Goal: Task Accomplishment & Management: Use online tool/utility

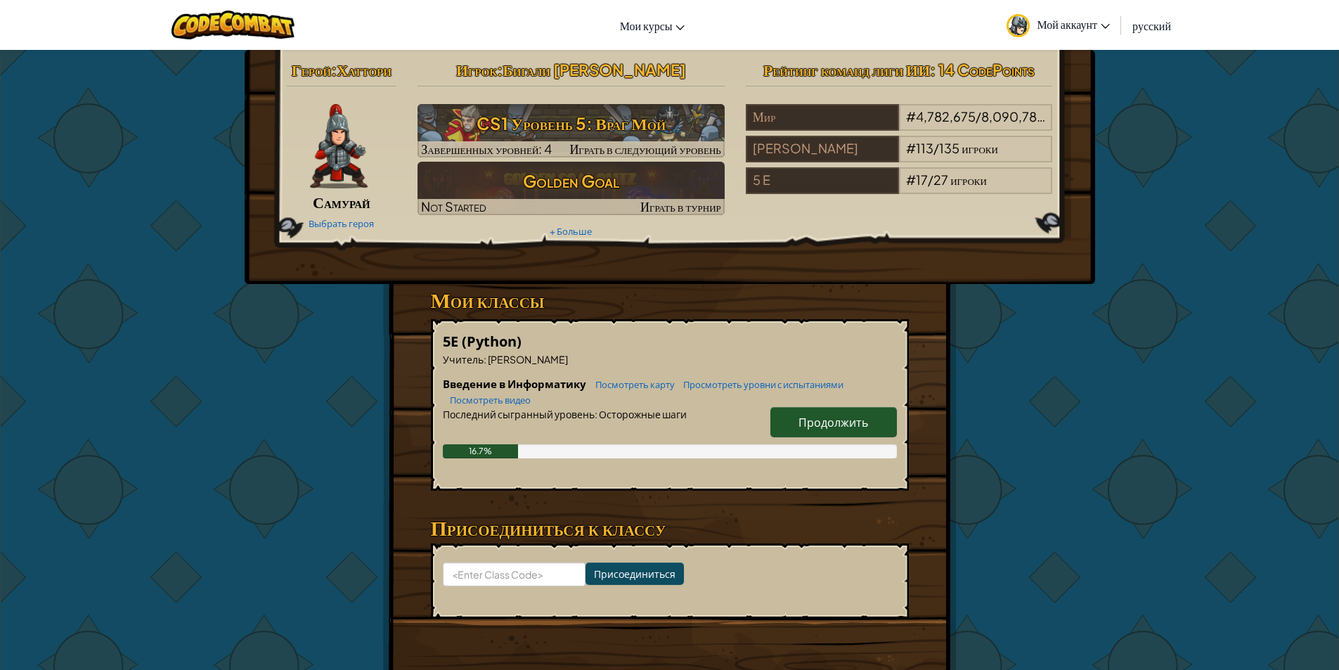
click at [807, 429] on span "Продолжить" at bounding box center [833, 422] width 70 height 15
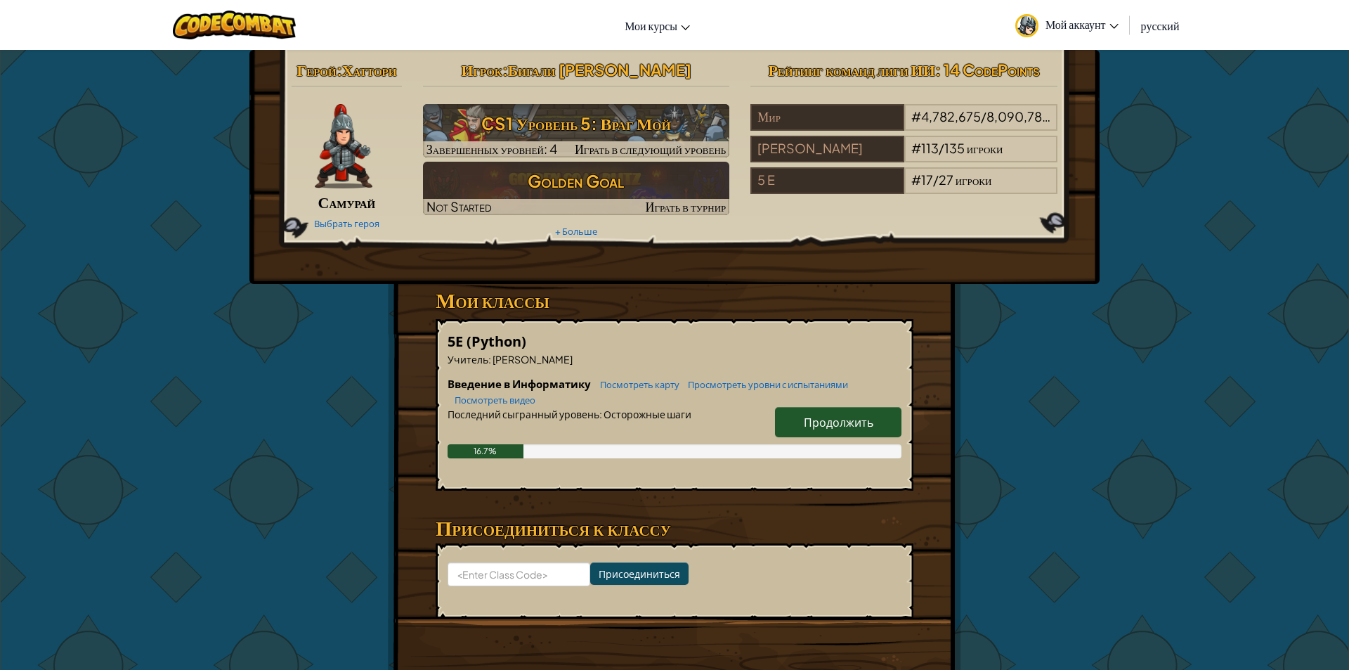
select select "ru"
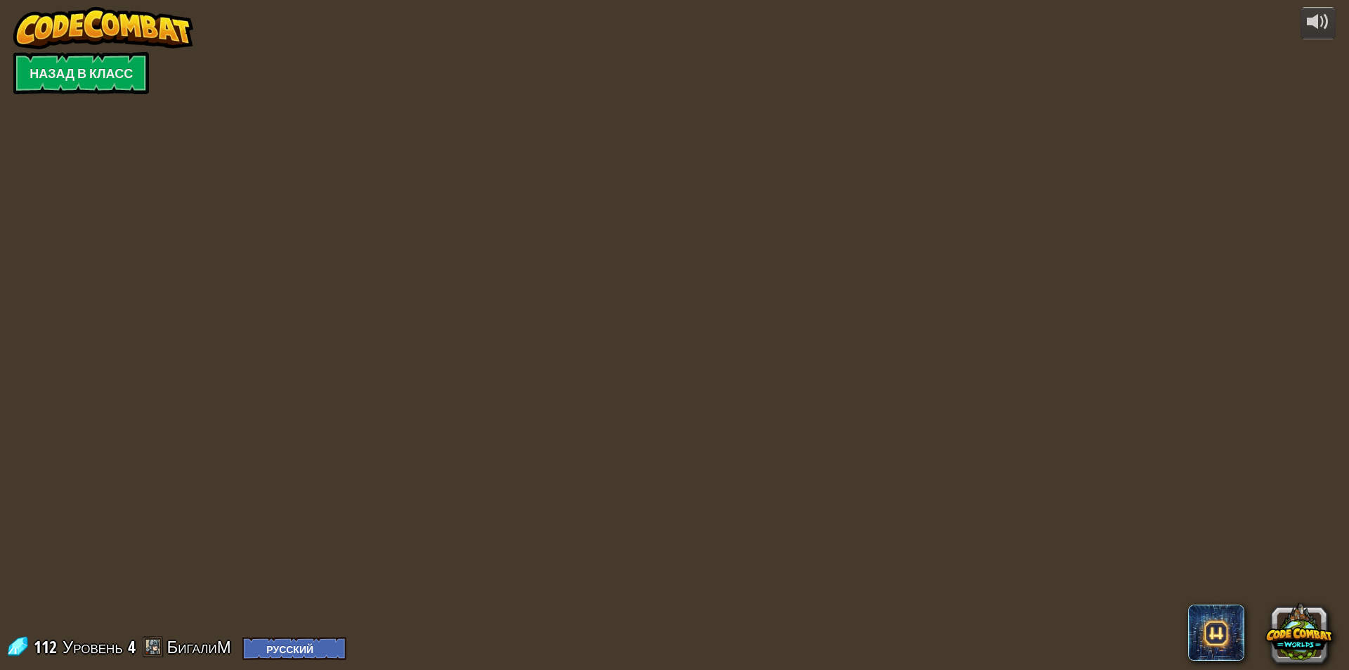
select select "ru"
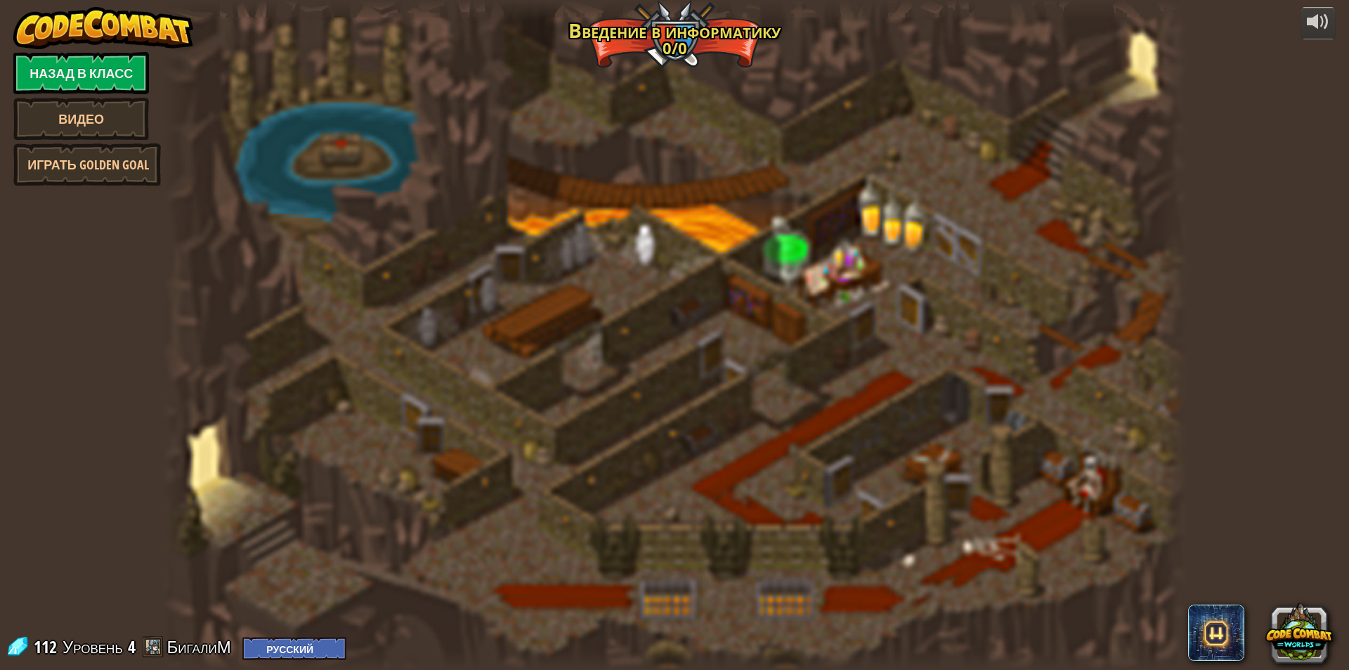
select select "ru"
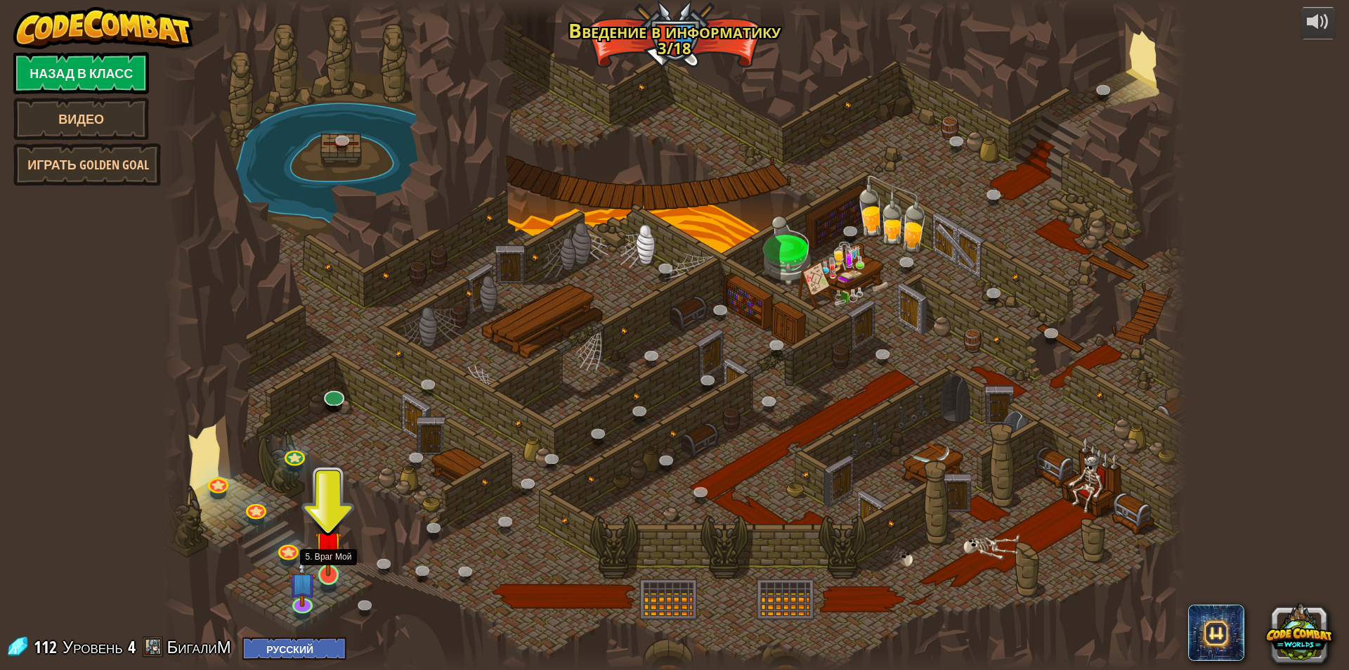
click at [330, 557] on img at bounding box center [328, 544] width 27 height 63
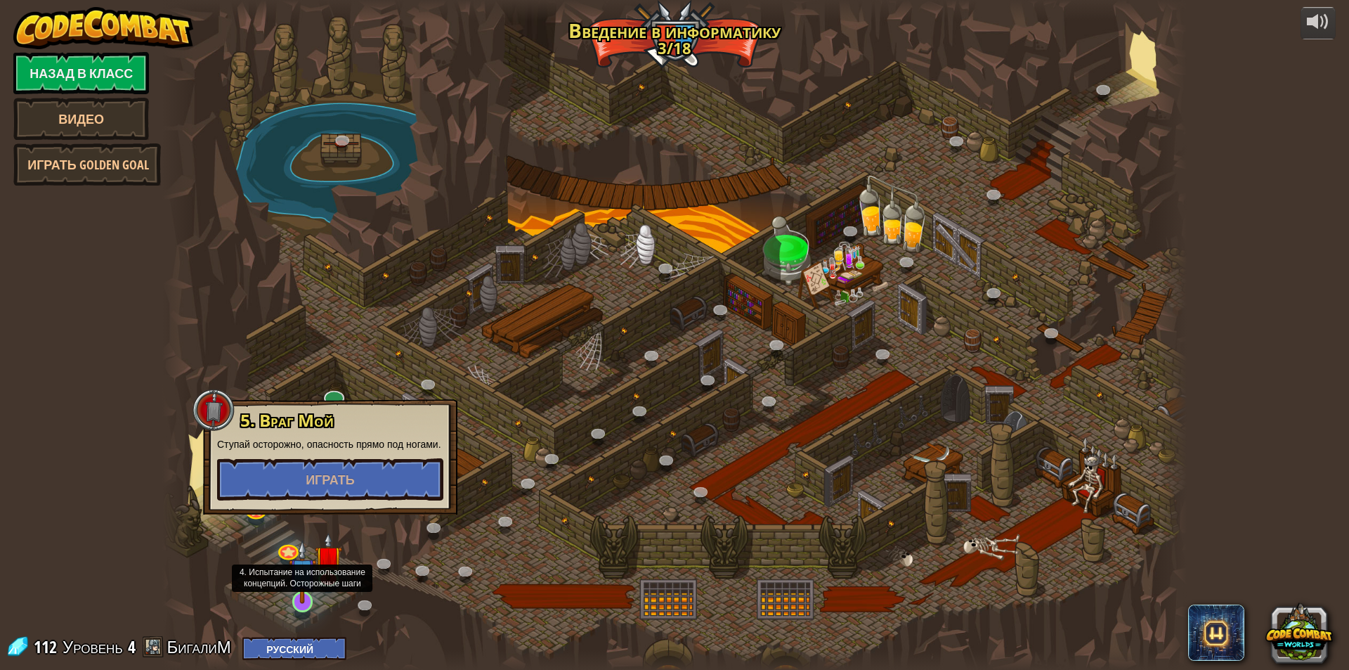
click at [304, 591] on img at bounding box center [302, 571] width 27 height 63
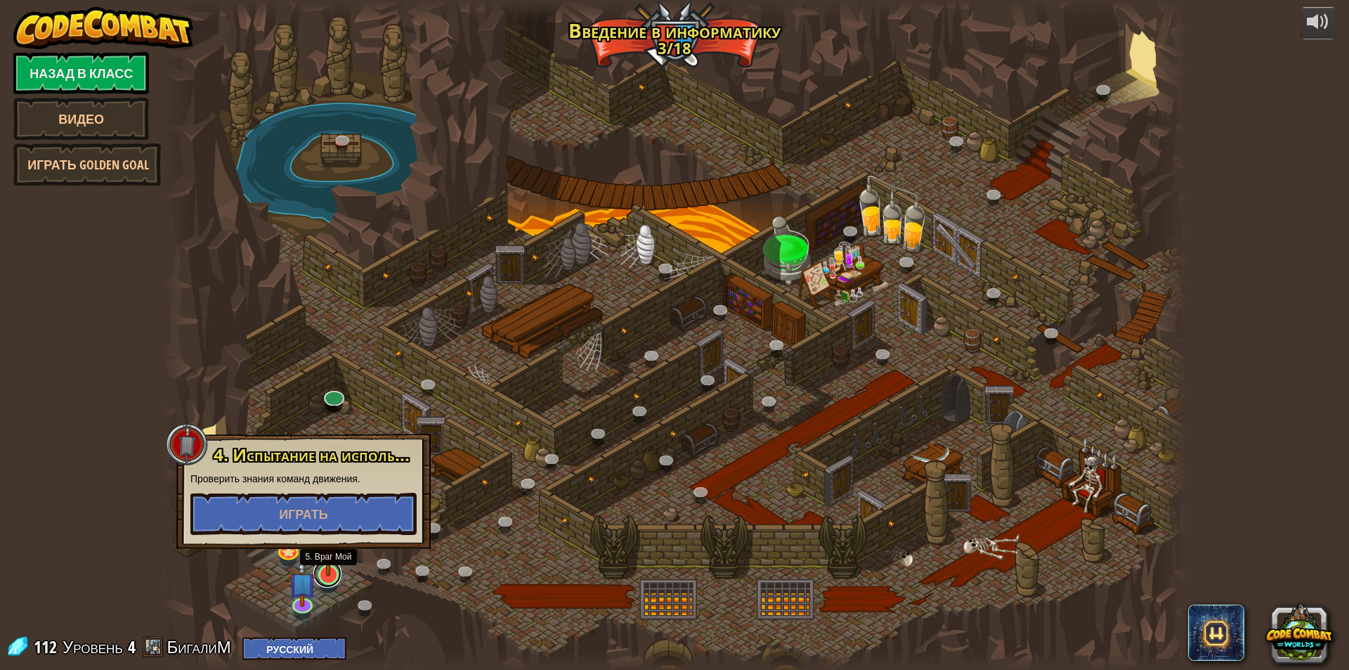
click at [335, 578] on link at bounding box center [327, 573] width 28 height 28
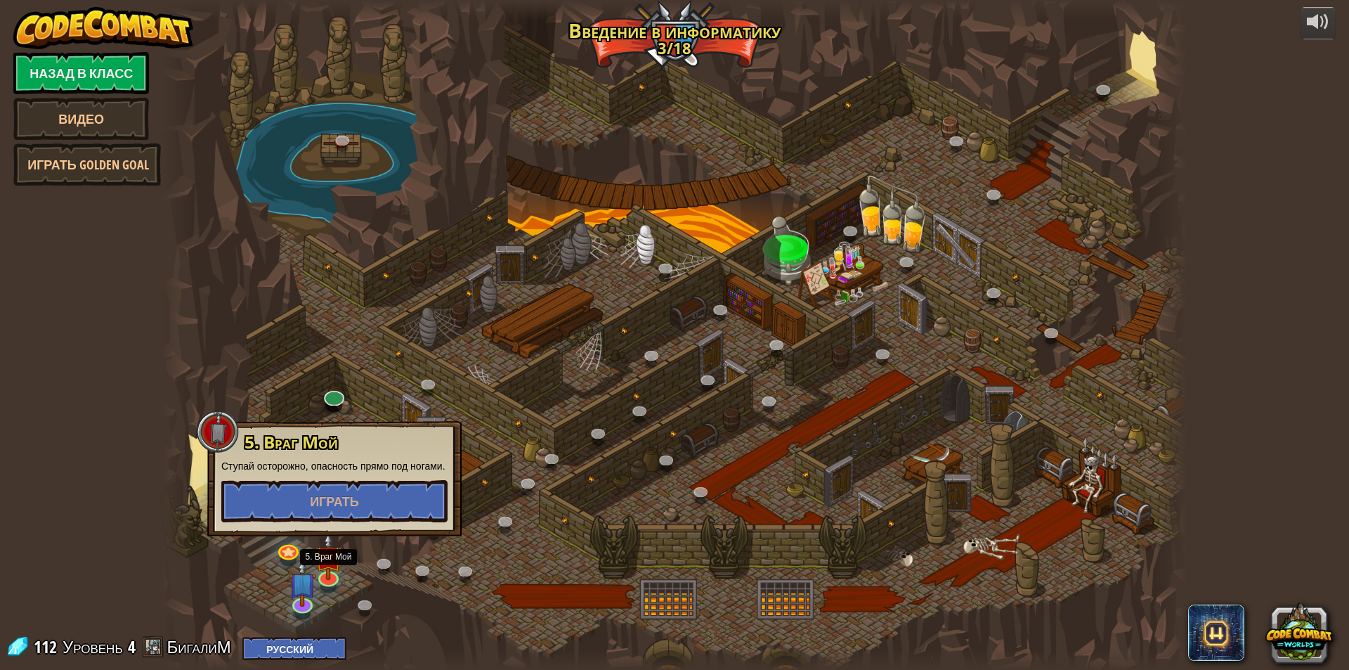
click at [420, 585] on div at bounding box center [674, 335] width 1025 height 670
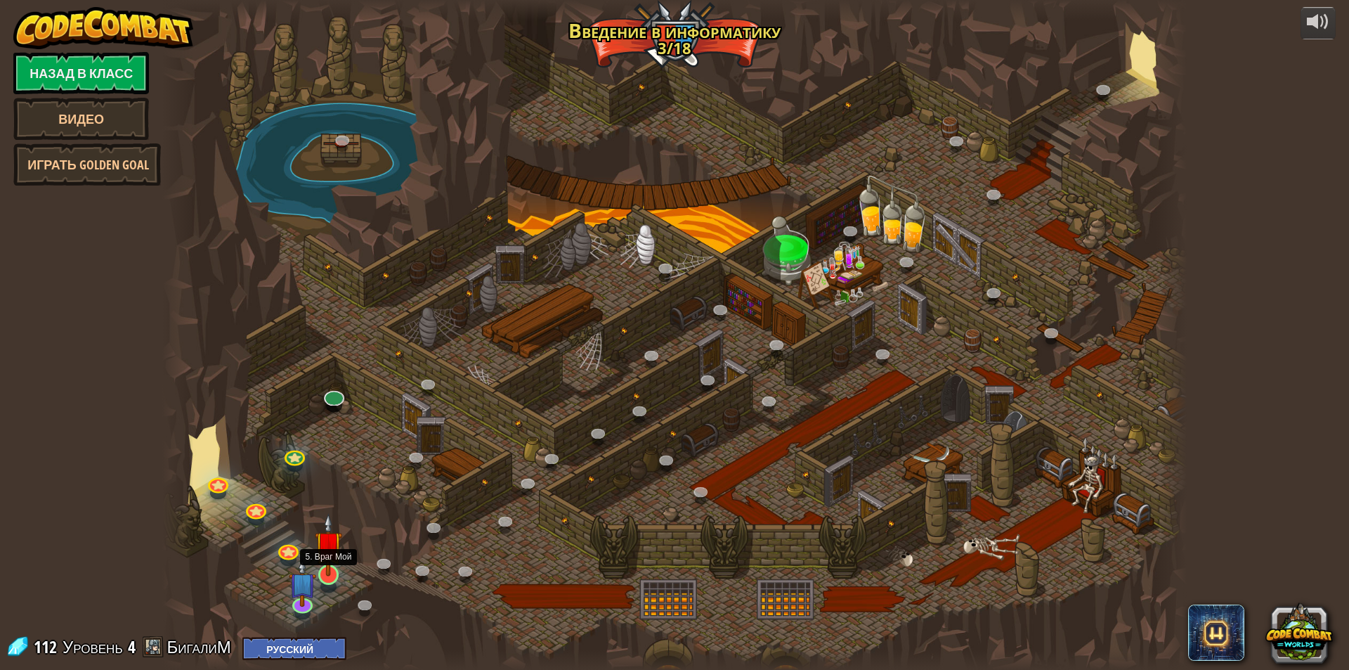
click at [327, 559] on img at bounding box center [328, 544] width 27 height 63
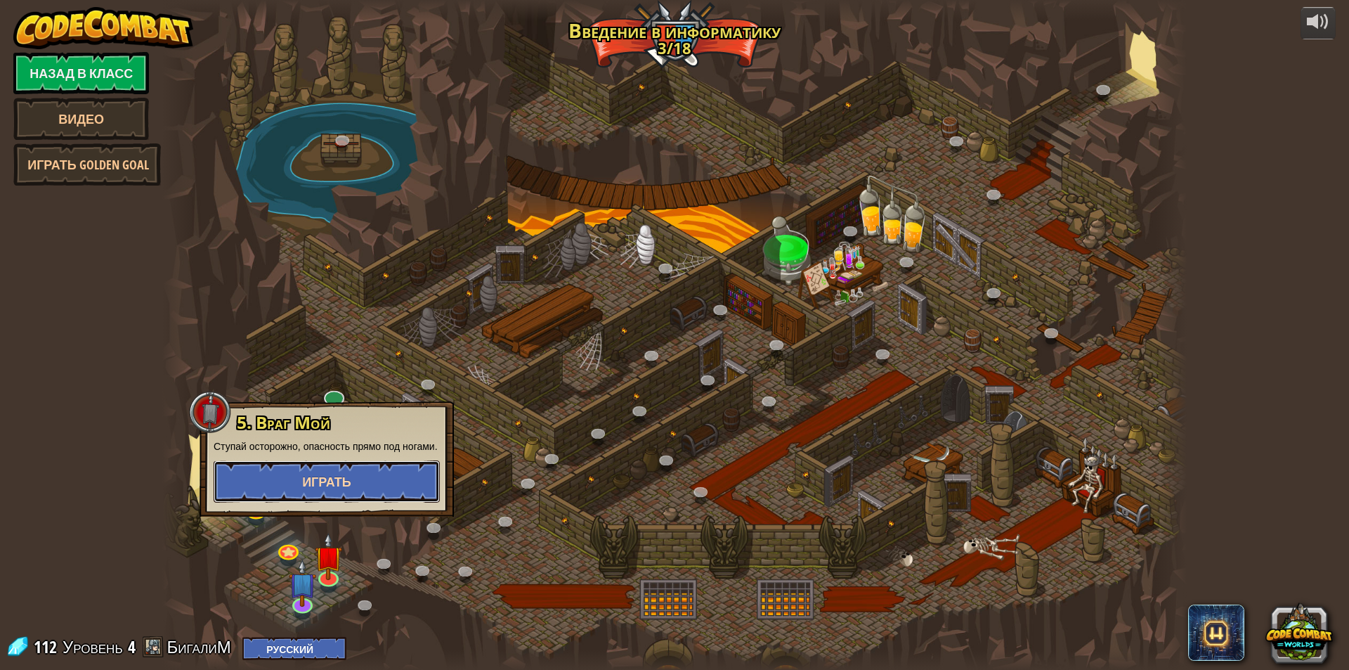
click at [351, 491] on button "Играть" at bounding box center [327, 481] width 226 height 42
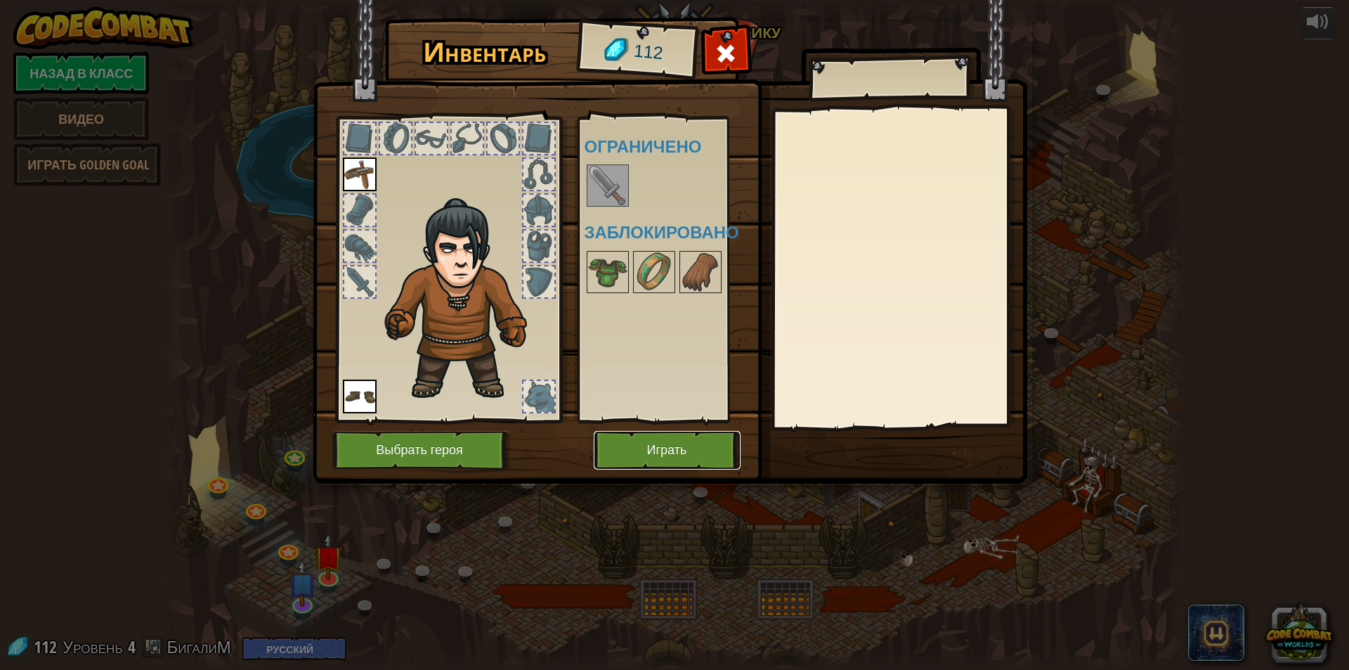
click at [673, 449] on button "Играть" at bounding box center [667, 450] width 147 height 39
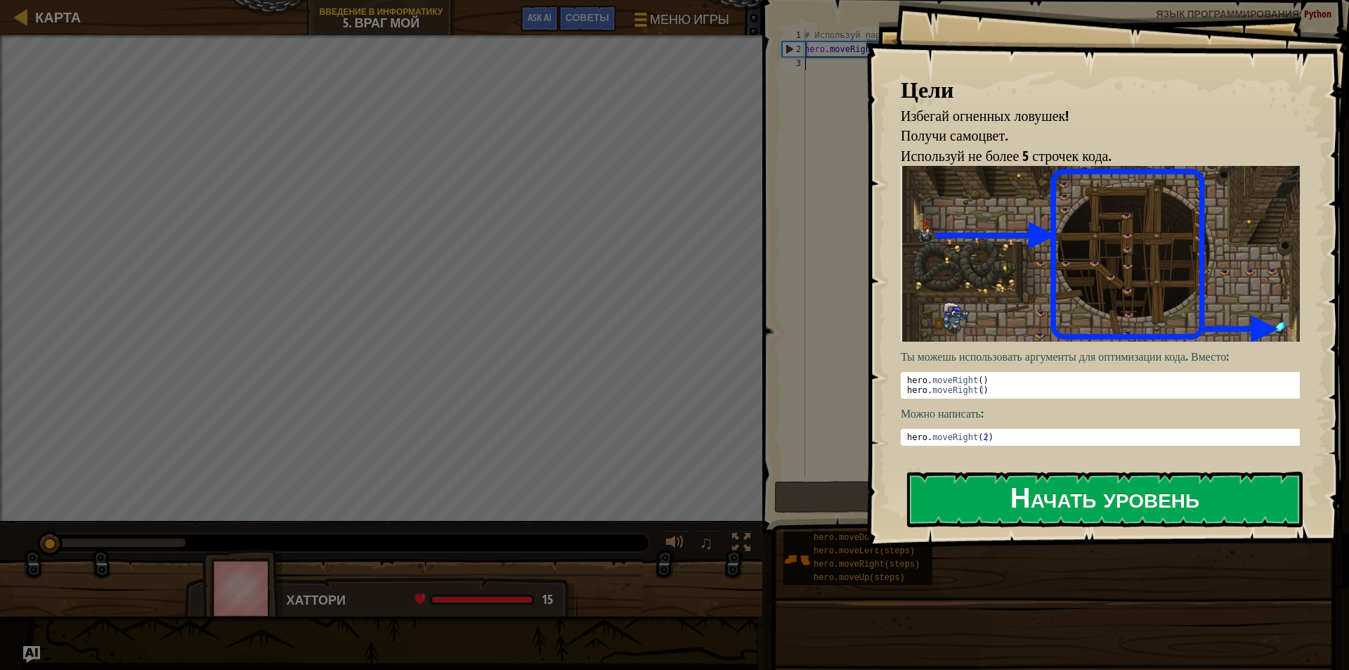
click at [995, 503] on button "Начать уровень" at bounding box center [1105, 500] width 396 height 56
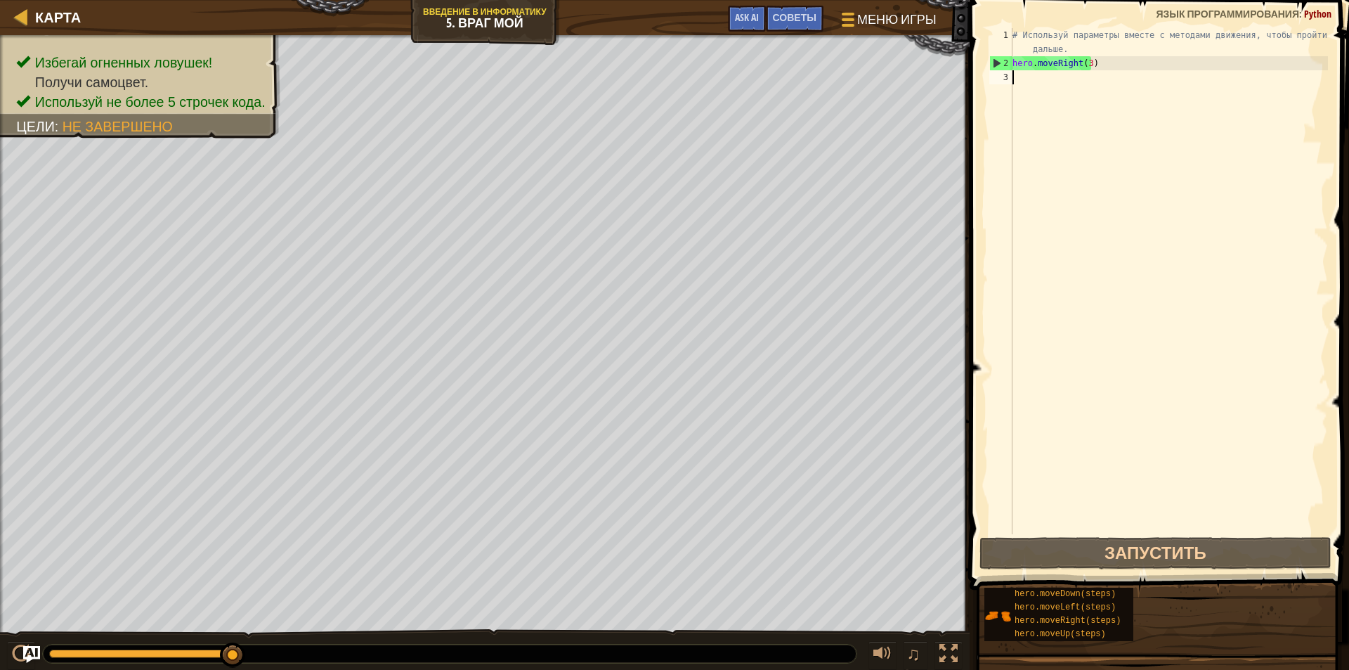
click at [1064, 93] on div "# Используй параметры вместе с методами движения, чтобы пройти дальше. hero . m…" at bounding box center [1169, 302] width 318 height 548
click at [1060, 93] on div "# Используй параметры вместе с методами движения, чтобы пройти дальше. hero . m…" at bounding box center [1169, 302] width 318 height 548
type textarea "ь"
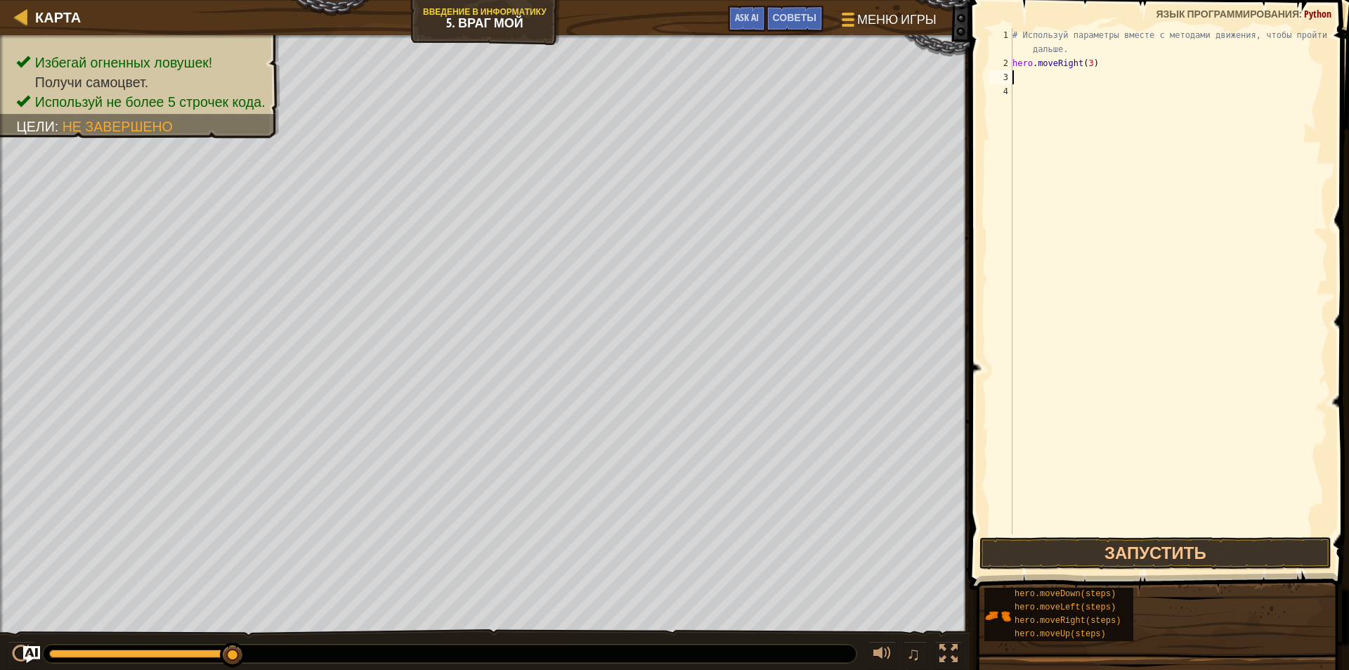
type textarea "ь"
type textarea "m"
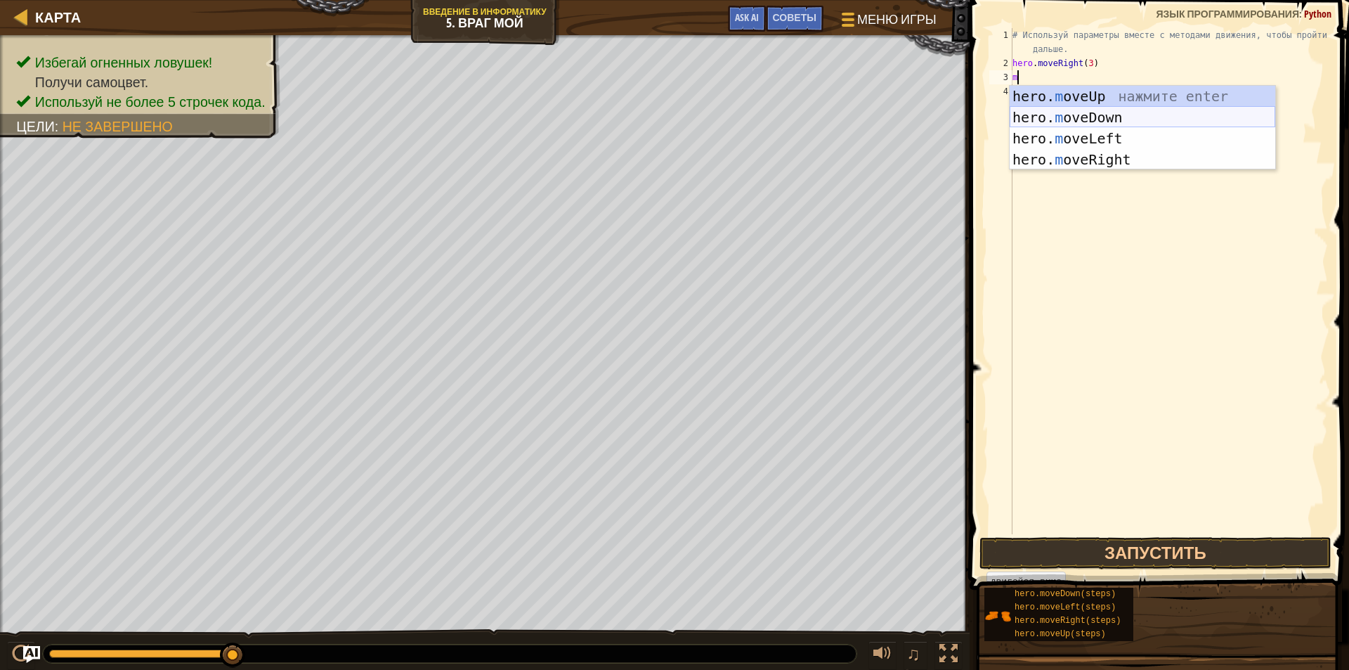
click at [1121, 116] on div "hero. m oveUp нажмите enter hero. m oveDown нажмите enter hero. m oveLeft нажми…" at bounding box center [1143, 149] width 266 height 127
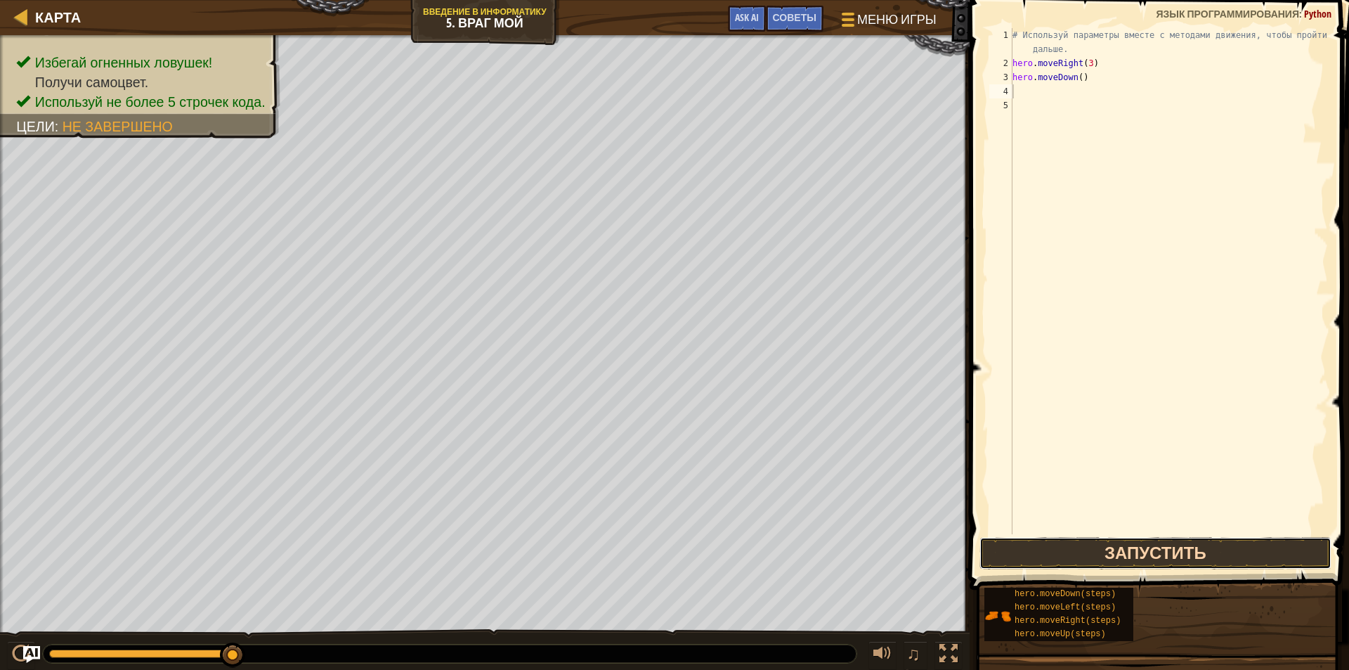
click at [1152, 554] on button "Запустить" at bounding box center [1156, 553] width 352 height 32
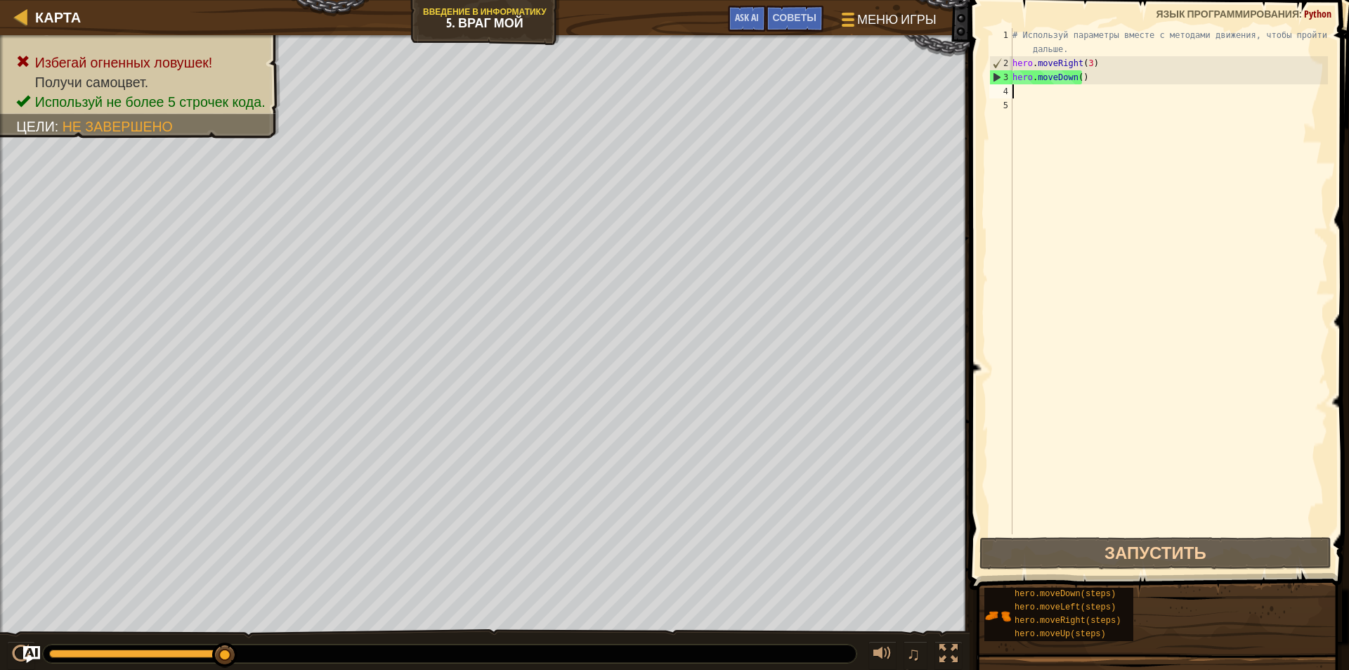
drag, startPoint x: 1087, startPoint y: 90, endPoint x: 1088, endPoint y: 83, distance: 7.1
click at [1088, 84] on div "# Используй параметры вместе с методами движения, чтобы пройти дальше. hero . m…" at bounding box center [1169, 302] width 318 height 548
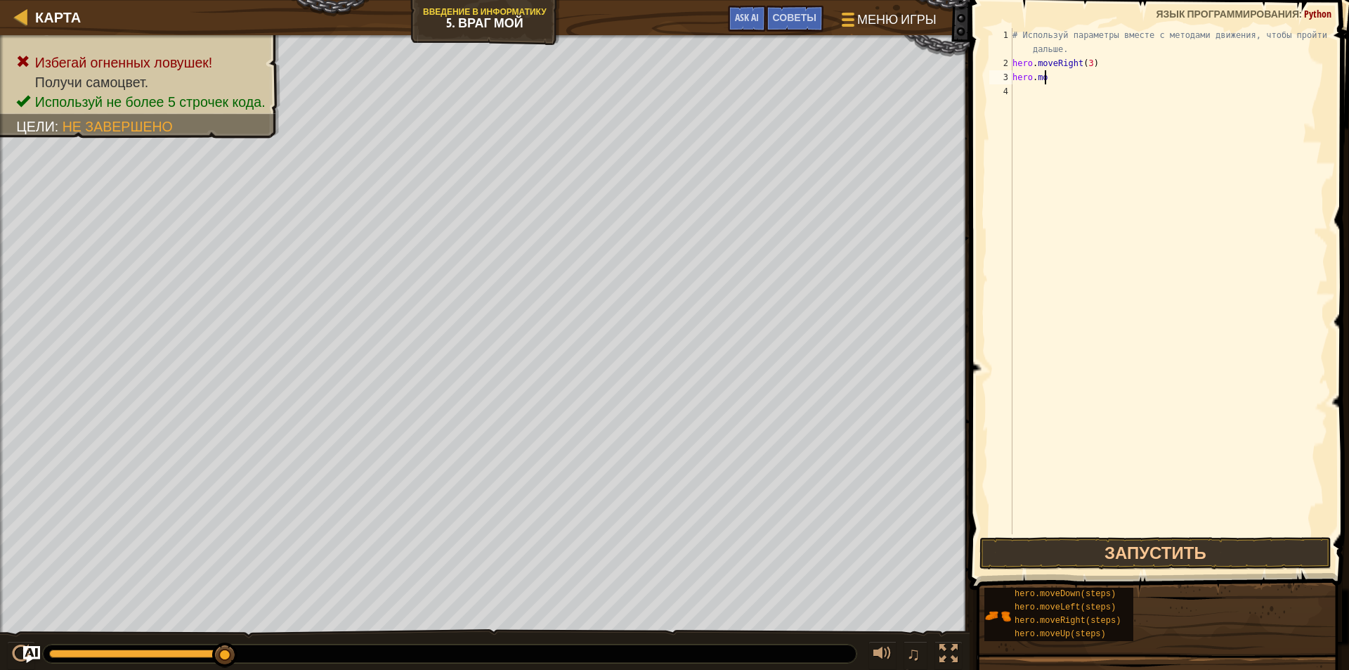
type textarea "h"
click at [1213, 0] on body "Карта Введение в Информатику 5. Враг Мой Меню игры Готово Советы Ask AI 1 ההההה…" at bounding box center [674, 0] width 1349 height 0
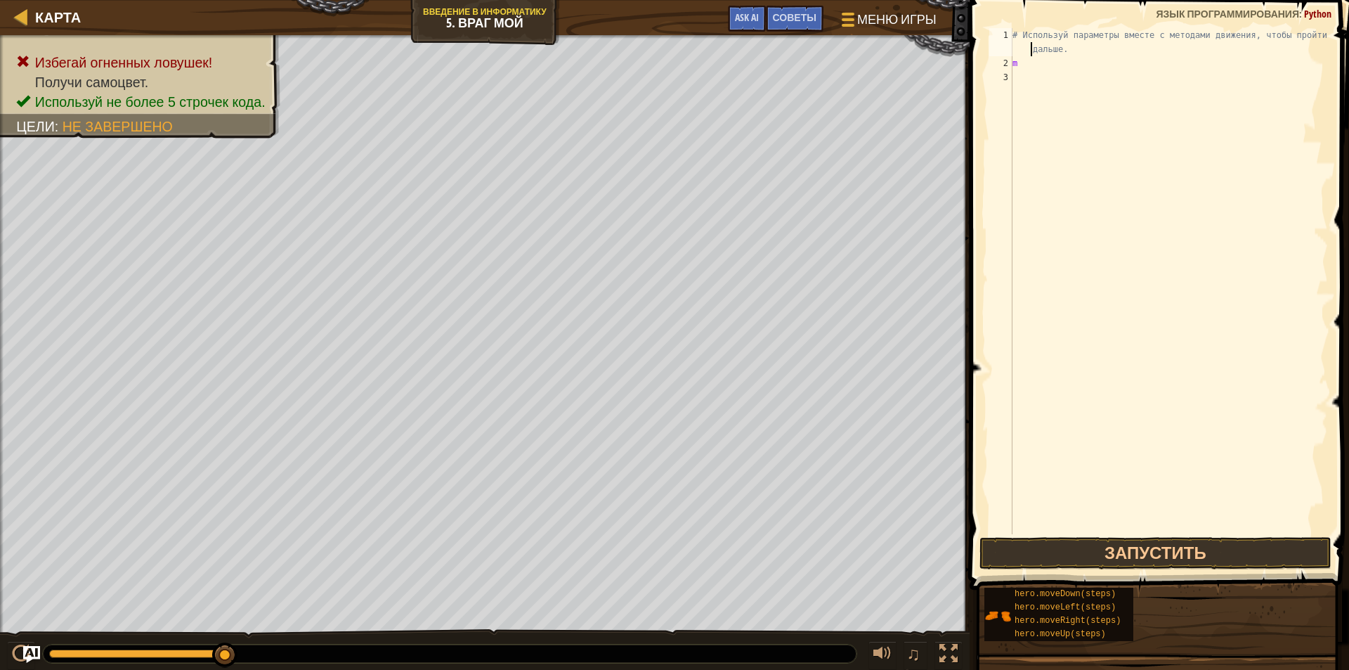
click at [1025, 55] on div "# Используй параметры вместе с методами движения, чтобы пройти дальше. m" at bounding box center [1169, 302] width 318 height 548
click at [1033, 66] on div "# Используй параметры вместе с методами движения, чтобы пройти дальше. m" at bounding box center [1169, 302] width 318 height 548
type textarea "m"
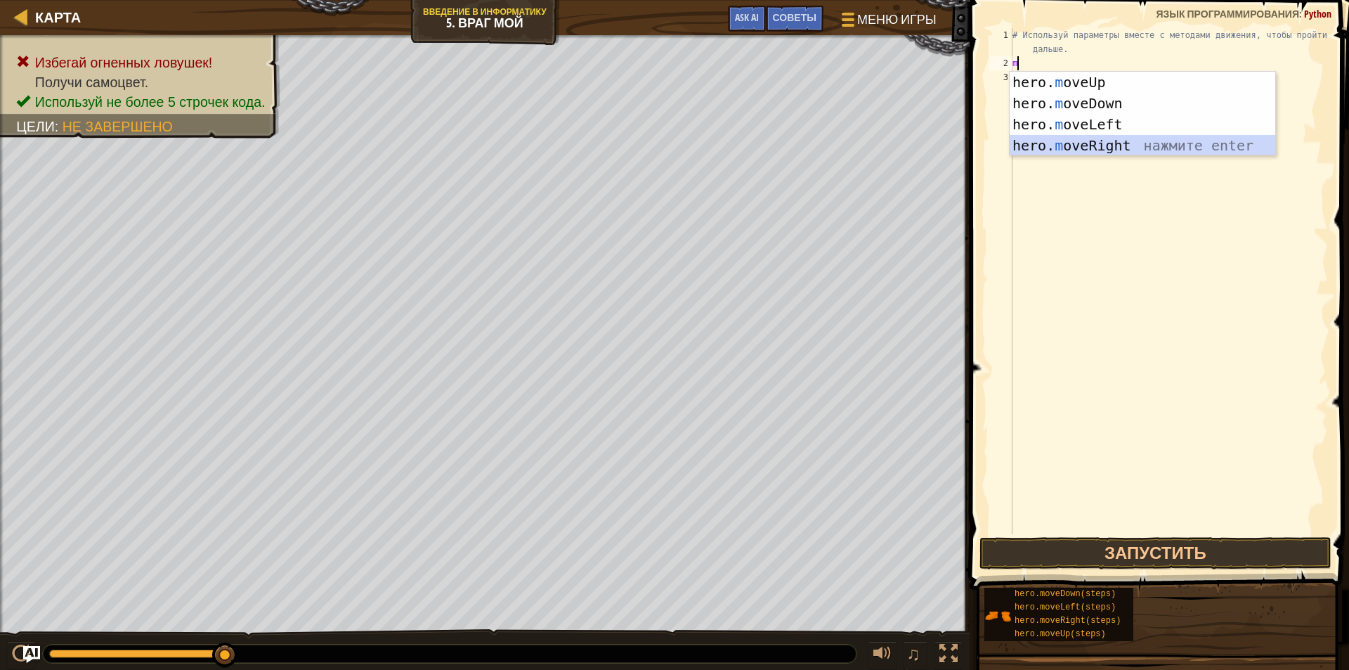
click at [1202, 145] on div "hero. m oveUp нажмите enter hero. m oveDown нажмите enter hero. m oveLeft нажми…" at bounding box center [1143, 135] width 266 height 127
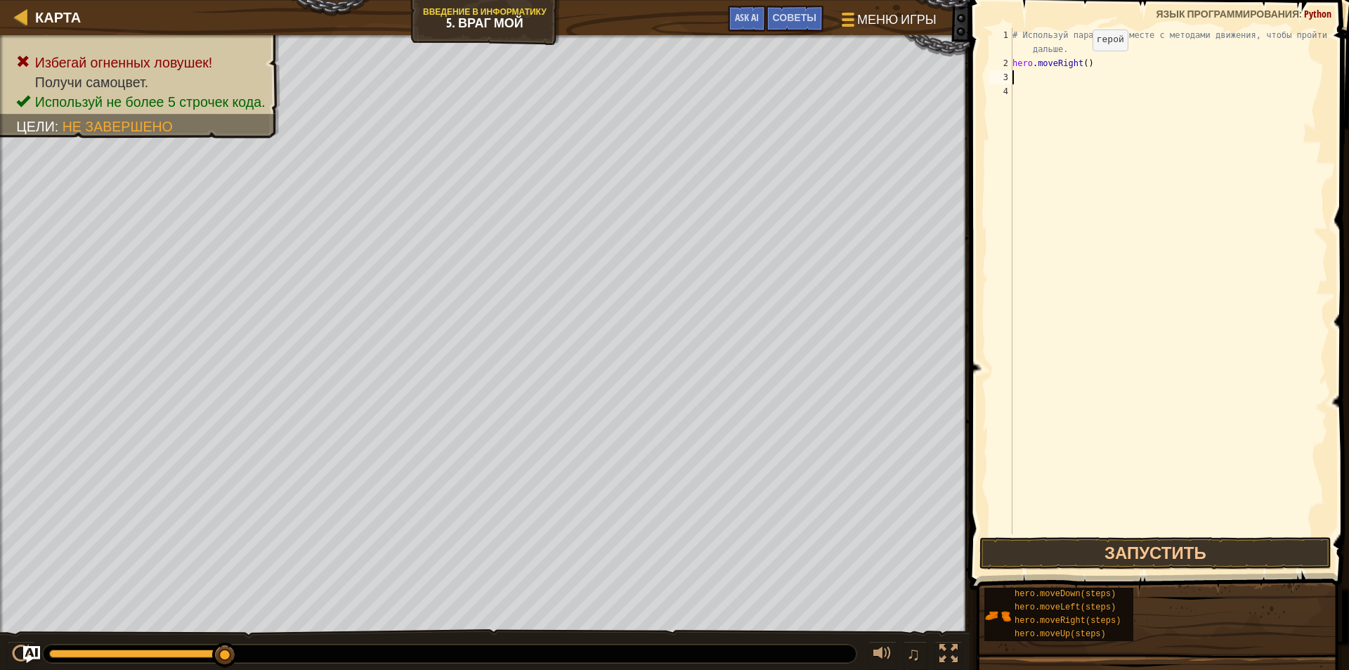
click at [1081, 65] on div "# Используй параметры вместе с методами движения, чтобы пройти дальше. hero . m…" at bounding box center [1169, 302] width 318 height 548
type textarea "hero.moveRight(3)"
click at [1016, 85] on div "# Используй параметры вместе с методами движения, чтобы пройти дальше. hero . m…" at bounding box center [1169, 302] width 318 height 548
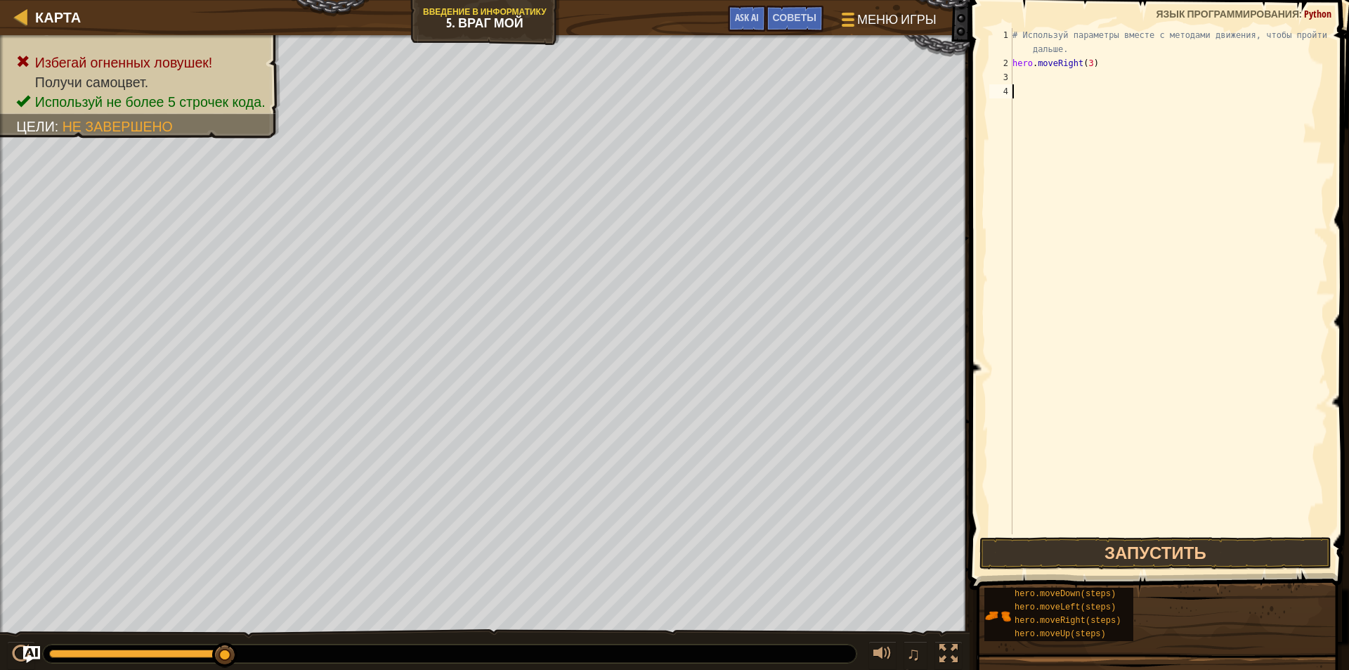
click at [1012, 77] on div "3" at bounding box center [1001, 77] width 23 height 14
type textarea "m"
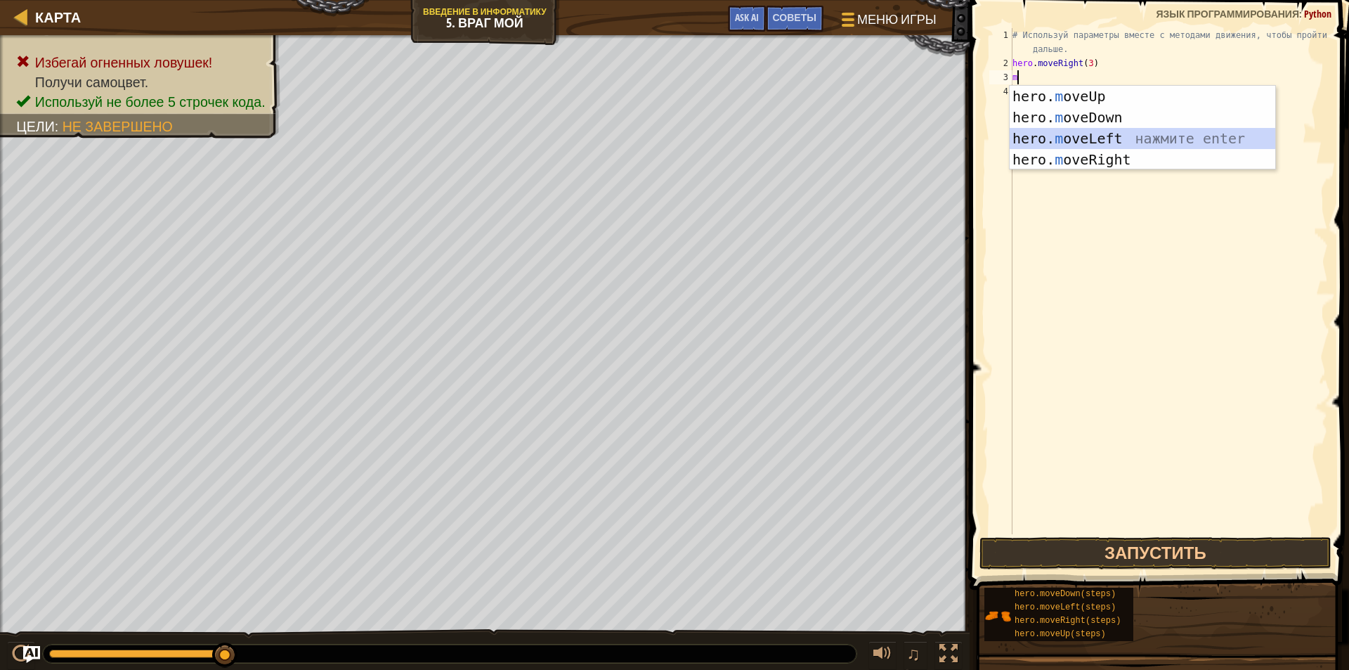
click at [1092, 141] on div "hero. m oveUp нажмите enter hero. m oveDown нажмите enter hero. m oveLeft нажми…" at bounding box center [1143, 149] width 266 height 127
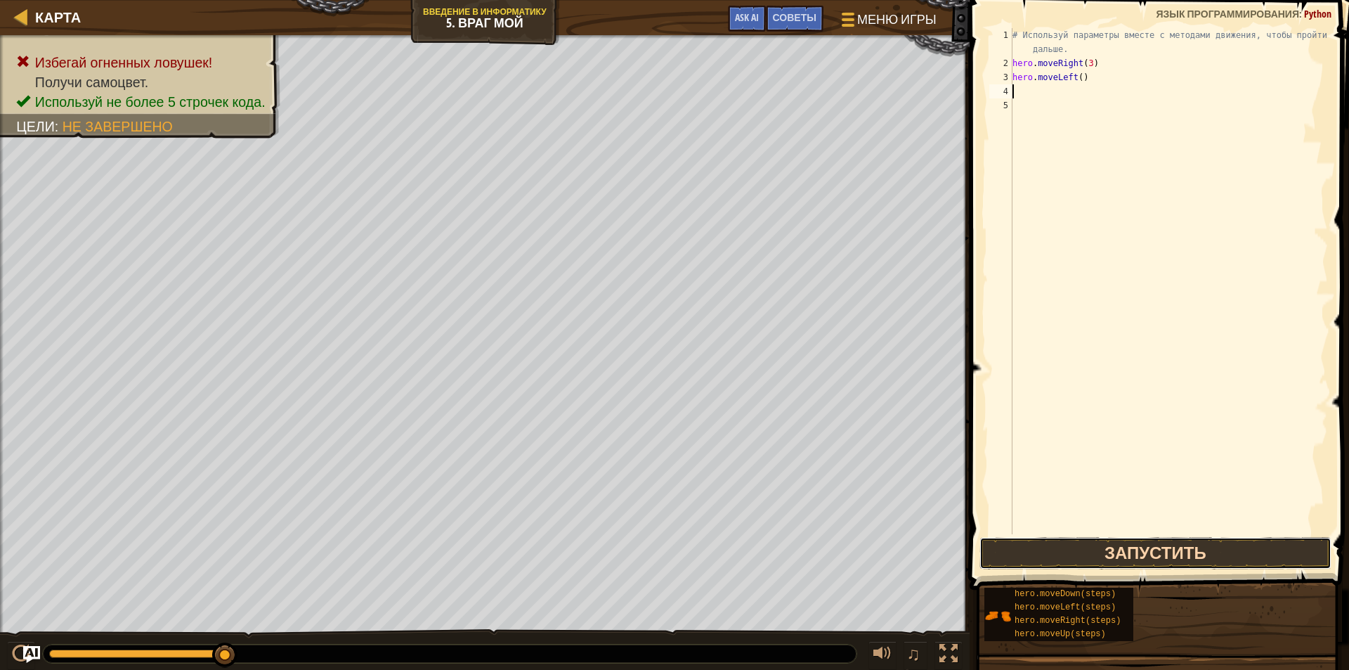
click at [1103, 538] on button "Запустить" at bounding box center [1156, 553] width 352 height 32
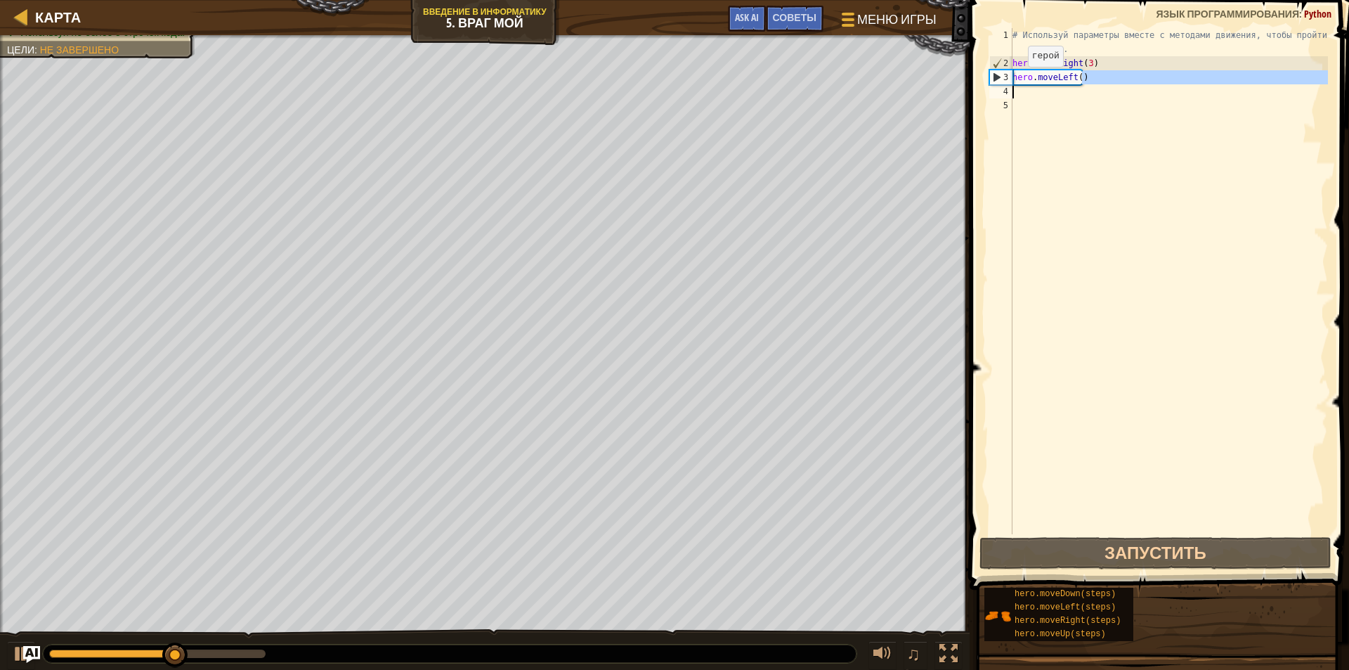
drag, startPoint x: 1084, startPoint y: 77, endPoint x: 981, endPoint y: 89, distance: 103.2
click at [981, 89] on div "1 2 3 4 5 # Используй параметры вместе с методами движения, чтобы пройти дальше…" at bounding box center [1158, 322] width 384 height 631
drag, startPoint x: 1073, startPoint y: 77, endPoint x: 1008, endPoint y: 74, distance: 65.5
click at [1008, 74] on div "hero.moveLeft() 1 2 3 4 5 # Используй параметры вместе с методами движения, что…" at bounding box center [1158, 281] width 342 height 506
type textarea "hero.moveLeft()"
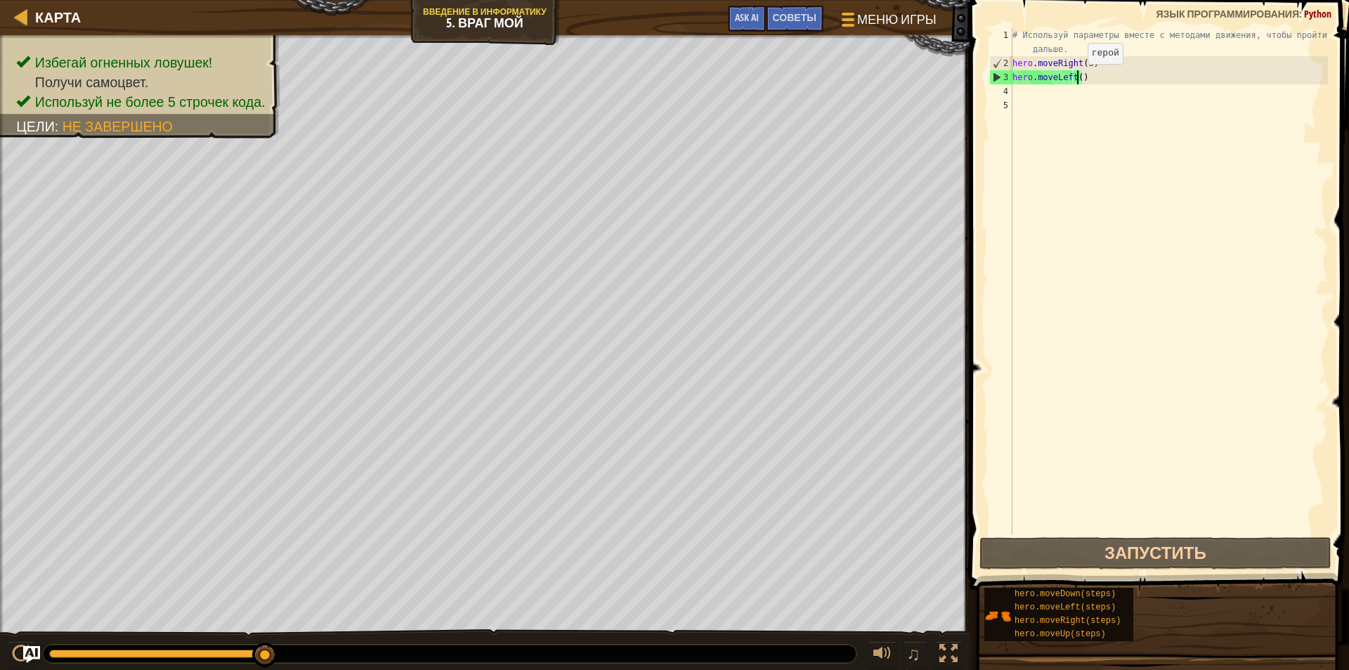
click at [1076, 78] on div "# Используй параметры вместе с методами движения, чтобы пройти дальше. hero . m…" at bounding box center [1169, 302] width 318 height 548
drag, startPoint x: 1085, startPoint y: 78, endPoint x: 987, endPoint y: 83, distance: 97.8
click at [987, 83] on div "hero.moveLeft() 1 2 3 4 5 # Используй параметры вместе с методами движения, что…" at bounding box center [1158, 281] width 342 height 506
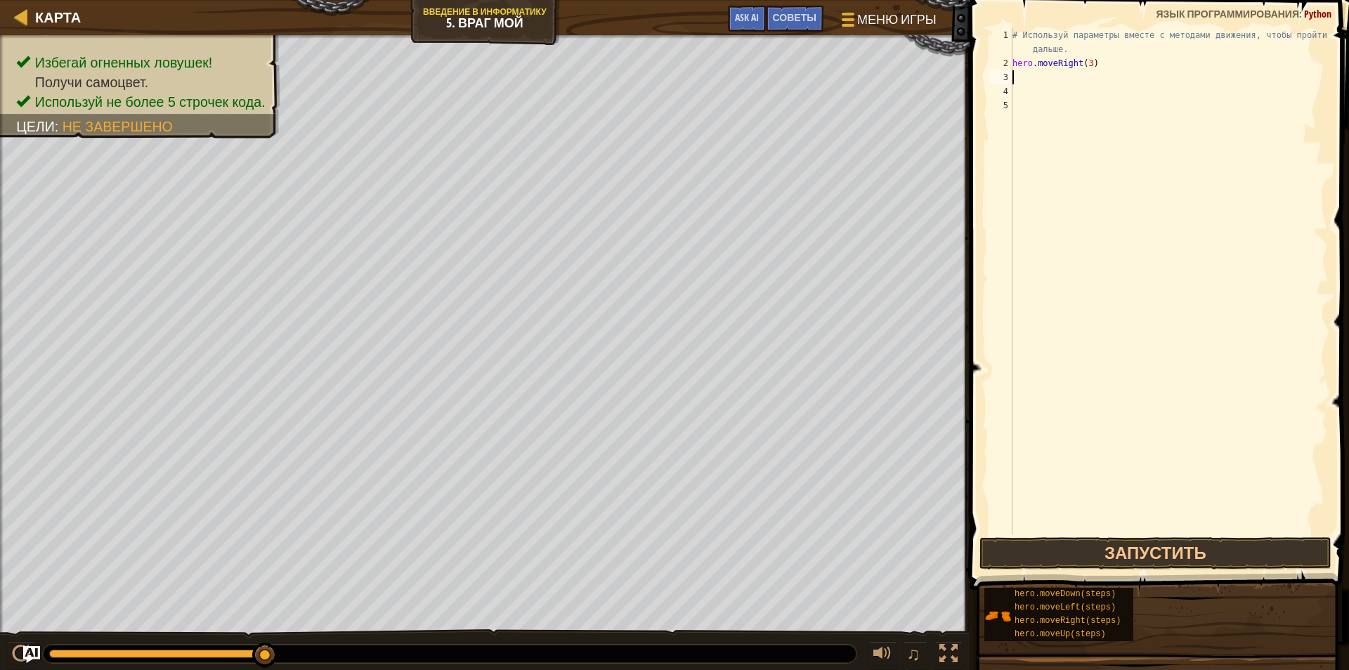
type textarea "m"
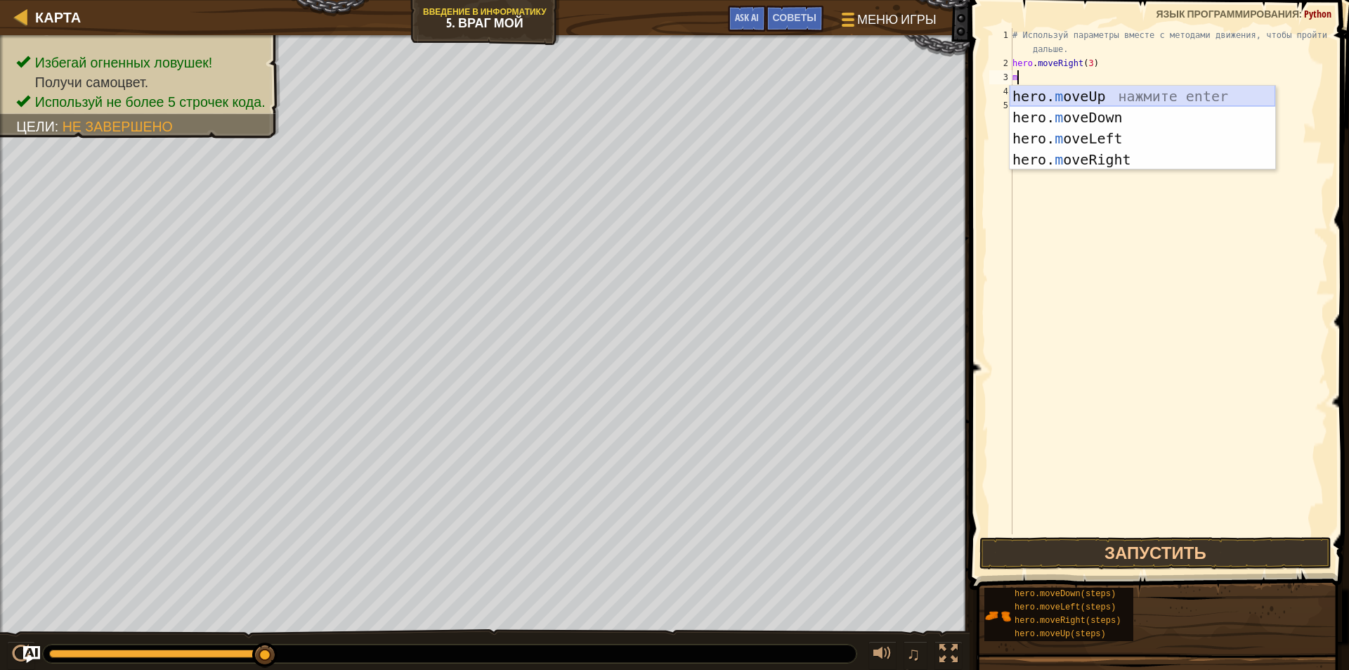
click at [1079, 86] on div "hero. m oveUp нажмите enter hero. m oveDown нажмите enter hero. m oveLeft нажми…" at bounding box center [1143, 149] width 266 height 127
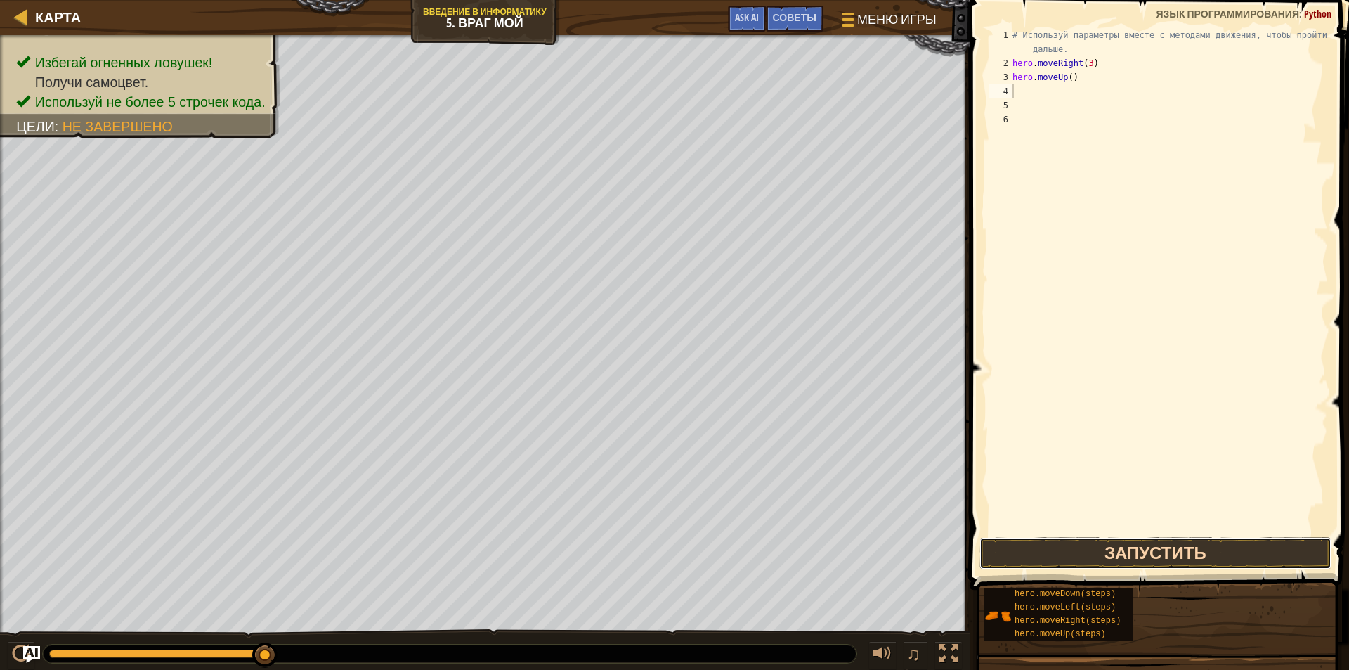
click at [1122, 557] on button "Запустить" at bounding box center [1156, 553] width 352 height 32
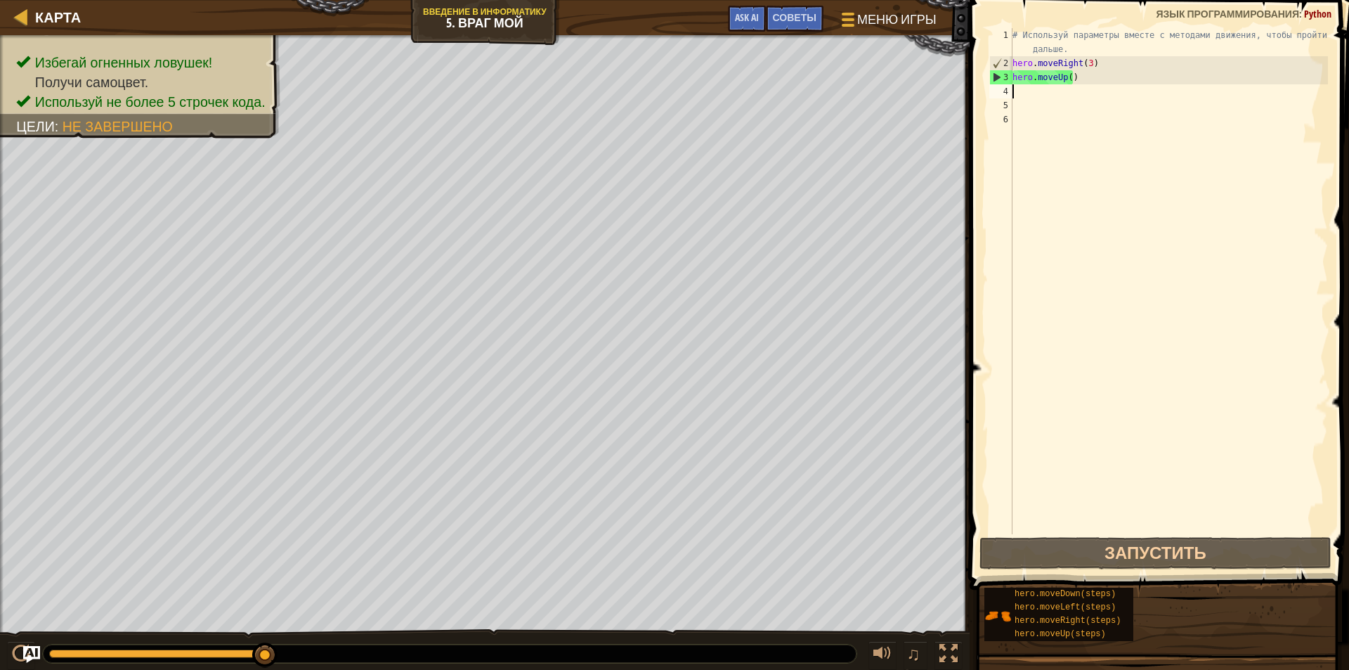
type textarea "m"
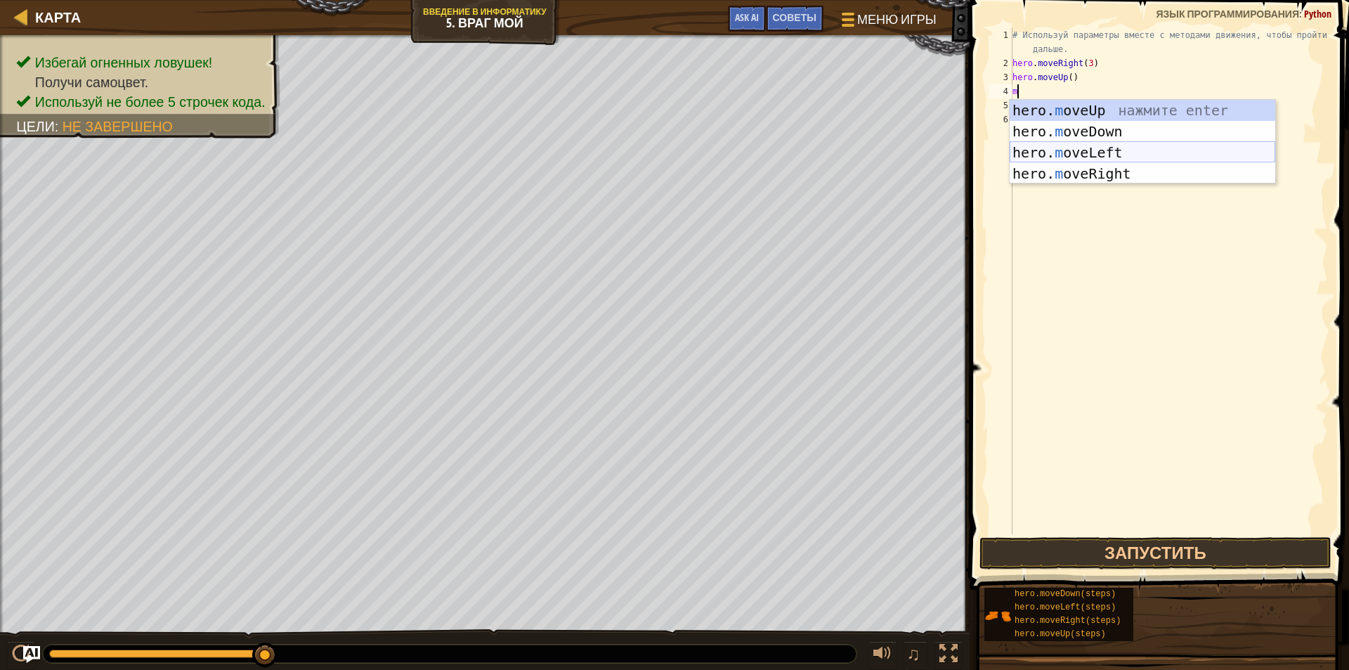
click at [1166, 157] on div "hero. m oveUp нажмите enter hero. m oveDown нажмите enter hero. m oveLeft нажми…" at bounding box center [1143, 163] width 266 height 127
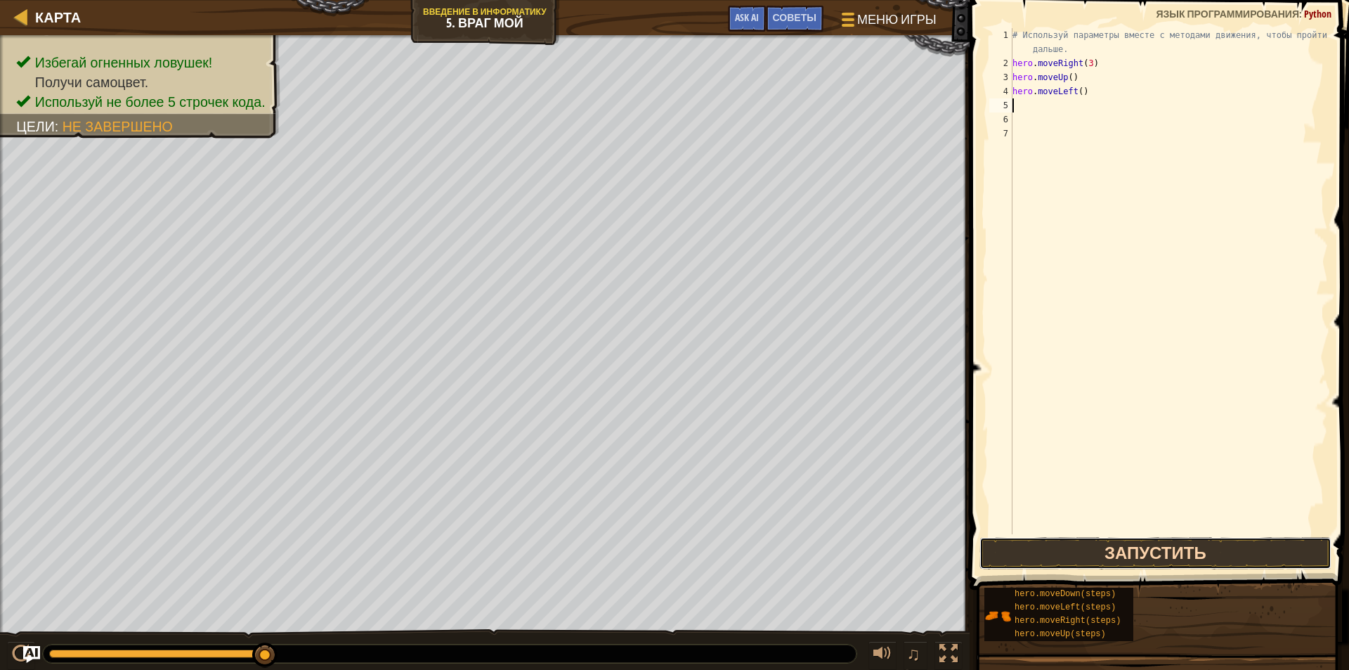
click at [1101, 560] on button "Запустить" at bounding box center [1156, 553] width 352 height 32
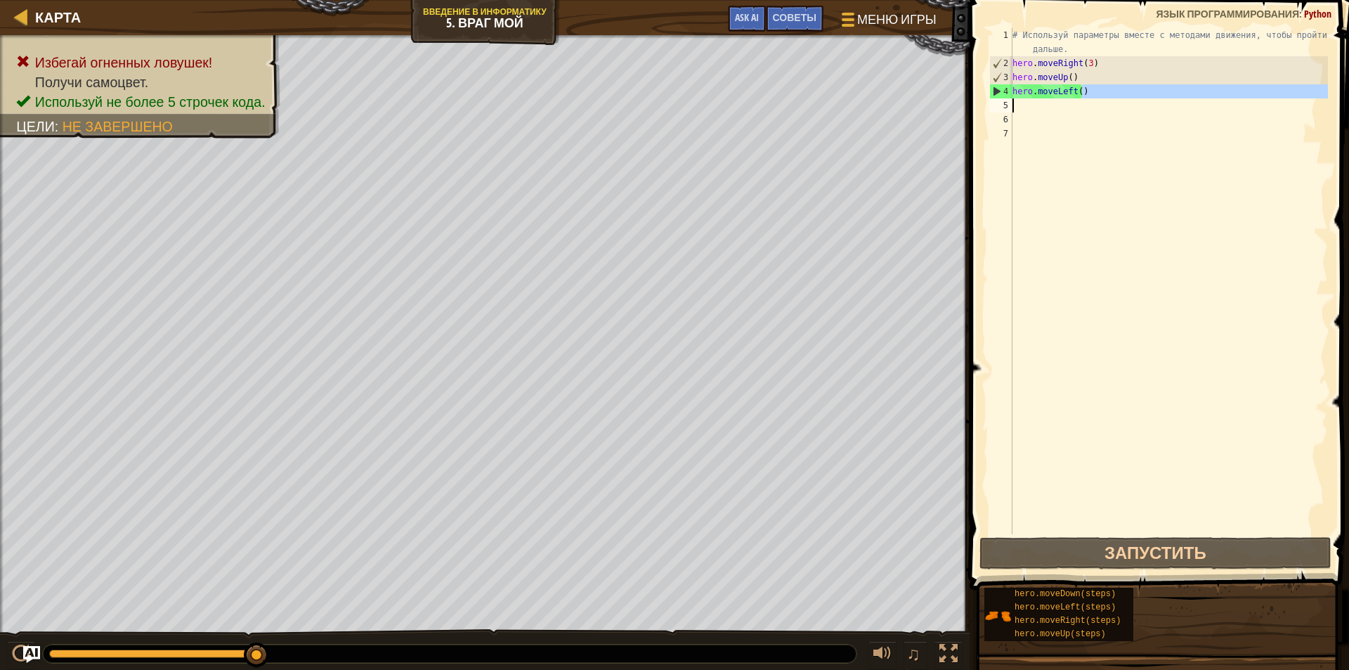
drag, startPoint x: 1077, startPoint y: 92, endPoint x: 1048, endPoint y: 96, distance: 29.8
click at [1046, 96] on div "# Используй параметры вместе с методами движения, чтобы пройти дальше. hero . m…" at bounding box center [1169, 302] width 318 height 548
click at [1052, 96] on div "# Используй параметры вместе с методами движения, чтобы пройти дальше. hero . m…" at bounding box center [1169, 281] width 318 height 506
drag, startPoint x: 1042, startPoint y: 93, endPoint x: 1093, endPoint y: 98, distance: 50.8
click at [1093, 98] on div "# Используй параметры вместе с методами движения, чтобы пройти дальше. hero . m…" at bounding box center [1169, 302] width 318 height 548
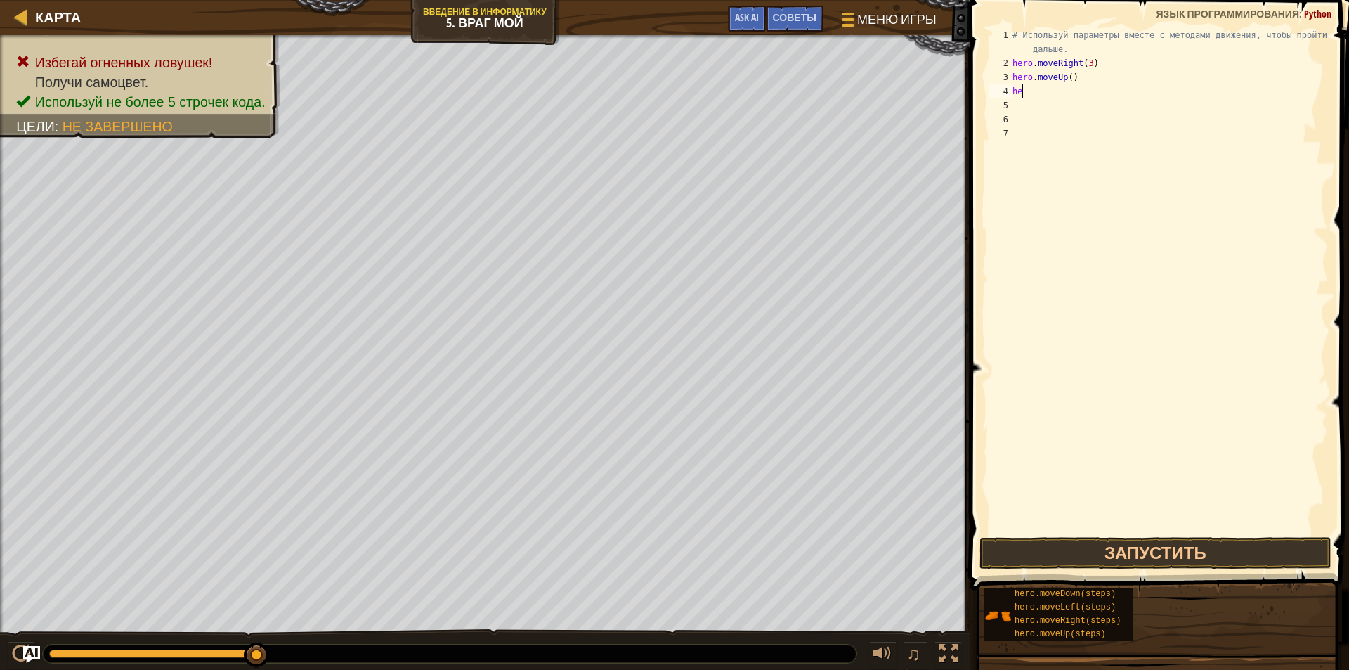
type textarea "h"
type textarea "m"
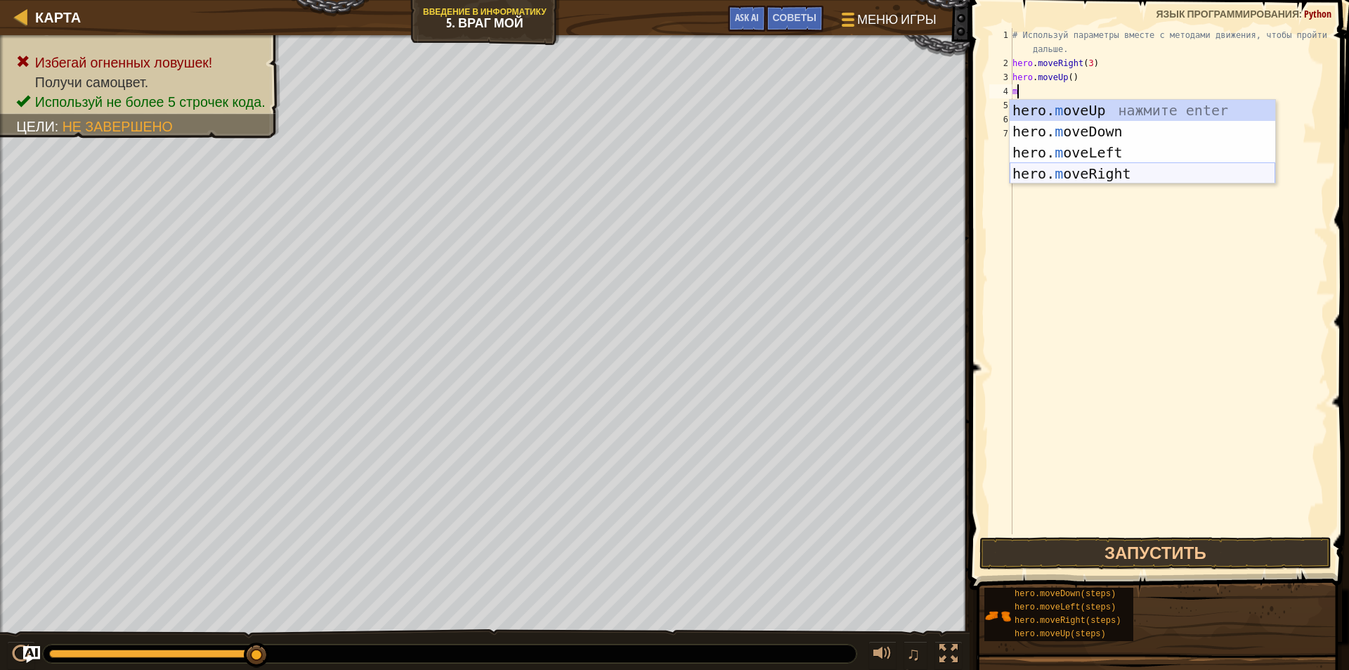
click at [1105, 173] on div "hero. m oveUp нажмите enter hero. m oveDown нажмите enter hero. m oveLeft нажми…" at bounding box center [1143, 163] width 266 height 127
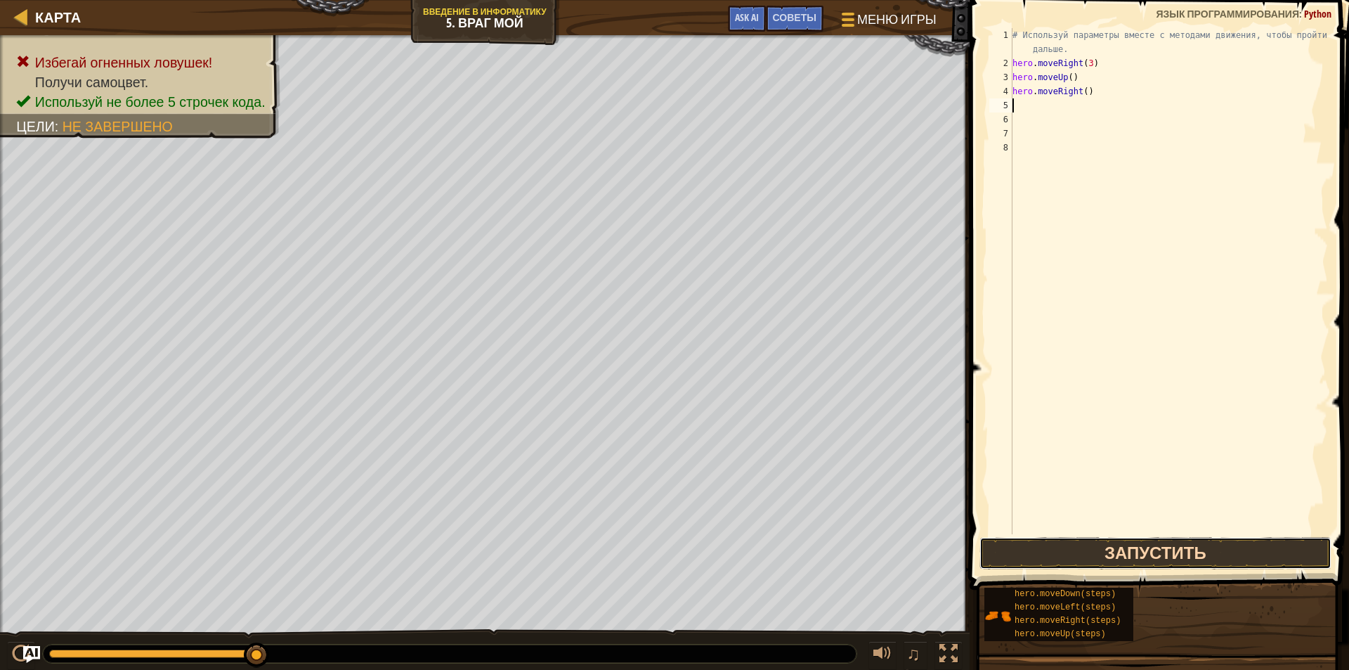
click at [1151, 553] on button "Запустить" at bounding box center [1156, 553] width 352 height 32
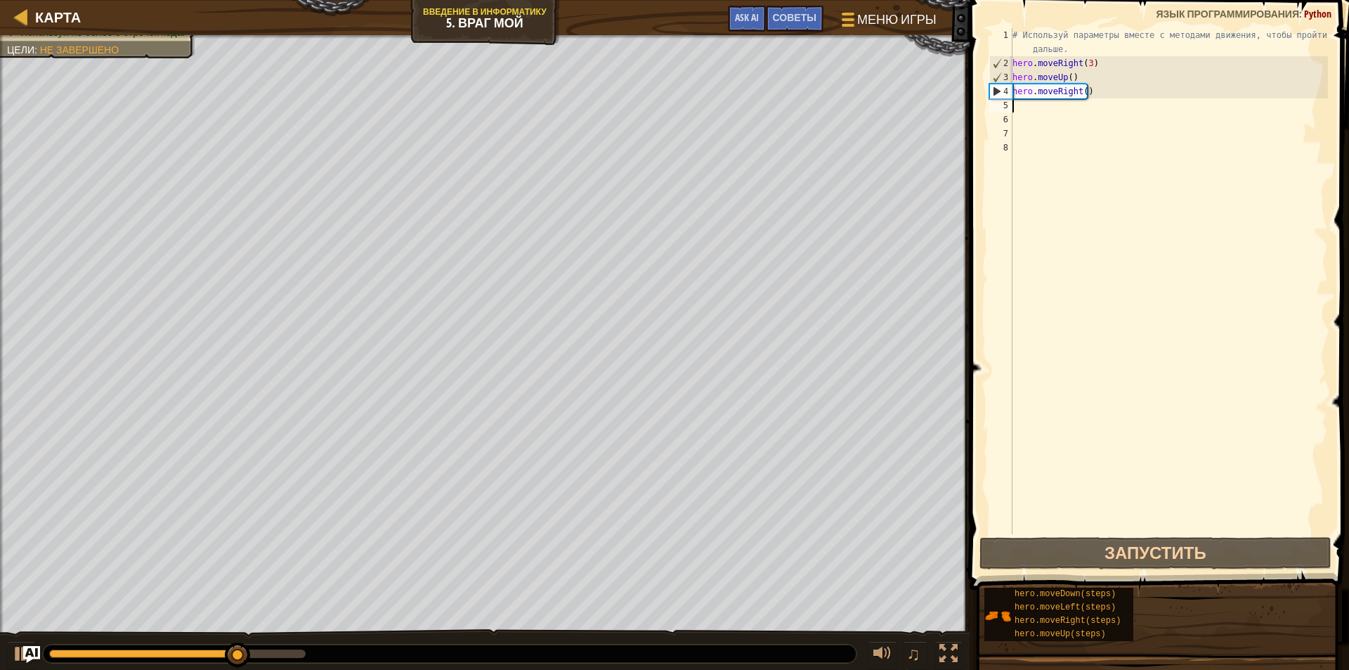
type textarea "m"
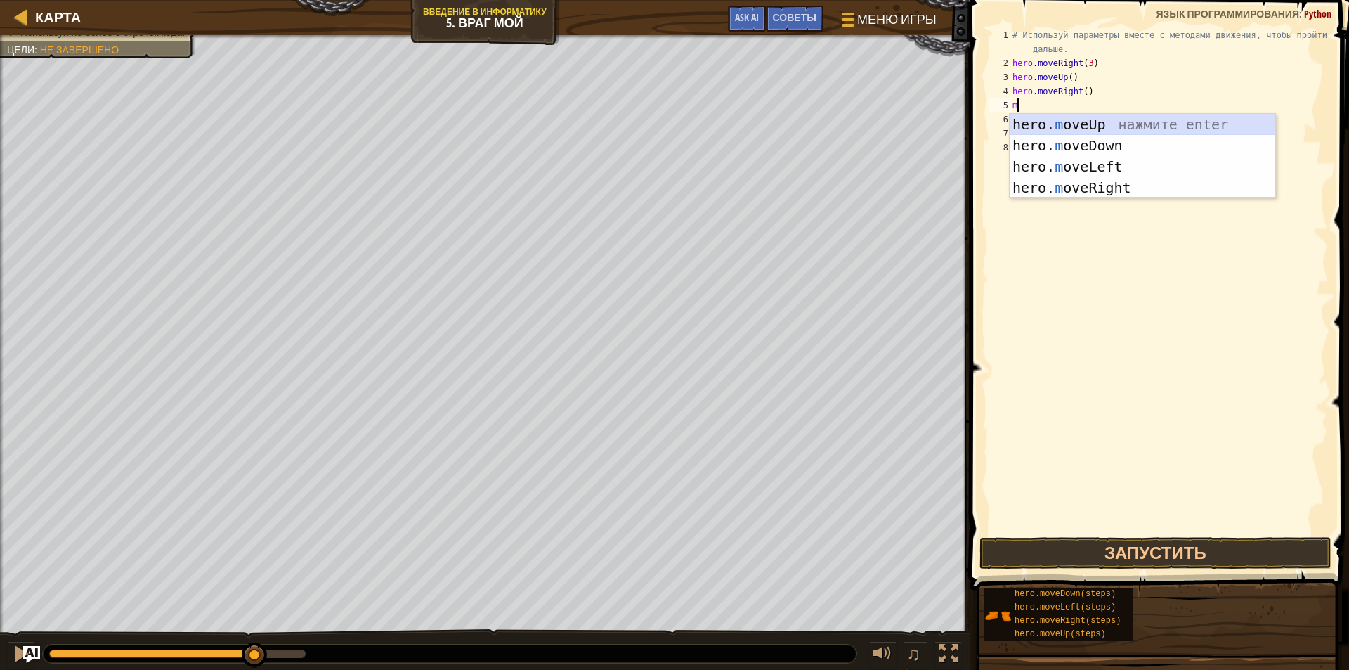
click at [1075, 119] on div "hero. m oveUp нажмите enter hero. m oveDown нажмите enter hero. m oveLeft нажми…" at bounding box center [1143, 177] width 266 height 127
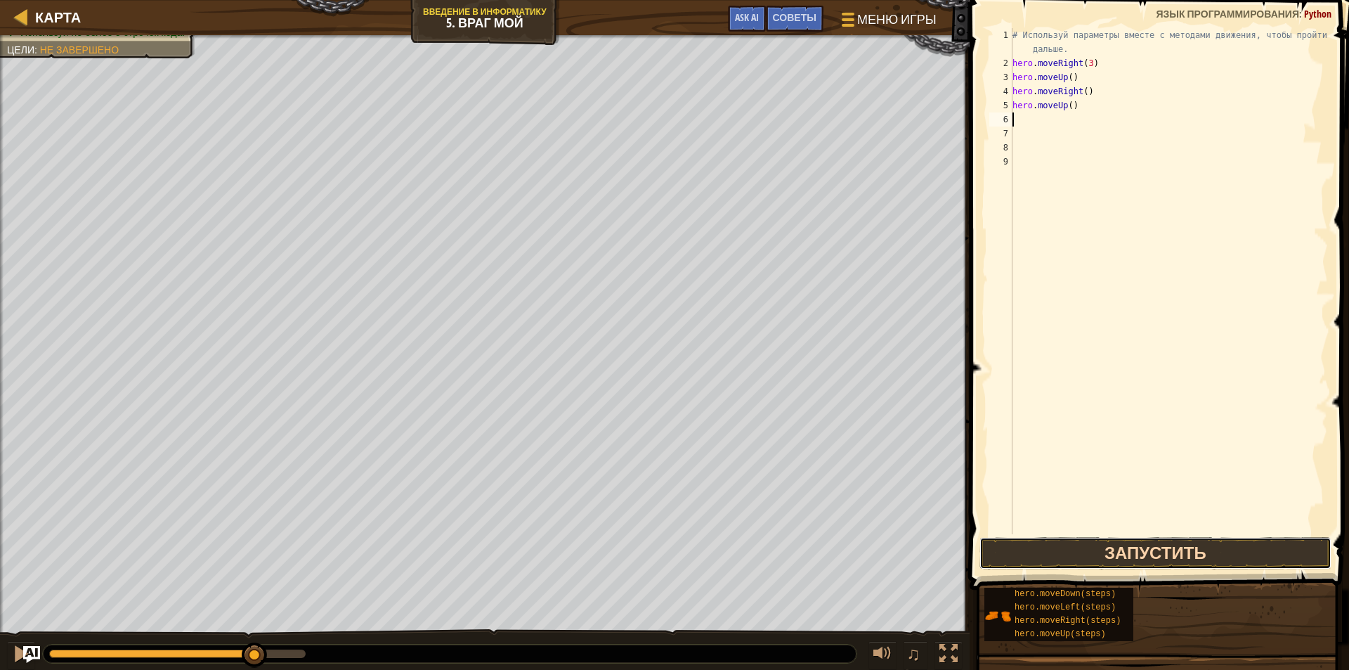
click at [1106, 547] on button "Запустить" at bounding box center [1156, 553] width 352 height 32
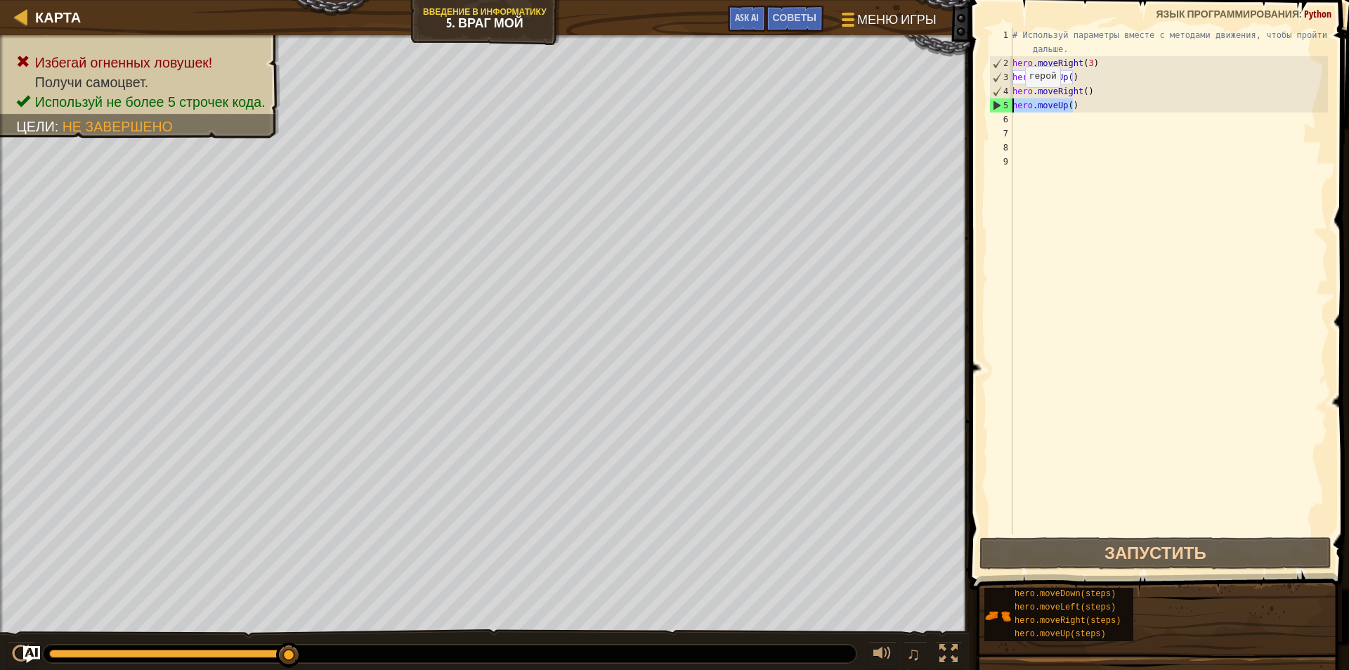
drag, startPoint x: 1082, startPoint y: 106, endPoint x: 1007, endPoint y: 104, distance: 74.5
click at [1007, 104] on div "1 2 3 4 5 6 7 8 9 # Используй параметры вместе с методами движения, чтобы пройт…" at bounding box center [1158, 281] width 342 height 506
type textarea "hero.moveUp()"
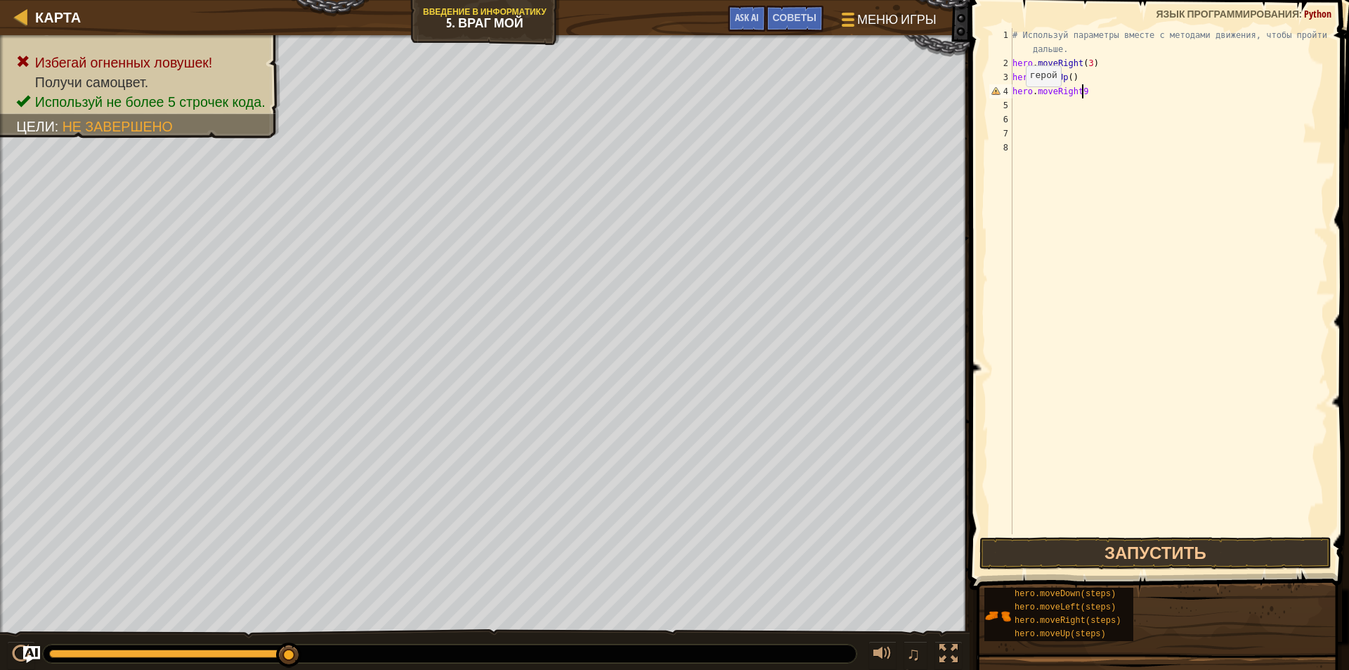
scroll to position [6, 5]
type textarea "hero.moveRight()"
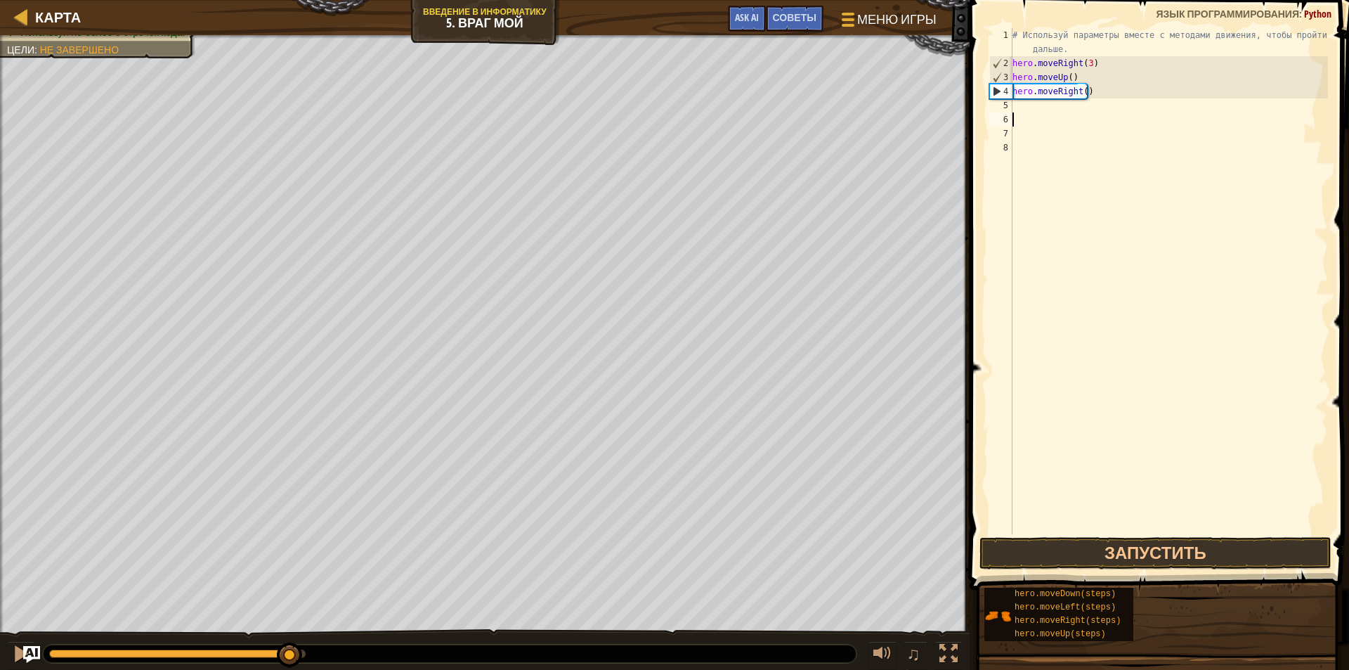
click at [1022, 119] on div "# Используй параметры вместе с методами движения, чтобы пройти дальше. hero . m…" at bounding box center [1169, 302] width 318 height 548
click at [1023, 105] on div "# Используй параметры вместе с методами движения, чтобы пройти дальше. hero . m…" at bounding box center [1169, 302] width 318 height 548
type textarea "m"
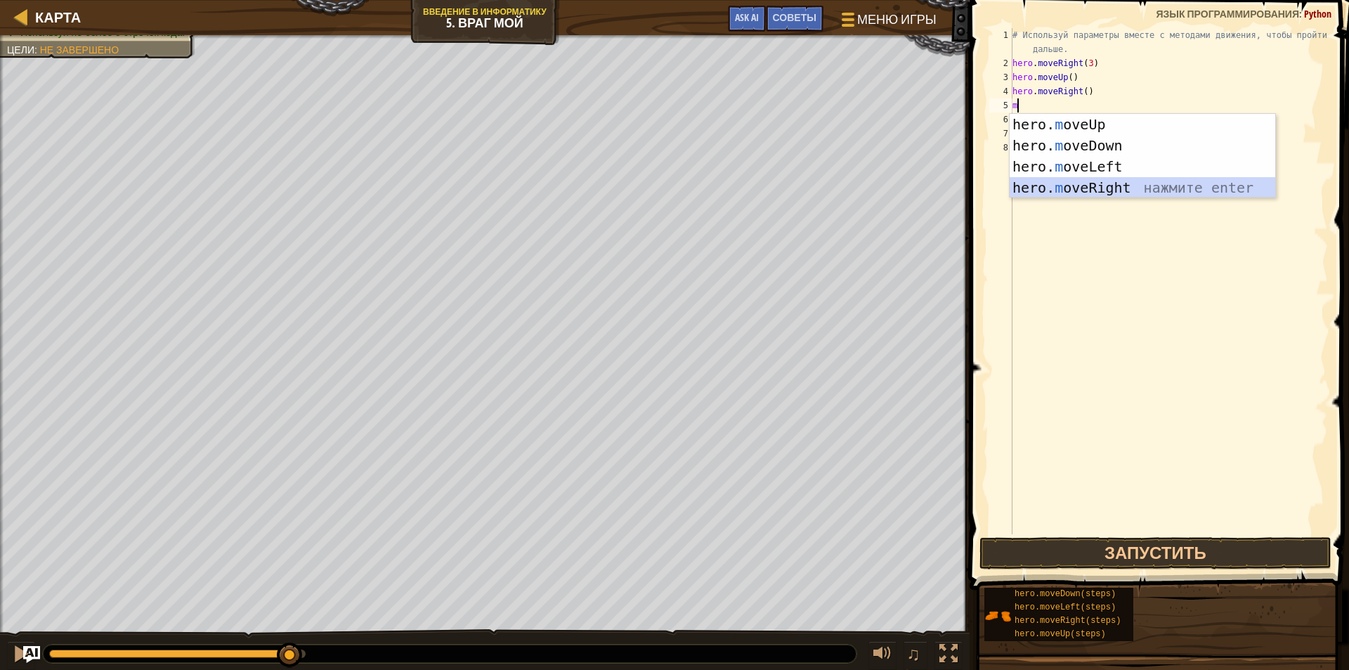
click at [1148, 183] on div "hero. m oveUp нажмите enter hero. m oveDown нажмите enter hero. m oveLeft нажми…" at bounding box center [1143, 177] width 266 height 127
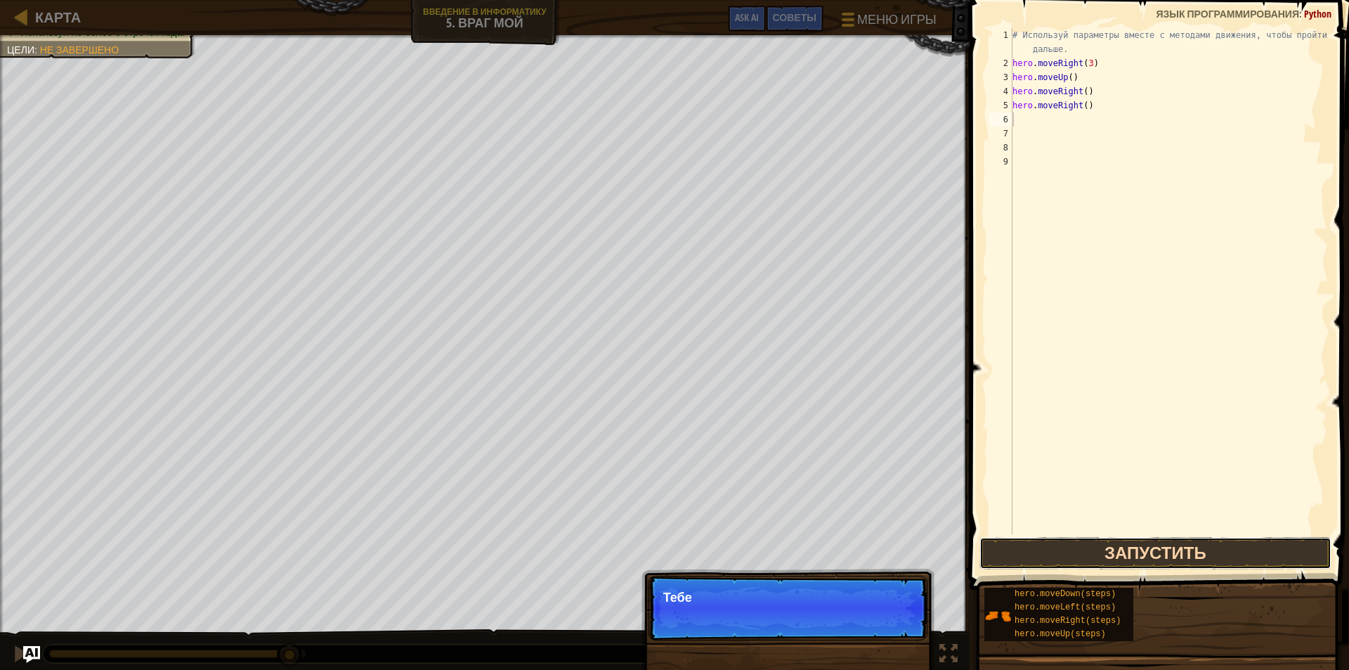
click at [1136, 549] on button "Запустить" at bounding box center [1156, 553] width 352 height 32
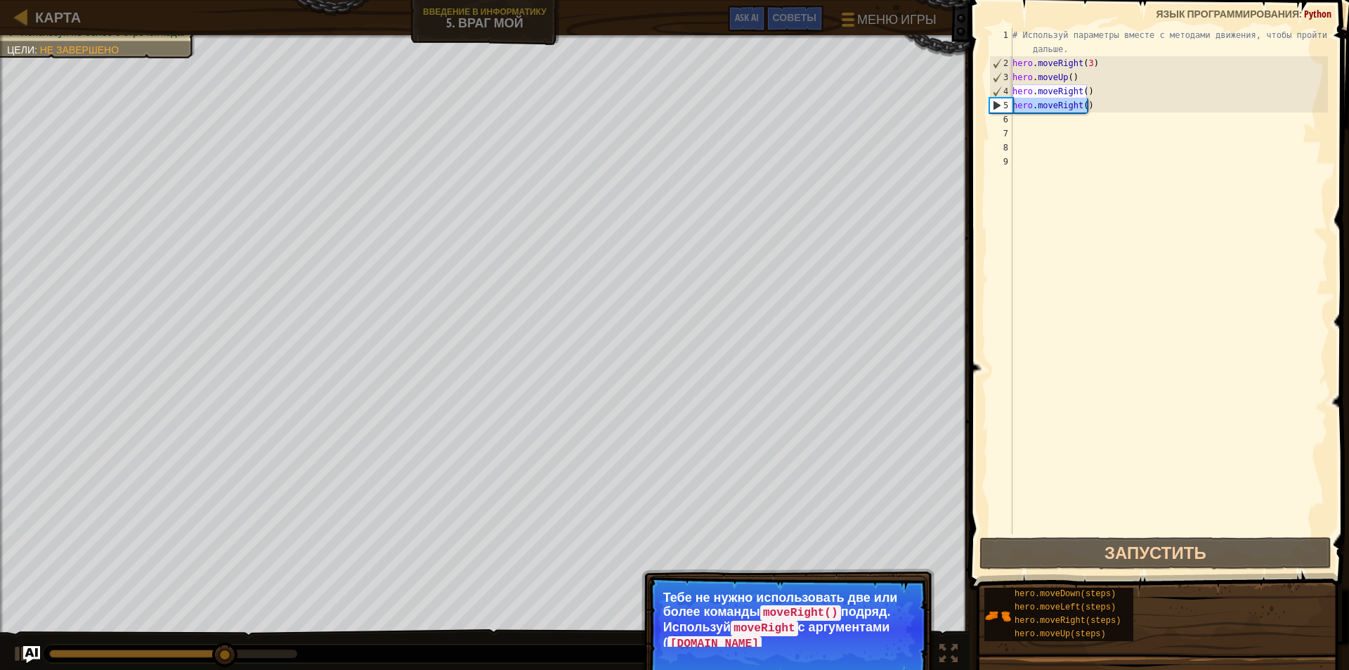
drag, startPoint x: 1097, startPoint y: 104, endPoint x: 992, endPoint y: 110, distance: 105.6
click at [992, 110] on div "1 2 3 4 5 6 7 8 9 # Используй параметры вместе с методами движения, чтобы пройт…" at bounding box center [1158, 281] width 342 height 506
type textarea "hero.moveRight()"
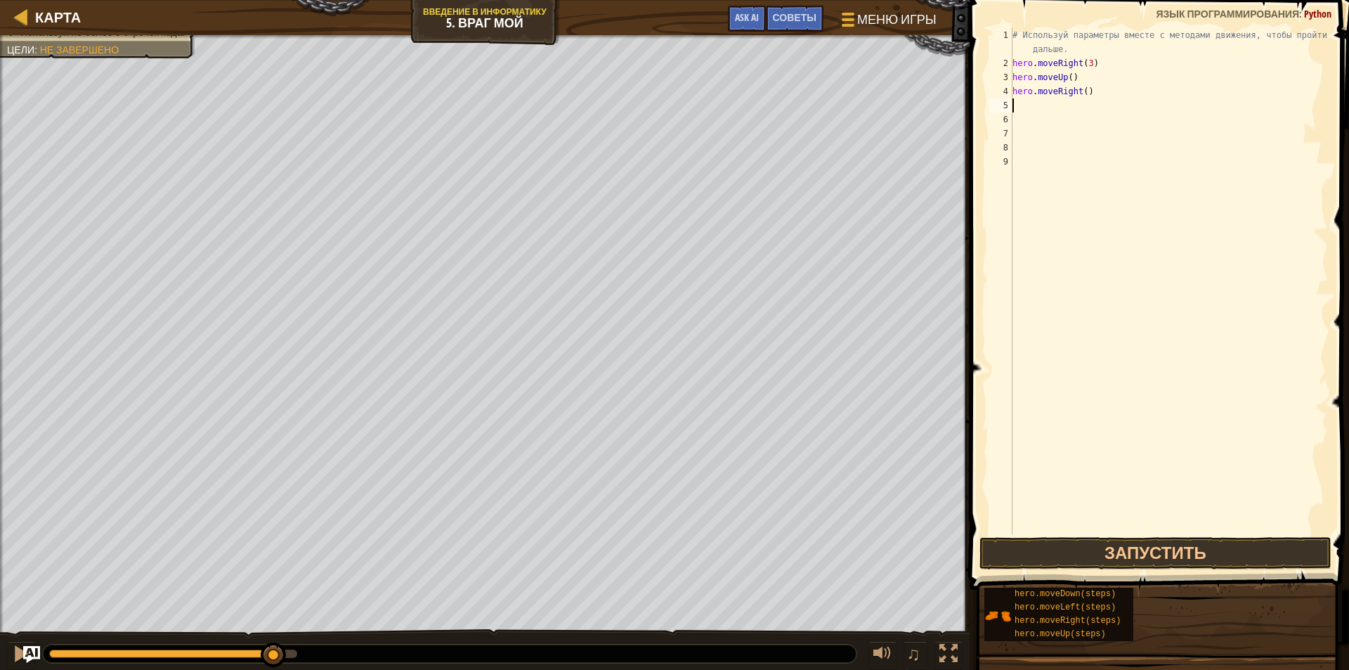
type textarea "m"
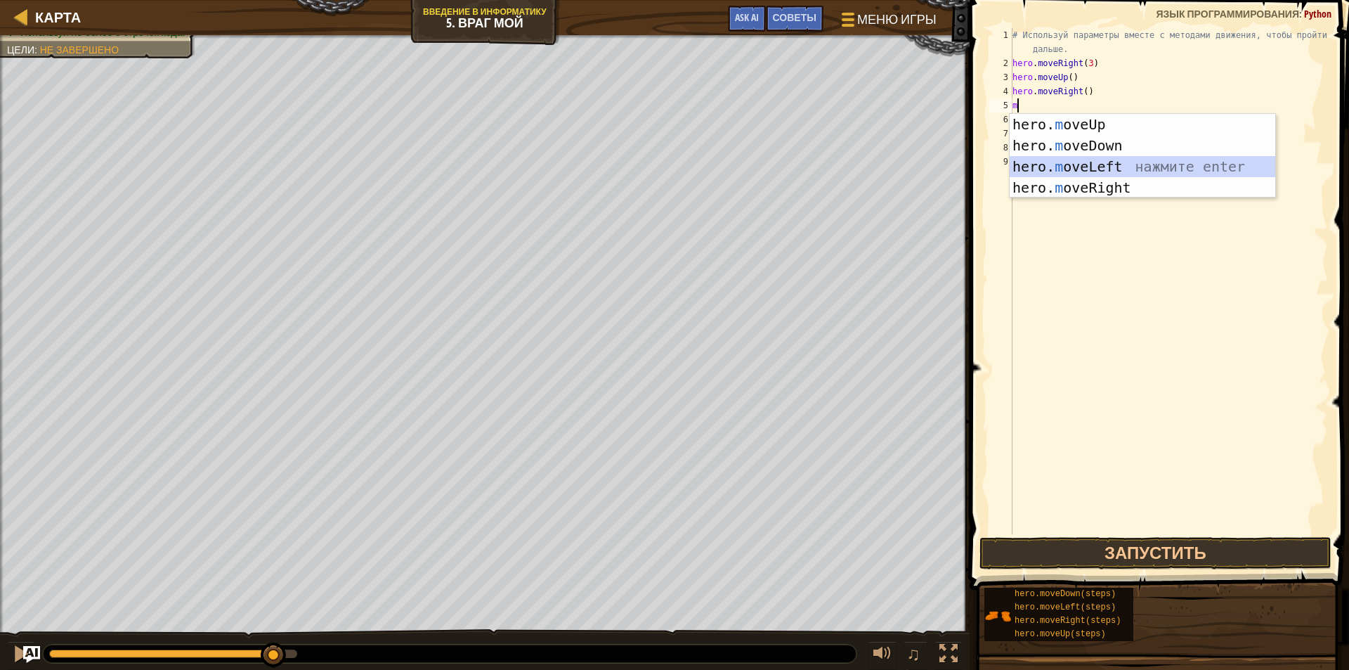
click at [1091, 165] on div "hero. m oveUp нажмите enter hero. m oveDown нажмите enter hero. m oveLeft нажми…" at bounding box center [1143, 177] width 266 height 127
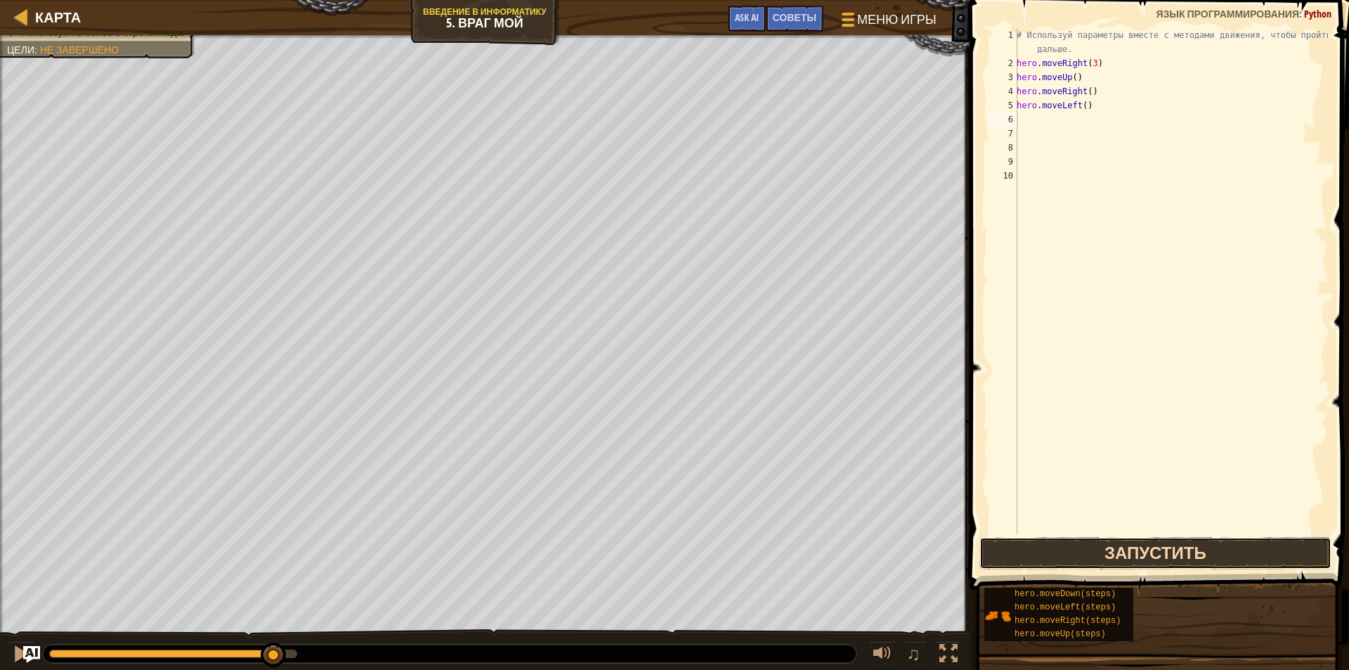
click at [1103, 545] on button "Запустить" at bounding box center [1156, 553] width 352 height 32
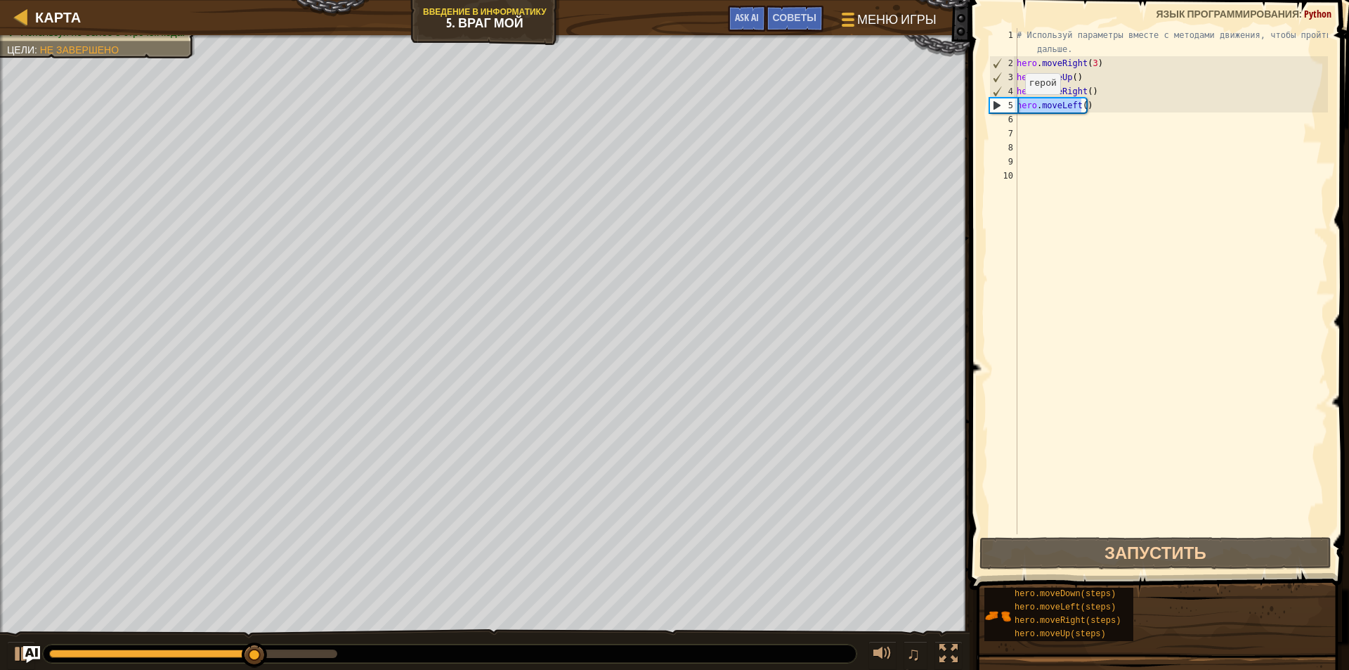
drag, startPoint x: 1079, startPoint y: 99, endPoint x: 968, endPoint y: 111, distance: 111.7
click at [968, 111] on div "1 2 3 4 5 6 7 8 9 10 # Используй параметры вместе с методами движения, чтобы пр…" at bounding box center [1158, 322] width 384 height 631
type textarea ")"
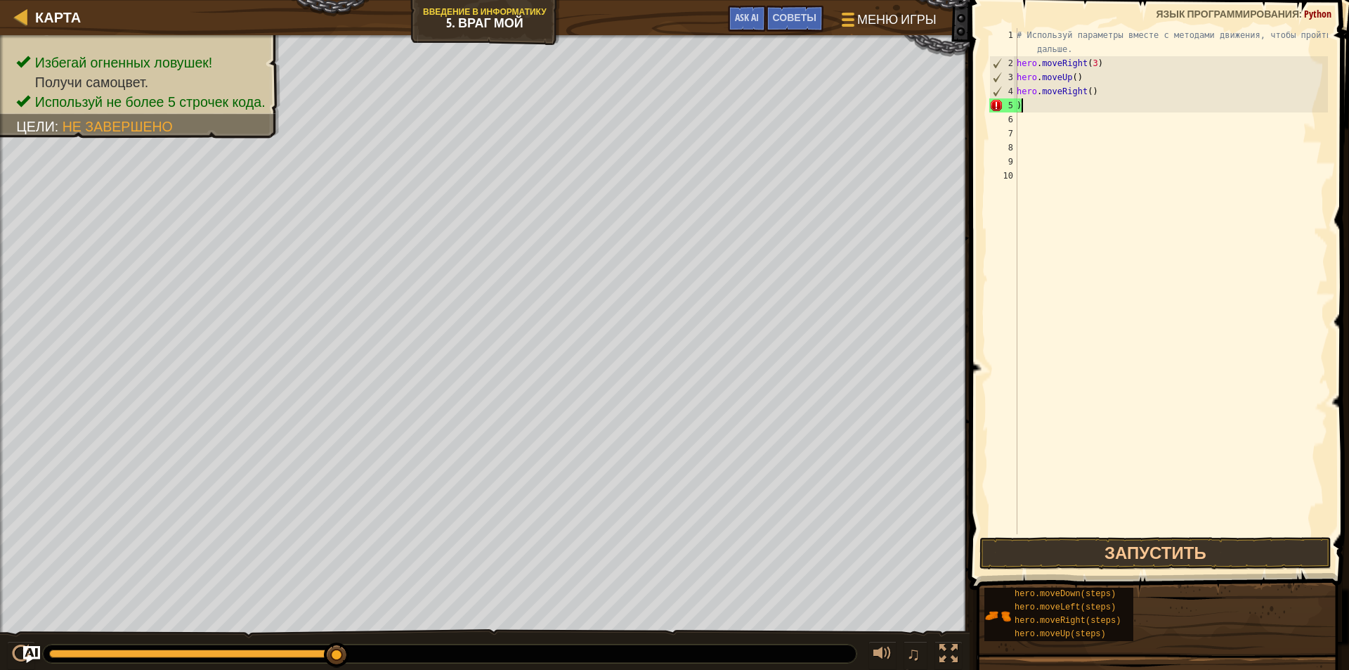
click at [1023, 103] on div "# Используй параметры вместе с методами движения, чтобы пройти дальше. hero . m…" at bounding box center [1171, 302] width 314 height 548
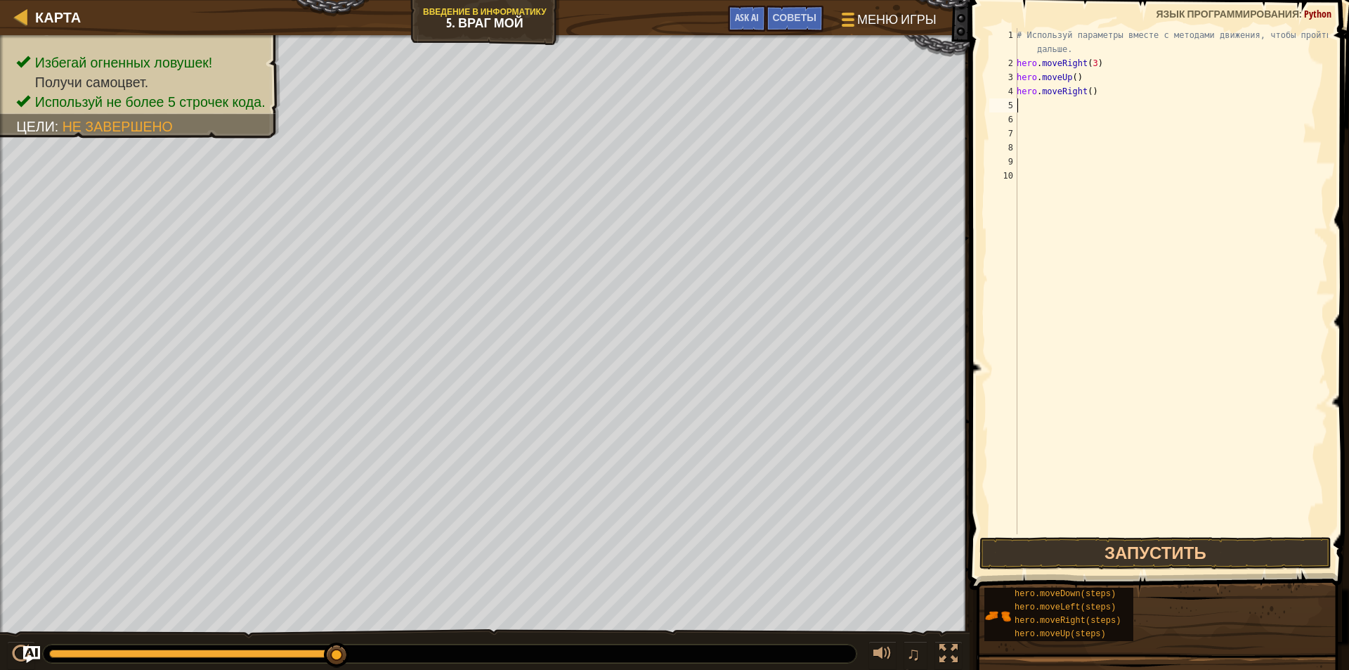
type textarea "m"
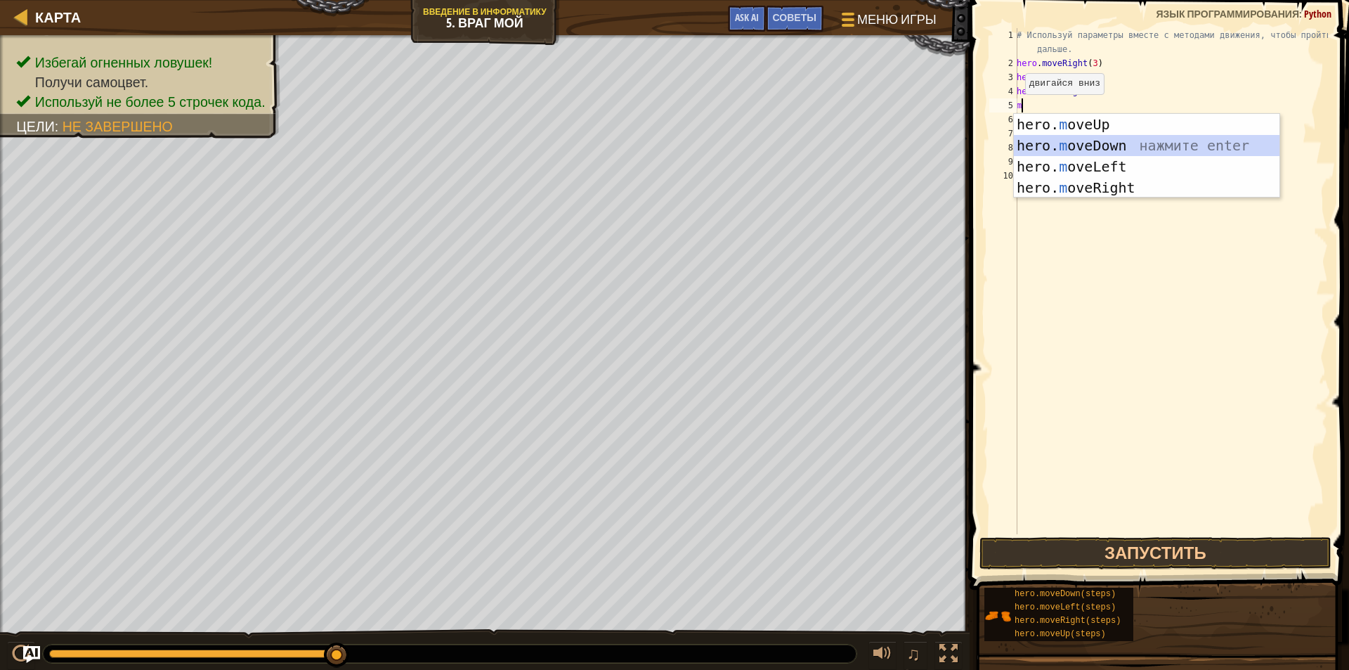
click at [1106, 136] on div "hero. m oveUp нажмите enter hero. m oveDown нажмите enter hero. m oveLeft нажми…" at bounding box center [1147, 177] width 266 height 127
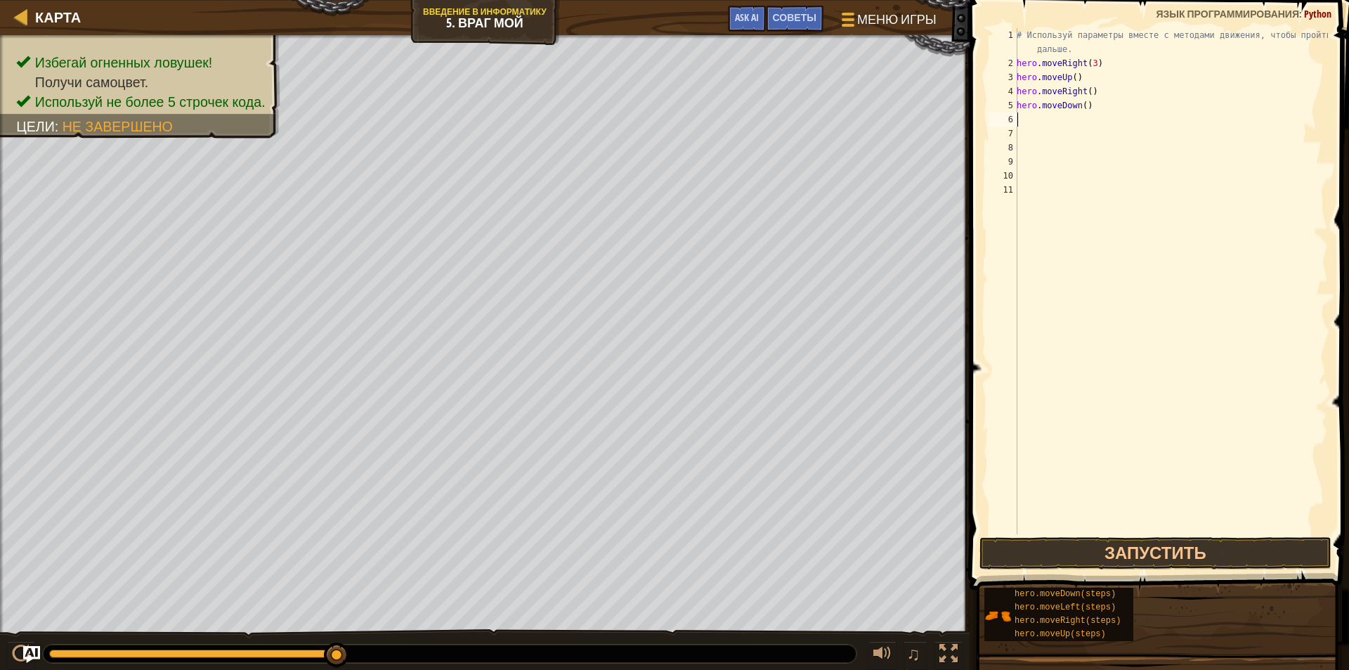
click at [1239, 569] on span at bounding box center [1161, 274] width 391 height 631
click at [1232, 554] on button "Запустить" at bounding box center [1156, 553] width 352 height 32
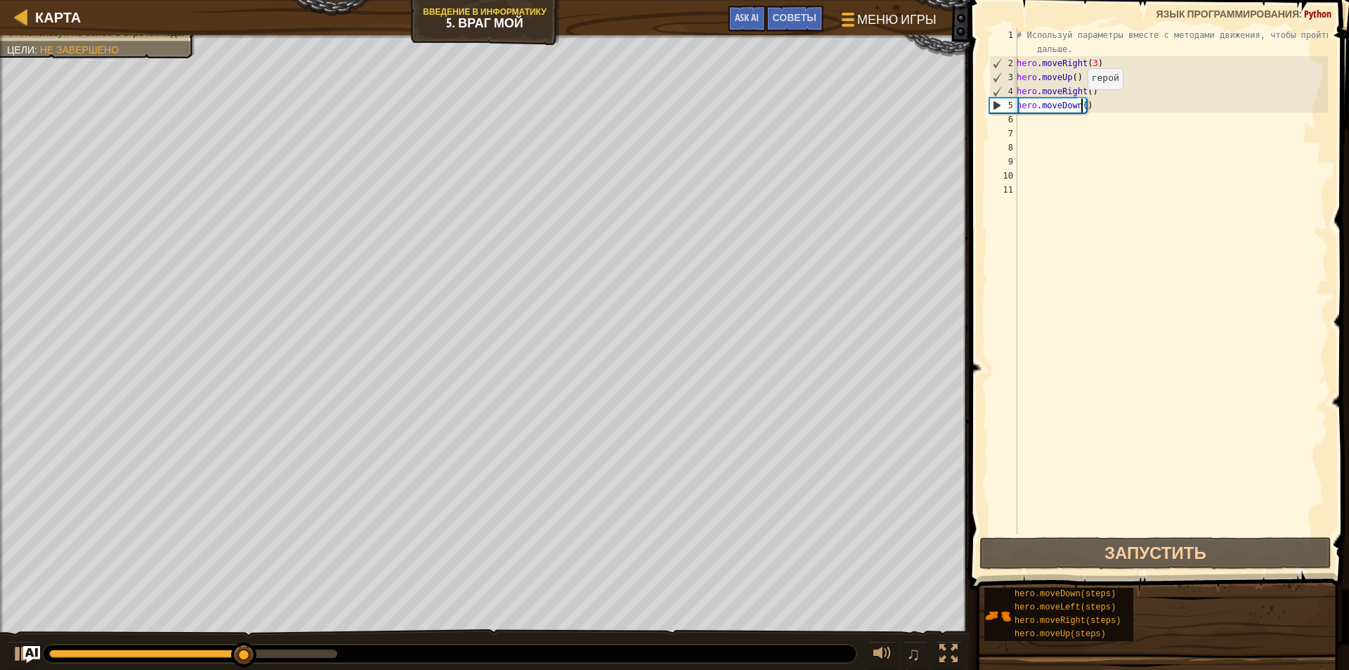
click at [1080, 103] on div "# Используй параметры вместе с методами движения, чтобы пройти дальше. hero . m…" at bounding box center [1171, 302] width 314 height 548
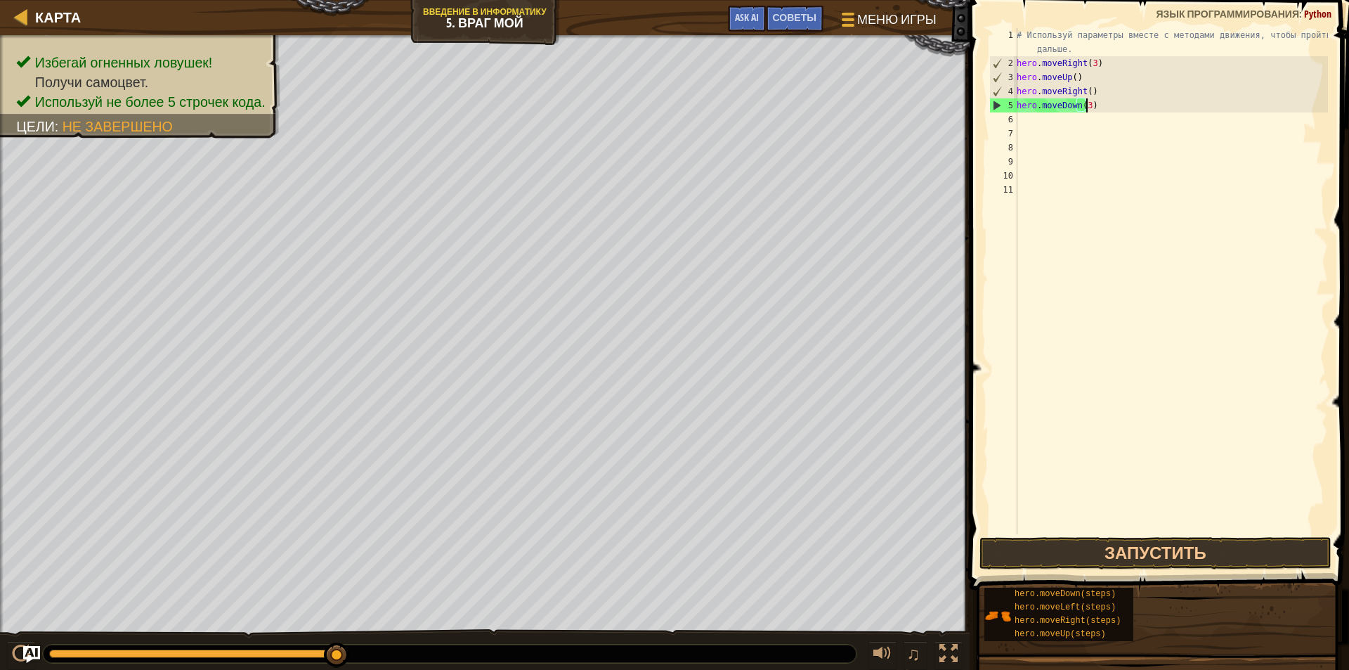
scroll to position [6, 5]
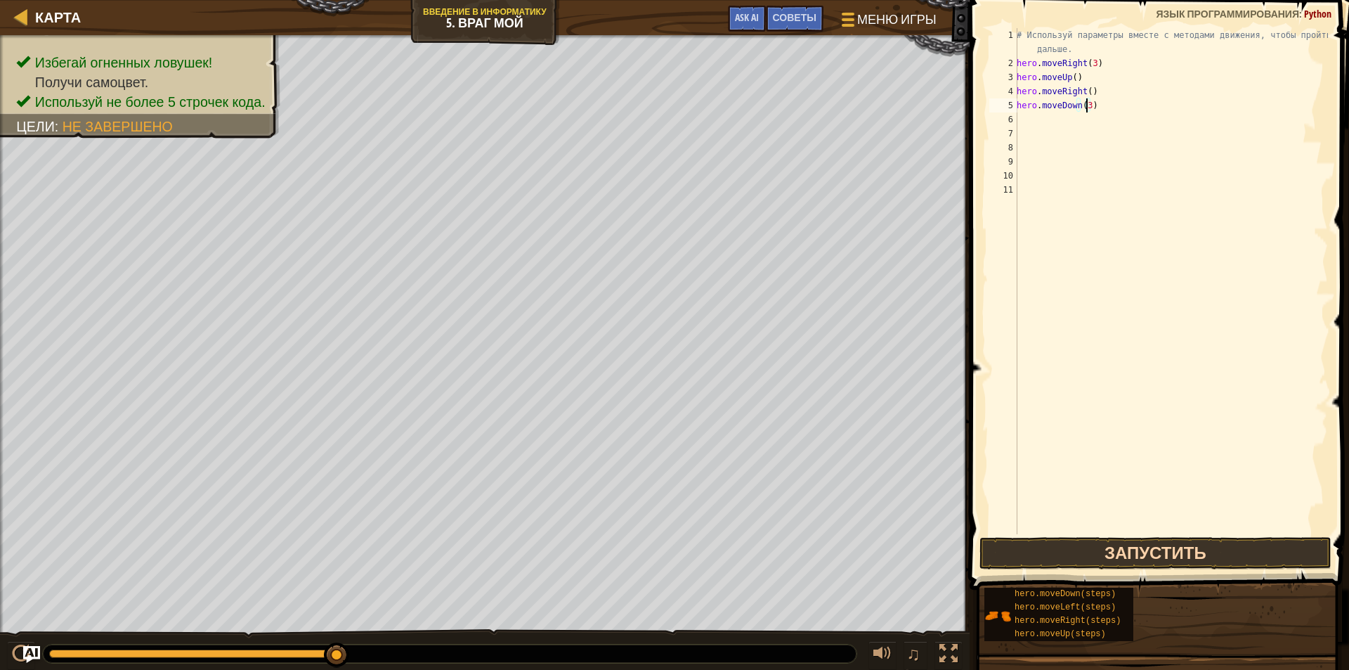
type textarea "hero.moveDown(3)"
click at [1160, 566] on button "Запустить" at bounding box center [1156, 553] width 352 height 32
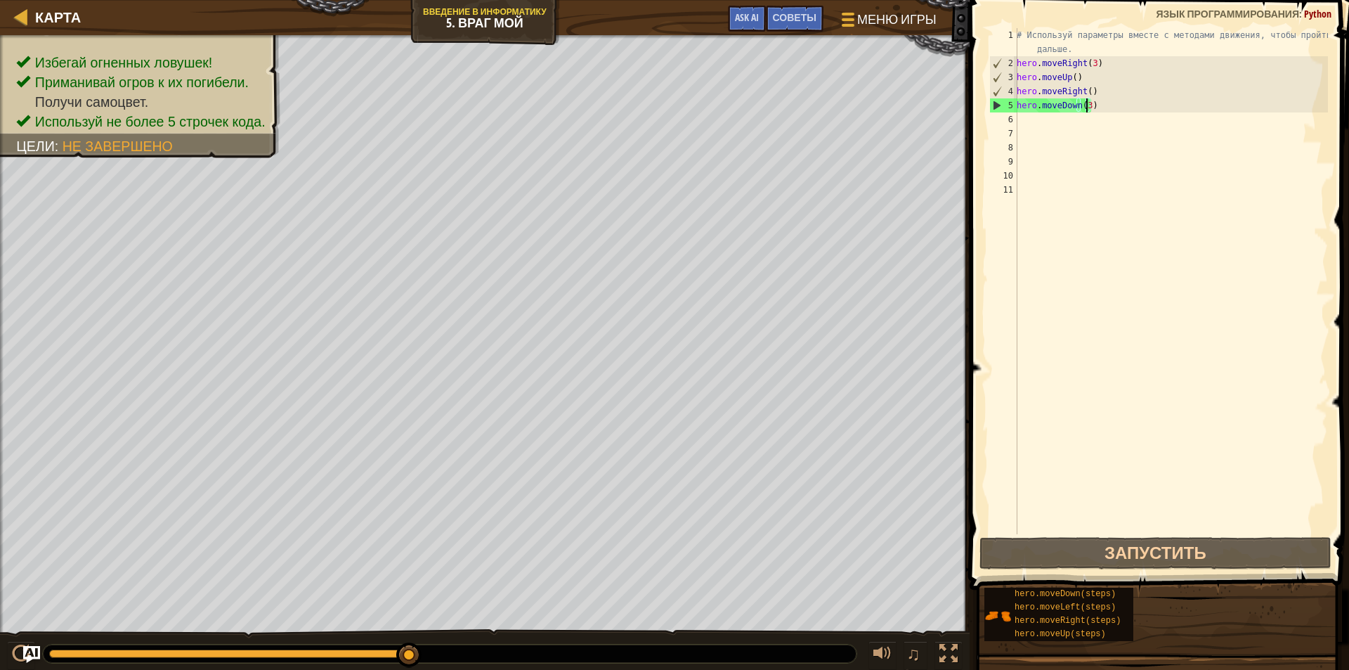
click at [1023, 126] on div "# Используй параметры вместе с методами движения, чтобы пройти дальше. hero . m…" at bounding box center [1171, 302] width 314 height 548
type textarea "m"
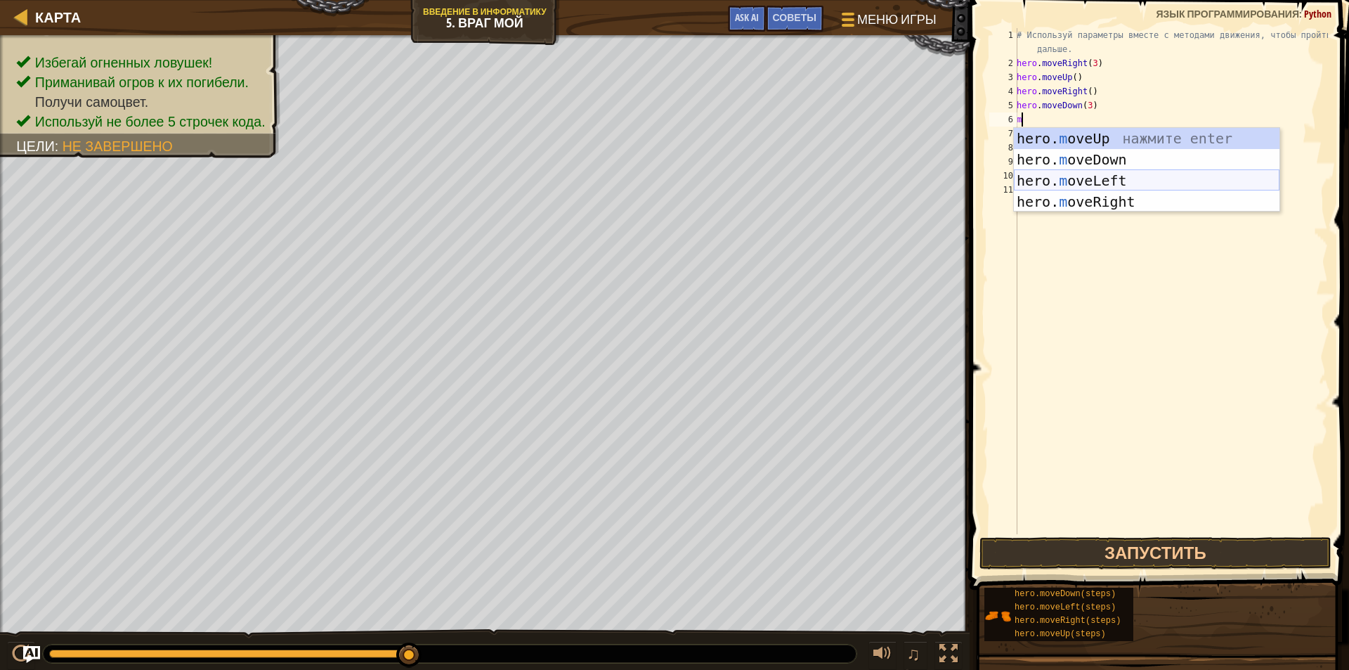
click at [1077, 170] on div "hero. m oveUp нажмите enter hero. m oveDown нажмите enter hero. m oveLeft нажми…" at bounding box center [1147, 191] width 266 height 127
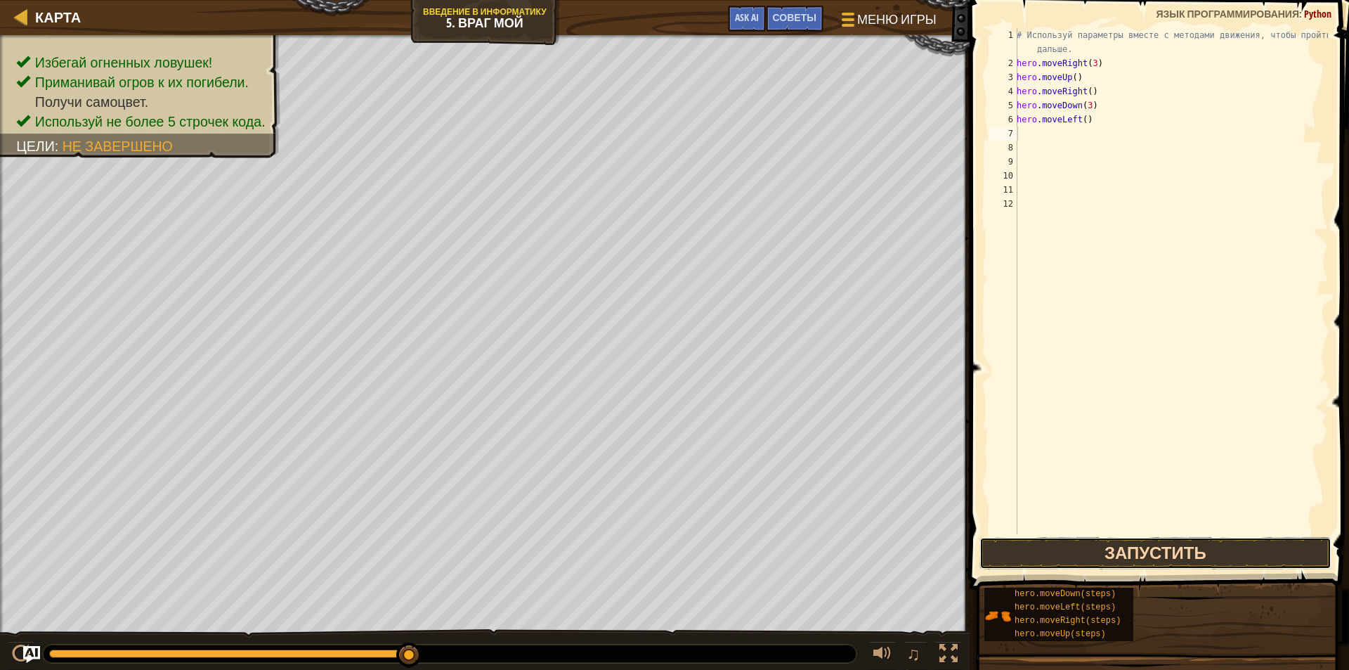
drag, startPoint x: 1056, startPoint y: 546, endPoint x: 1049, endPoint y: 543, distance: 8.2
click at [1056, 546] on button "Запустить" at bounding box center [1156, 553] width 352 height 32
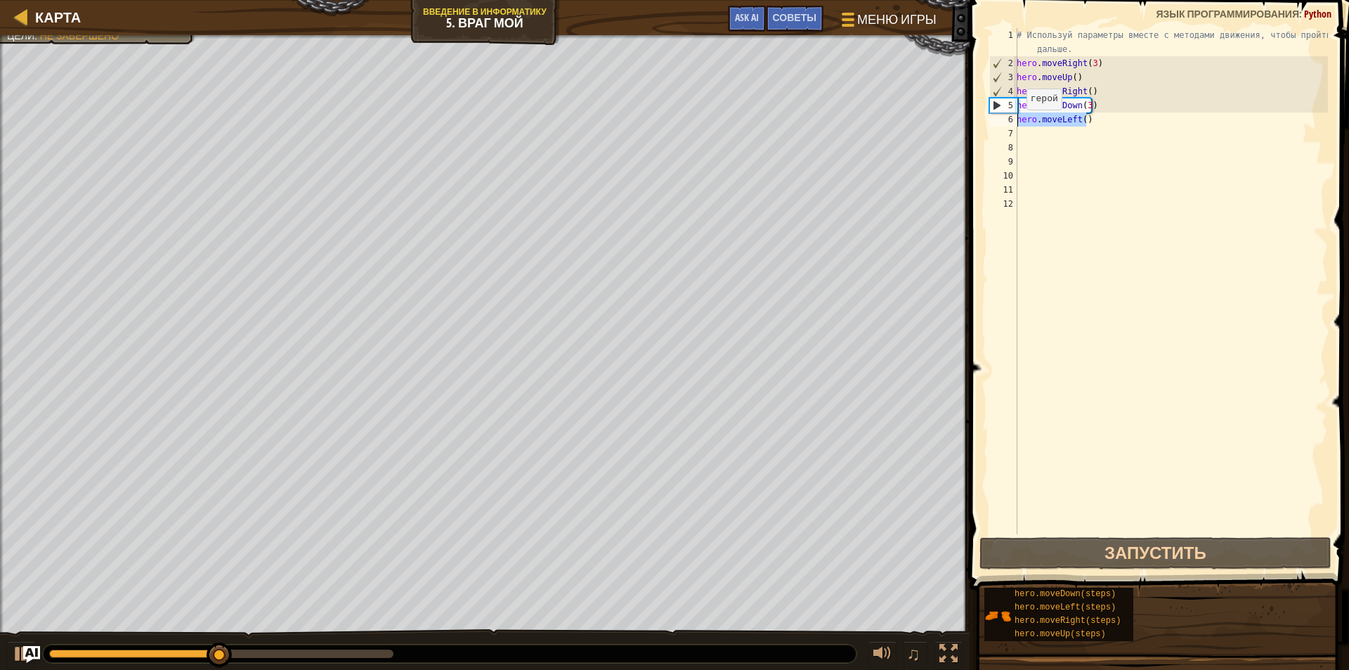
drag, startPoint x: 1087, startPoint y: 122, endPoint x: 1010, endPoint y: 116, distance: 76.8
click at [1009, 119] on div "1 2 3 4 5 6 7 8 9 10 11 12 # Используй параметры вместе с методами движения, чт…" at bounding box center [1158, 281] width 342 height 506
type textarea "hero.moveLeft()"
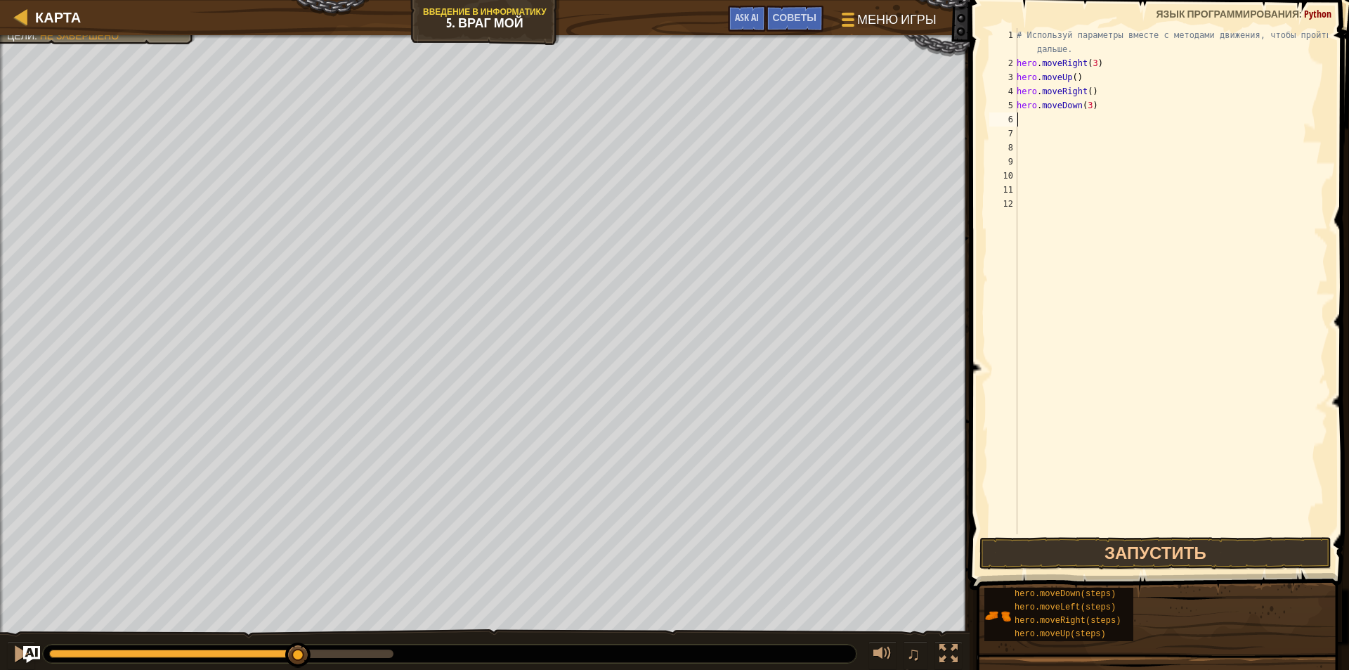
type textarea "m"
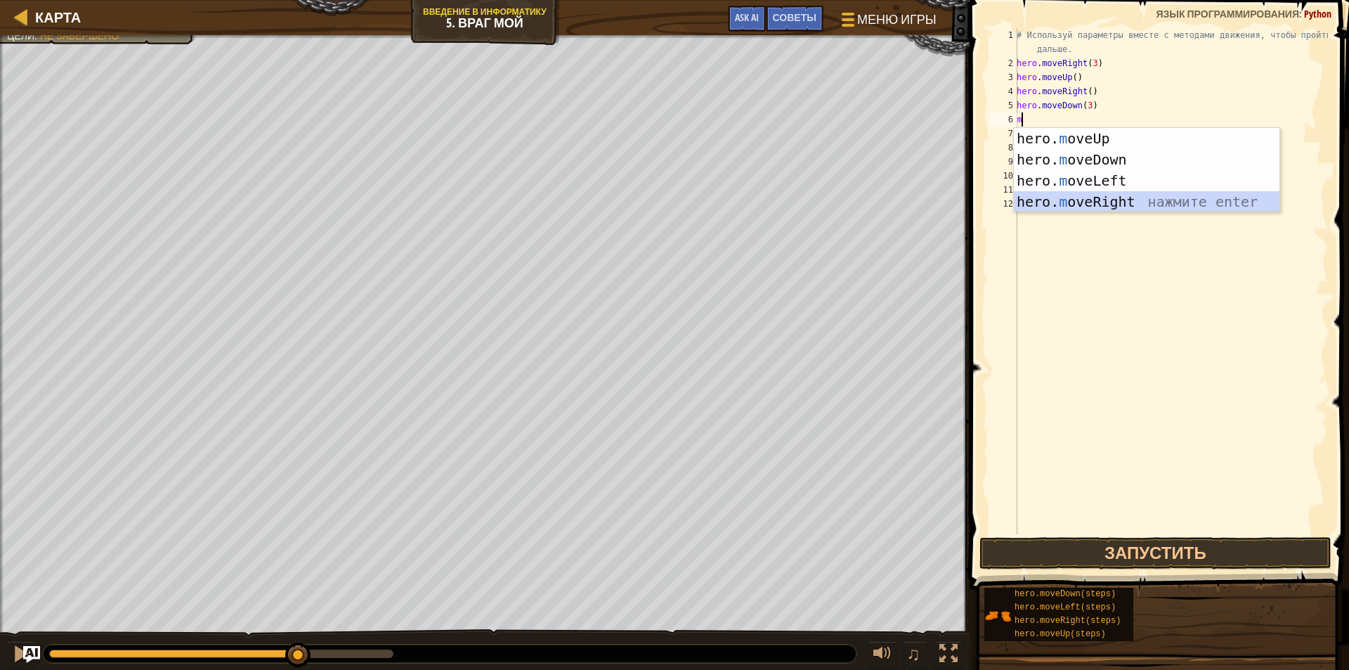
click at [1101, 205] on div "hero. m oveUp нажмите enter hero. m oveDown нажмите enter hero. m oveLeft нажми…" at bounding box center [1147, 191] width 266 height 127
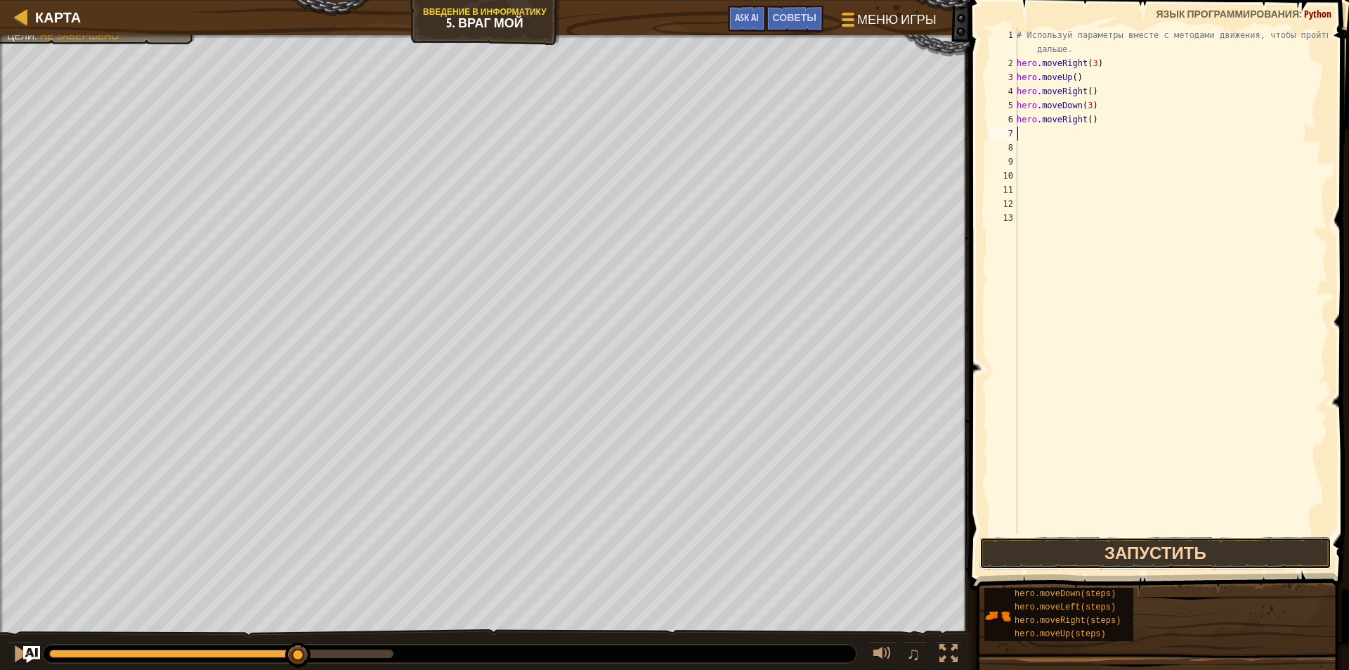
click at [1124, 551] on button "Запустить" at bounding box center [1156, 553] width 352 height 32
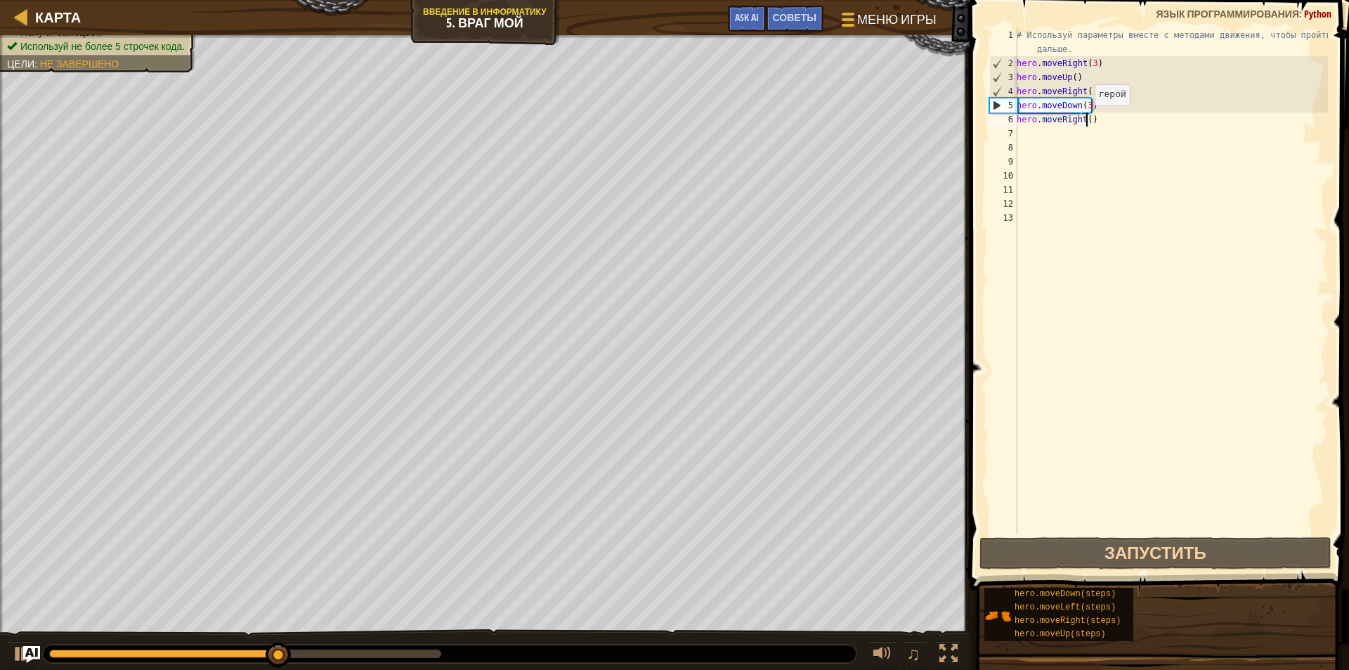
click at [1087, 119] on div "# Используй параметры вместе с методами движения, чтобы пройти дальше. hero . m…" at bounding box center [1171, 302] width 314 height 548
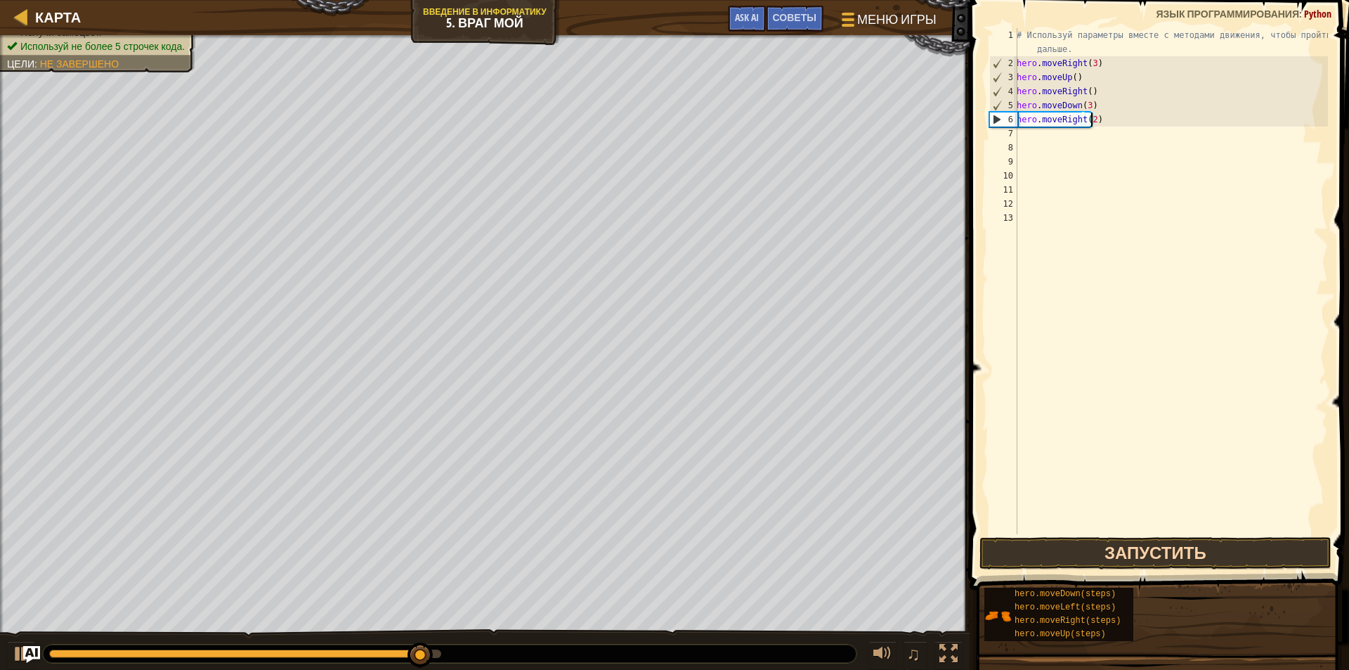
type textarea "hero.moveRight(2)"
click at [1102, 554] on button "Запустить" at bounding box center [1156, 553] width 352 height 32
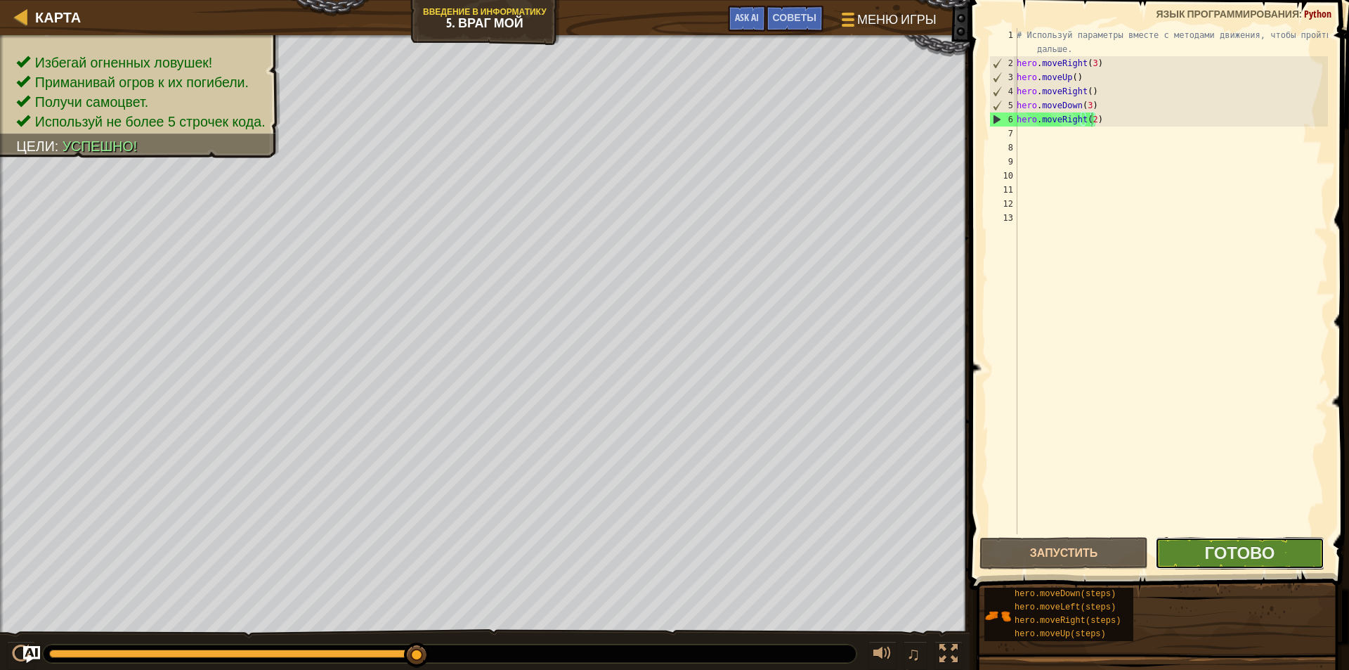
click at [1255, 539] on button "Готово" at bounding box center [1239, 553] width 169 height 32
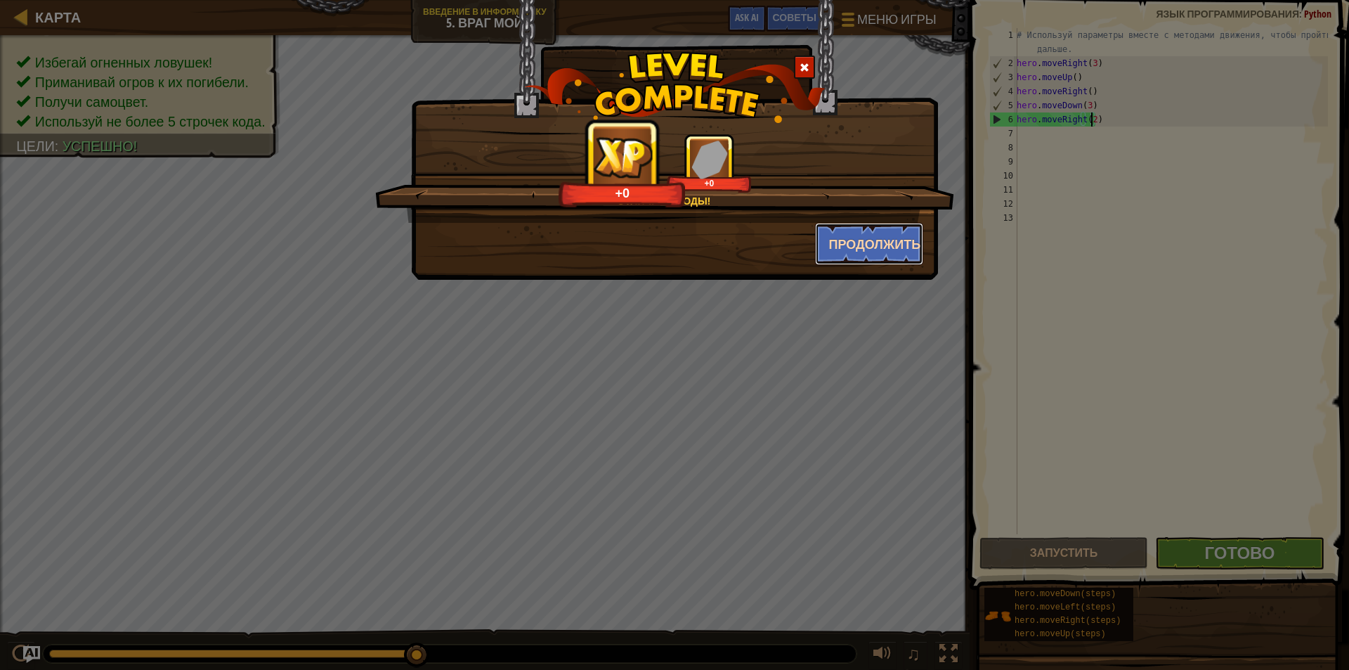
click at [845, 237] on button "Продолжить" at bounding box center [869, 244] width 109 height 42
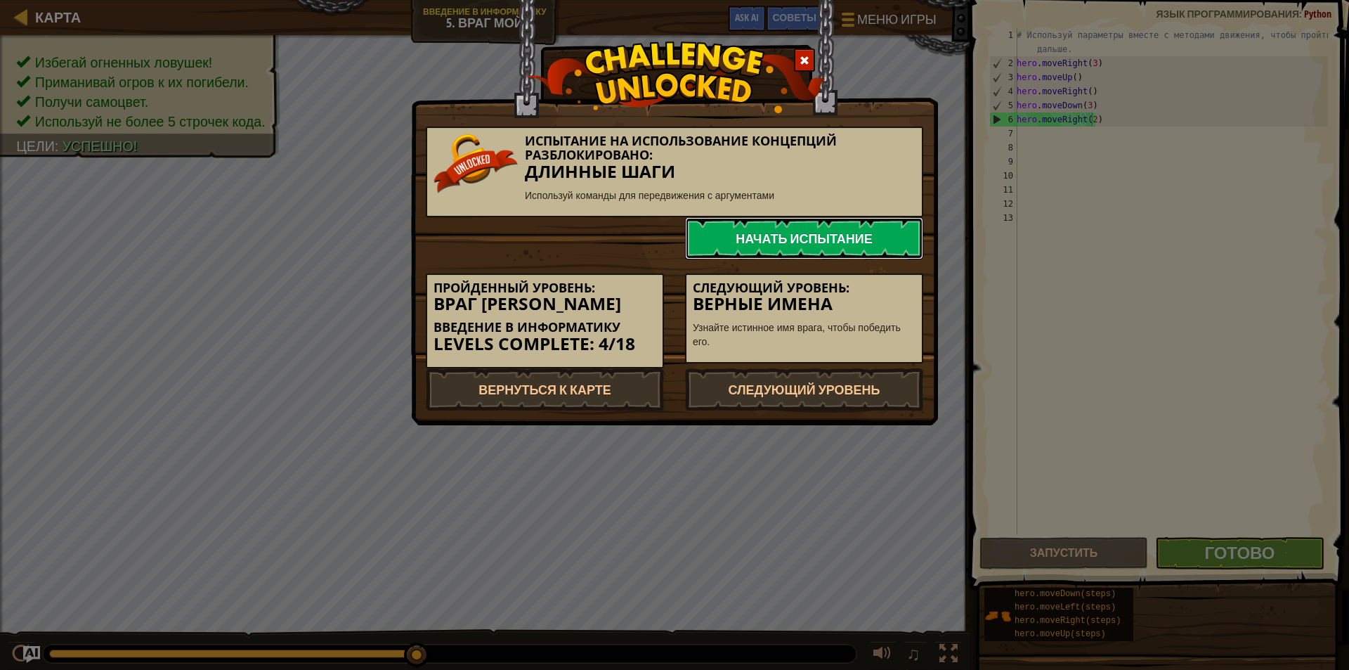
click at [807, 228] on link "Начать испытание" at bounding box center [804, 238] width 238 height 42
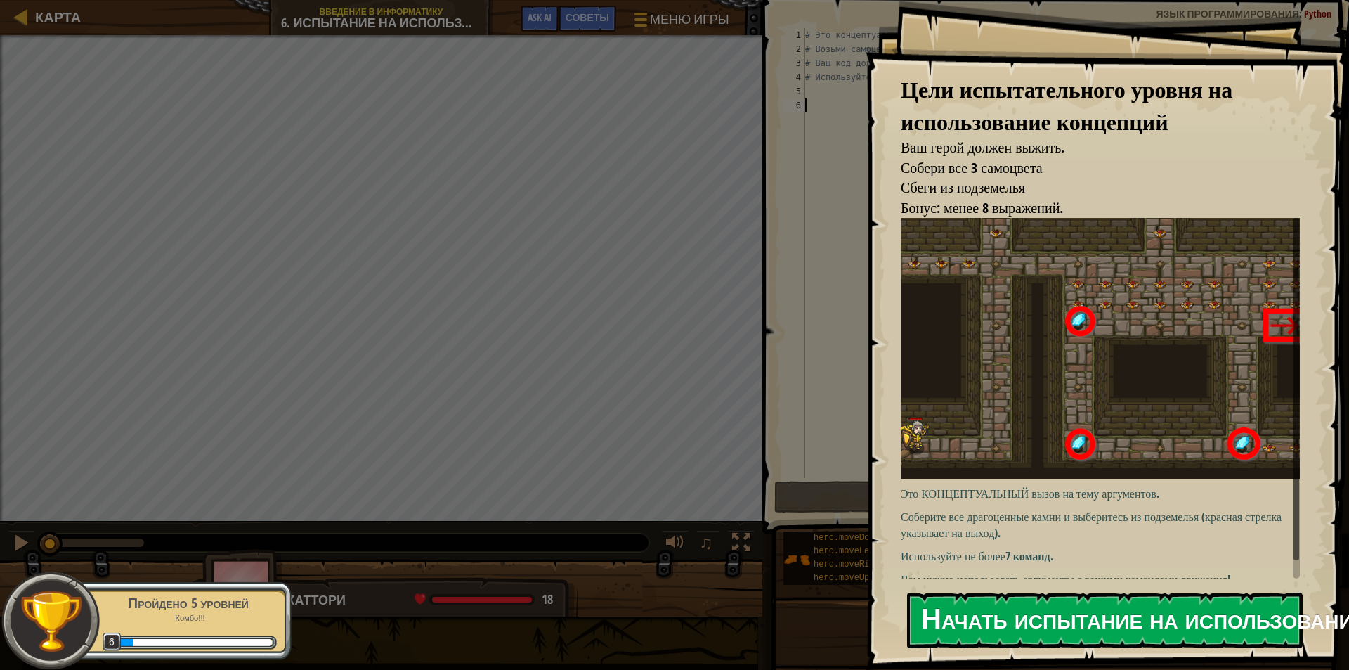
click at [1053, 625] on button "Начать испытание на использование концепций" at bounding box center [1105, 620] width 396 height 56
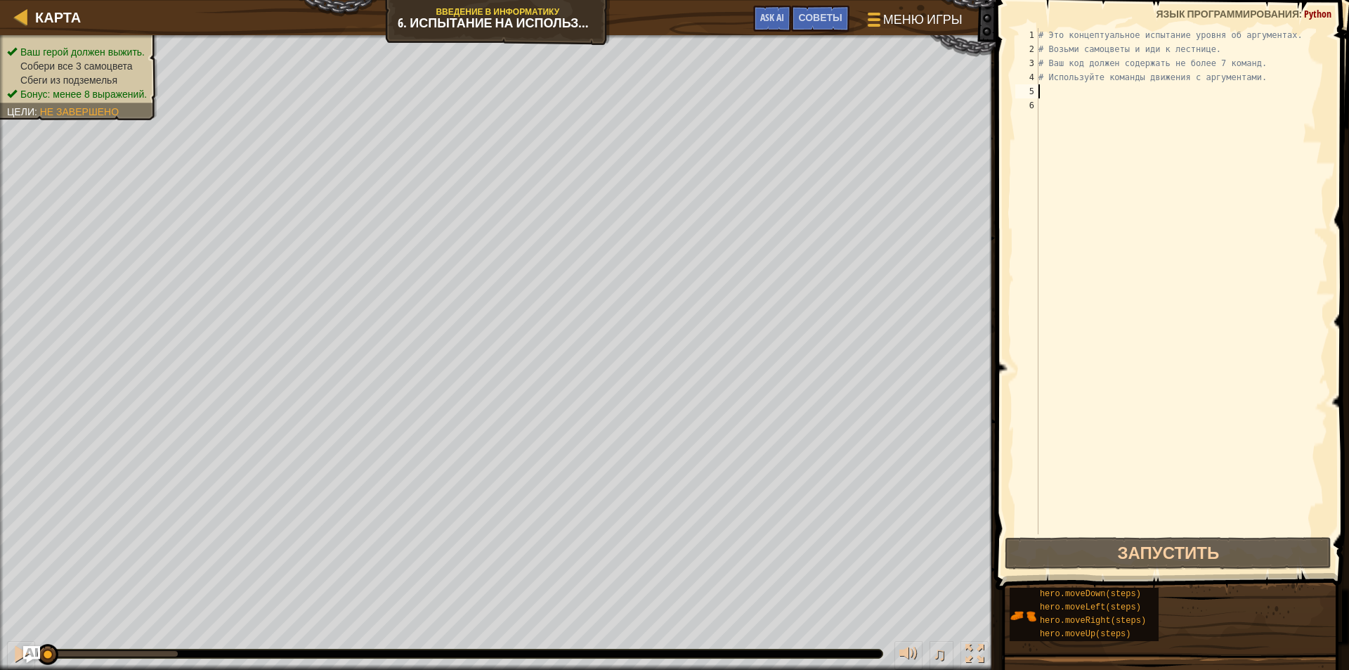
click at [1054, 85] on div "# Это концептуальное испытание уровня об аргументах. # Возьми самоцветы и иди к…" at bounding box center [1182, 295] width 292 height 534
type textarea "m"
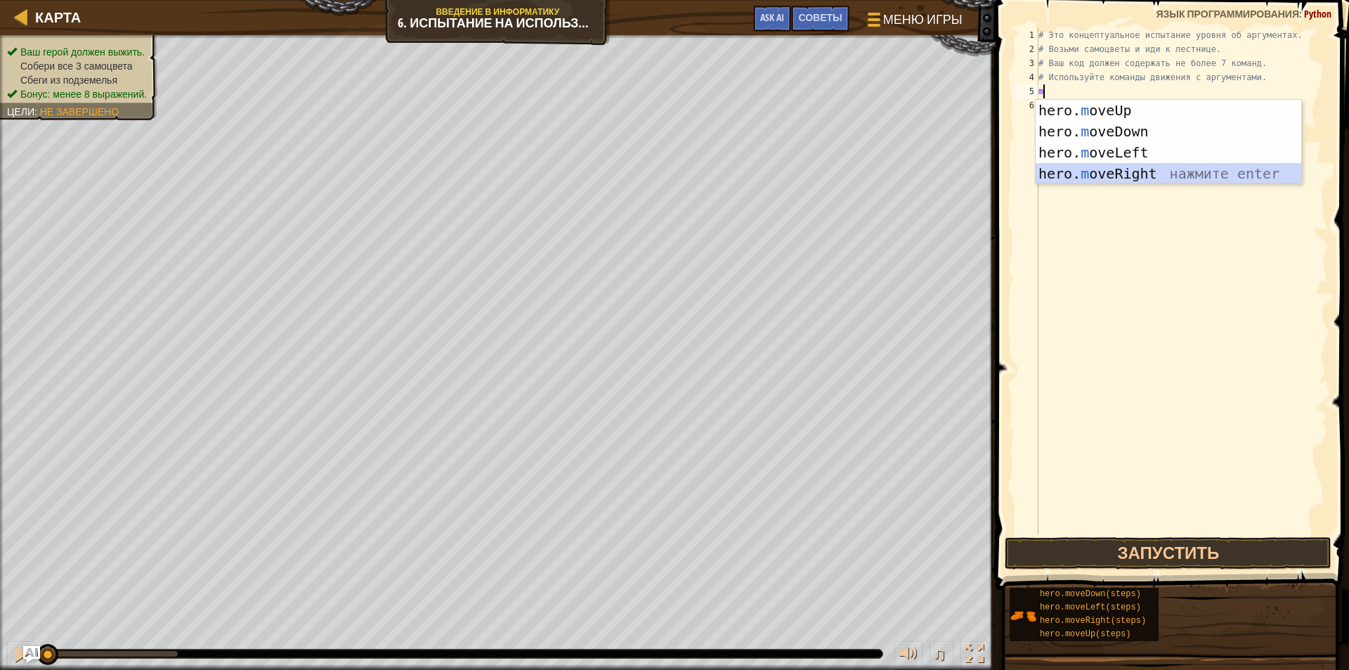
click at [1144, 169] on div "hero. m oveUp нажмите enter hero. m oveDown нажмите enter hero. m oveLeft нажми…" at bounding box center [1169, 163] width 266 height 127
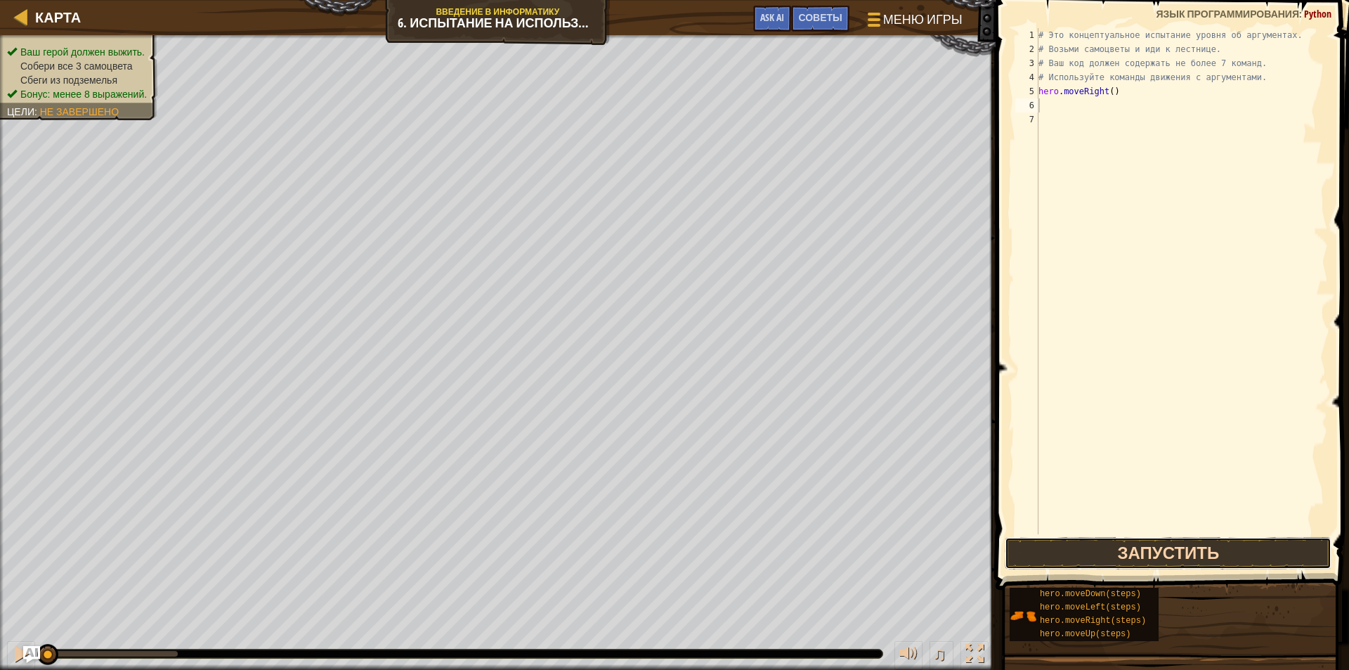
click at [1212, 566] on button "Запустить" at bounding box center [1168, 553] width 327 height 32
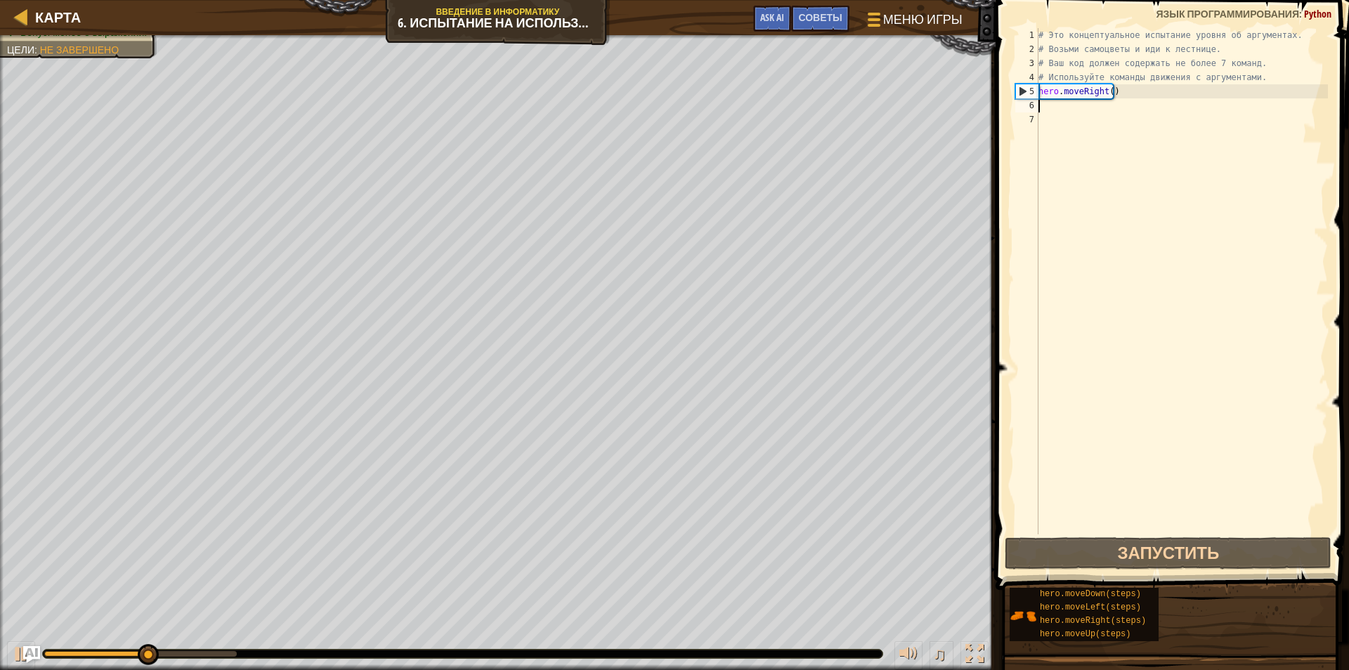
type textarea "m"
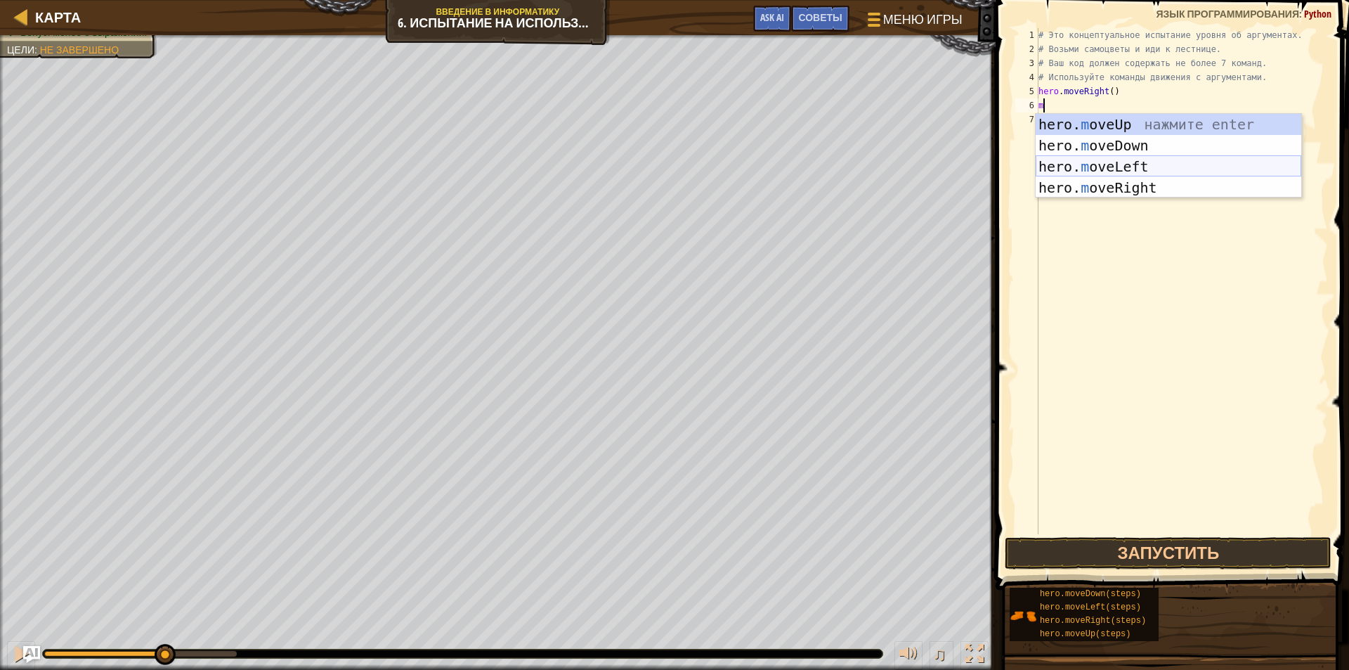
click at [1105, 160] on div "hero. m oveUp нажмите enter hero. m oveDown нажмите enter hero. m oveLeft нажми…" at bounding box center [1169, 177] width 266 height 127
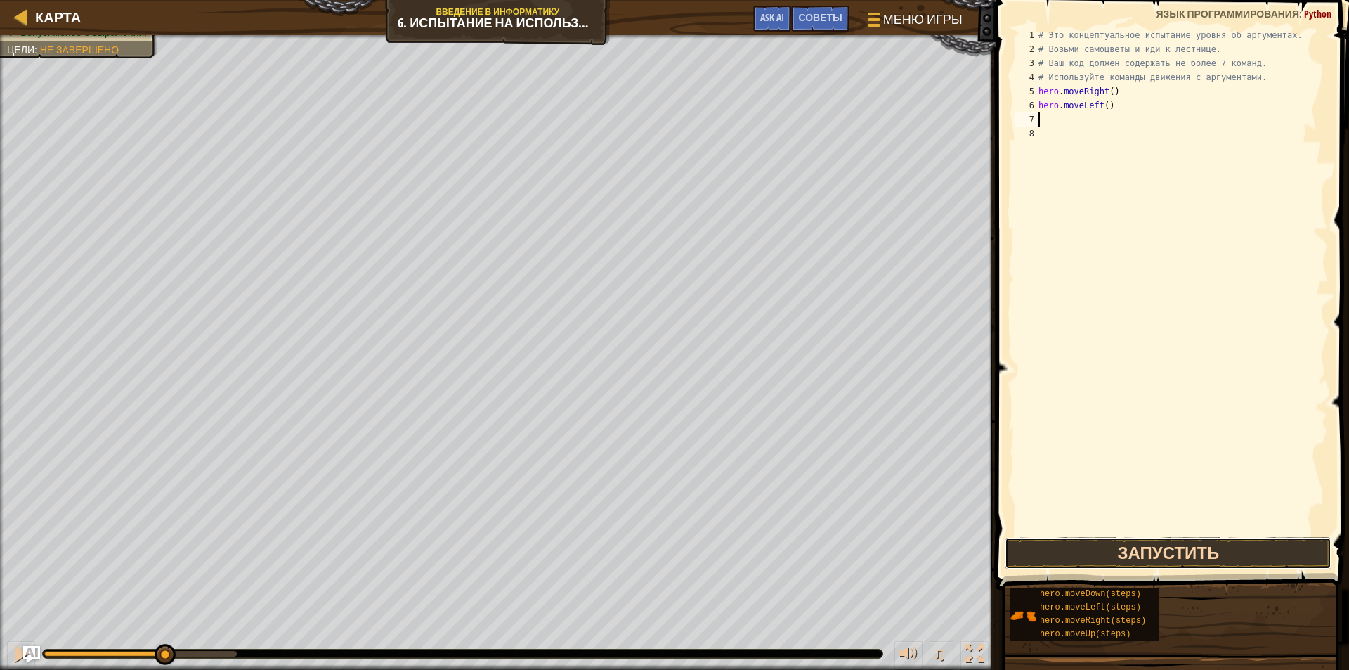
click at [1134, 537] on button "Запустить" at bounding box center [1168, 553] width 327 height 32
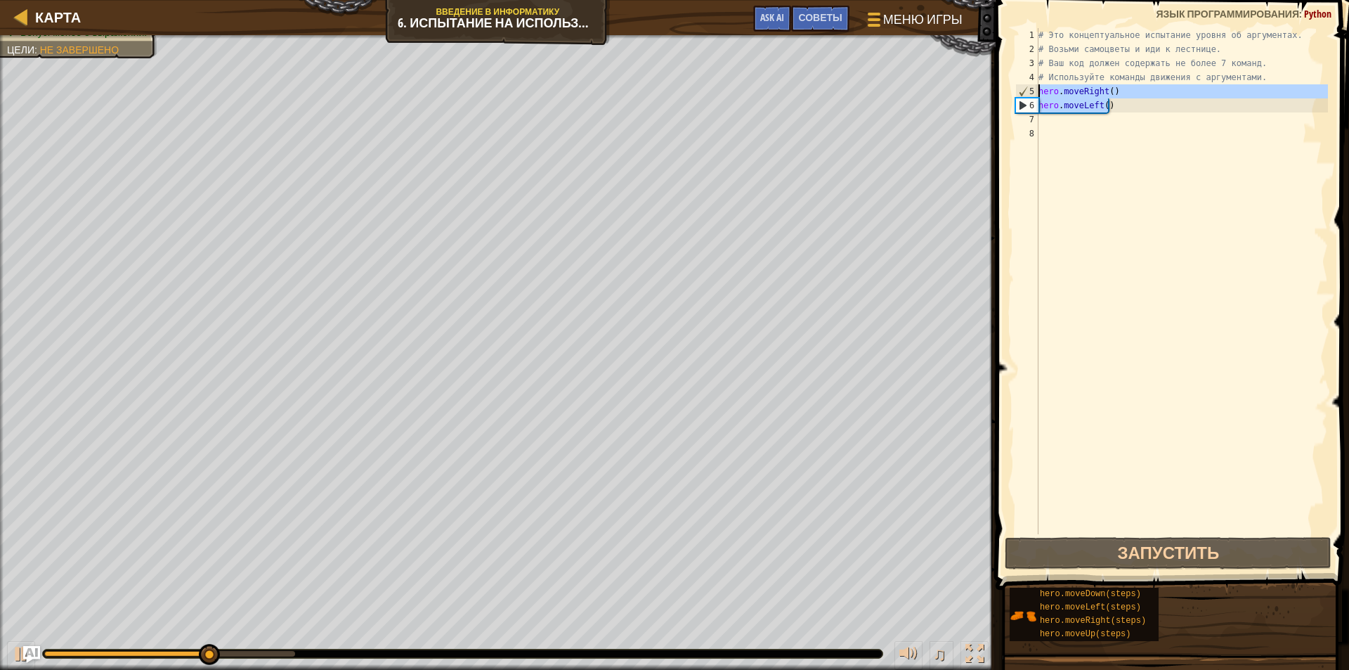
drag, startPoint x: 1109, startPoint y: 106, endPoint x: 1005, endPoint y: 96, distance: 104.5
click at [1005, 96] on div "1 2 3 4 5 6 7 8 # Это концептуальное испытание уровня об аргументах. # Возьми с…" at bounding box center [1171, 322] width 358 height 631
type textarea "hero.moveRight() hero.moveLeft()"
click at [1170, 145] on div "# Это концептуальное испытание уровня об аргументах. # Возьми самоцветы и иди к…" at bounding box center [1182, 295] width 292 height 534
drag, startPoint x: 1096, startPoint y: 100, endPoint x: 1116, endPoint y: 107, distance: 21.3
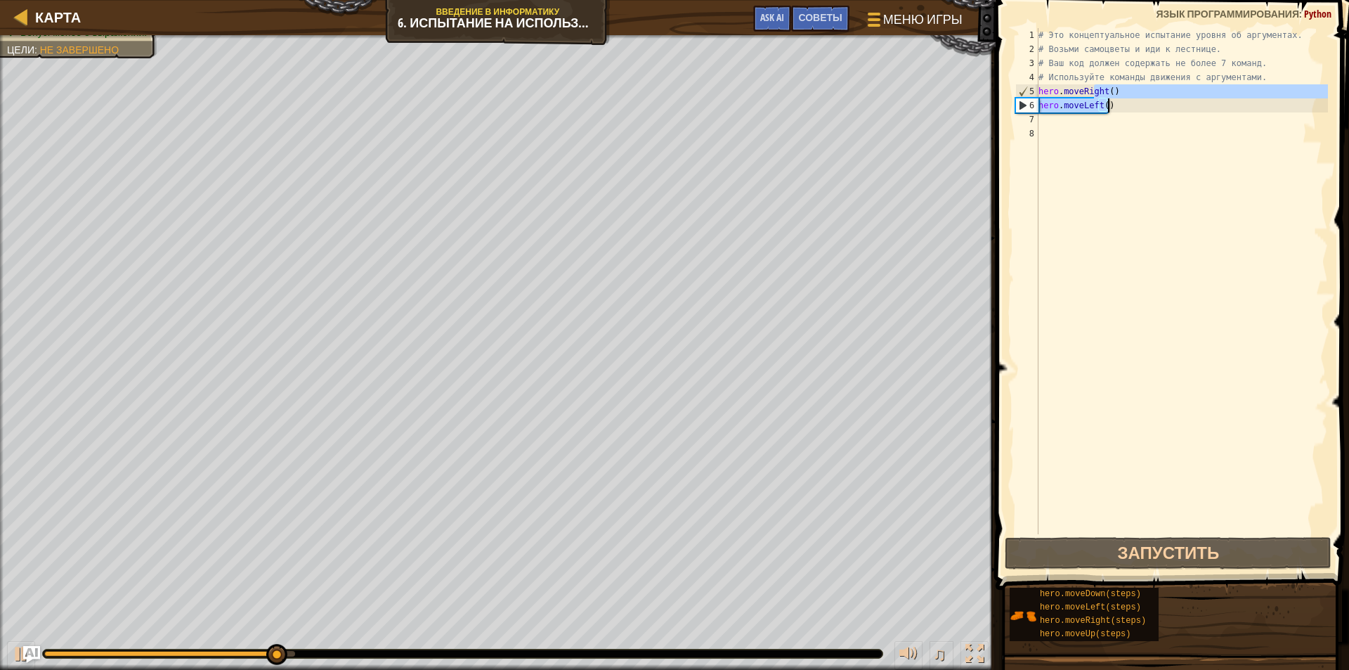
click at [1116, 107] on div "# Это концептуальное испытание уровня об аргументах. # Возьми самоцветы и иди к…" at bounding box center [1182, 295] width 292 height 534
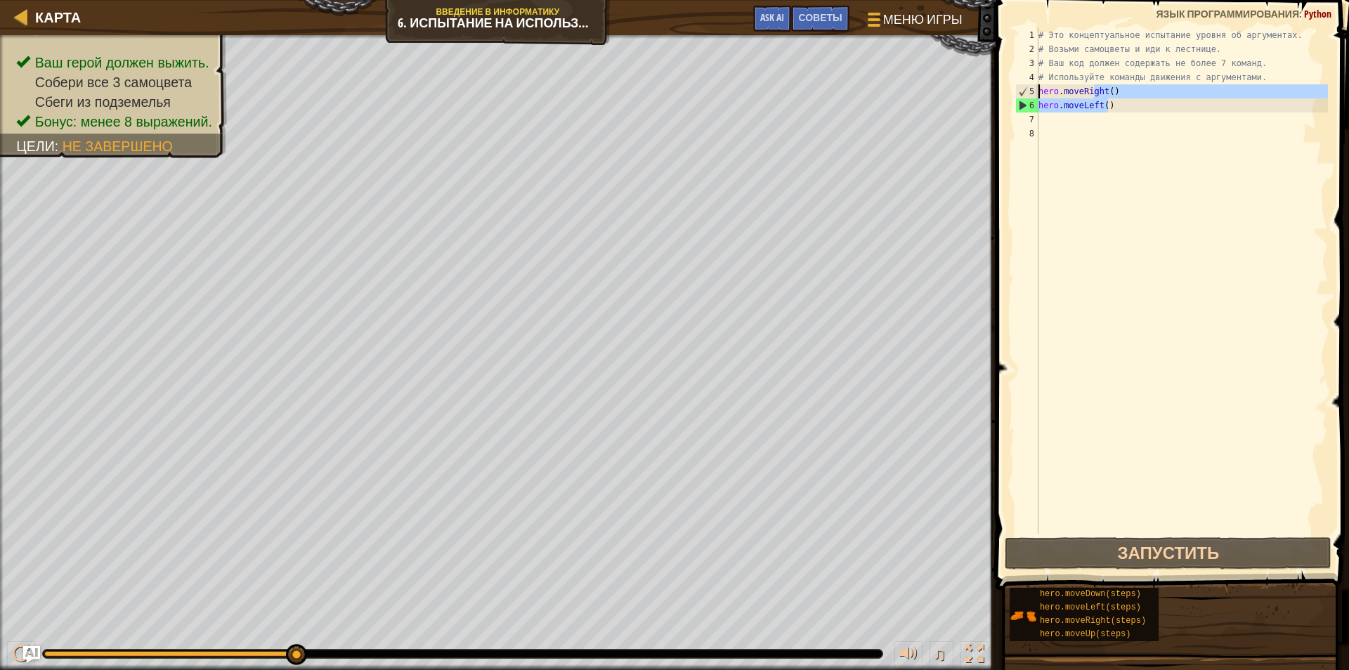
type textarea "hero.moveLeft()"
click at [1186, 145] on div "# Это концептуальное испытание уровня об аргументах. # Возьми самоцветы и иди к…" at bounding box center [1182, 295] width 292 height 534
drag, startPoint x: 1111, startPoint y: 107, endPoint x: 1020, endPoint y: 105, distance: 91.4
click at [1020, 105] on div "1 2 3 4 5 6 7 8 # Это концептуальное испытание уровня об аргументах. # Возьми с…" at bounding box center [1171, 281] width 316 height 506
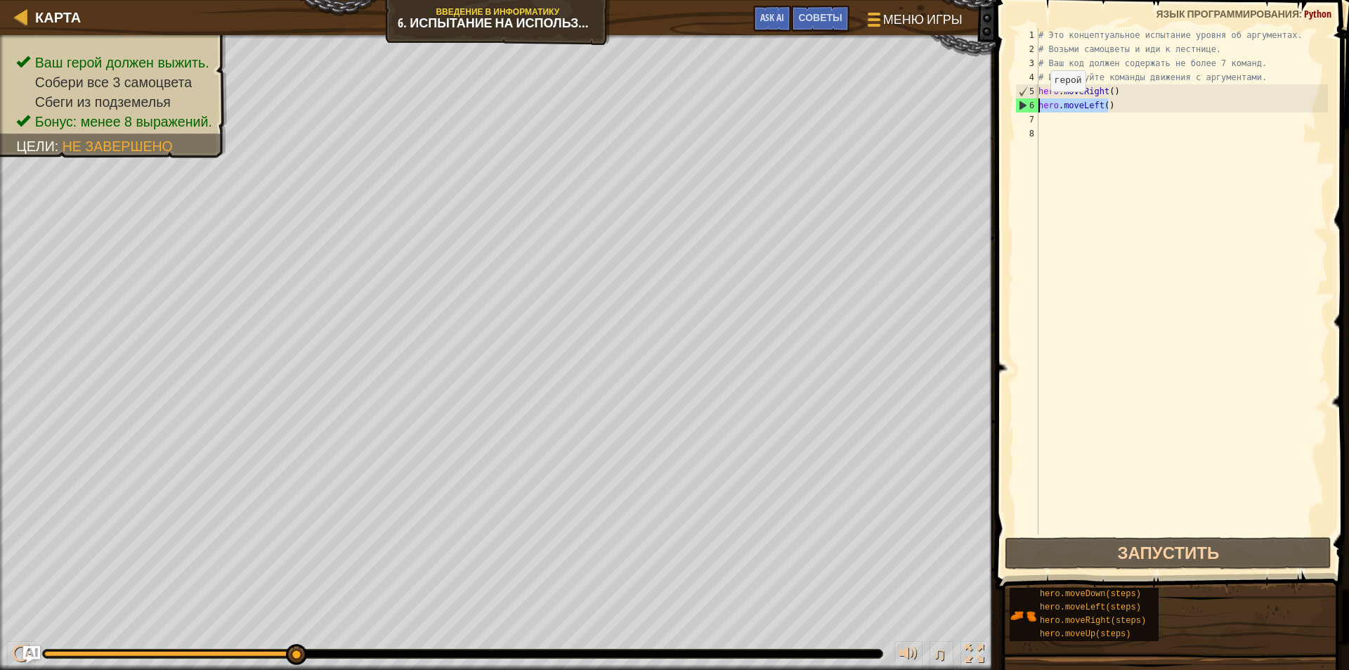
type textarea "hero.moveLeft()"
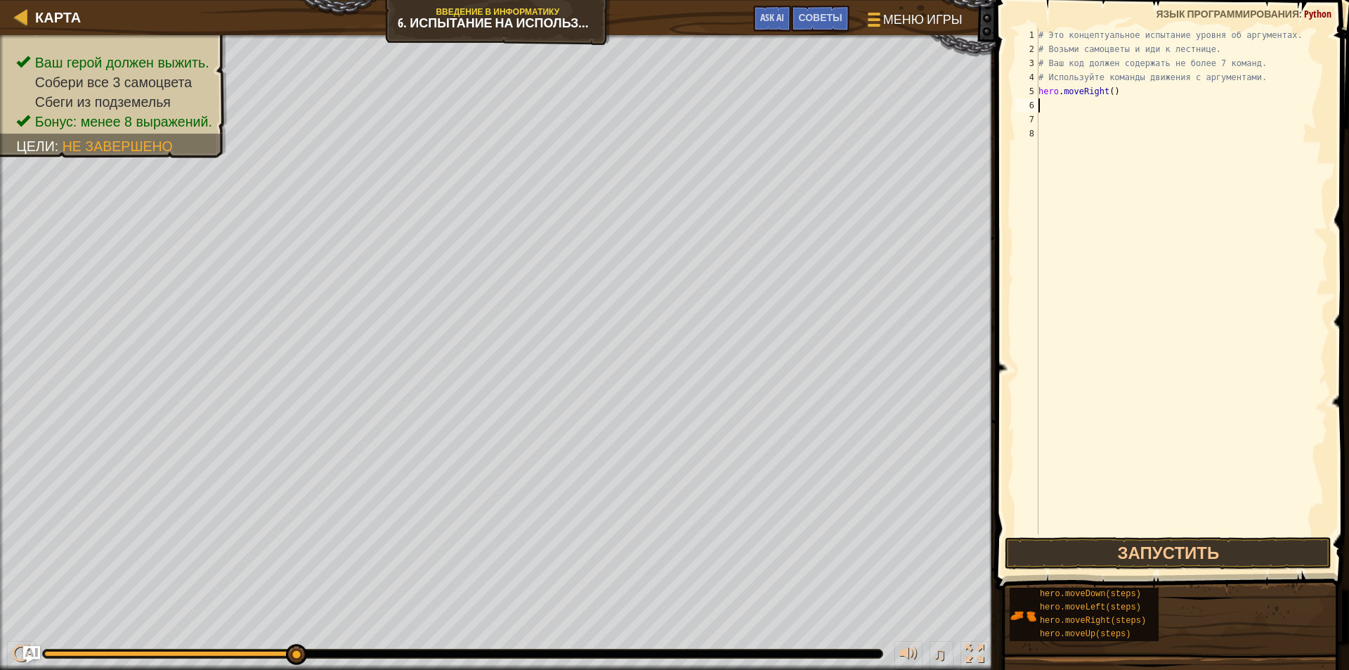
type textarea "m"
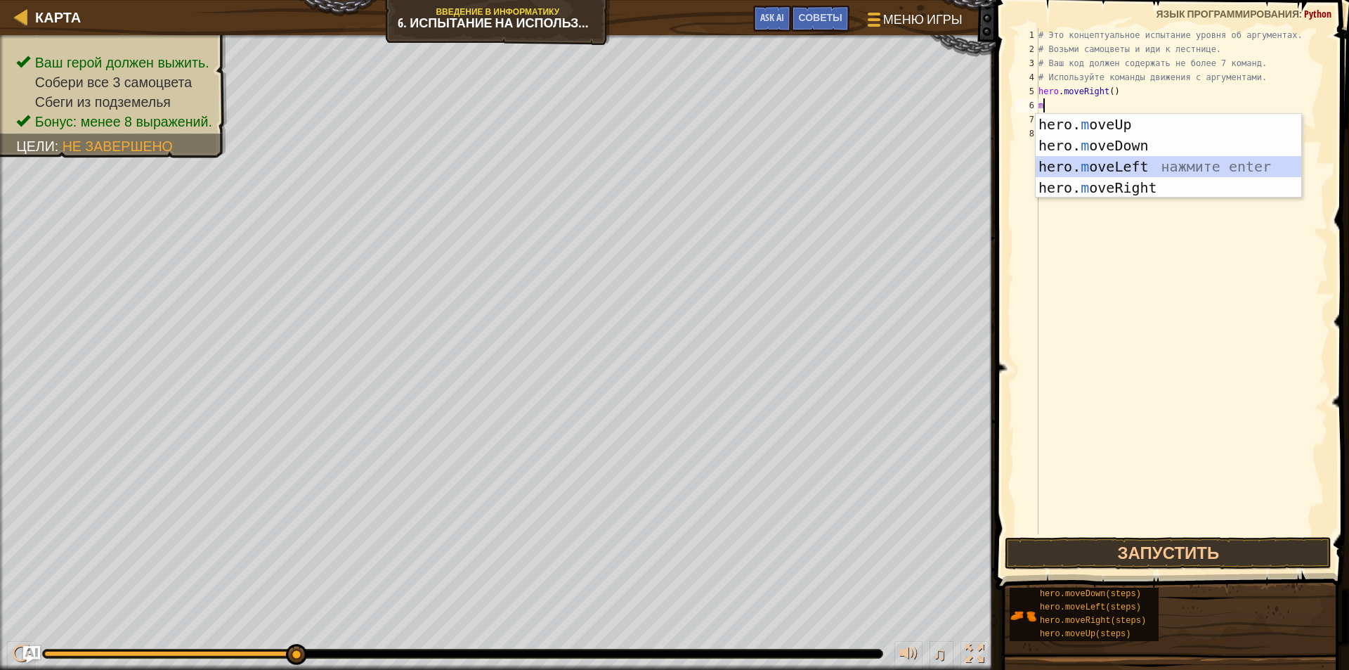
click at [1155, 174] on div "hero. m oveUp нажмите enter hero. m oveDown нажмите enter hero. m oveLeft нажми…" at bounding box center [1169, 177] width 266 height 127
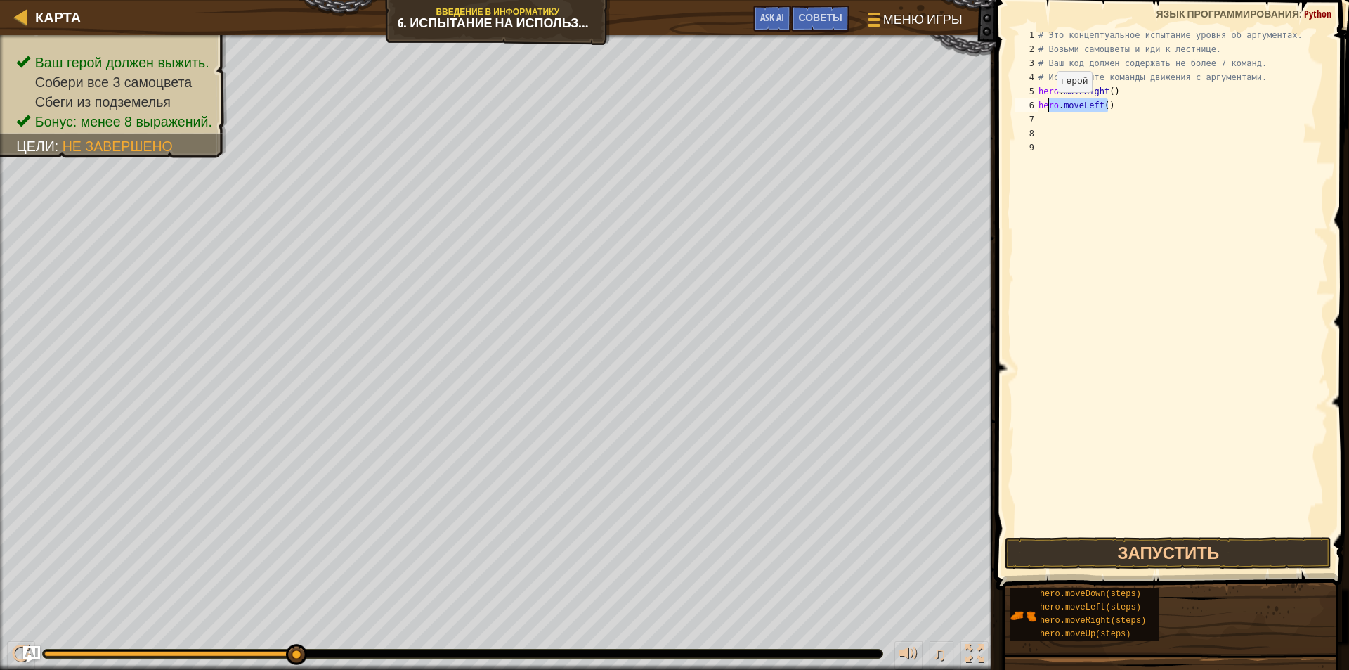
drag, startPoint x: 1115, startPoint y: 108, endPoint x: 1043, endPoint y: 104, distance: 71.8
click at [1043, 105] on div "# Это концептуальное испытание уровня об аргументах. # Возьми самоцветы и иди к…" at bounding box center [1182, 295] width 292 height 534
type textarea "h"
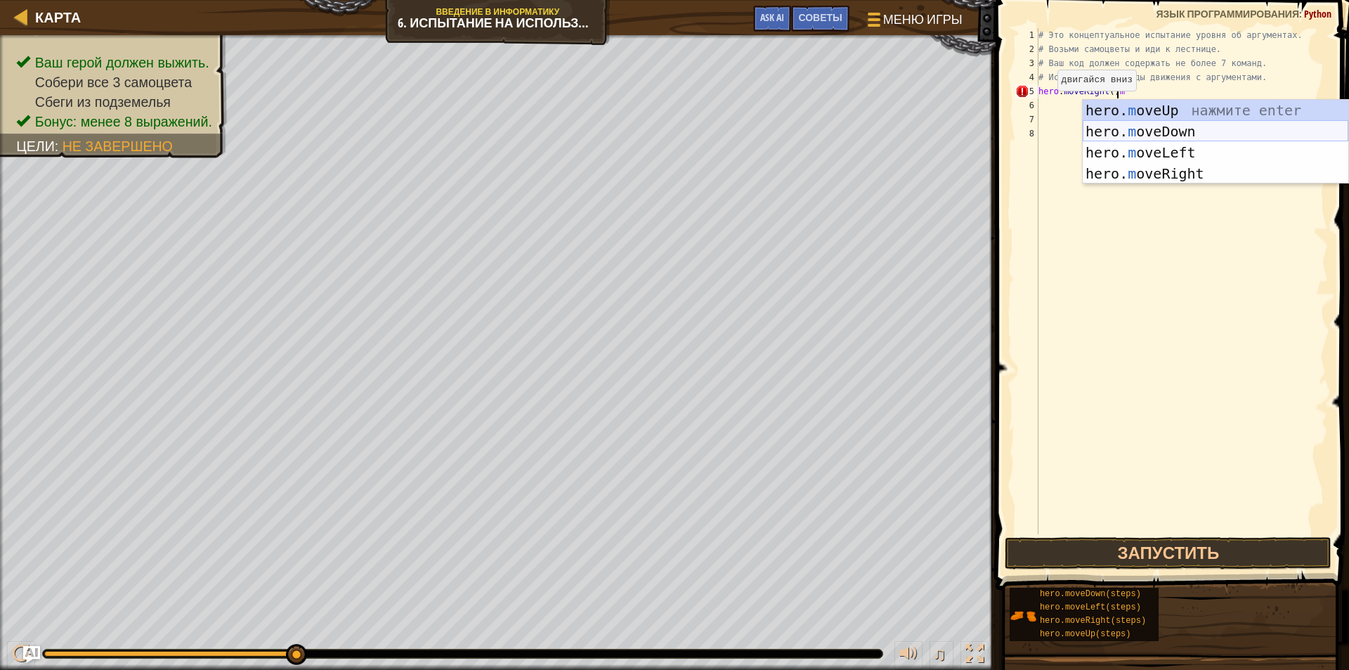
click at [1147, 122] on div "hero. m oveUp нажмите enter hero. m oveDown нажмите enter hero. m oveLeft нажми…" at bounding box center [1216, 163] width 266 height 127
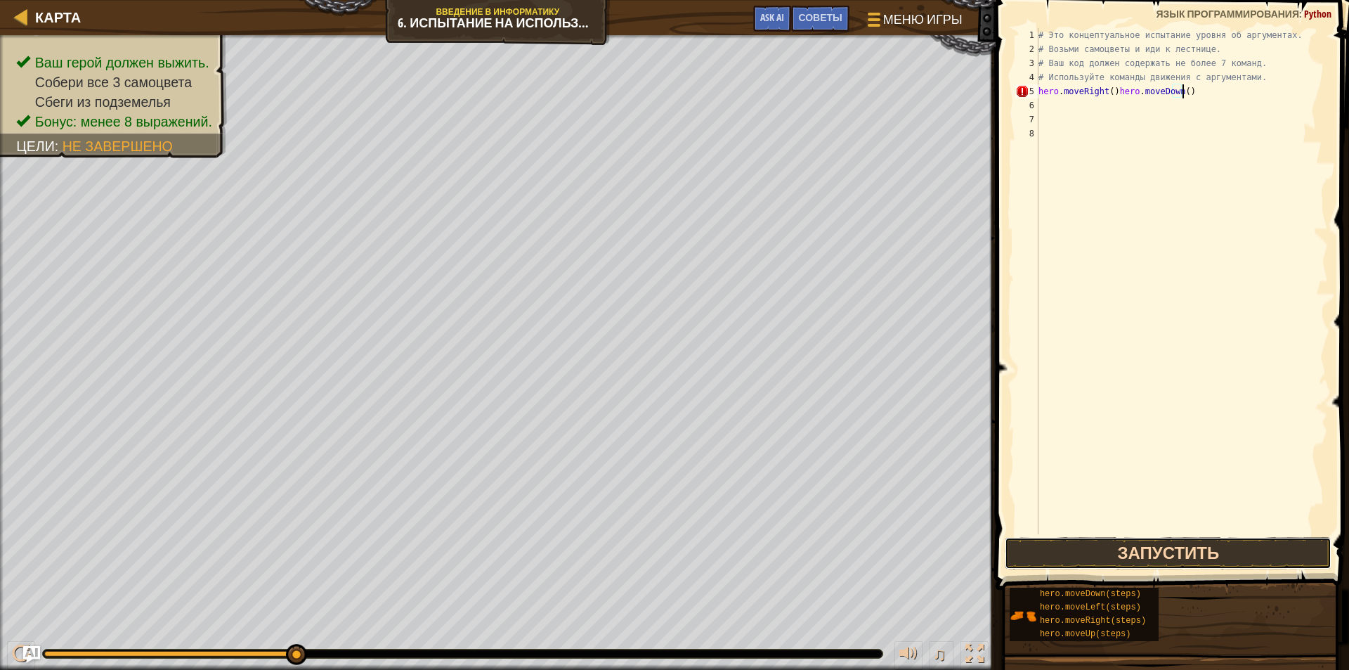
click at [1261, 558] on button "Запустить" at bounding box center [1168, 553] width 327 height 32
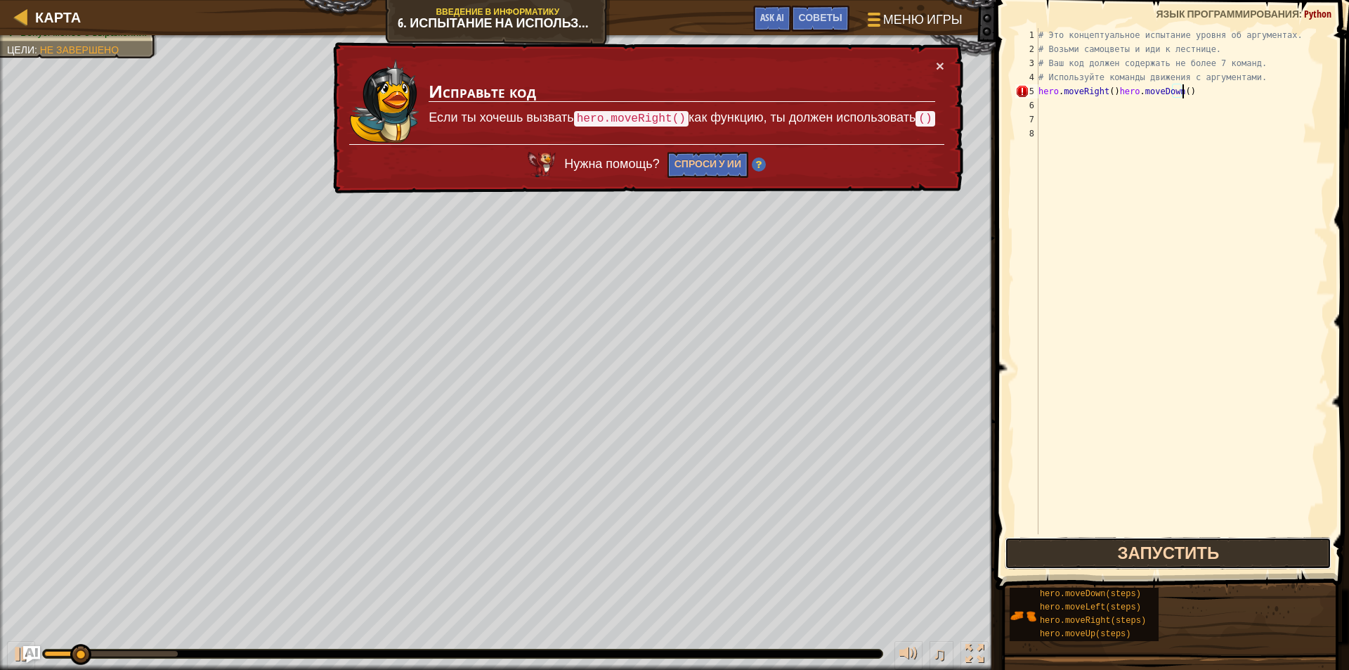
click at [1254, 543] on button "Запустить" at bounding box center [1168, 553] width 327 height 32
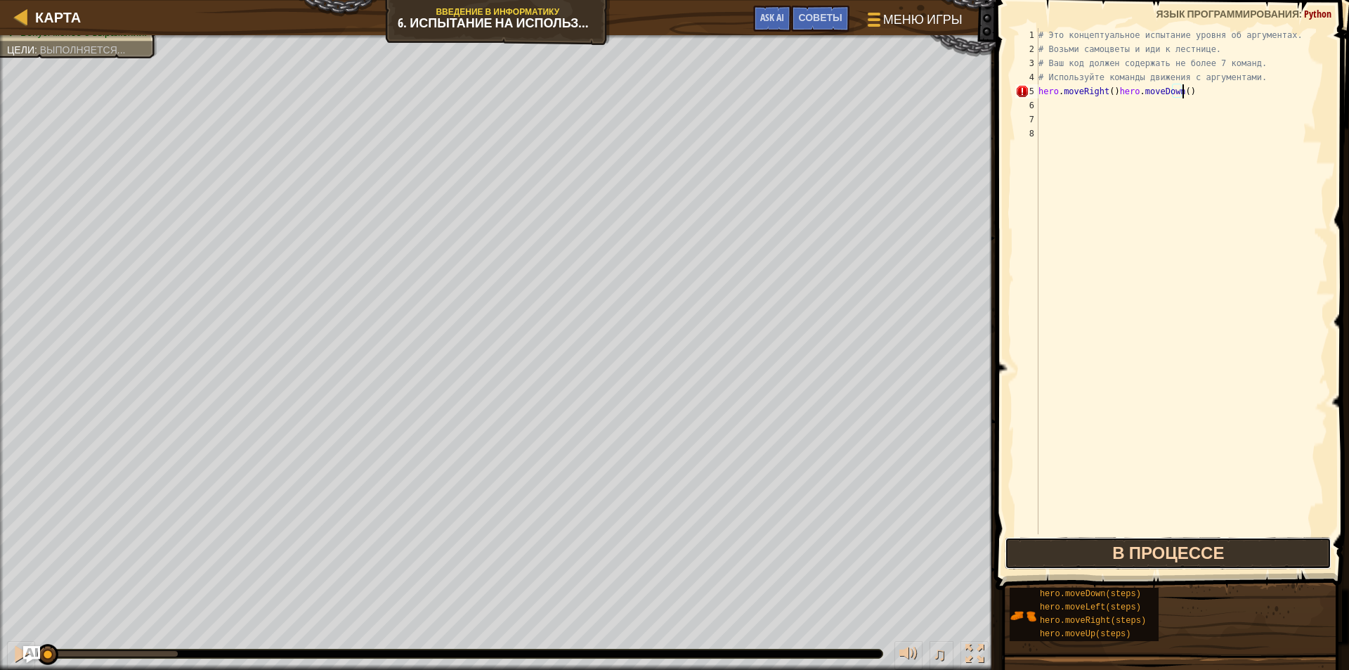
click at [1254, 543] on button "В процессе" at bounding box center [1168, 553] width 327 height 32
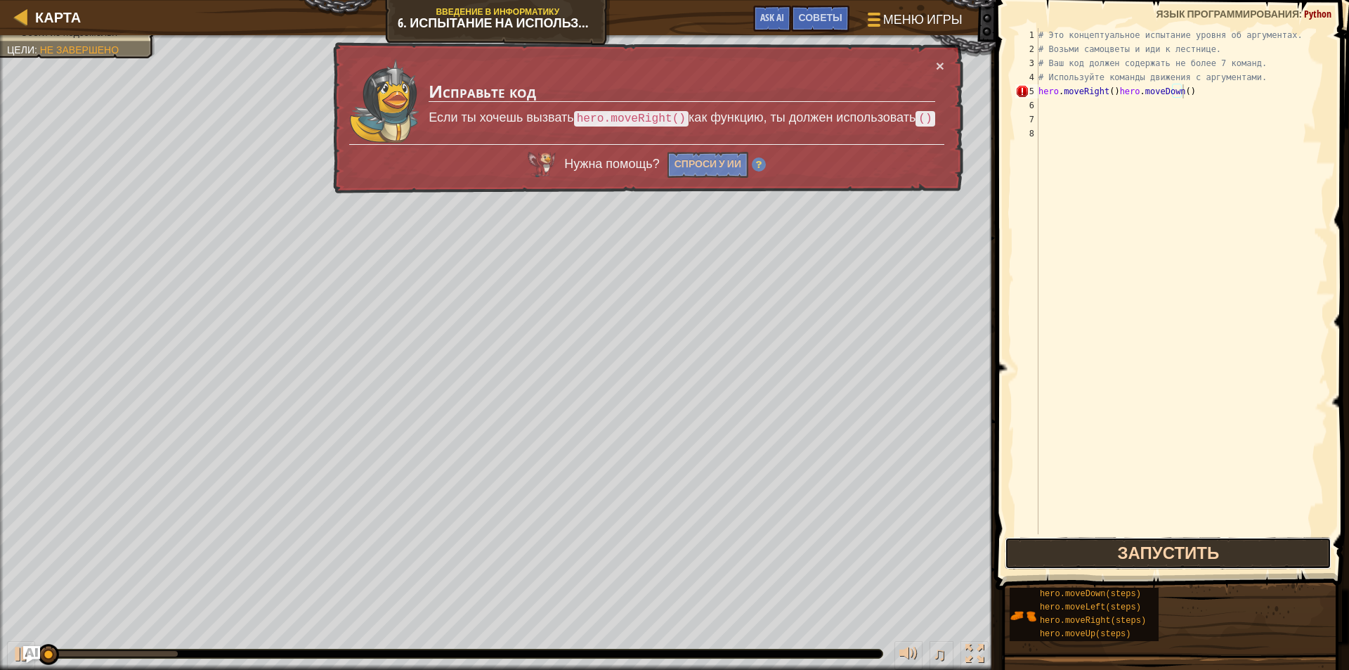
click at [1254, 542] on button "Запустить" at bounding box center [1168, 553] width 327 height 32
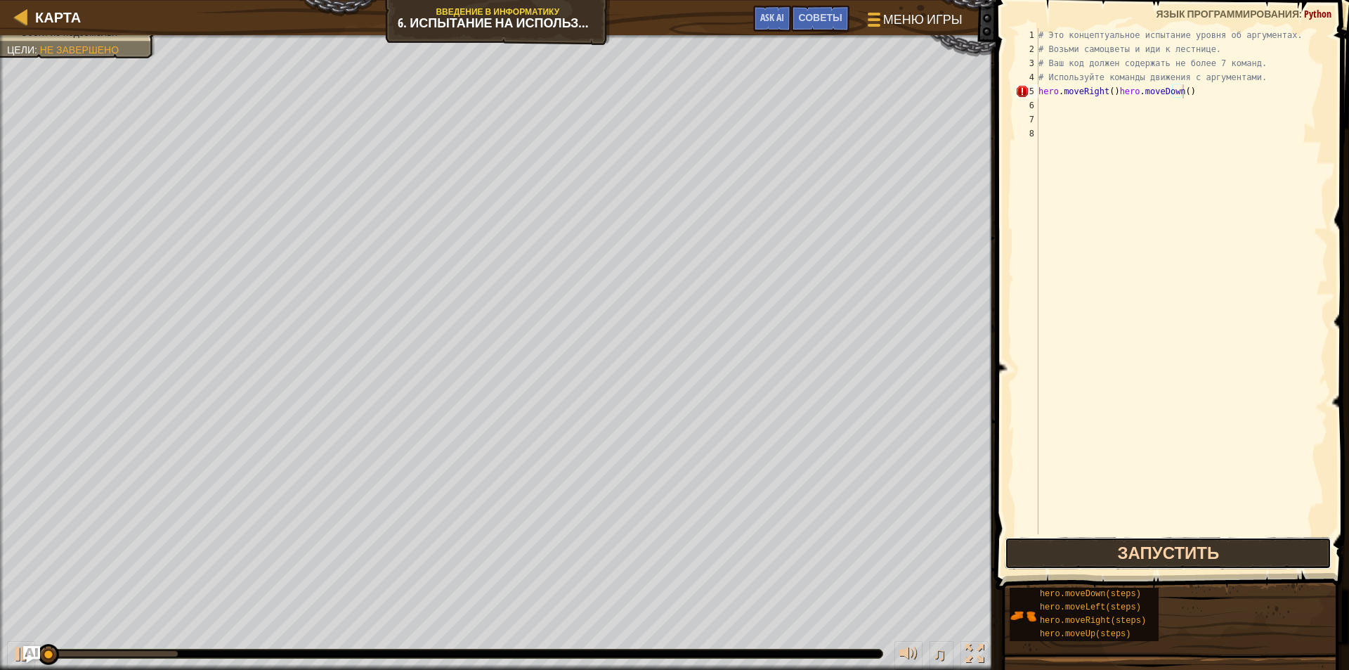
click at [1254, 542] on button "Запустить" at bounding box center [1168, 553] width 327 height 32
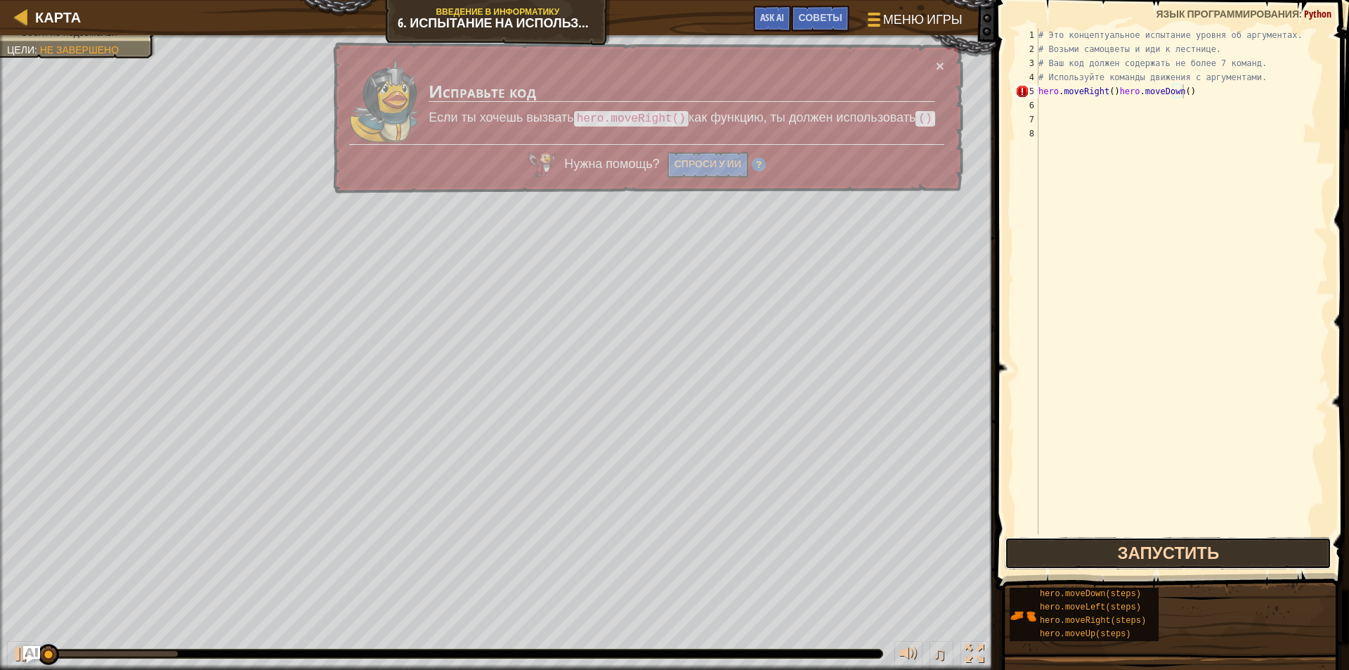
click at [1254, 542] on button "Запустить" at bounding box center [1168, 553] width 327 height 32
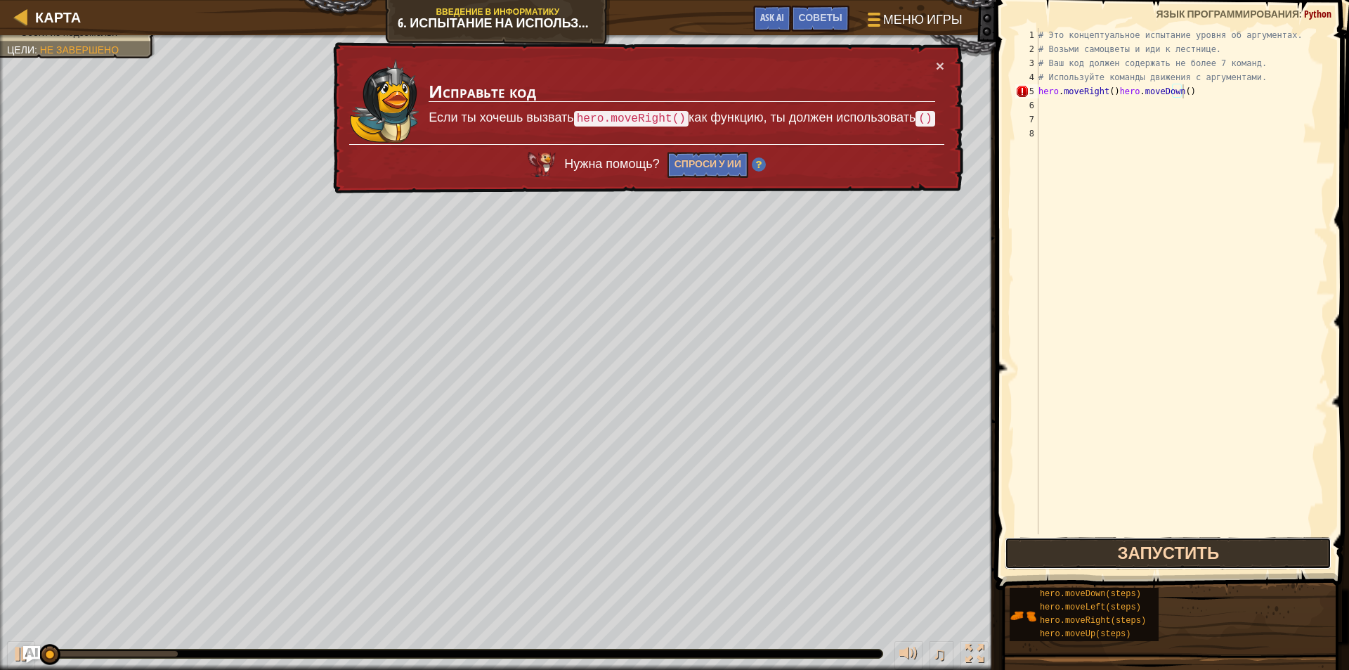
click at [1254, 542] on button "Запустить" at bounding box center [1168, 553] width 327 height 32
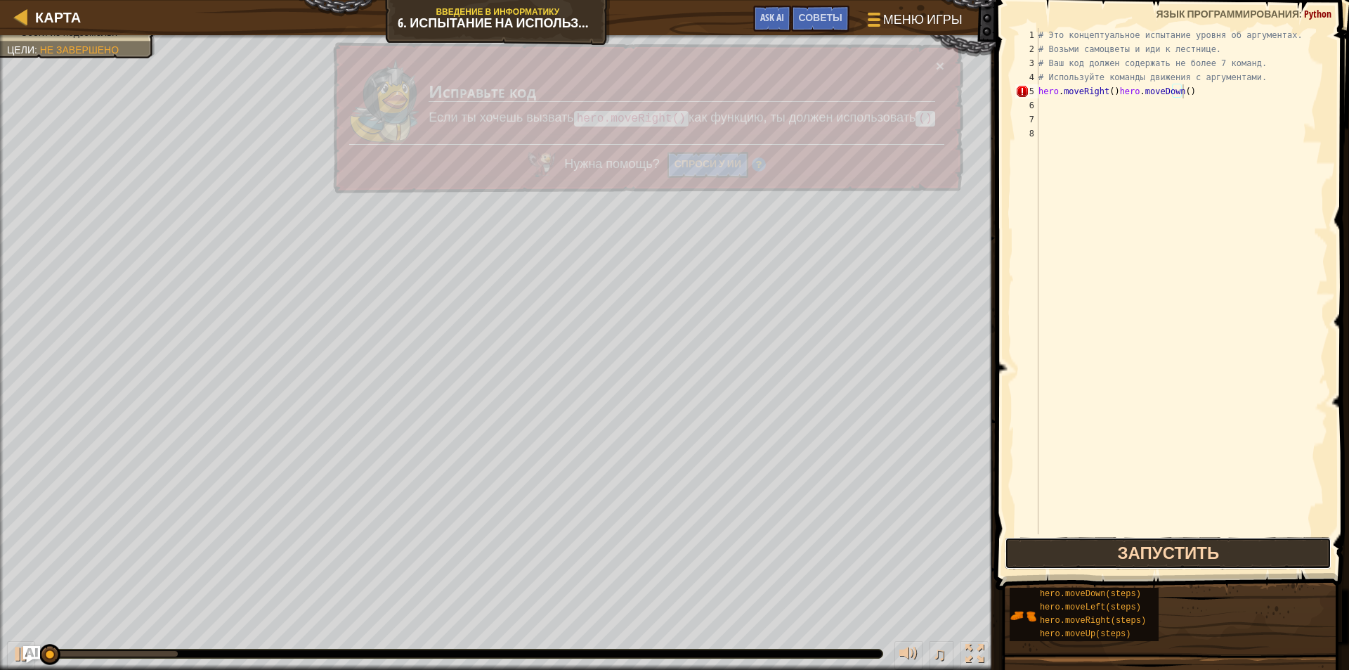
click at [1254, 542] on button "Запустить" at bounding box center [1168, 553] width 327 height 32
click at [1254, 541] on button "Запустить" at bounding box center [1168, 553] width 327 height 32
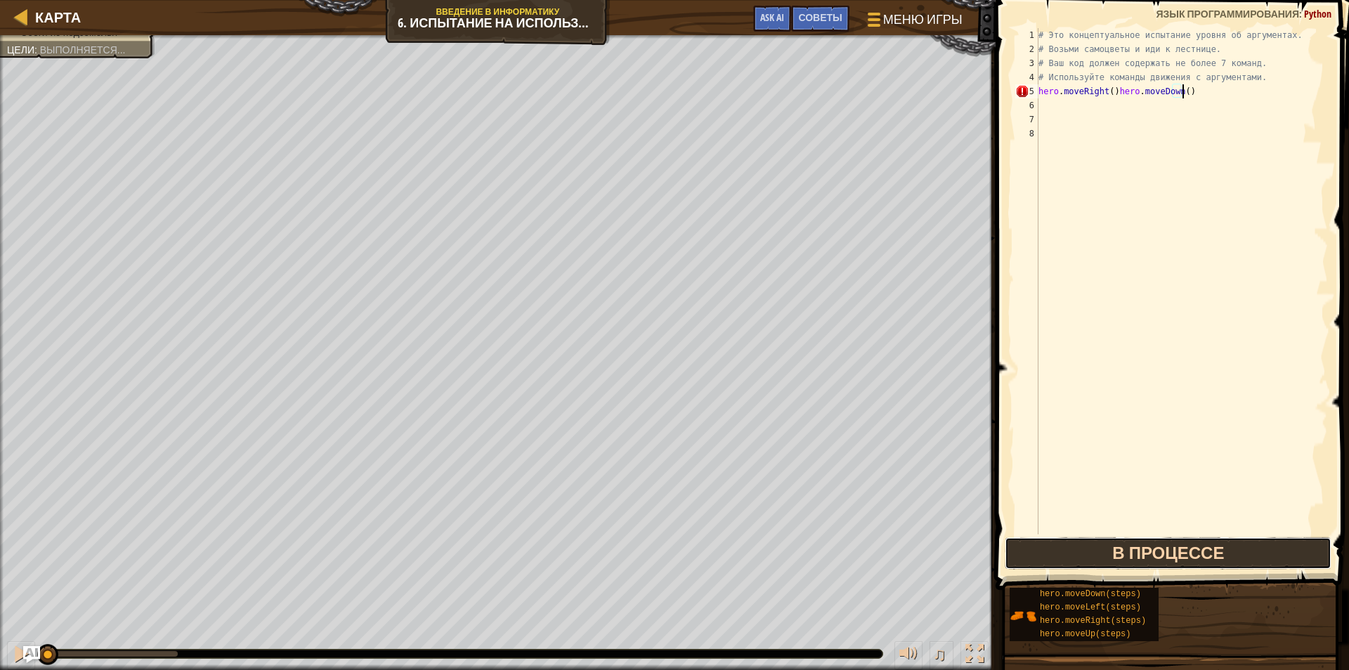
click at [1254, 541] on button "В процессе" at bounding box center [1168, 553] width 327 height 32
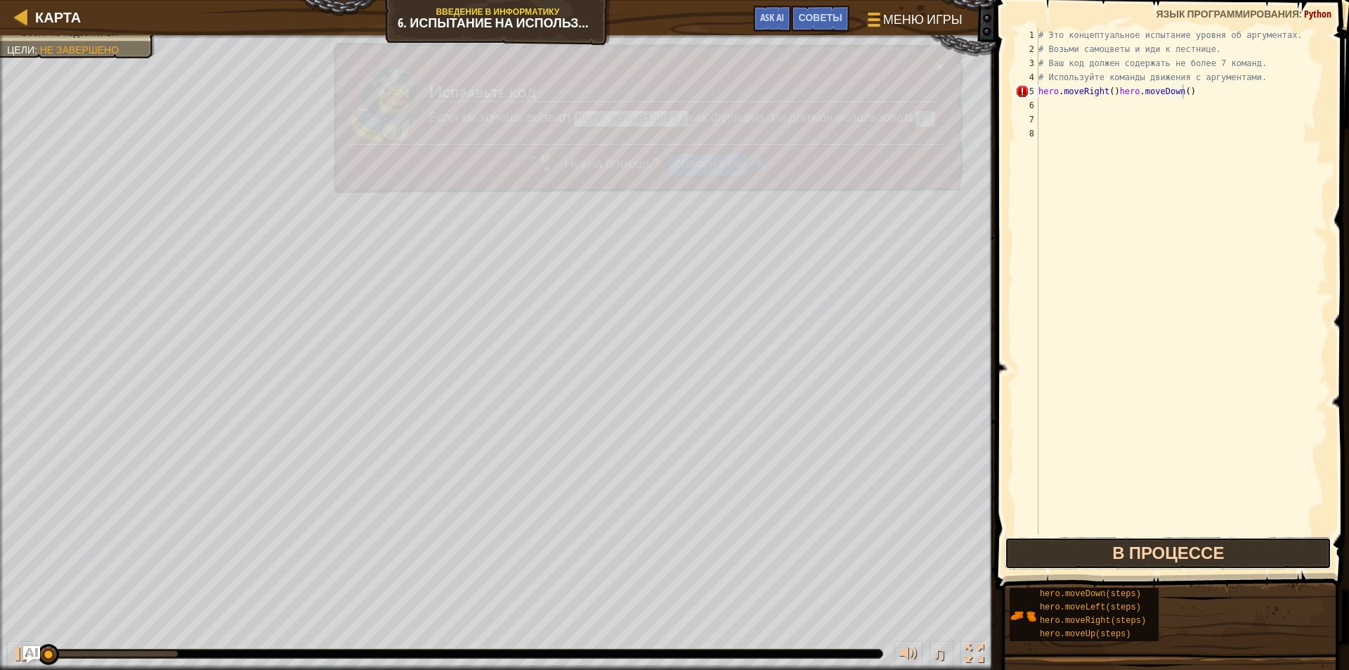
click at [1254, 541] on button "В процессе" at bounding box center [1168, 553] width 327 height 32
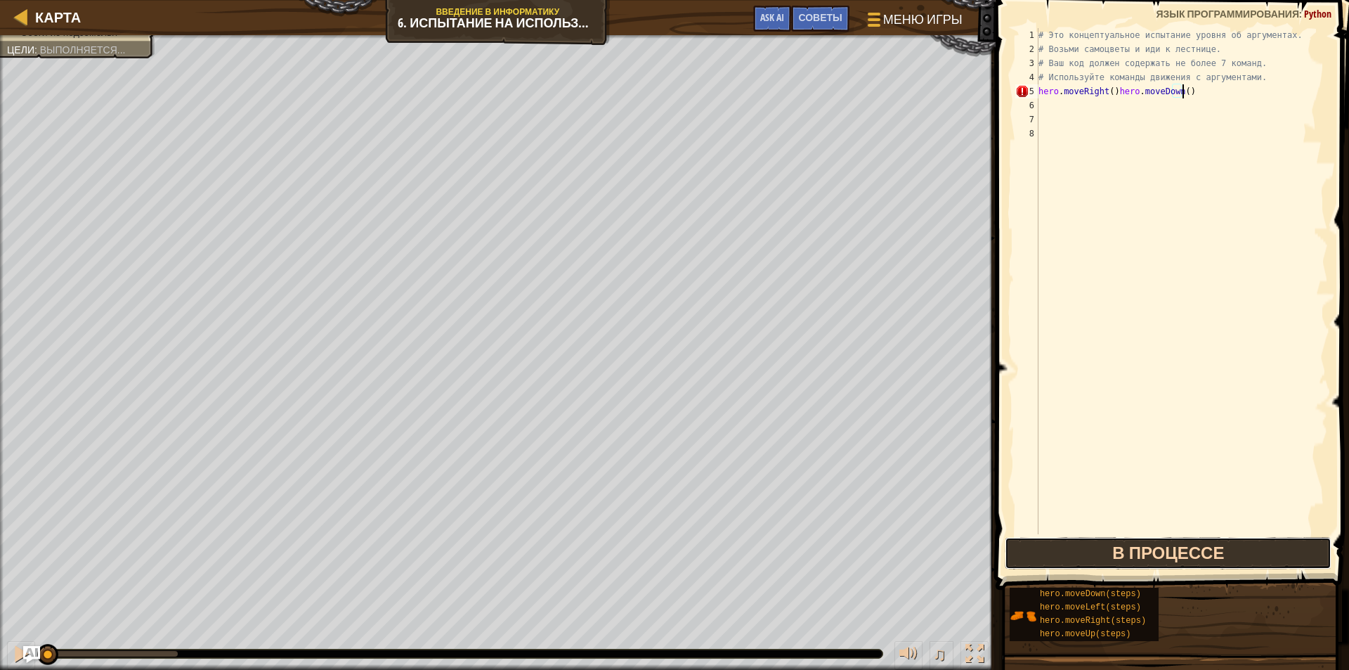
click at [1254, 541] on button "В процессе" at bounding box center [1168, 553] width 327 height 32
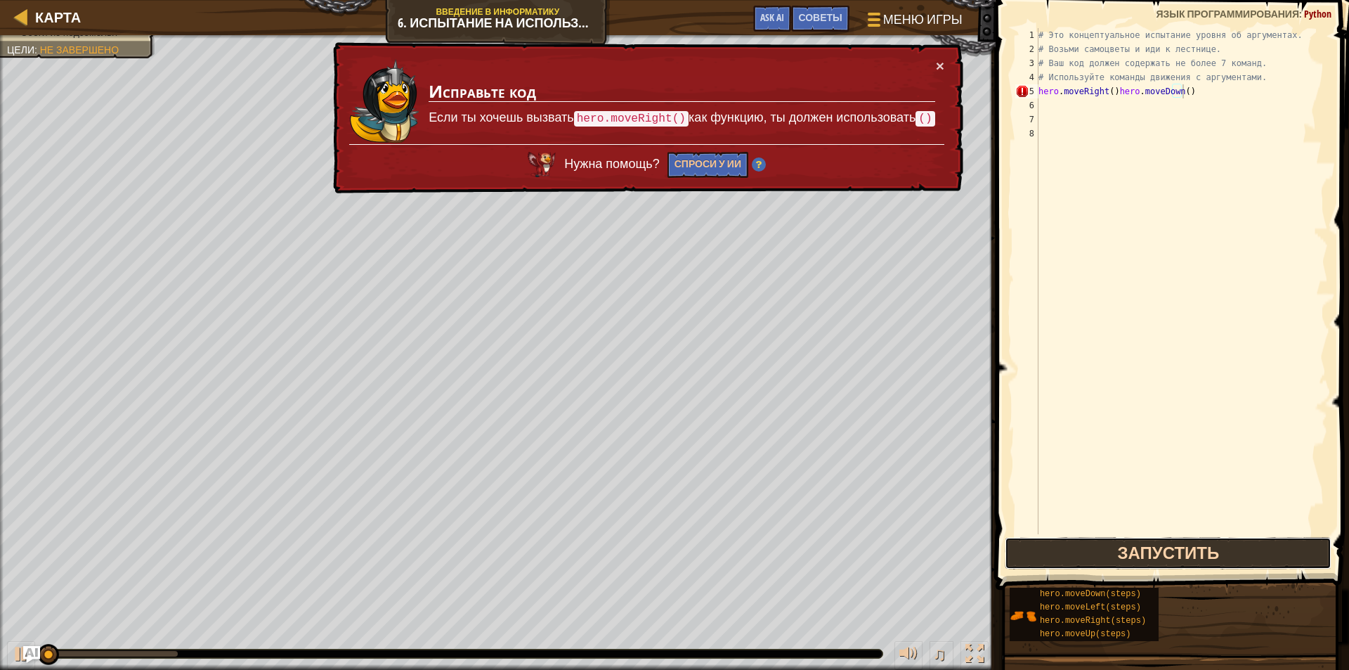
click at [1254, 540] on button "Запустить" at bounding box center [1168, 553] width 327 height 32
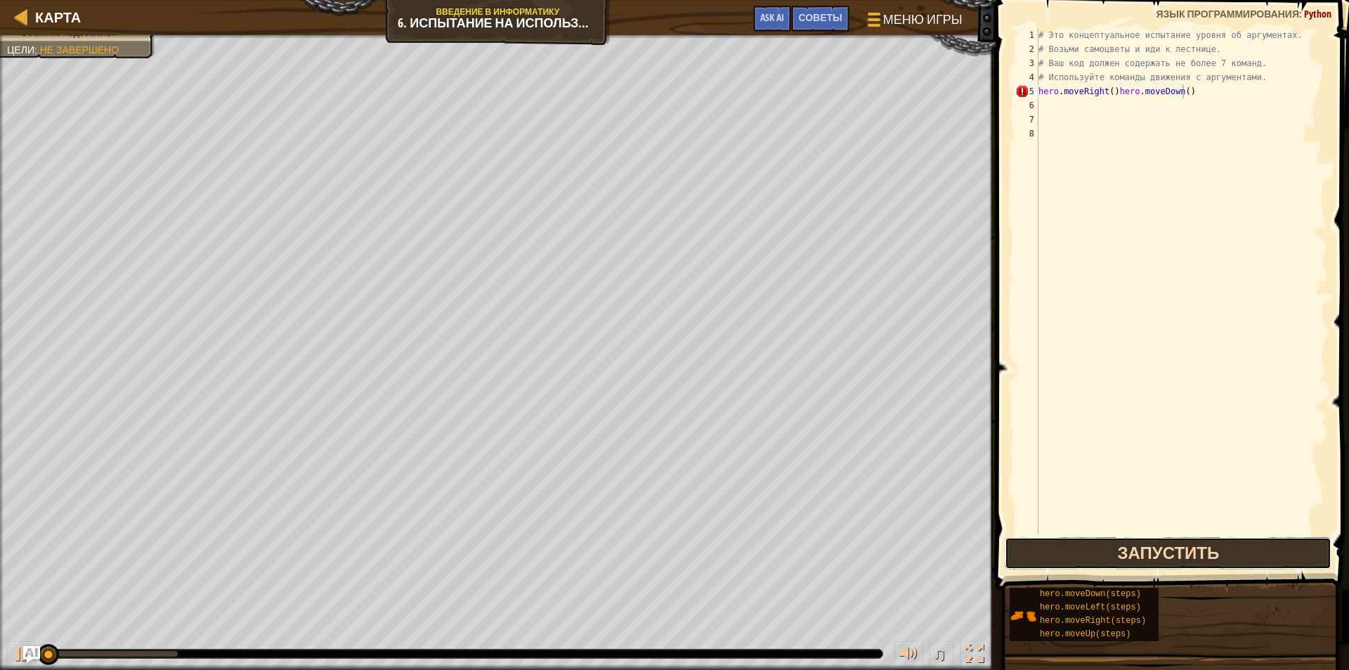
click at [1254, 540] on button "Запустить" at bounding box center [1168, 553] width 327 height 32
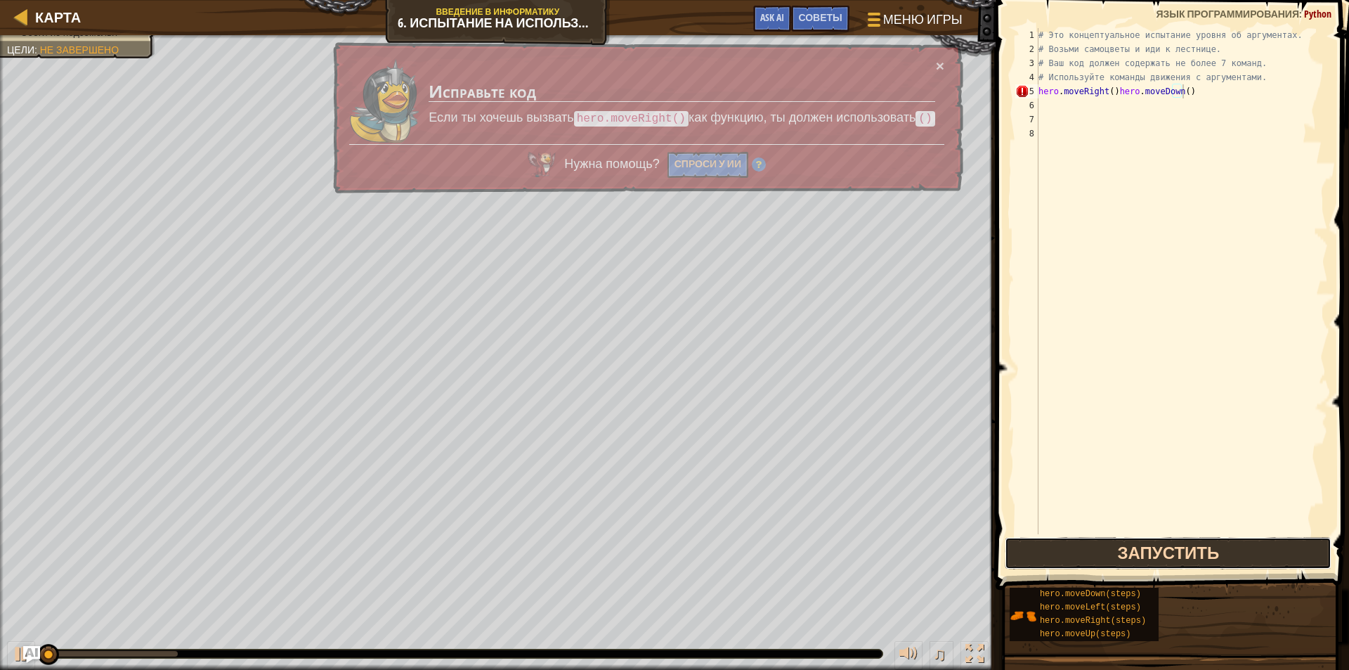
click at [1254, 540] on button "Запустить" at bounding box center [1168, 553] width 327 height 32
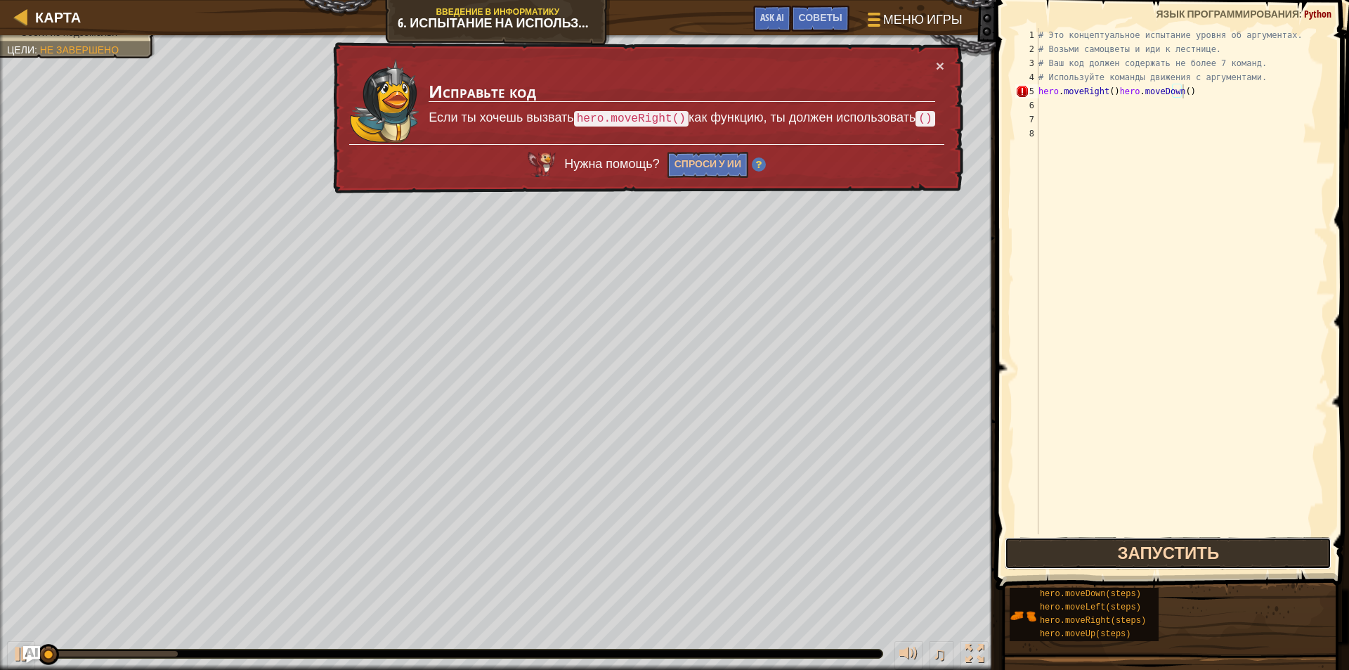
click at [1254, 540] on button "Запустить" at bounding box center [1168, 553] width 327 height 32
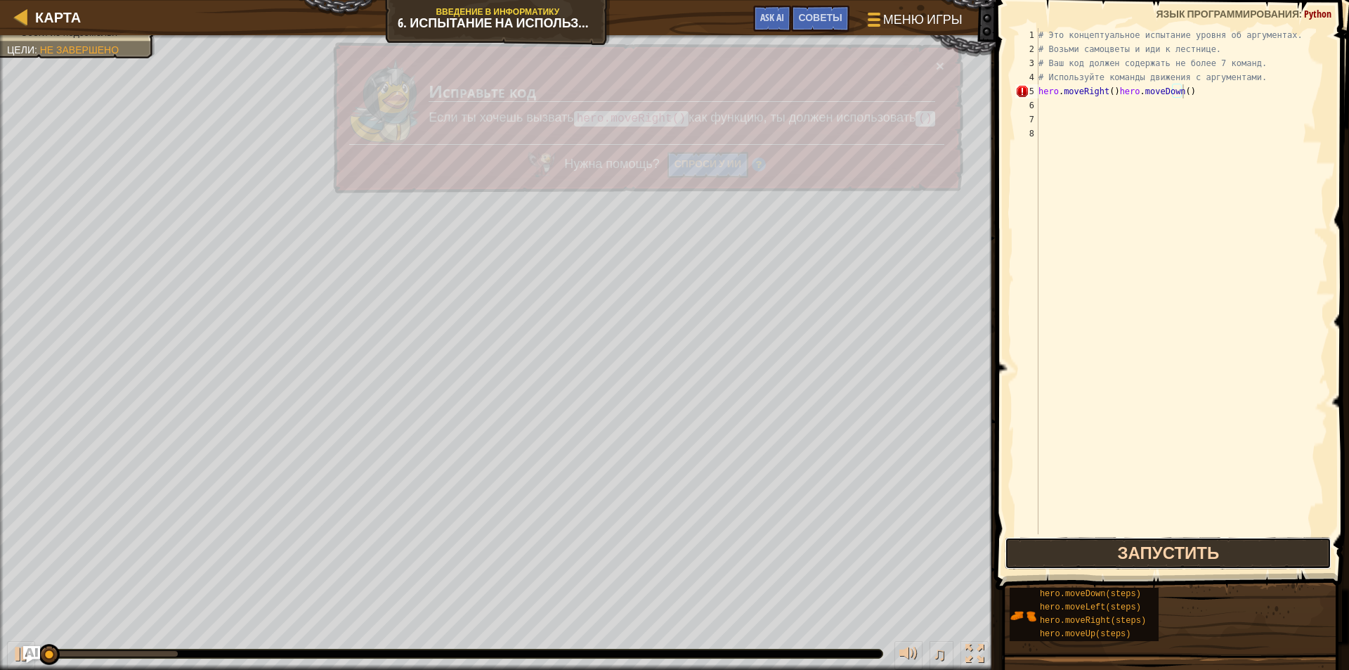
click at [1254, 540] on button "Запустить" at bounding box center [1168, 553] width 327 height 32
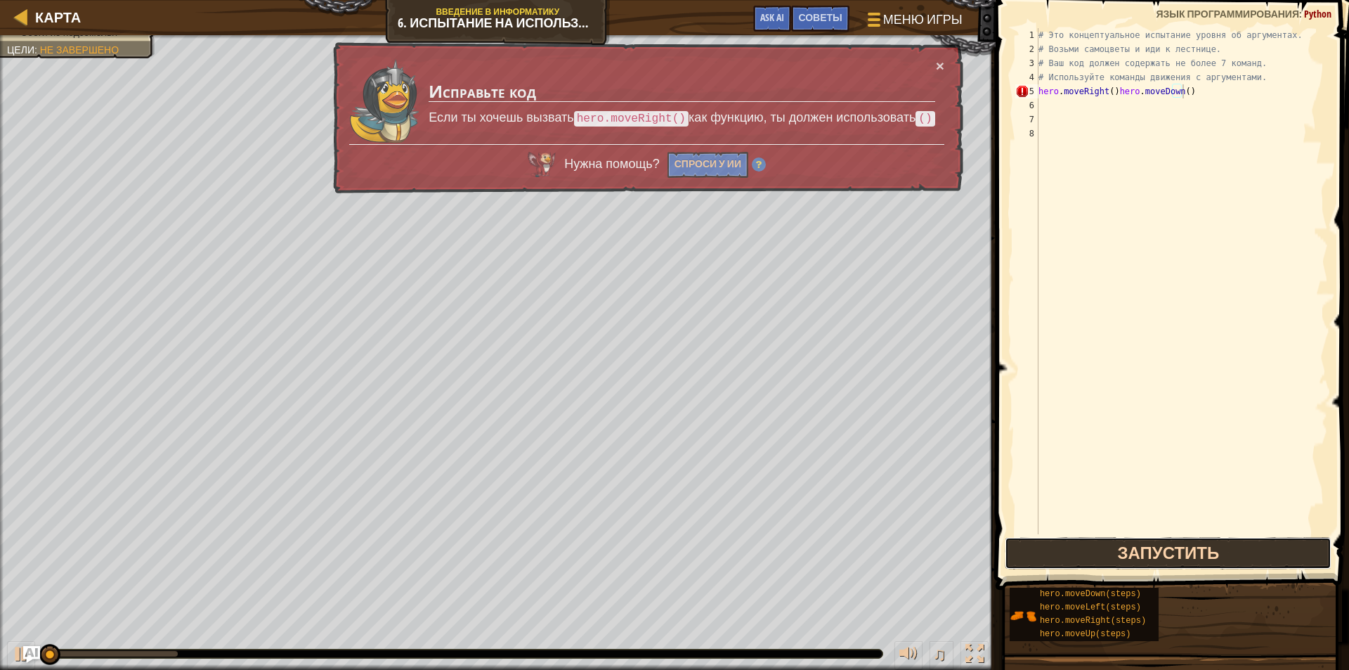
click at [1251, 542] on button "Запустить" at bounding box center [1168, 553] width 327 height 32
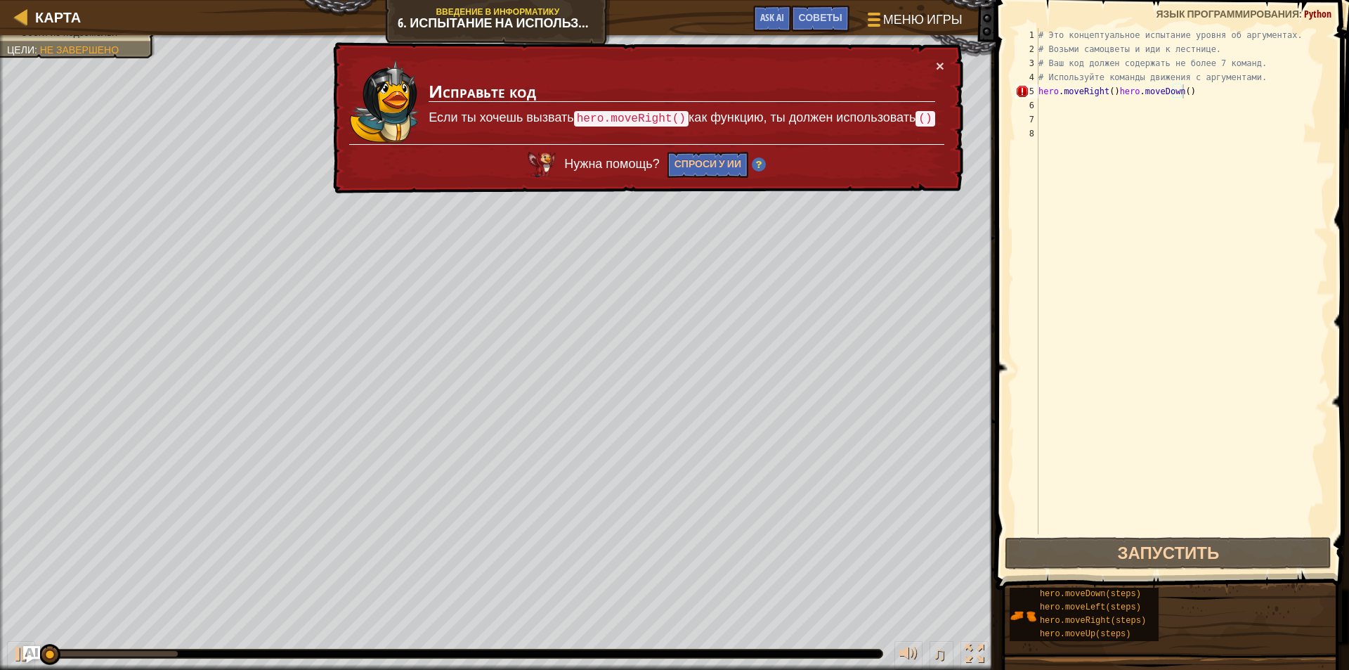
click at [1245, 536] on span at bounding box center [1174, 274] width 365 height 631
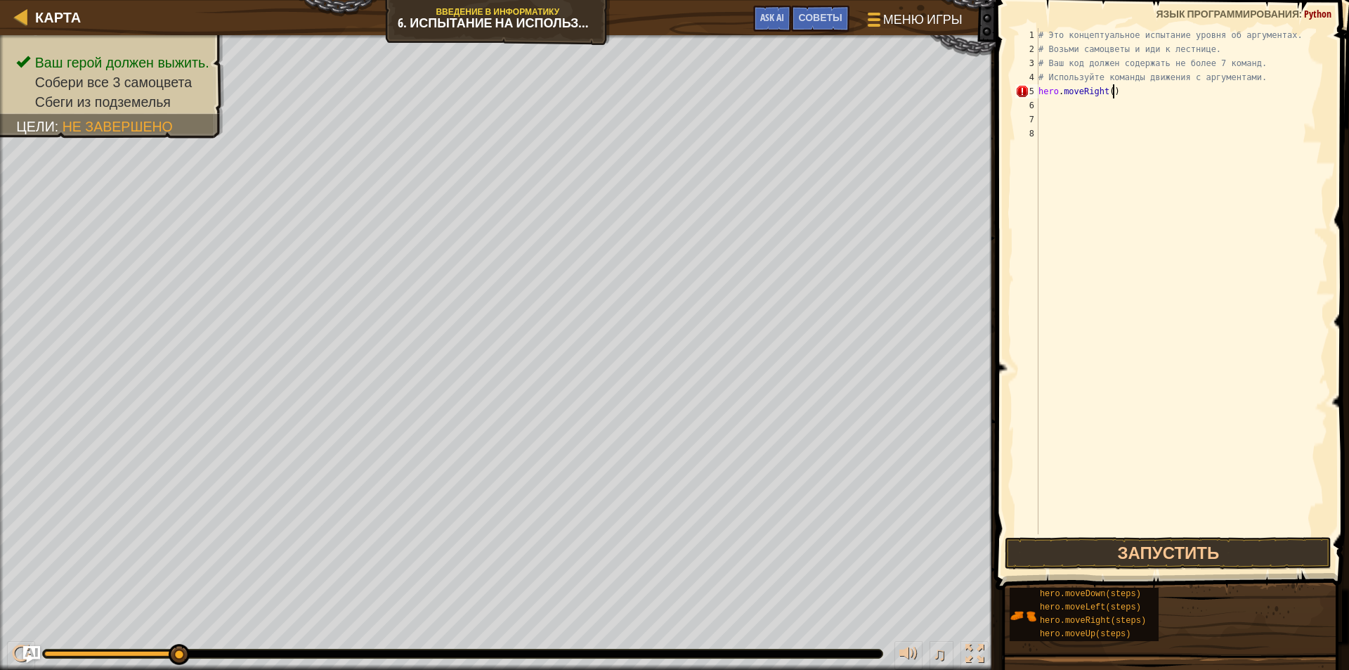
type textarea "hero.moveRight()"
click at [1070, 109] on div "# Это концептуальное испытание уровня об аргументах. # Возьми самоцветы и иди к…" at bounding box center [1182, 295] width 292 height 534
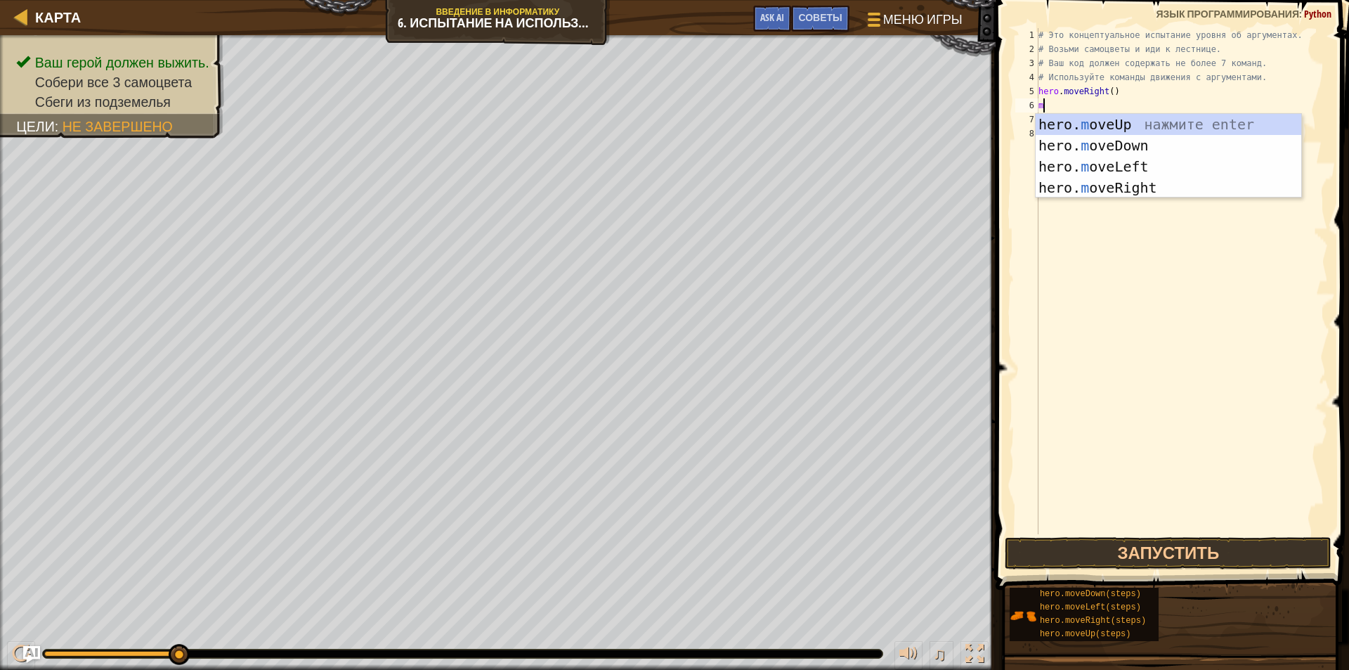
type textarea "m"
click at [1131, 117] on div "hero. m oveUp нажмите enter hero. m oveDown нажмите enter hero. m oveLeft нажми…" at bounding box center [1169, 177] width 266 height 127
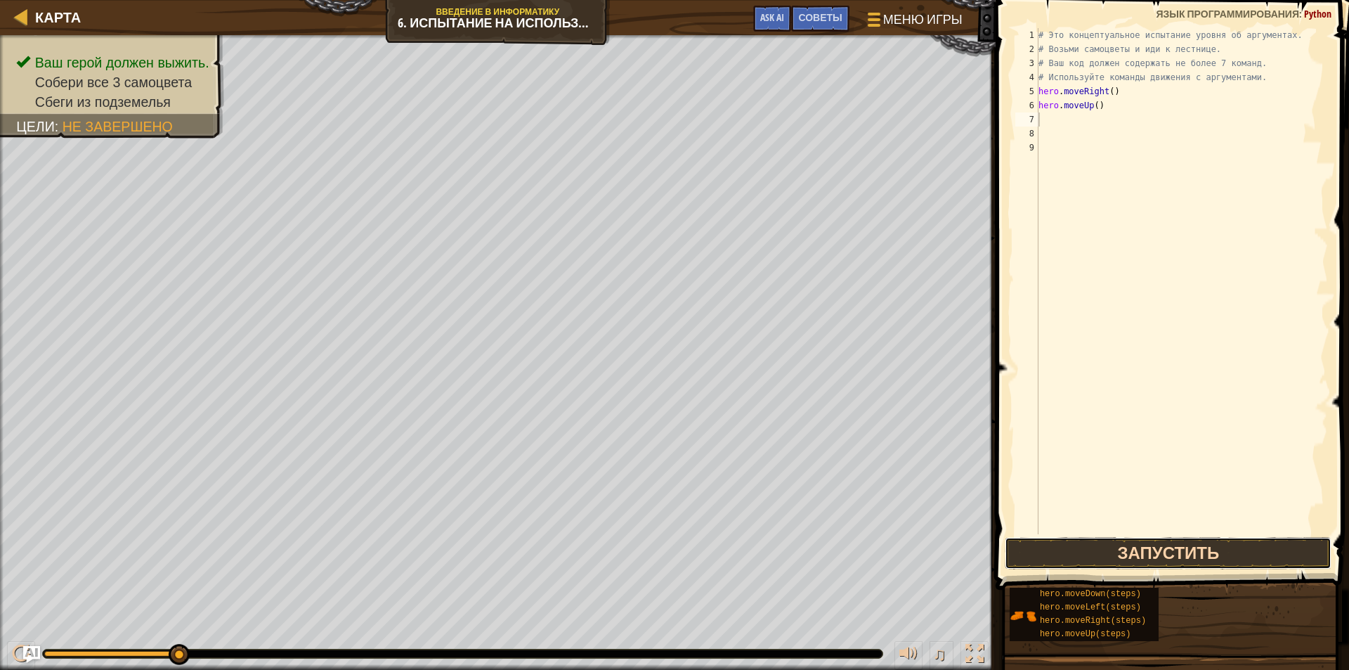
click at [1060, 561] on button "Запустить" at bounding box center [1168, 553] width 327 height 32
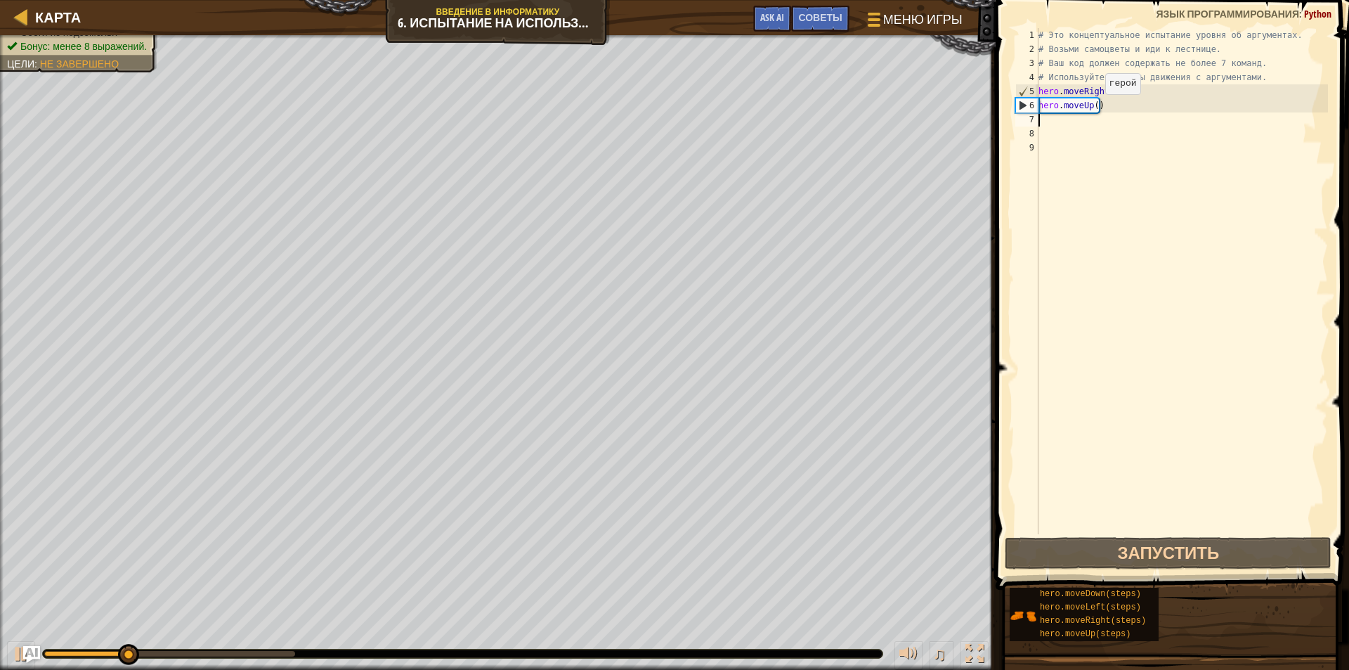
click at [1094, 109] on div "# Это концептуальное испытание уровня об аргументах. # Возьми самоцветы и иди к…" at bounding box center [1182, 295] width 292 height 534
type textarea "hero.moveUp(3)"
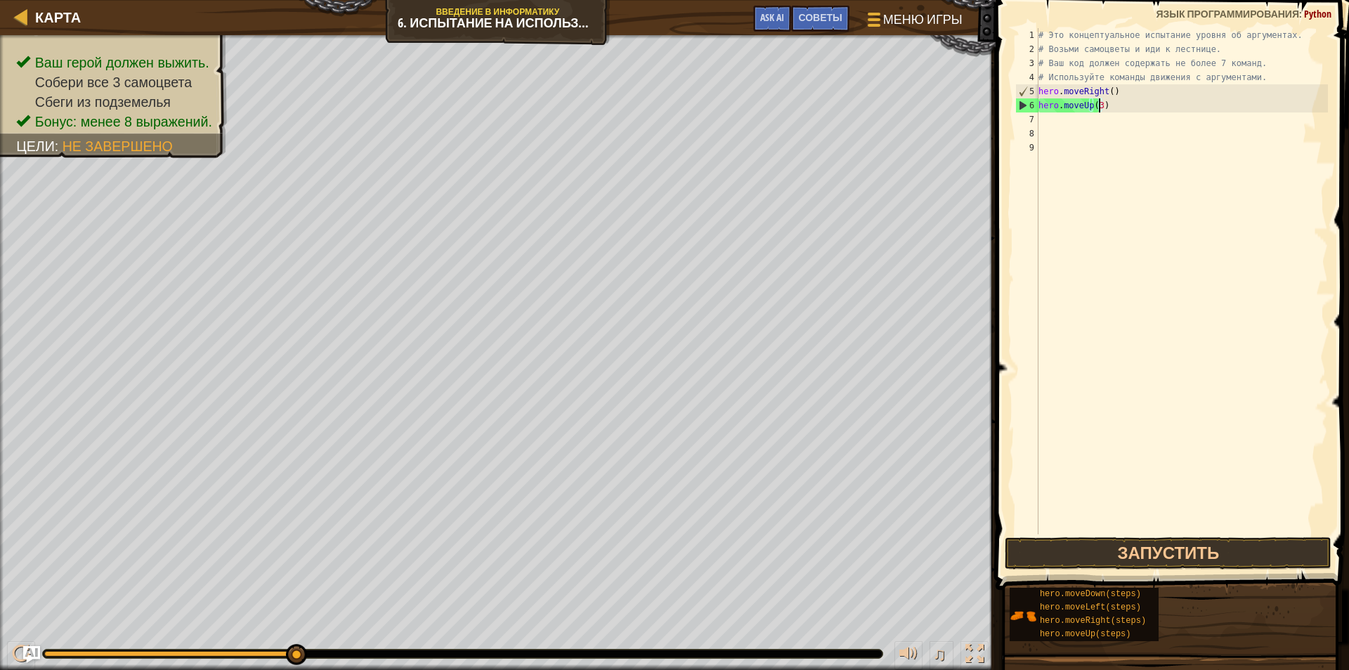
click at [1036, 119] on div "7" at bounding box center [1027, 119] width 23 height 14
type textarea "m"
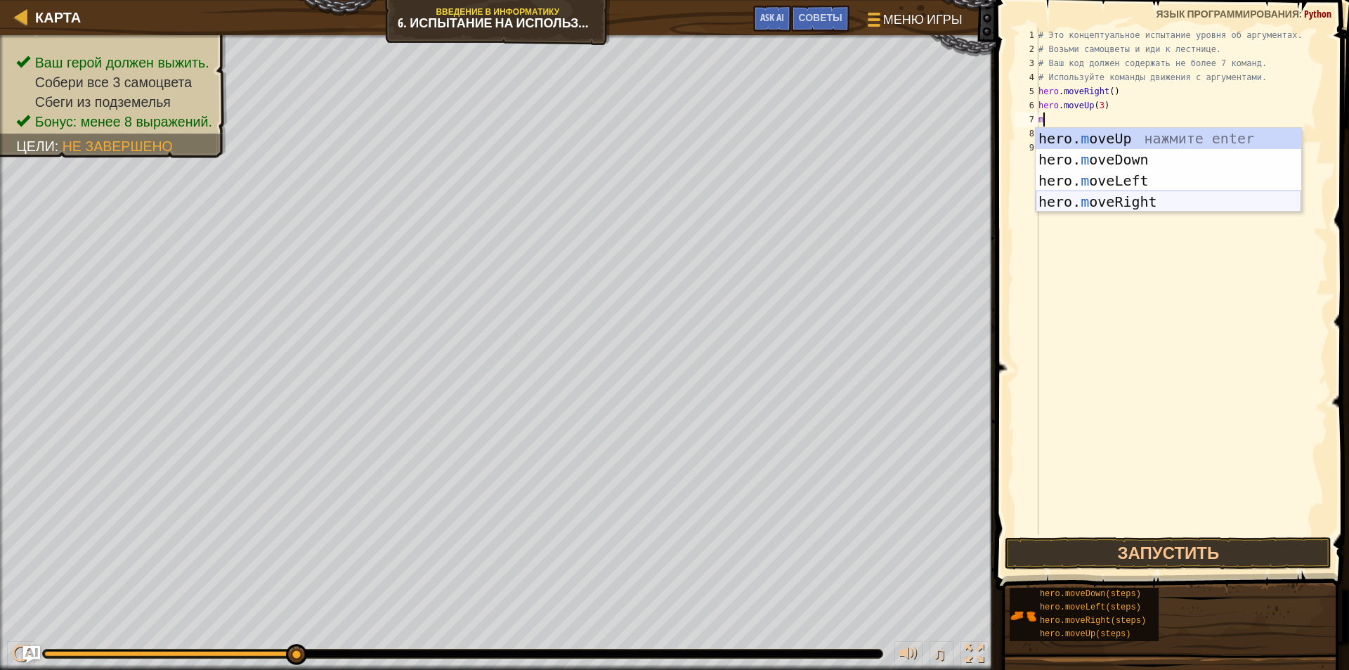
click at [1055, 207] on div "hero. m oveUp нажмите enter hero. m oveDown нажмите enter hero. m oveLeft нажми…" at bounding box center [1169, 191] width 266 height 127
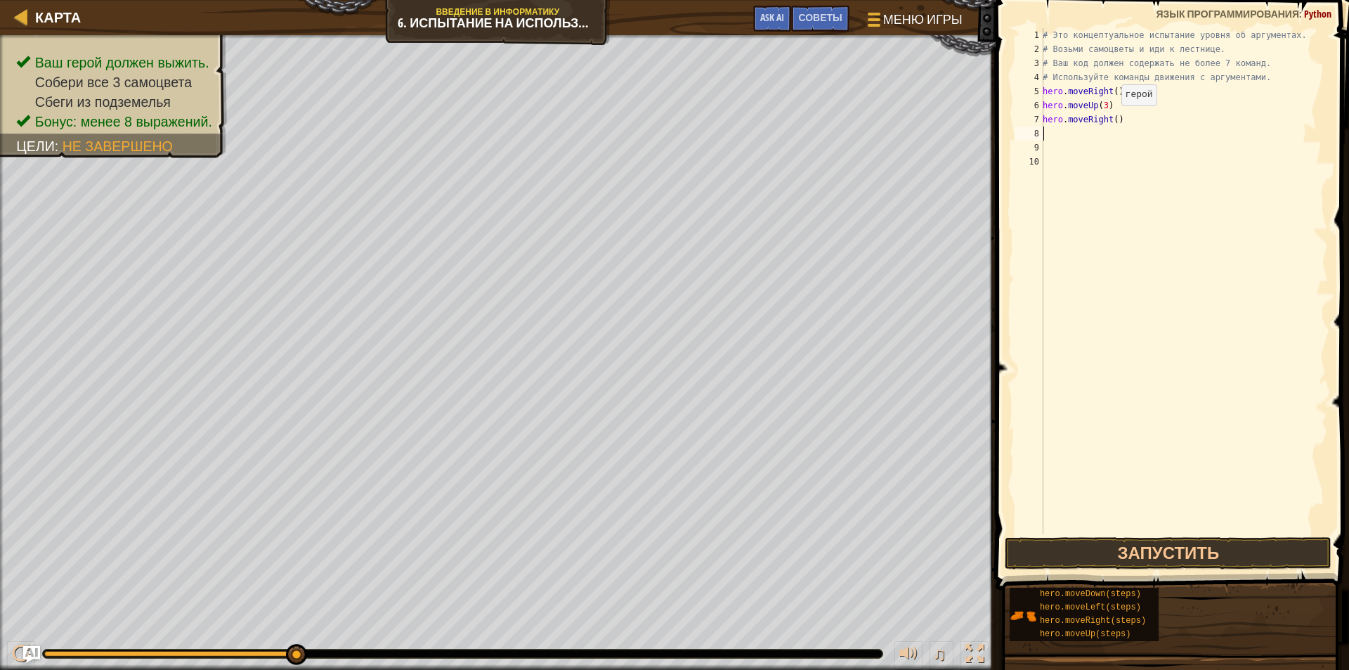
click at [1114, 119] on div "# Это концептуальное испытание уровня об аргументах. # Возьми самоцветы и иди к…" at bounding box center [1184, 295] width 288 height 534
type textarea "hero.moveRight(2)"
click at [1195, 559] on button "Запустить" at bounding box center [1168, 553] width 327 height 32
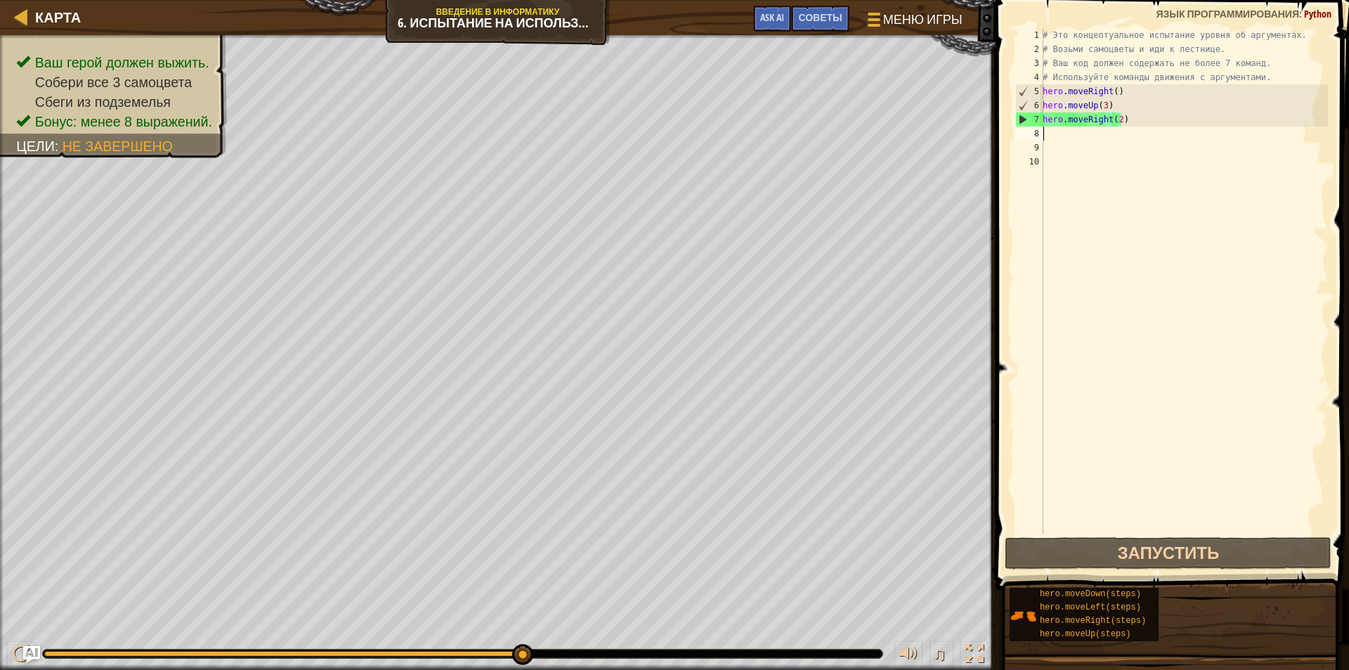
click at [1056, 130] on div "# Это концептуальное испытание уровня об аргументах. # Возьми самоцветы и иди к…" at bounding box center [1184, 295] width 288 height 534
type textarea "m"
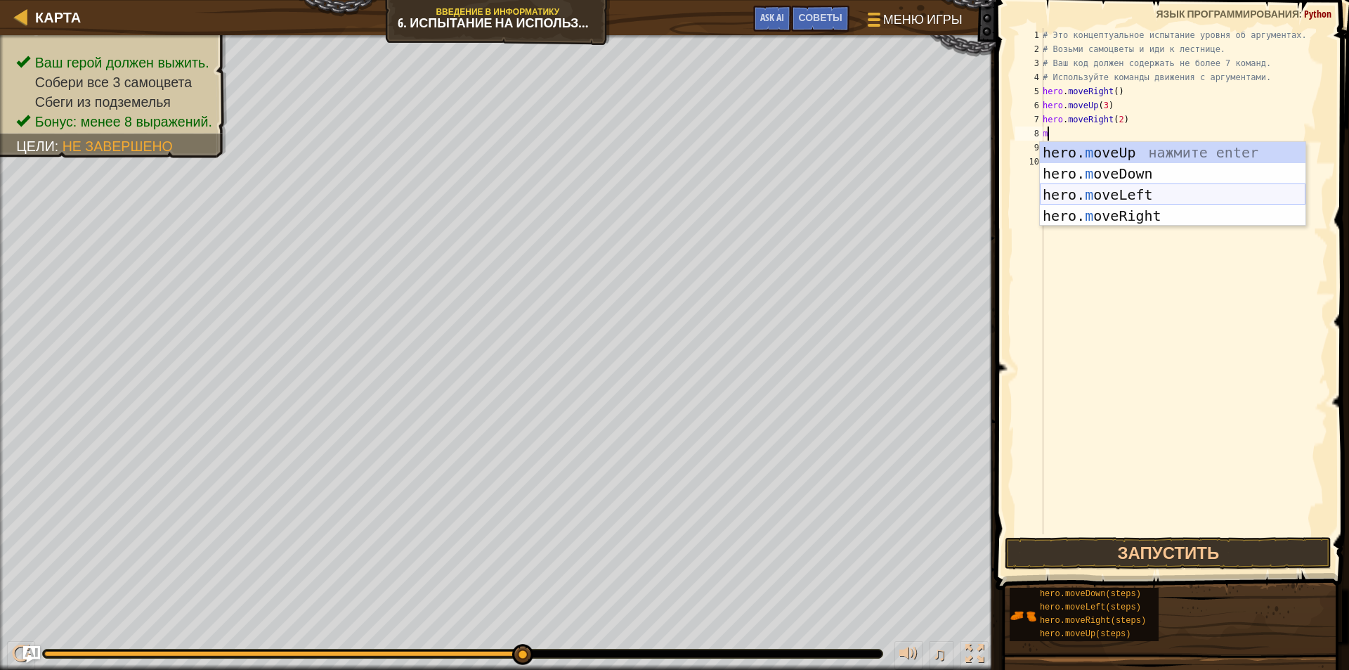
click at [1108, 194] on div "hero. m oveUp нажмите enter hero. m oveDown нажмите enter hero. m oveLeft нажми…" at bounding box center [1173, 205] width 266 height 127
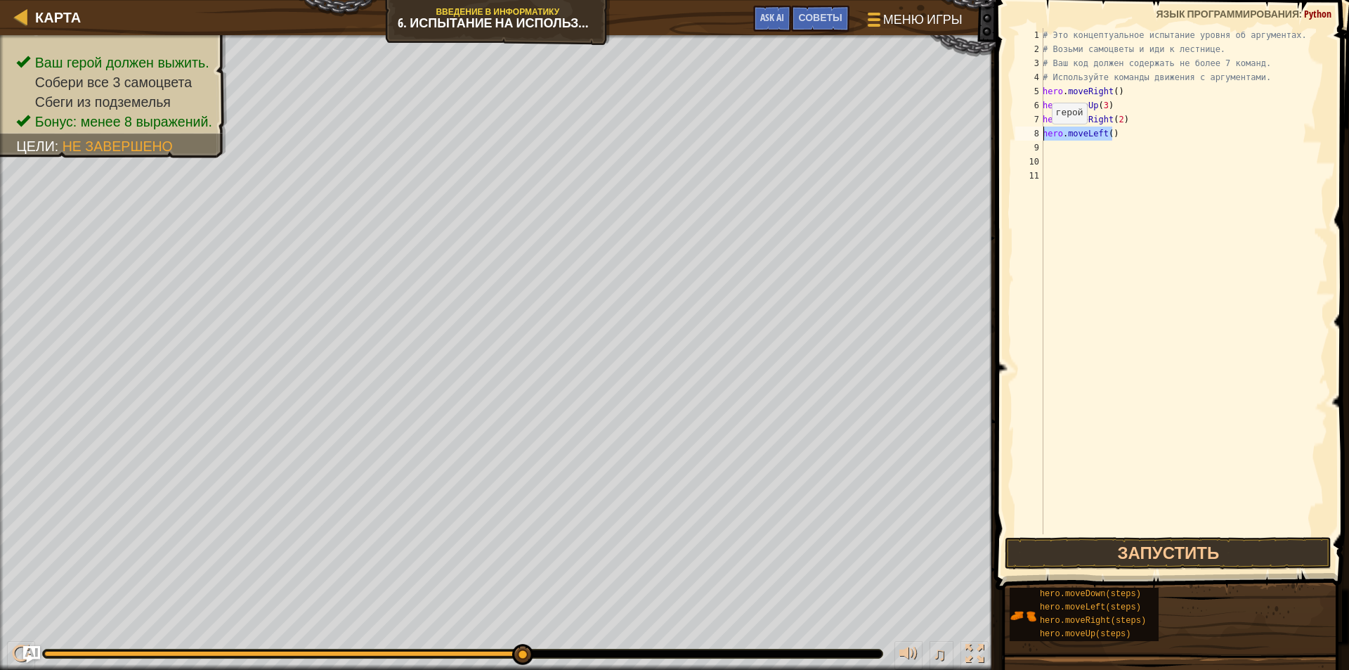
drag, startPoint x: 1114, startPoint y: 136, endPoint x: 1039, endPoint y: 136, distance: 75.2
click at [1039, 136] on div "1 2 3 4 5 6 7 8 9 10 11 # Это концептуальное испытание уровня об аргументах. # …" at bounding box center [1171, 281] width 316 height 506
type textarea "hero.moveLeft()"
type textarea "m"
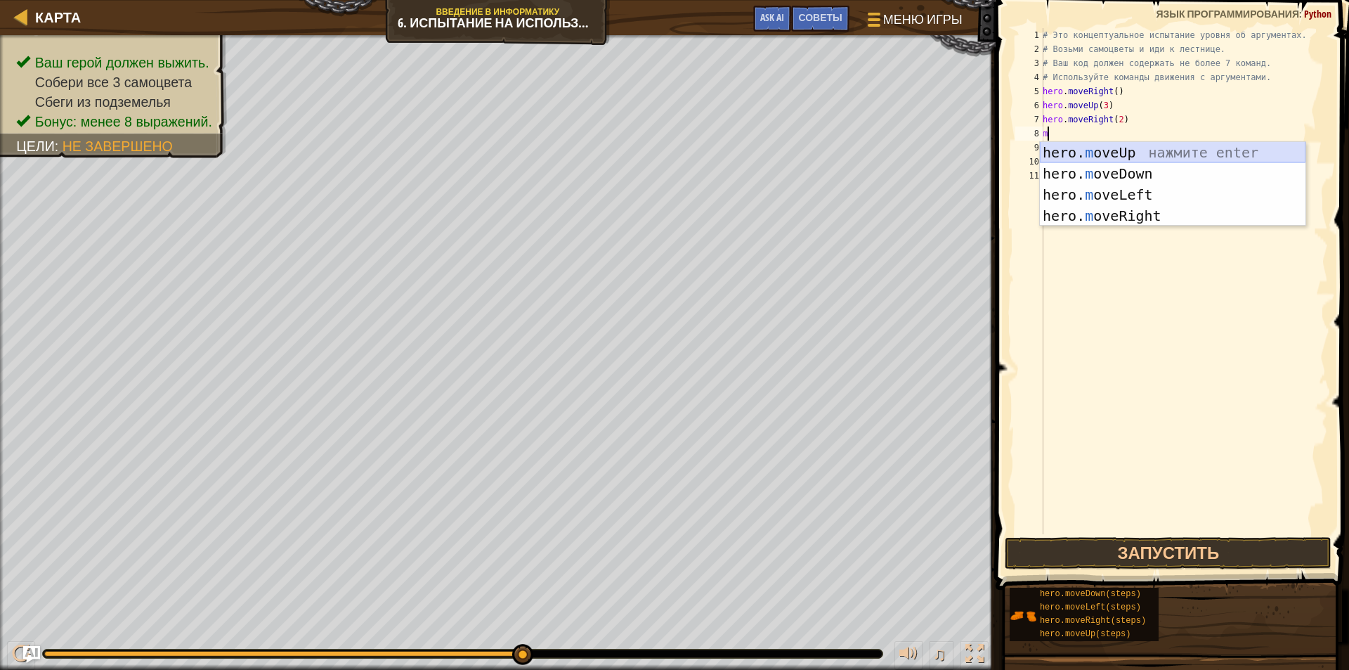
click at [1084, 149] on div "hero. m oveUp нажмите enter hero. m oveDown нажмите enter hero. m oveLeft нажми…" at bounding box center [1173, 205] width 266 height 127
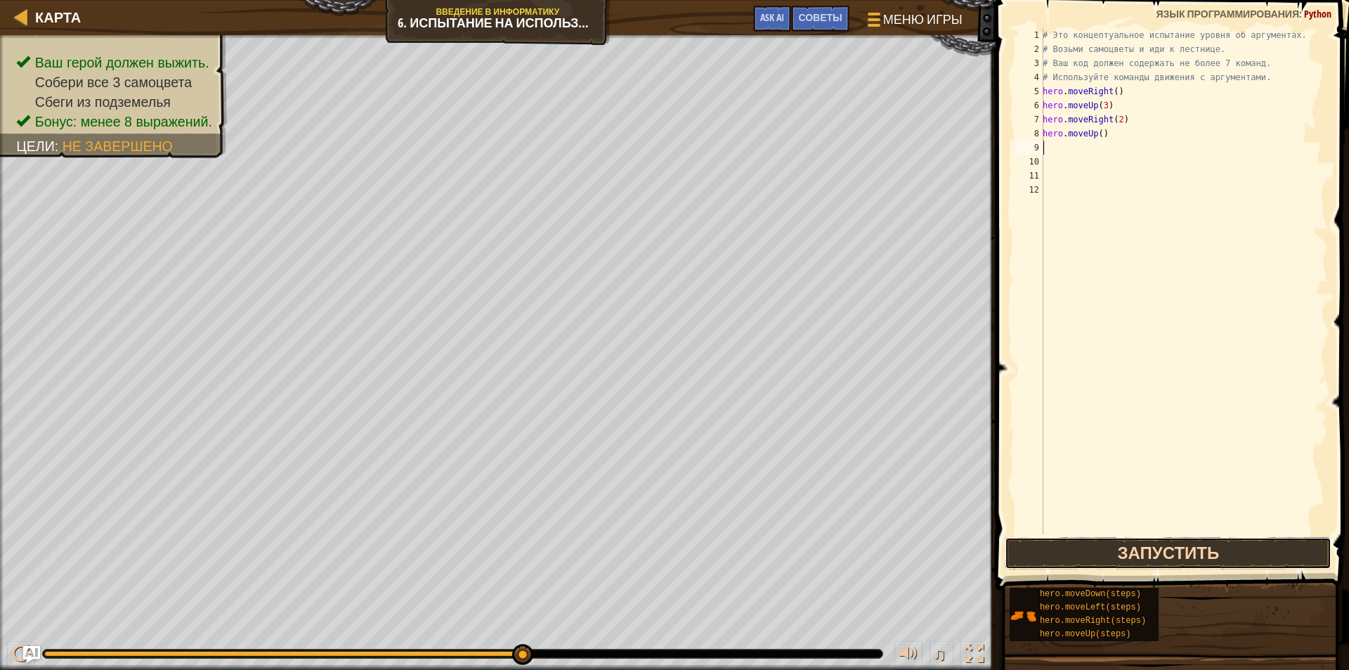
click at [1189, 558] on button "Запустить" at bounding box center [1168, 553] width 327 height 32
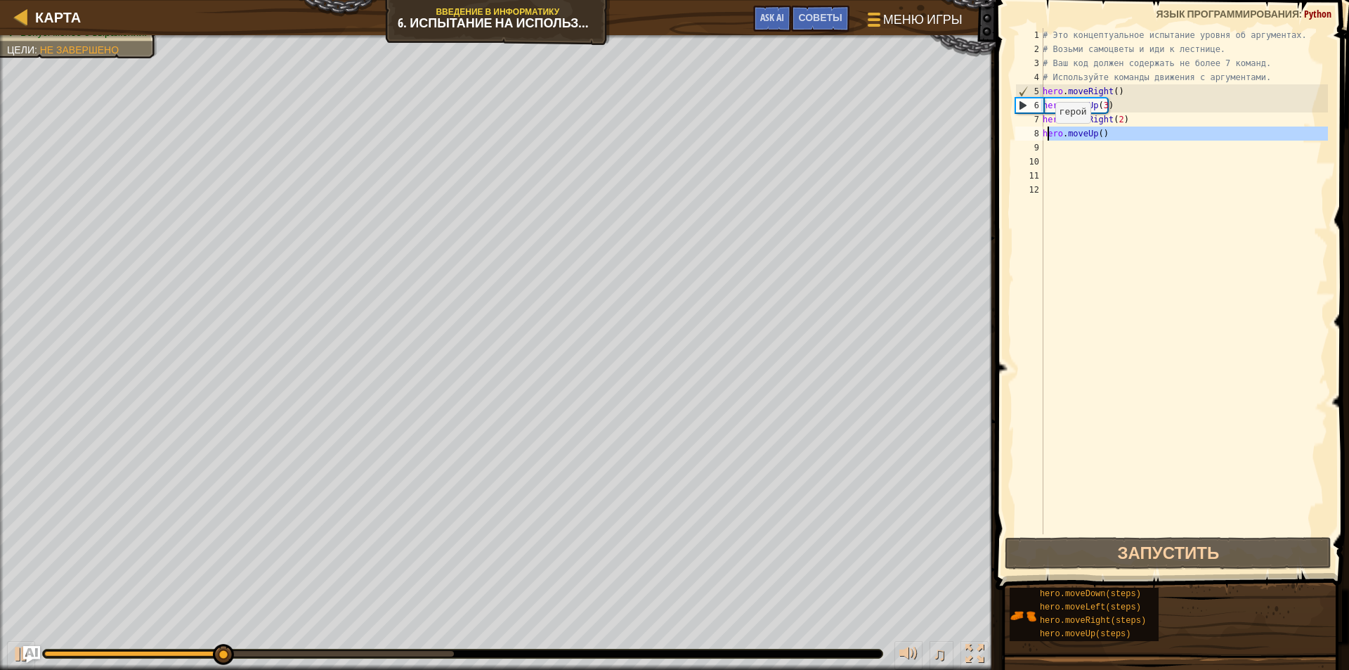
drag, startPoint x: 1105, startPoint y: 142, endPoint x: 1072, endPoint y: 136, distance: 32.8
click at [1053, 136] on div "# Это концептуальное испытание уровня об аргументах. # Возьми самоцветы и иди к…" at bounding box center [1184, 295] width 288 height 534
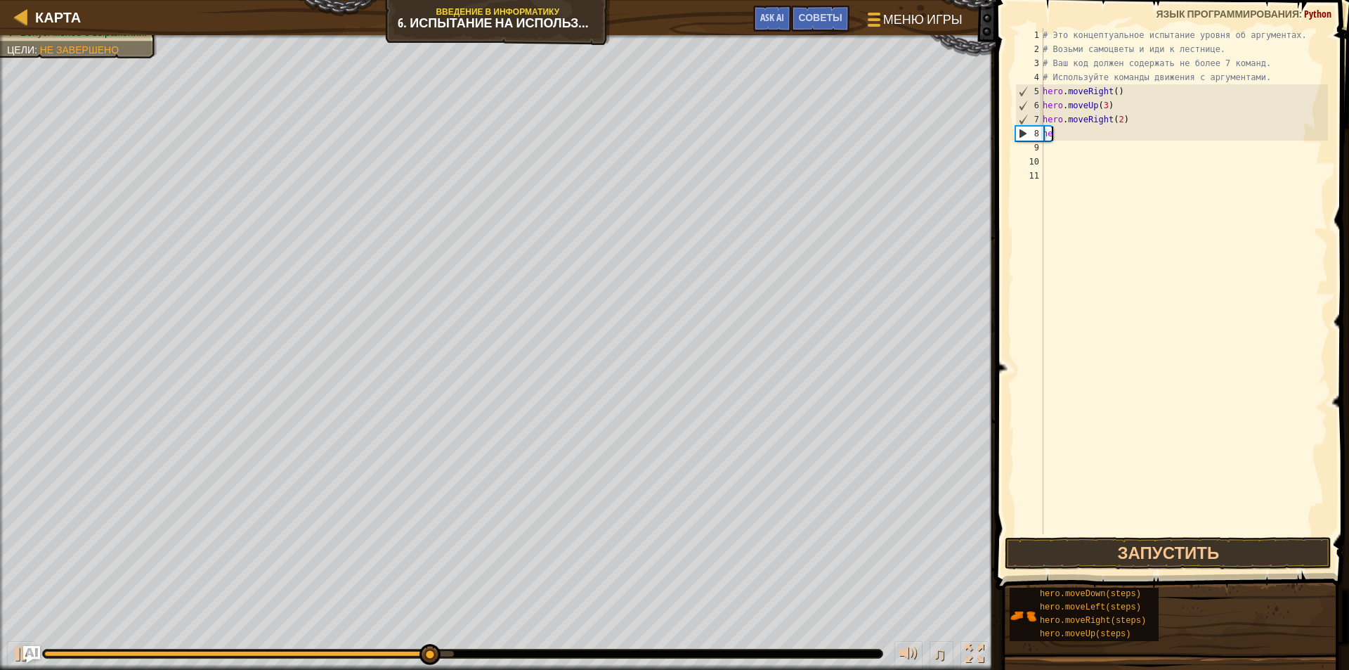
type textarea "h"
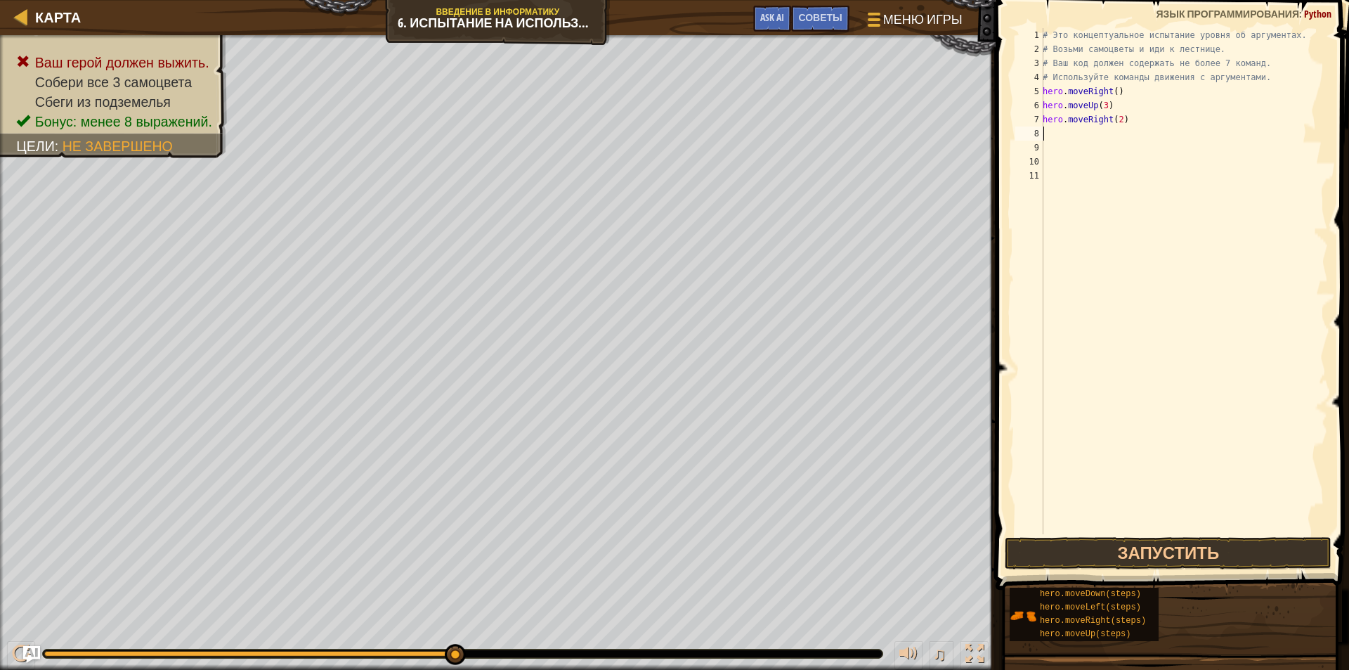
type textarea "m"
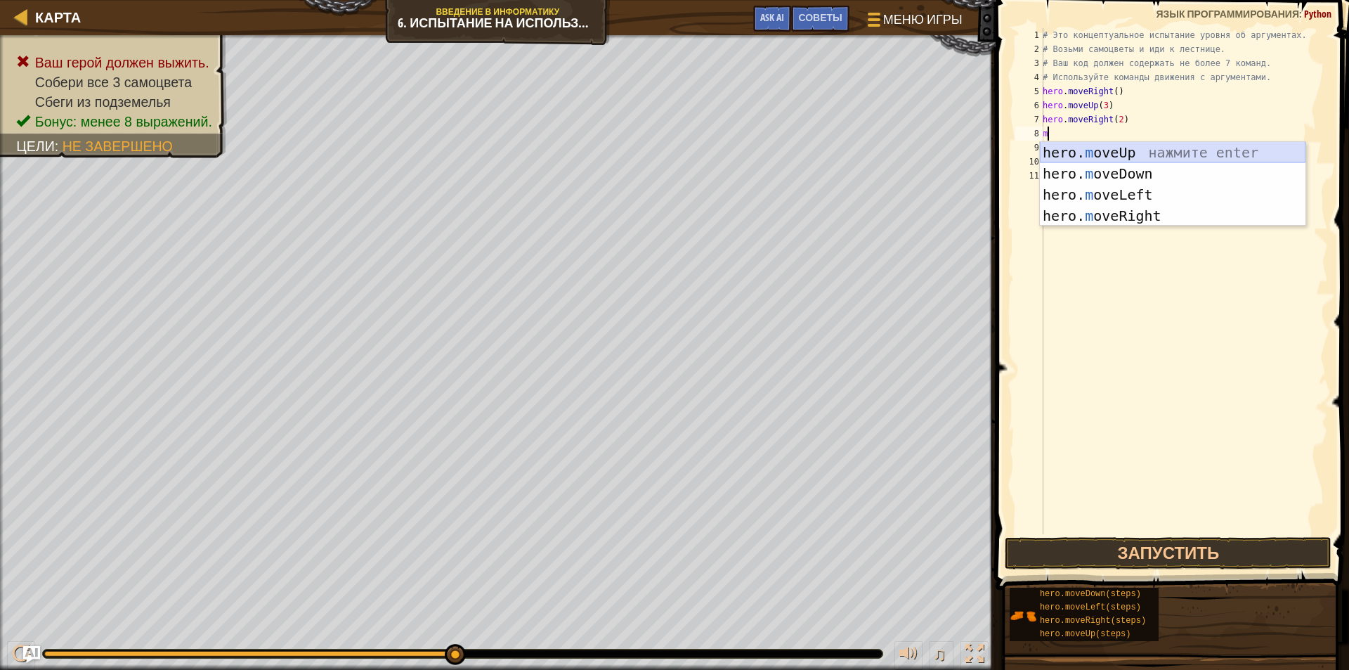
click at [1143, 150] on div "hero. m oveUp нажмите enter hero. m oveDown нажмите enter hero. m oveLeft нажми…" at bounding box center [1173, 205] width 266 height 127
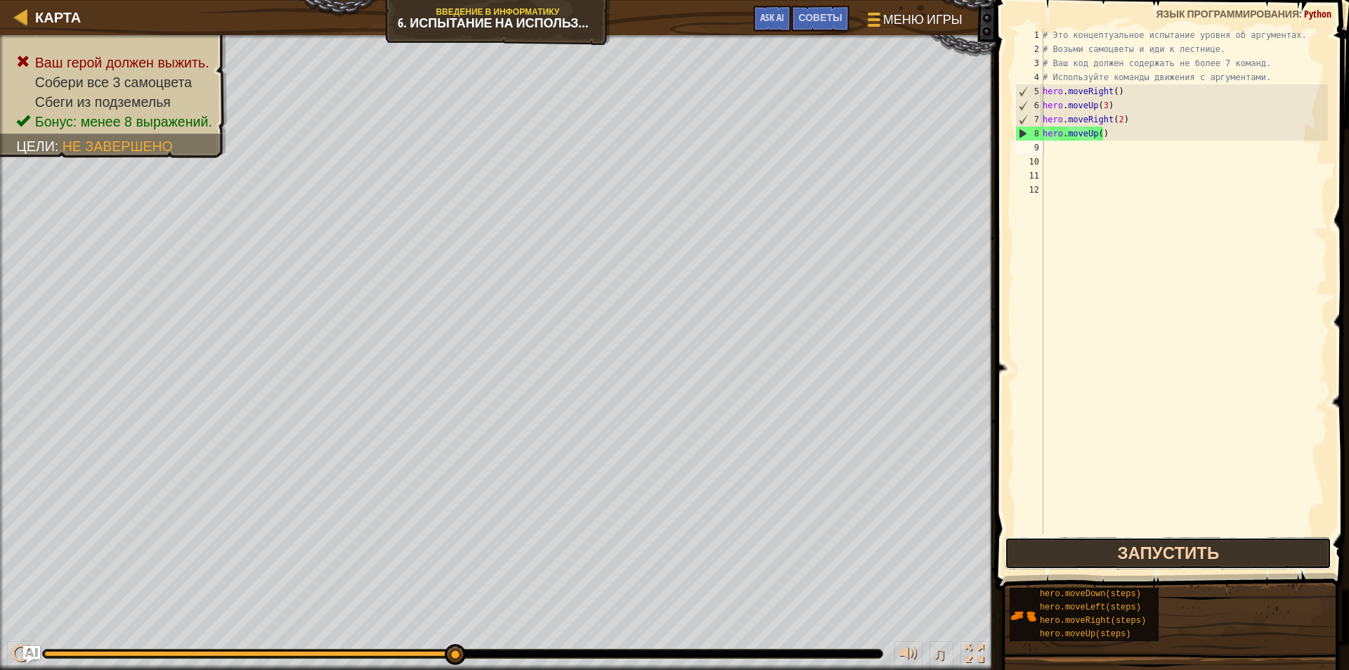
click at [1098, 560] on button "Запустить" at bounding box center [1168, 553] width 327 height 32
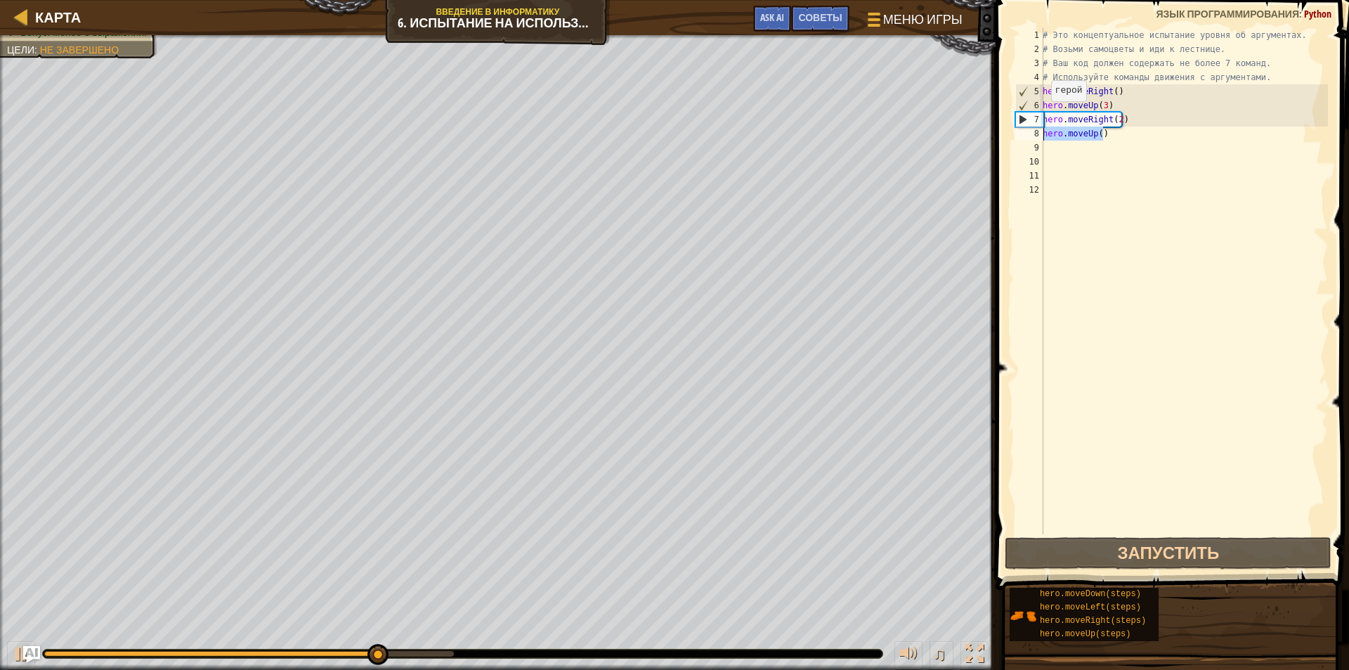
drag, startPoint x: 1105, startPoint y: 136, endPoint x: 1039, endPoint y: 131, distance: 66.2
click at [1039, 131] on div "1 2 3 4 5 6 7 8 9 10 11 12 # Это концептуальное испытание уровня об аргументах.…" at bounding box center [1171, 281] width 316 height 506
type textarea "hero.moveUp()"
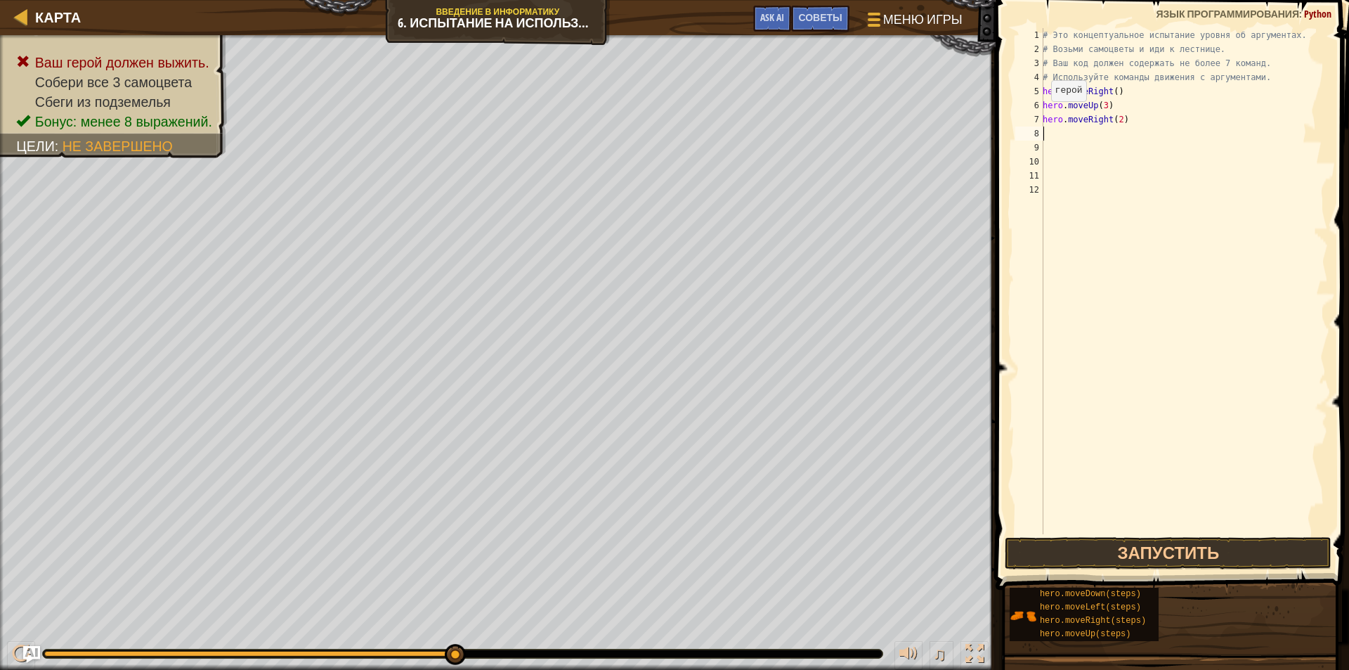
type textarea "m"
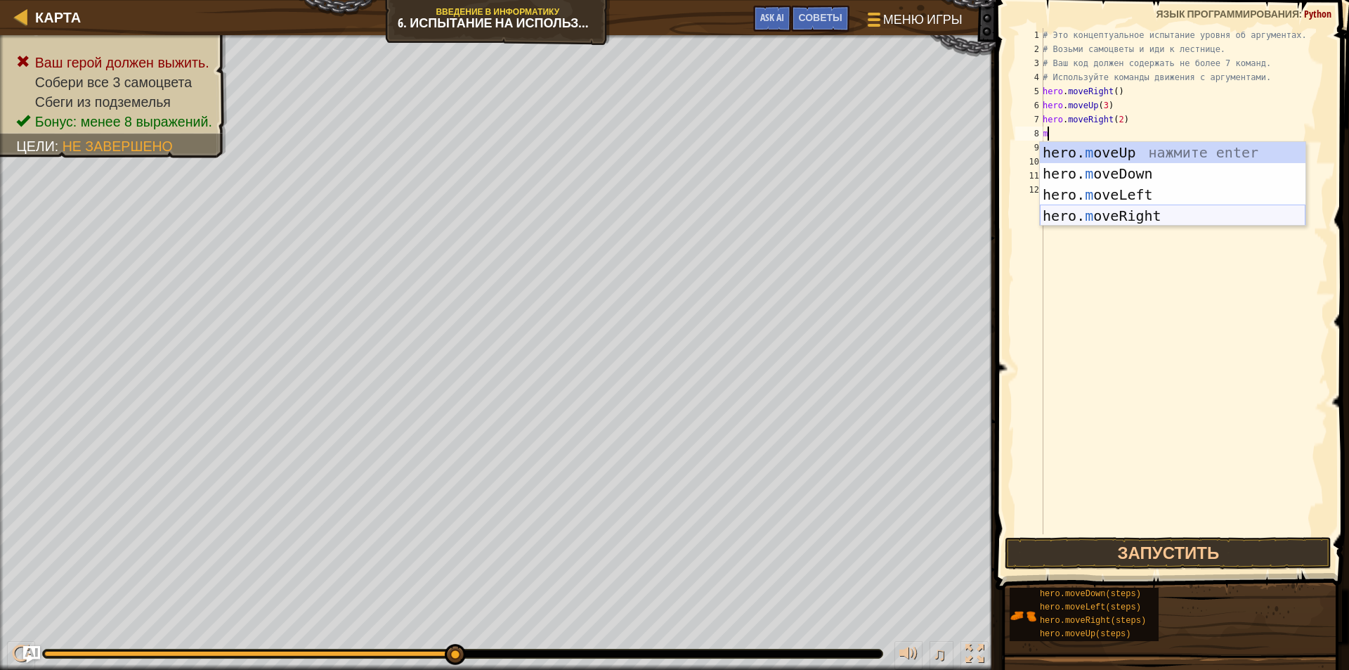
click at [1134, 209] on div "hero. m oveUp нажмите enter hero. m oveDown нажмите enter hero. m oveLeft нажми…" at bounding box center [1173, 205] width 266 height 127
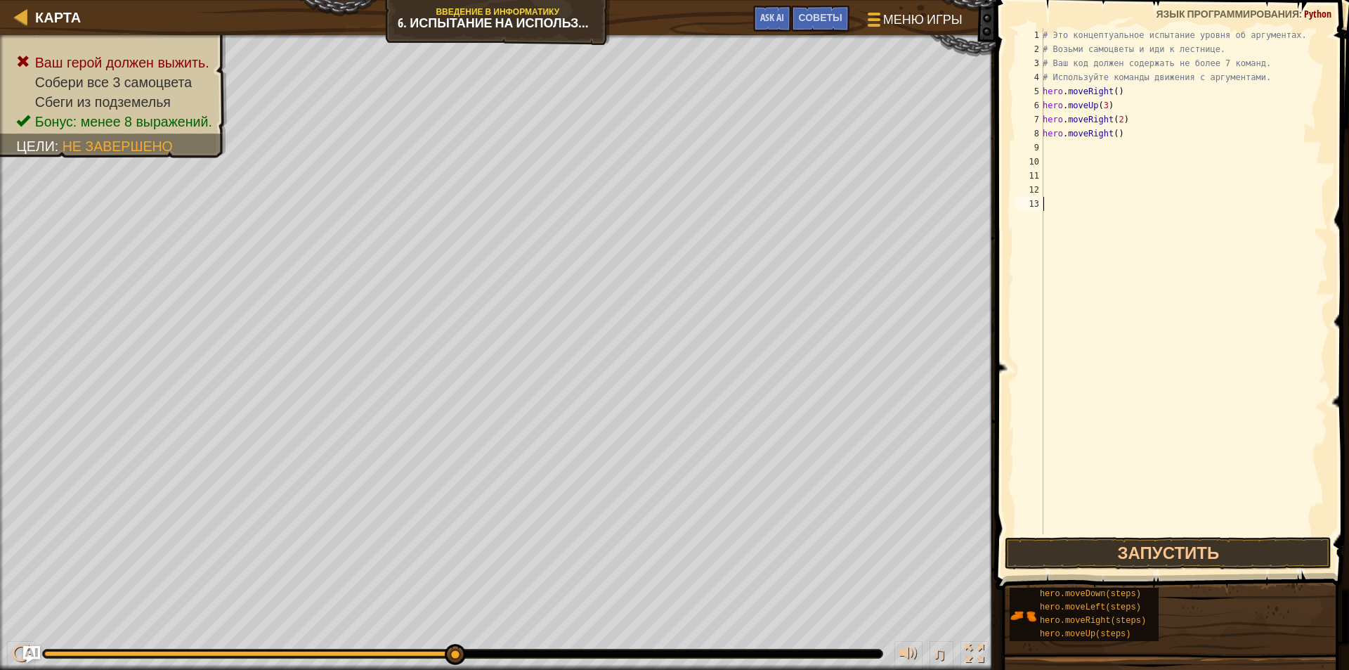
click at [1146, 527] on div "# Это концептуальное испытание уровня об аргументах. # Возьми самоцветы и иди к…" at bounding box center [1184, 295] width 288 height 534
click at [1173, 559] on button "Запустить" at bounding box center [1168, 553] width 327 height 32
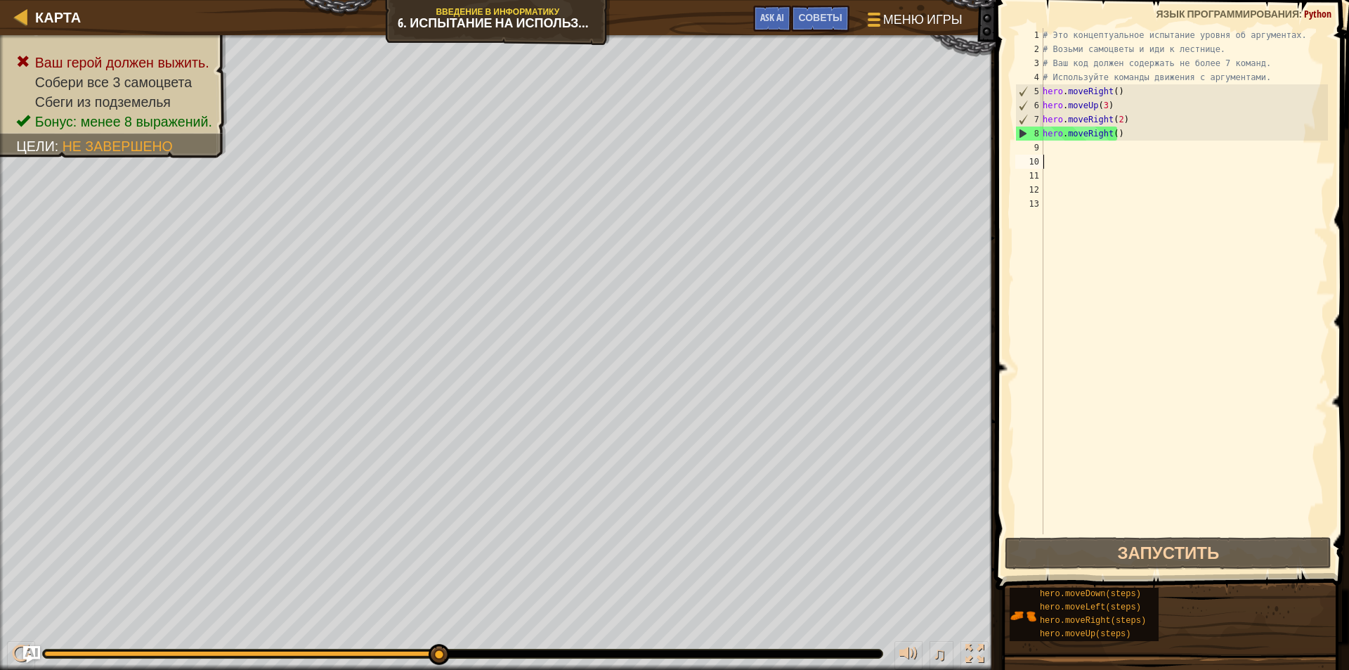
drag, startPoint x: 1254, startPoint y: 157, endPoint x: 1210, endPoint y: 176, distance: 47.9
click at [1219, 171] on div "# Это концептуальное испытание уровня об аргументах. # Возьми самоцветы и иди к…" at bounding box center [1184, 295] width 288 height 534
click at [1127, 146] on div "# Это концептуальное испытание уровня об аргументах. # Возьми самоцветы и иди к…" at bounding box center [1184, 295] width 288 height 534
type textarea "m"
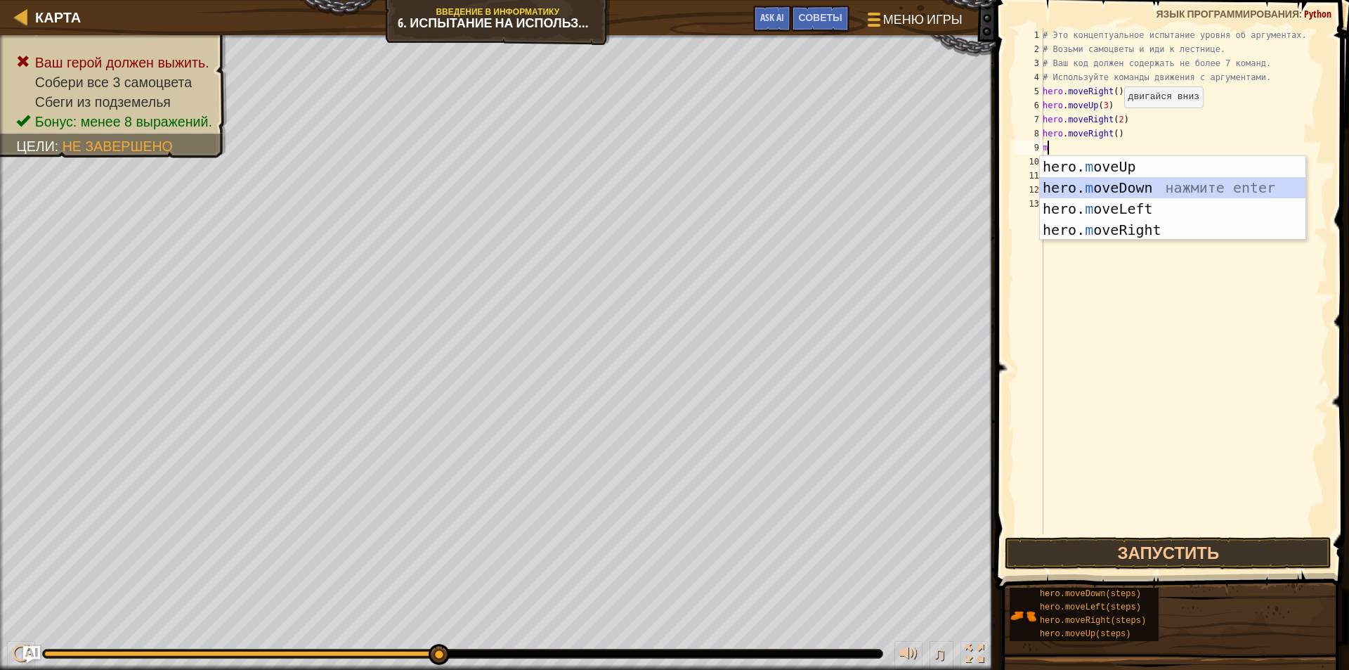
drag, startPoint x: 1108, startPoint y: 184, endPoint x: 1115, endPoint y: 193, distance: 11.5
click at [1108, 184] on div "hero. m oveUp нажмите enter hero. m oveDown нажмите enter hero. m oveLeft нажми…" at bounding box center [1173, 219] width 266 height 127
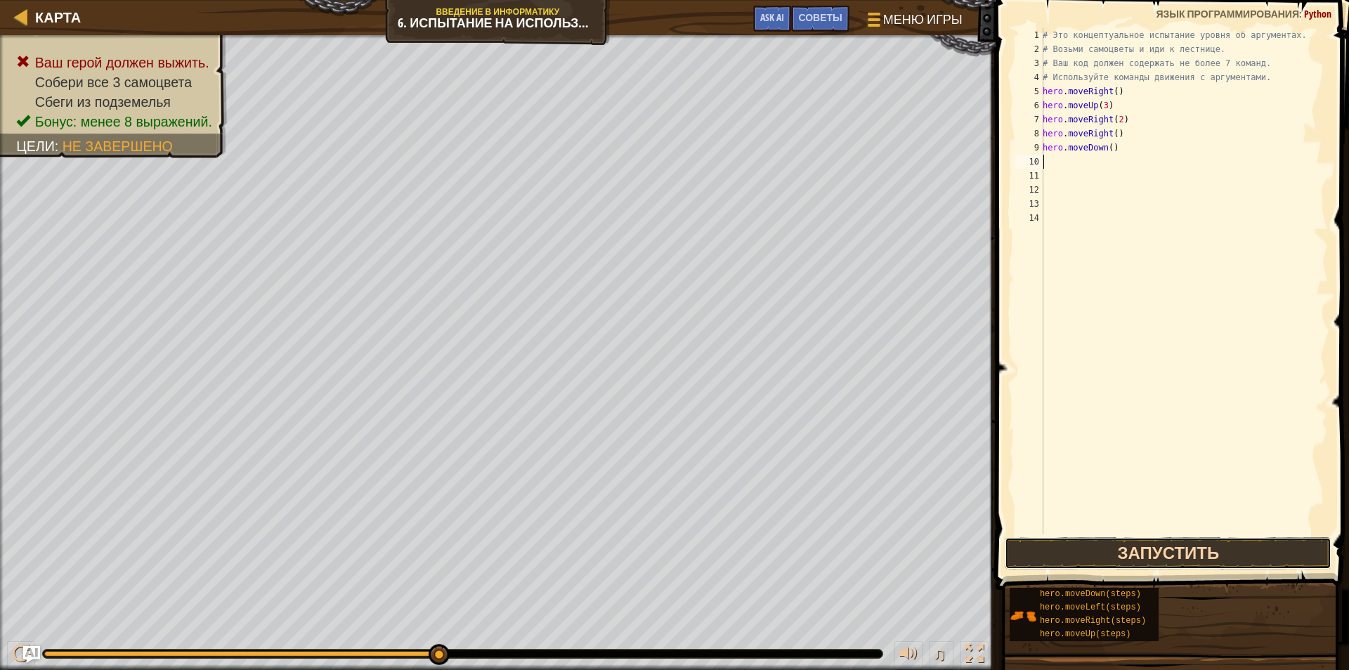
click at [1107, 545] on button "Запустить" at bounding box center [1168, 553] width 327 height 32
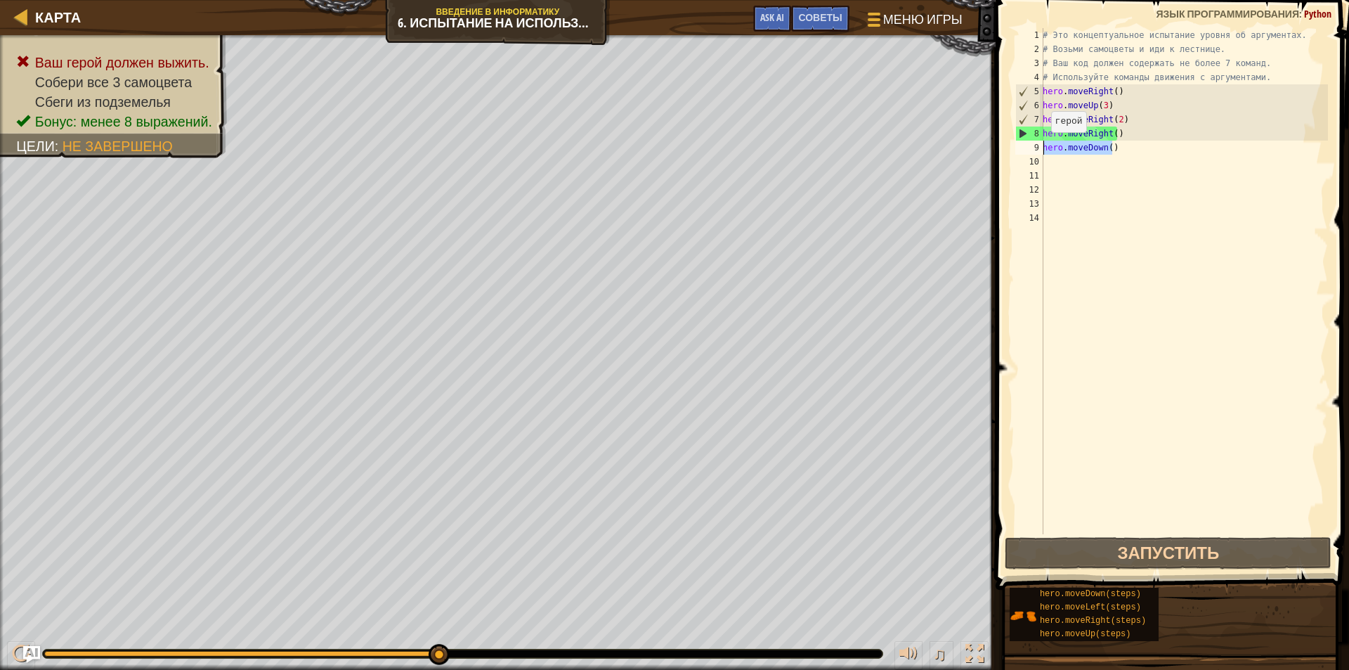
drag, startPoint x: 1115, startPoint y: 148, endPoint x: 1041, endPoint y: 146, distance: 74.5
click at [1041, 146] on div "1 2 3 4 5 6 7 8 9 10 11 12 13 14 # Это концептуальное испытание уровня об аргум…" at bounding box center [1171, 281] width 316 height 506
type textarea "hero.moveDown()"
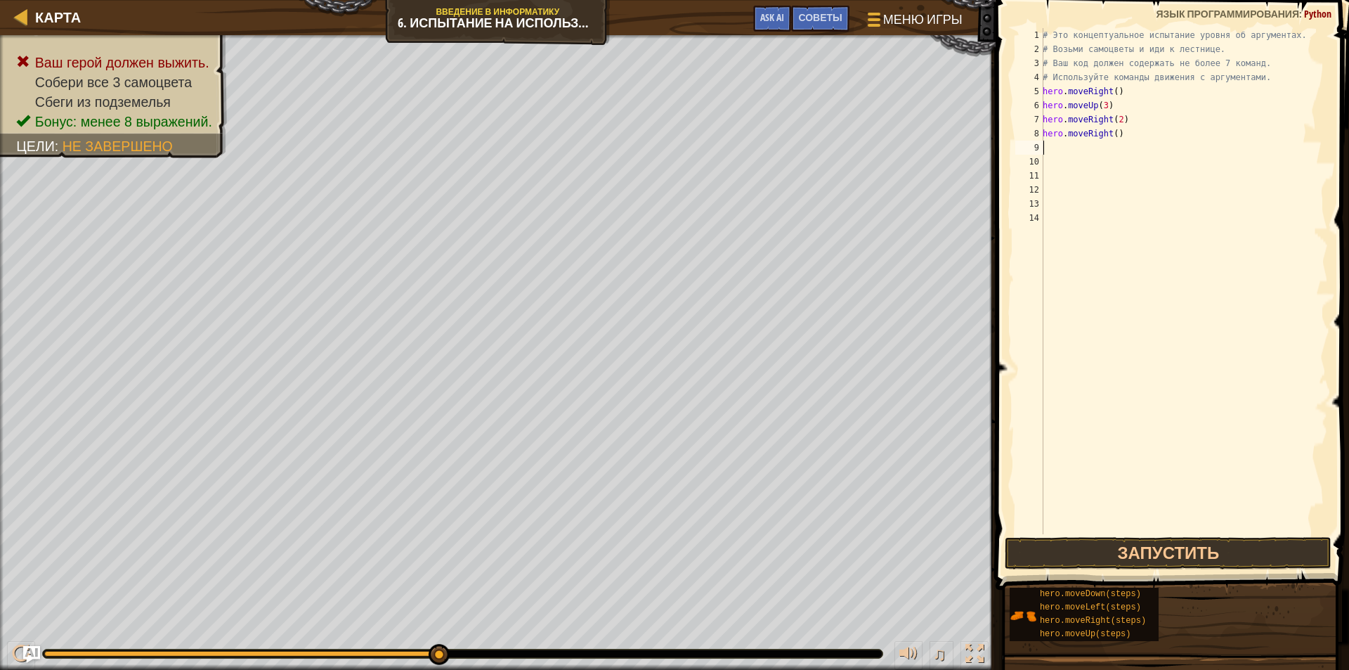
type textarea "m"
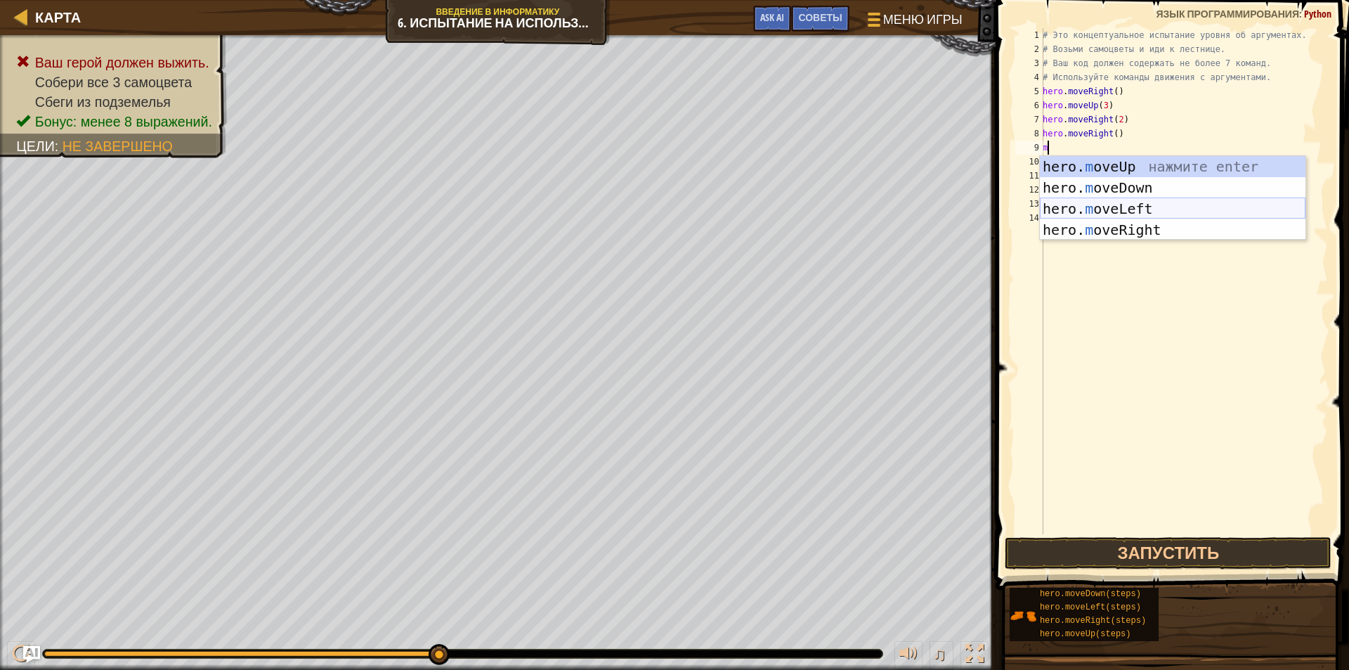
click at [1136, 205] on div "hero. m oveUp нажмите enter hero. m oveDown нажмите enter hero. m oveLeft нажми…" at bounding box center [1173, 219] width 266 height 127
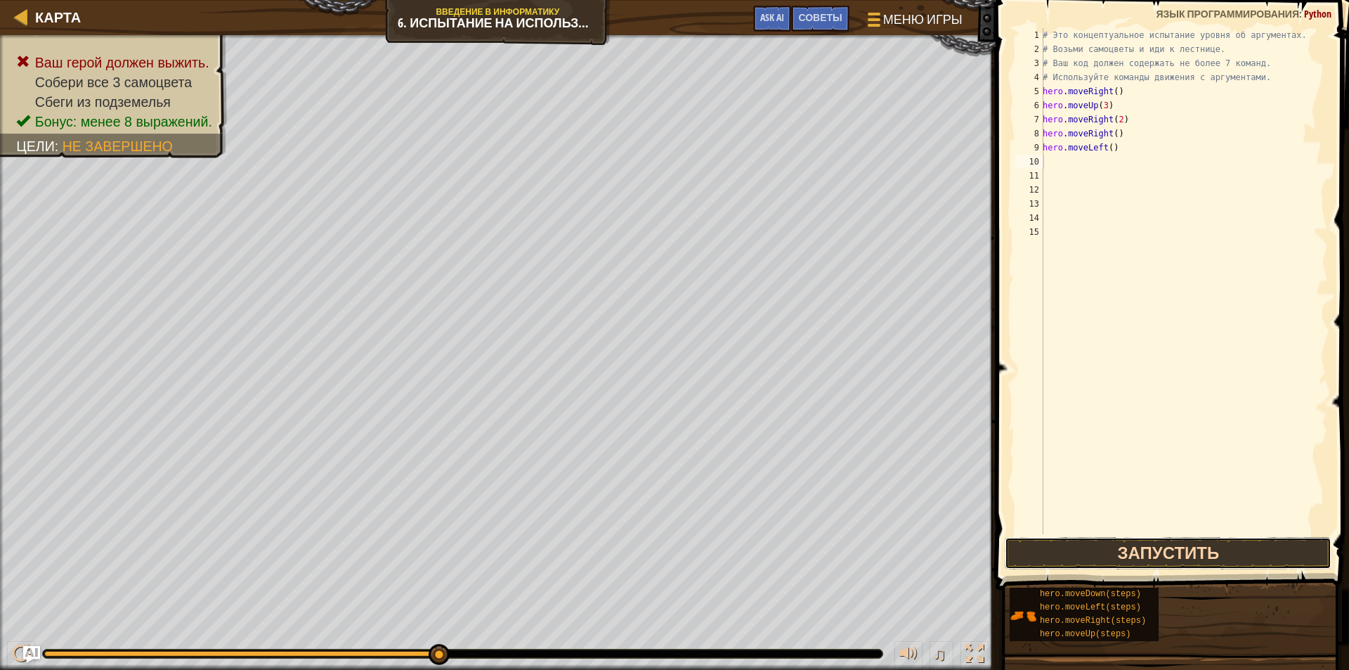
click at [1221, 543] on button "Запустить" at bounding box center [1168, 553] width 327 height 32
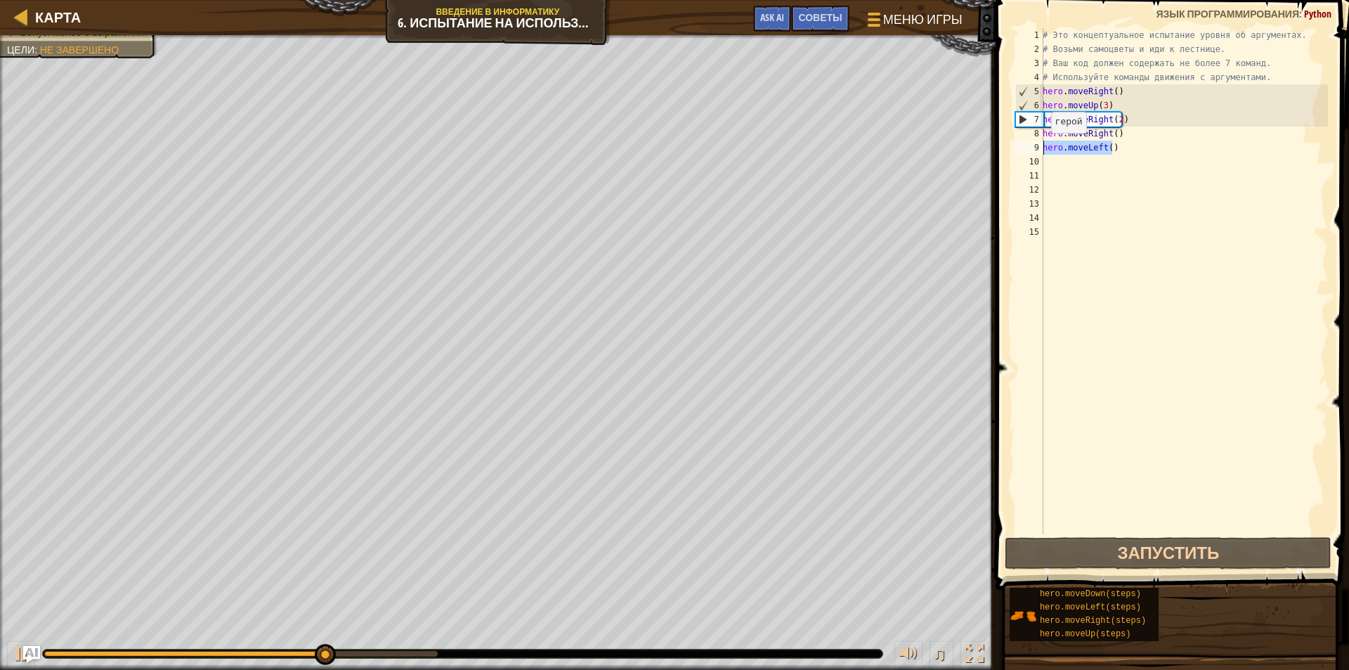
drag, startPoint x: 1117, startPoint y: 146, endPoint x: 1042, endPoint y: 147, distance: 75.2
click at [1042, 147] on div "1 2 3 4 5 6 7 8 9 10 11 12 13 14 15 # Это концептуальное испытание уровня об ар…" at bounding box center [1171, 281] width 316 height 506
type textarea "hero.moveLeft()"
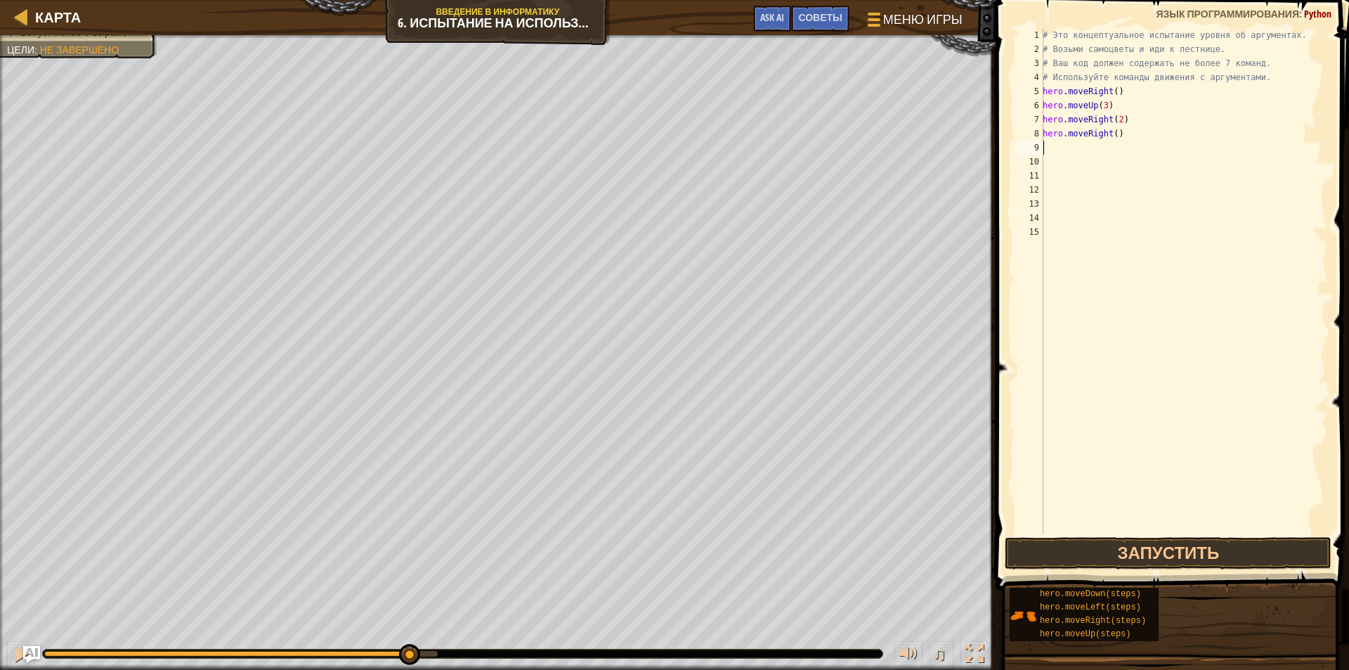
type textarea "m"
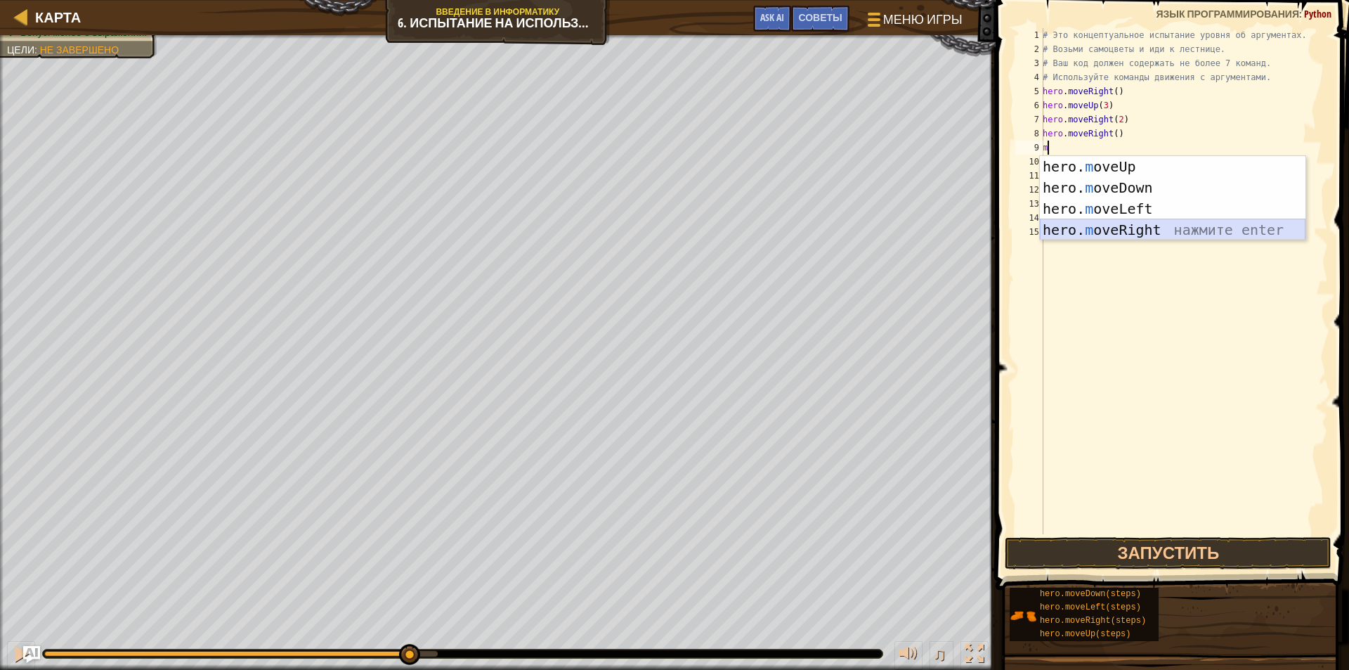
click at [1129, 225] on div "hero. m oveUp нажмите enter hero. m oveDown нажмите enter hero. m oveLeft нажми…" at bounding box center [1173, 219] width 266 height 127
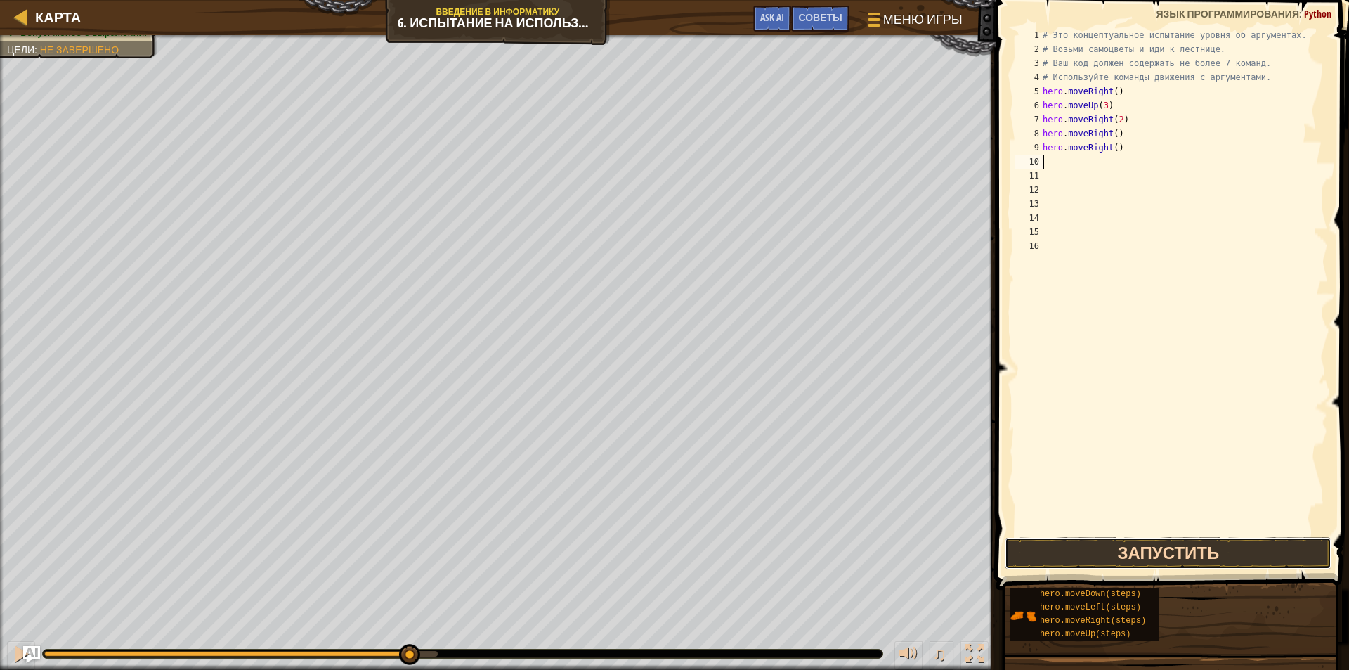
click at [1206, 547] on button "Запустить" at bounding box center [1168, 553] width 327 height 32
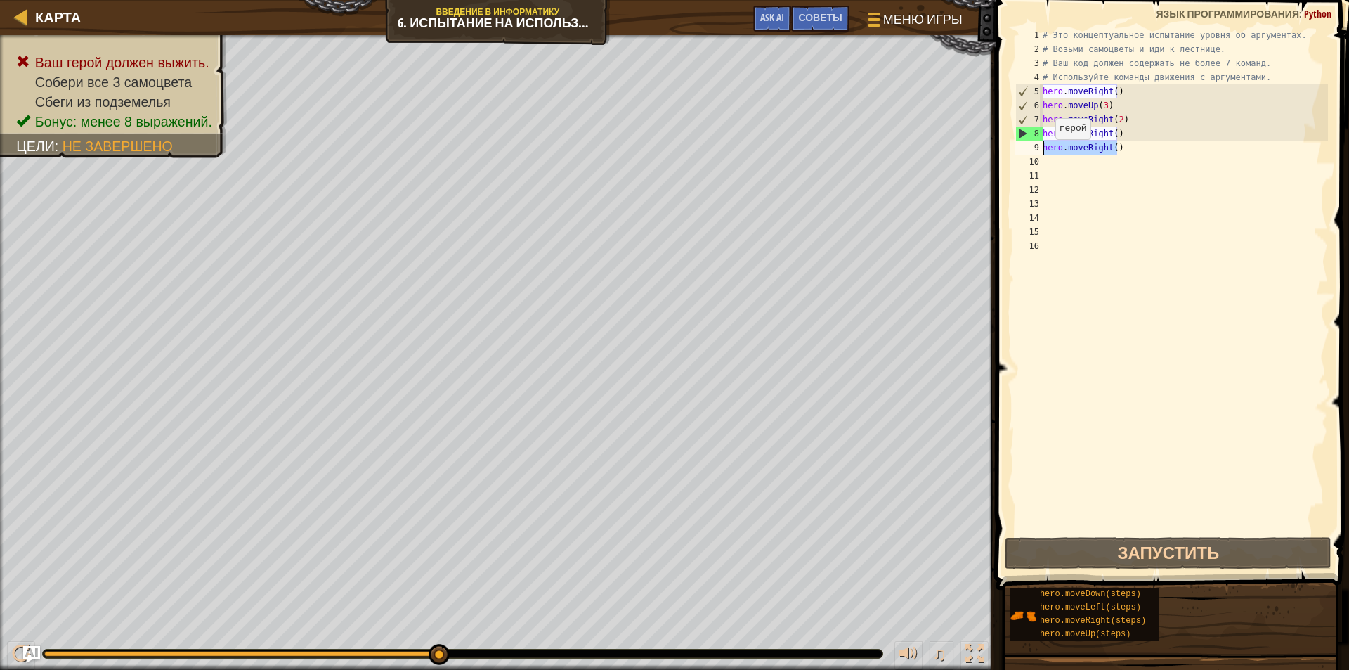
drag, startPoint x: 1122, startPoint y: 152, endPoint x: 1012, endPoint y: 136, distance: 111.5
click at [1010, 150] on div "1 2 3 4 5 6 7 8 9 10 11 12 13 14 15 16 # Это концептуальное испытание уровня об…" at bounding box center [1171, 322] width 358 height 631
type textarea "hero.moveRight()"
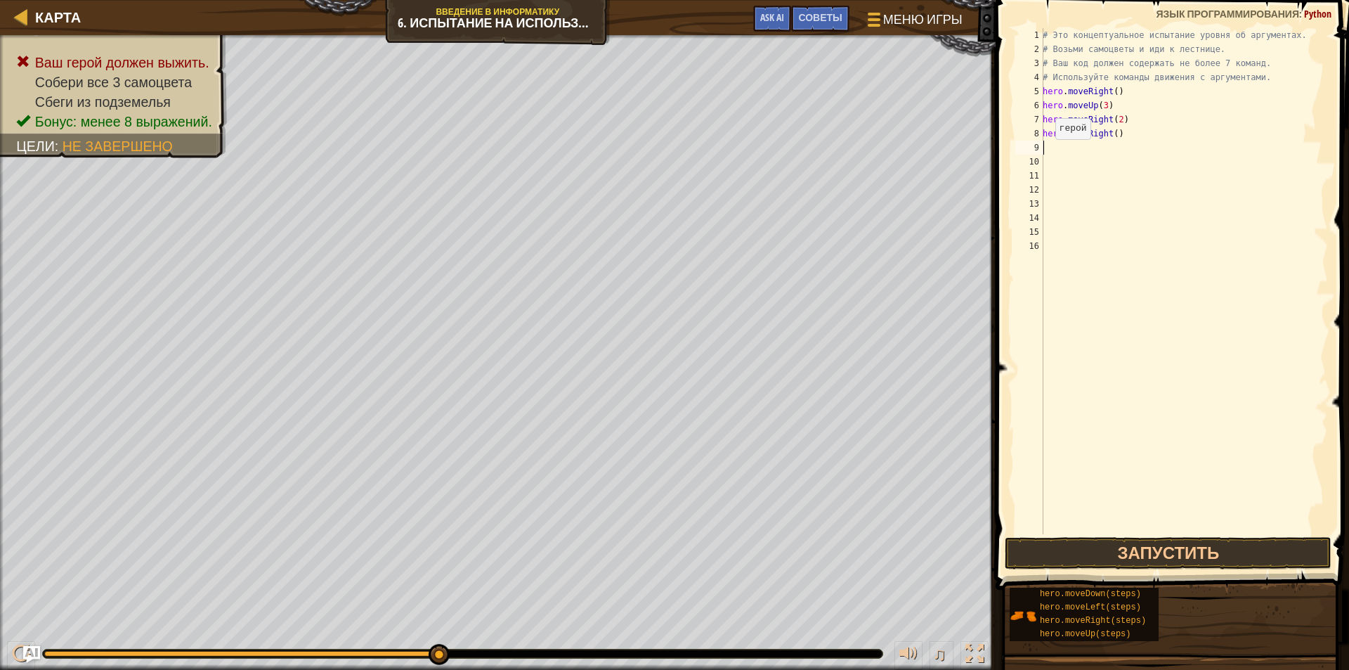
type textarea "m"
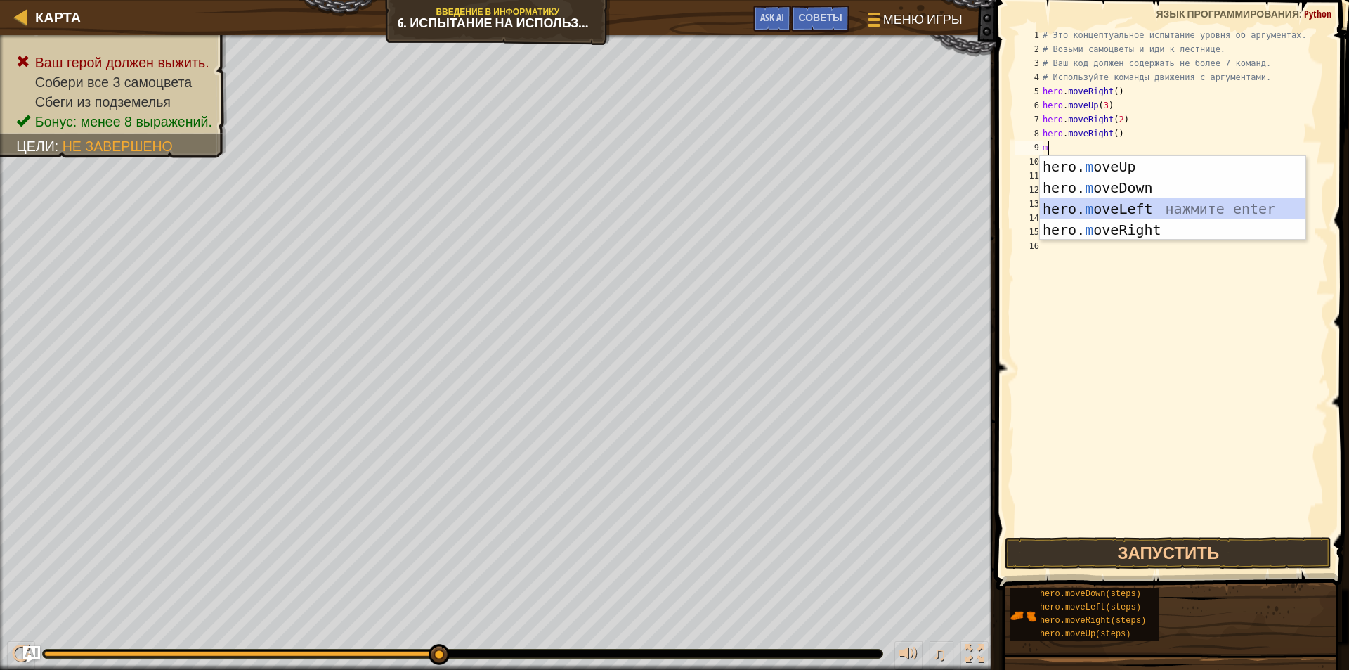
click at [1202, 214] on div "hero. m oveUp нажмите enter hero. m oveDown нажмите enter hero. m oveLeft нажми…" at bounding box center [1173, 219] width 266 height 127
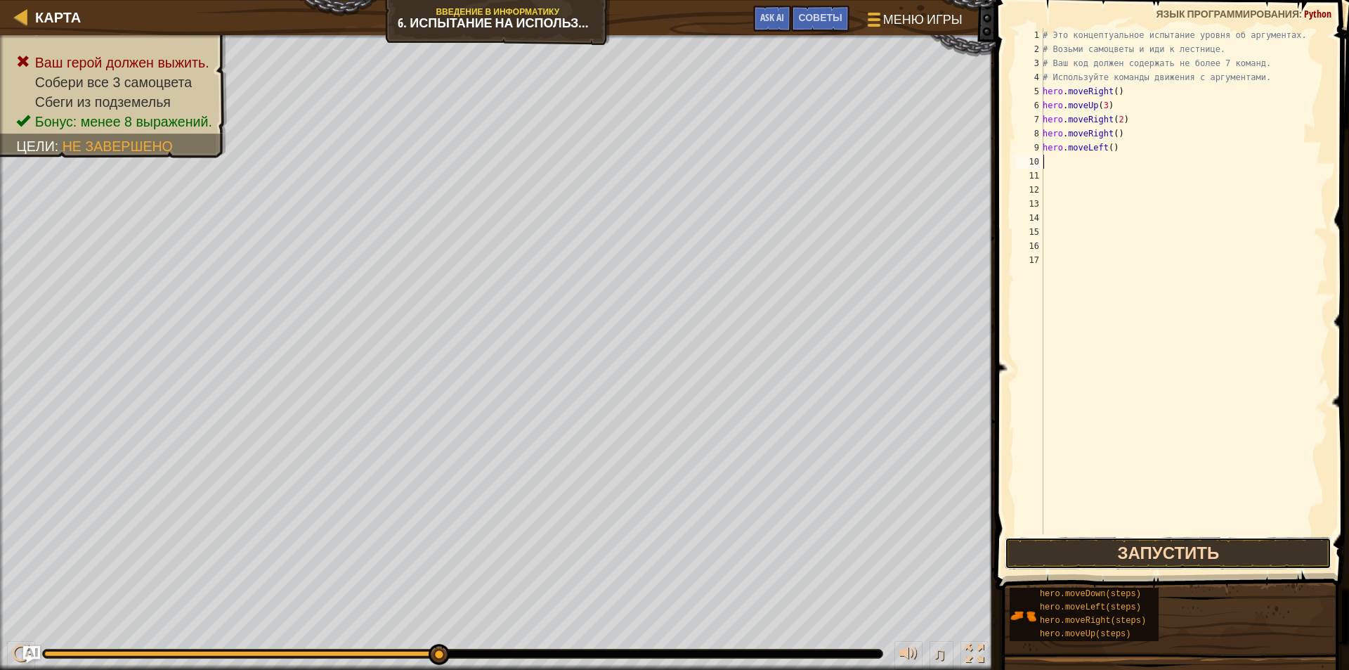
click at [1254, 551] on button "Запустить" at bounding box center [1168, 553] width 327 height 32
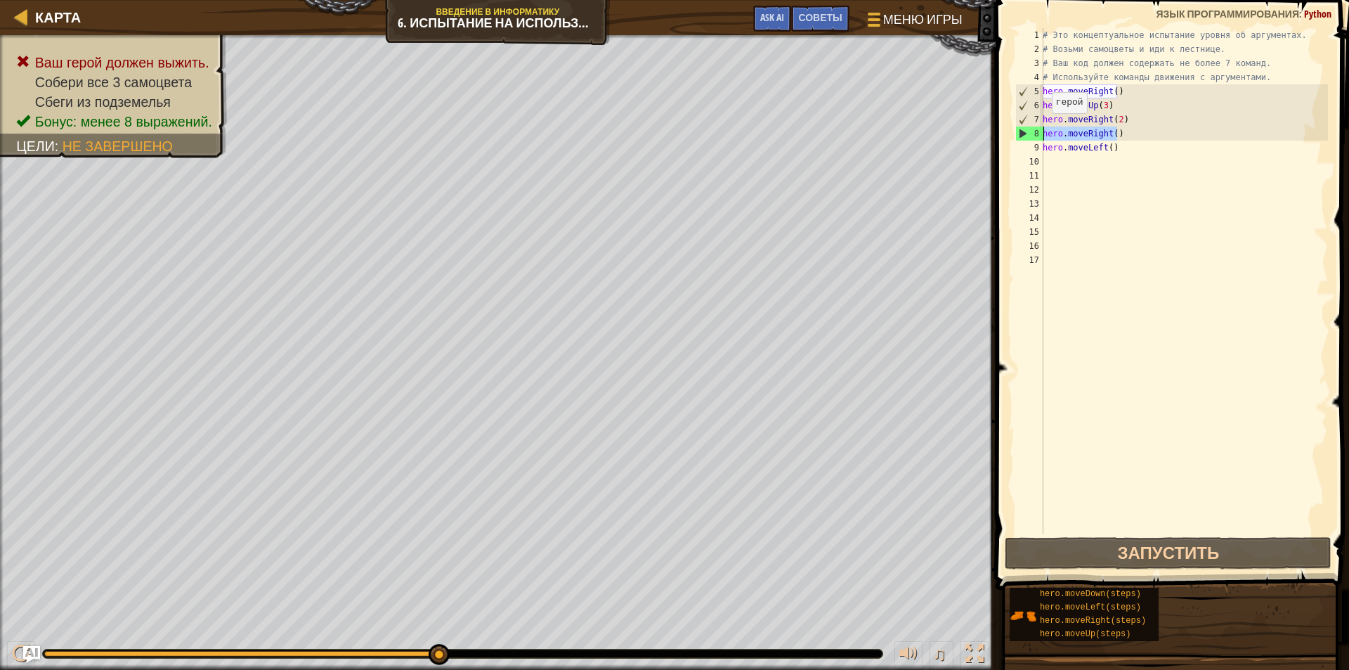
drag, startPoint x: 1122, startPoint y: 138, endPoint x: 1032, endPoint y: 129, distance: 89.7
click at [1032, 129] on div "1 2 3 4 5 6 7 8 9 10 11 12 13 14 15 16 17 # Это концептуальное испытание уровня…" at bounding box center [1171, 281] width 316 height 506
type textarea "hero.moveRight()"
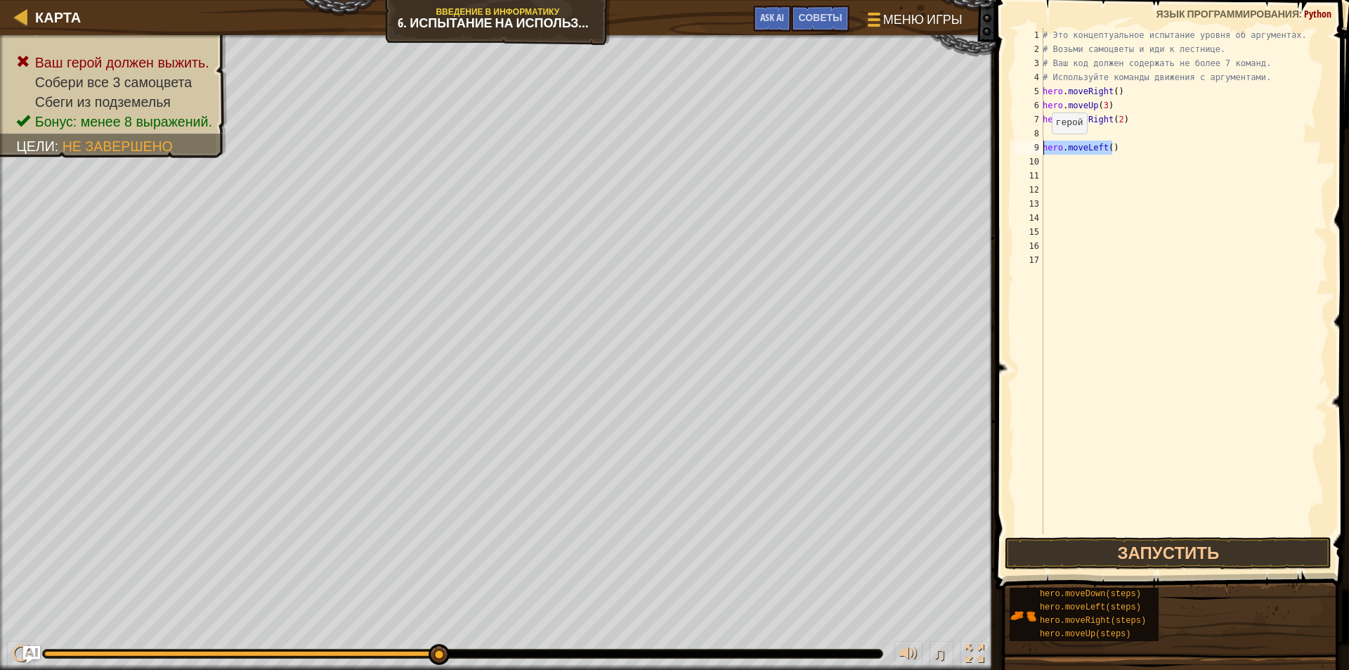
drag, startPoint x: 1110, startPoint y: 144, endPoint x: 1044, endPoint y: 150, distance: 66.3
click at [1044, 150] on div "# Это концептуальное испытание уровня об аргументах. # Возьми самоцветы и иди к…" at bounding box center [1184, 295] width 288 height 534
type textarea "hero.moveLeft()"
click at [1052, 138] on div "# Это концептуальное испытание уровня об аргументах. # Возьми самоцветы и иди к…" at bounding box center [1184, 295] width 288 height 534
click at [1309, 555] on button "Запустить" at bounding box center [1168, 553] width 327 height 32
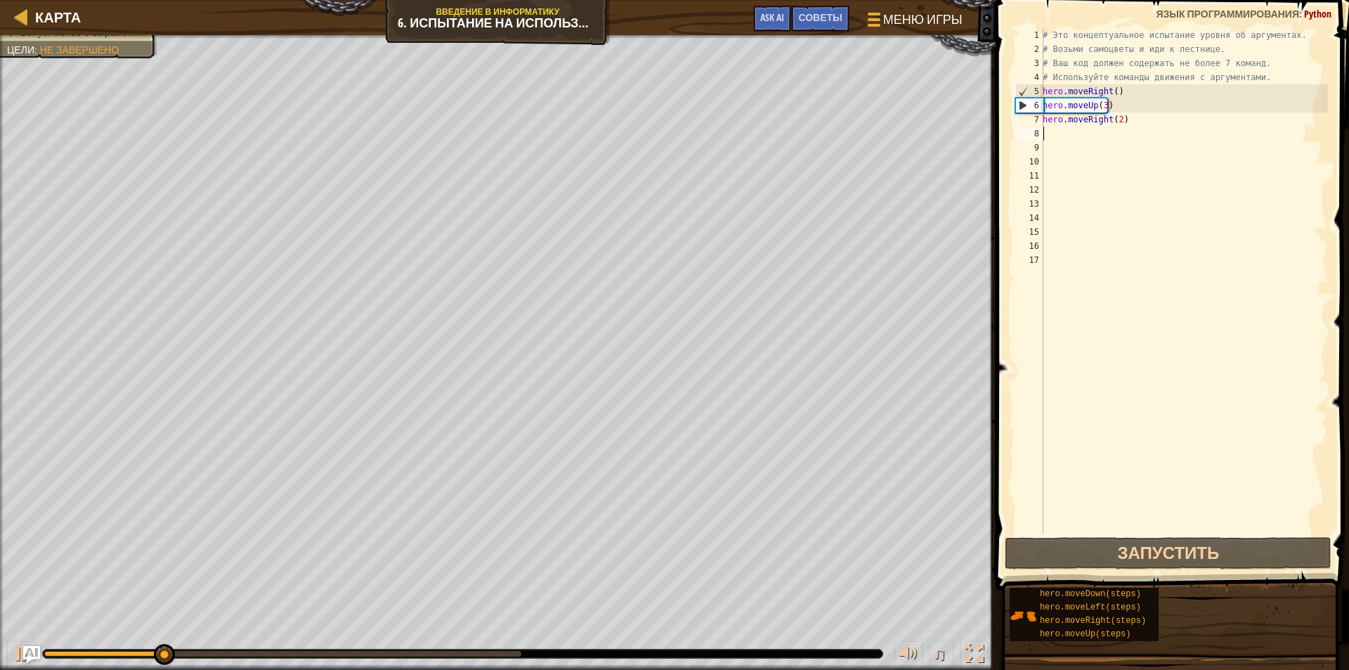
type textarea "m"
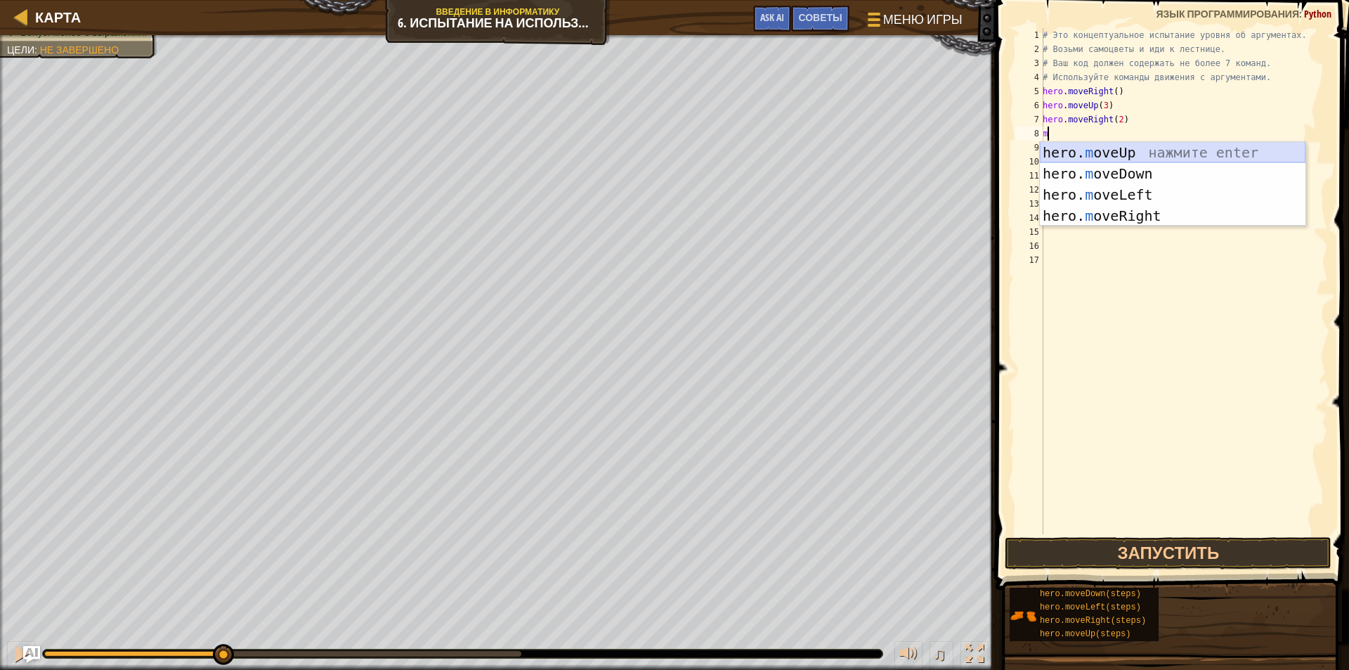
click at [1188, 148] on div "hero. m oveUp нажмите enter hero. m oveDown нажмите enter hero. m oveLeft нажми…" at bounding box center [1173, 205] width 266 height 127
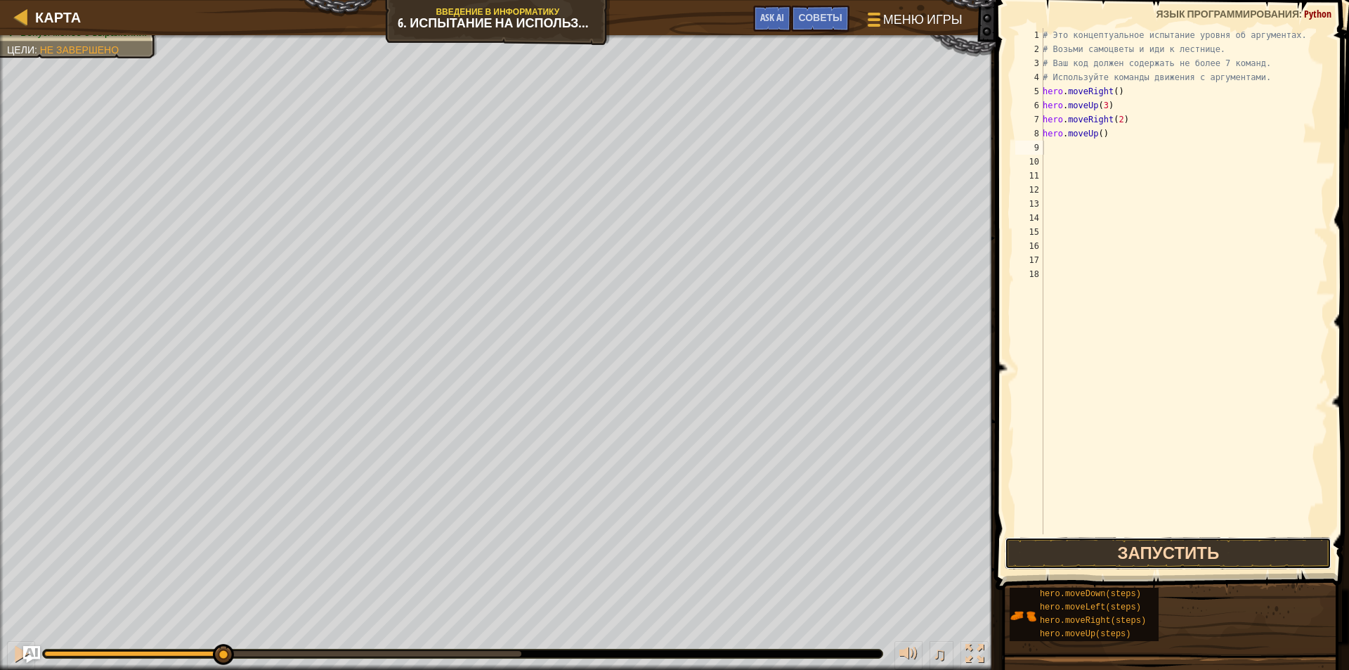
drag, startPoint x: 1183, startPoint y: 554, endPoint x: 1169, endPoint y: 552, distance: 14.8
click at [1172, 555] on button "Запустить" at bounding box center [1168, 553] width 327 height 32
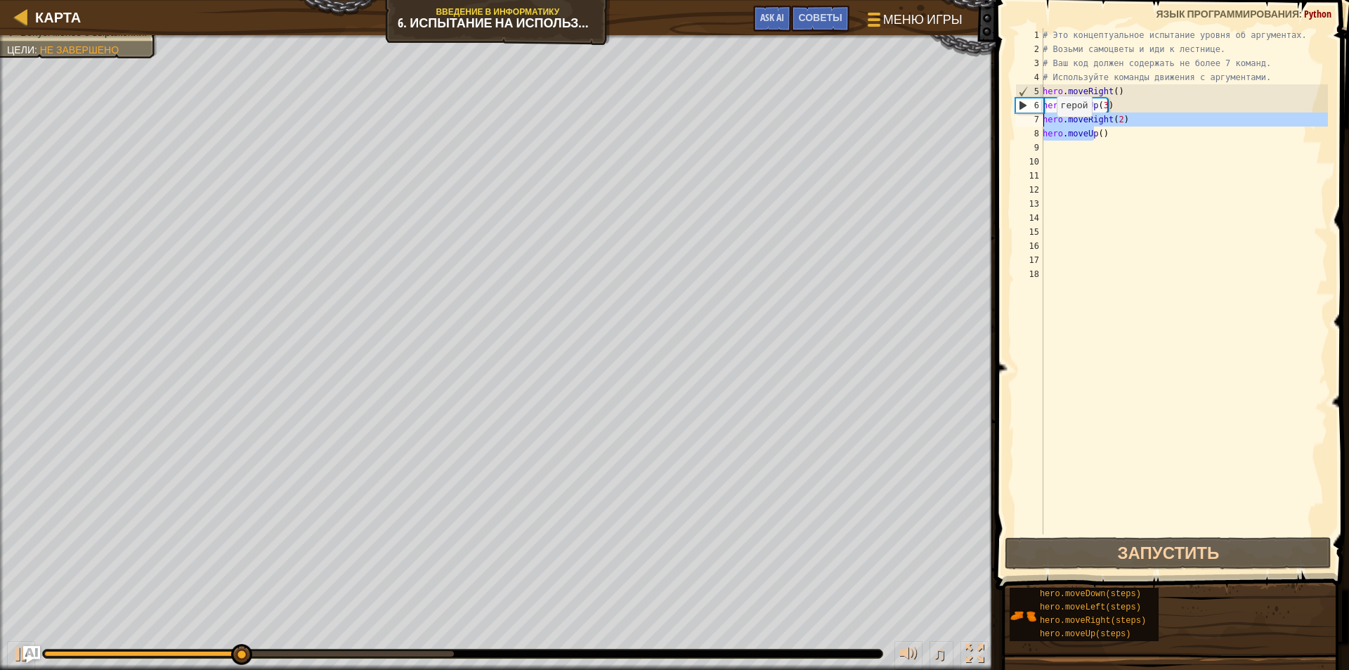
click at [971, 125] on div "Карта Введение в Информатику 6. Испытание на использование концепций. Длинные ш…" at bounding box center [674, 335] width 1349 height 670
type textarea "hero.moveRight(2) hero.moveUp()"
click at [1124, 153] on div "# Это концептуальное испытание уровня об аргументах. # Возьми самоцветы и иди к…" at bounding box center [1184, 295] width 288 height 534
drag, startPoint x: 1113, startPoint y: 135, endPoint x: 1025, endPoint y: 134, distance: 87.9
click at [1025, 134] on div "1 2 3 4 5 6 7 8 9 10 11 12 13 14 15 16 17 18 # Это концептуальное испытание уро…" at bounding box center [1171, 281] width 316 height 506
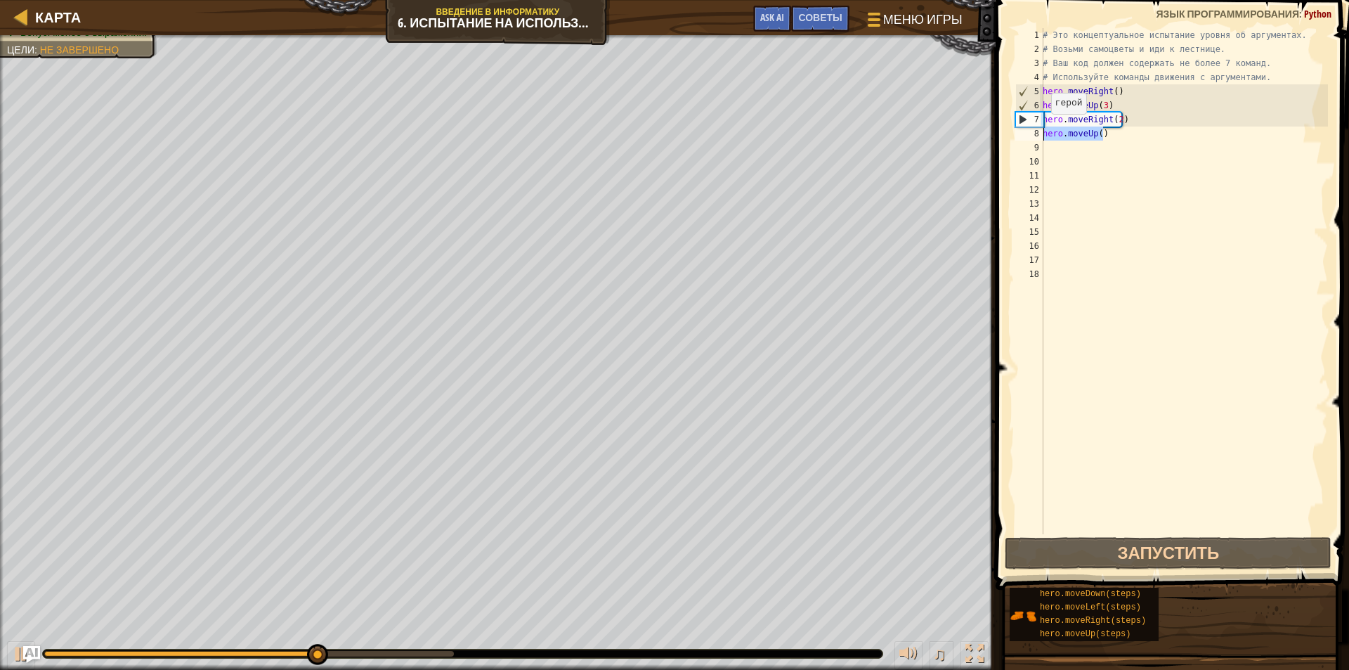
type textarea "hero.moveUp()"
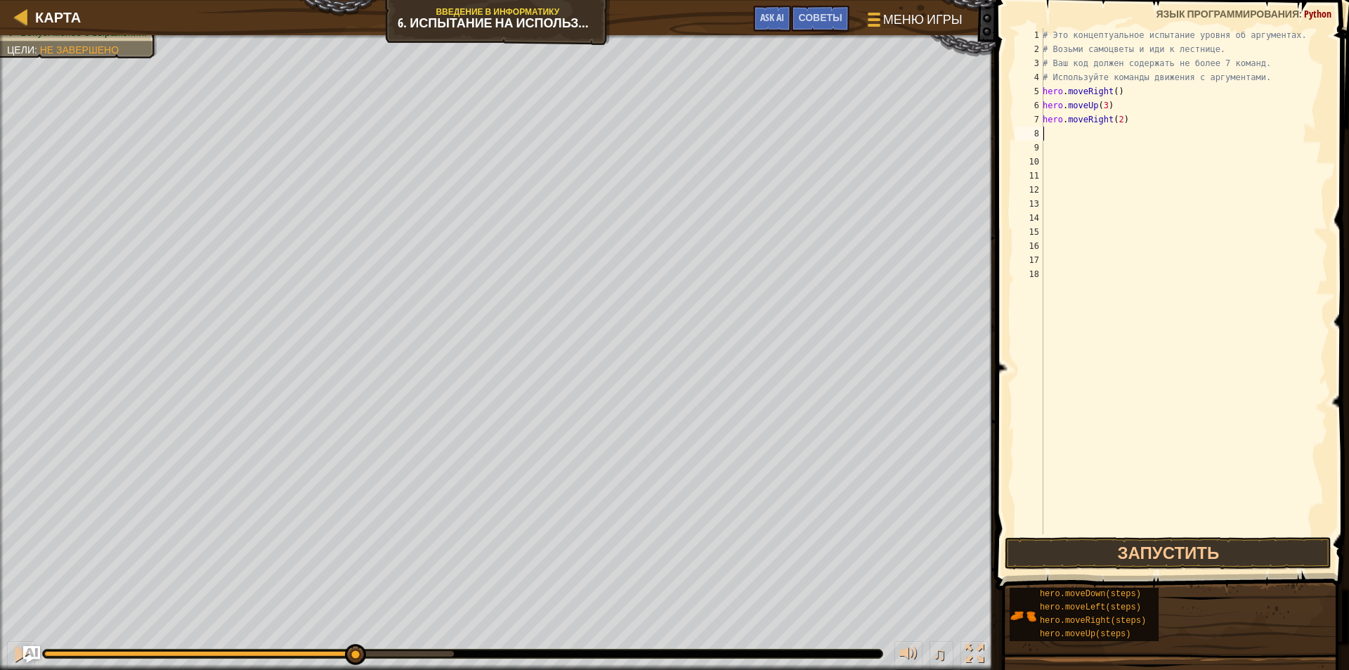
type textarea "m"
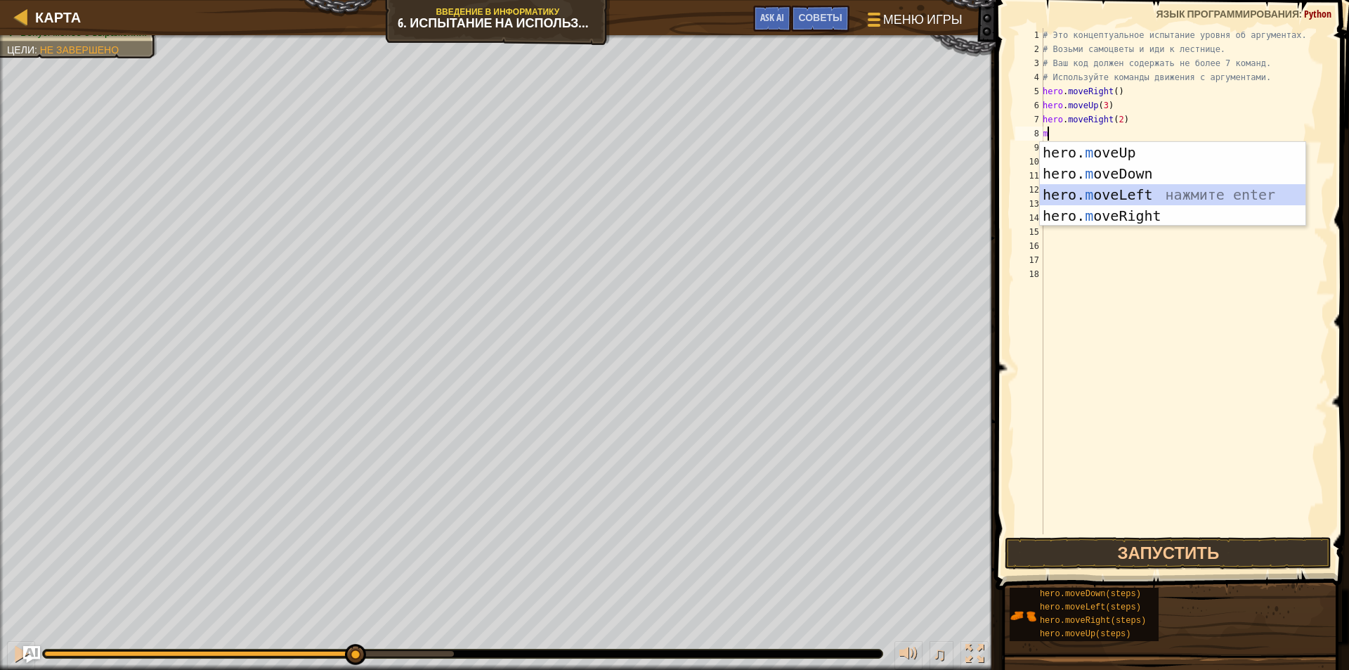
click at [1161, 189] on div "hero. m oveUp нажмите enter hero. m oveDown нажмите enter hero. m oveLeft нажми…" at bounding box center [1173, 205] width 266 height 127
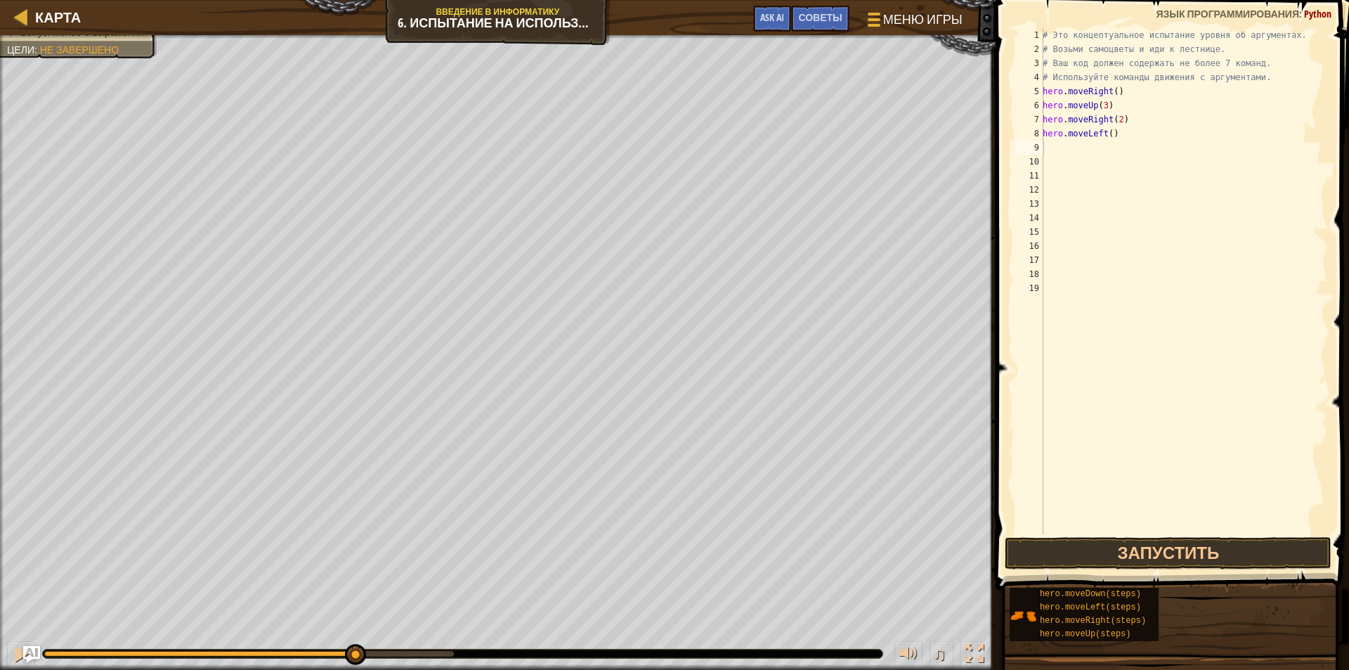
click at [1283, 570] on span at bounding box center [1174, 274] width 365 height 631
click at [1272, 559] on button "Запустить" at bounding box center [1168, 553] width 327 height 32
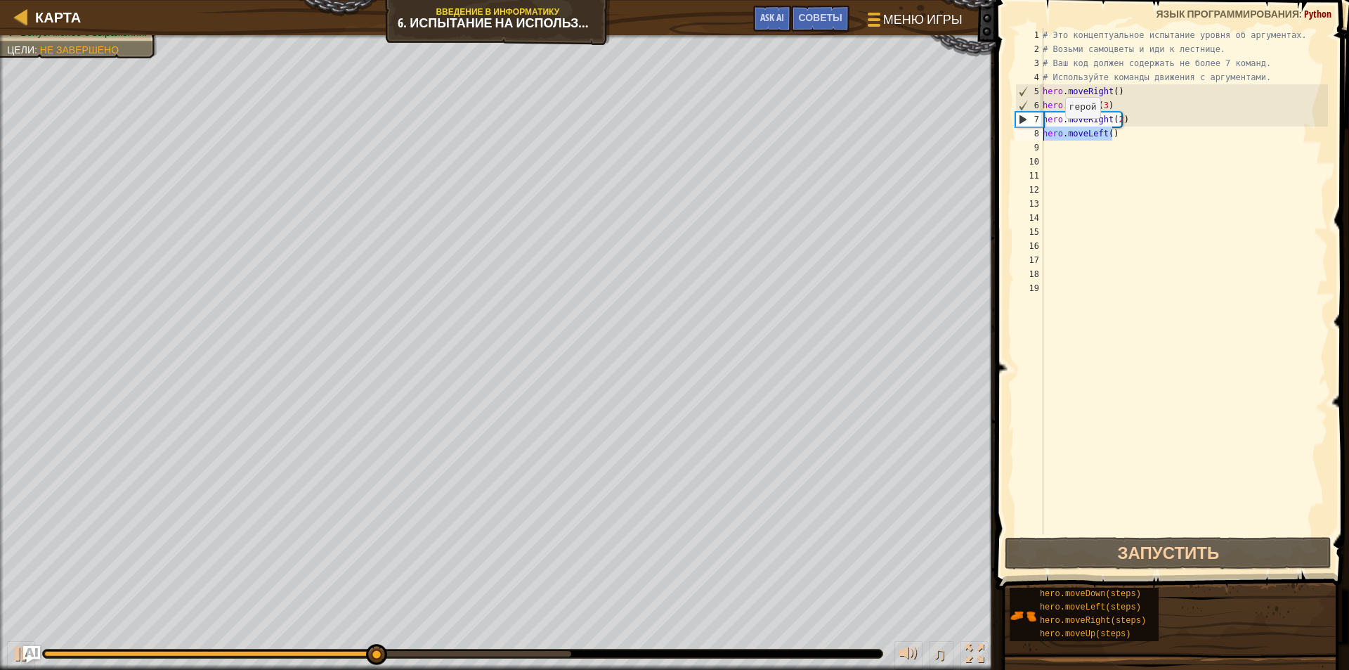
drag, startPoint x: 1117, startPoint y: 132, endPoint x: 1015, endPoint y: 127, distance: 102.1
click at [1014, 127] on div "1 2 3 4 5 6 7 8 9 10 11 12 13 14 15 16 17 18 19 # Это концептуальное испытание …" at bounding box center [1171, 281] width 316 height 506
type textarea "hero.moveLeft()"
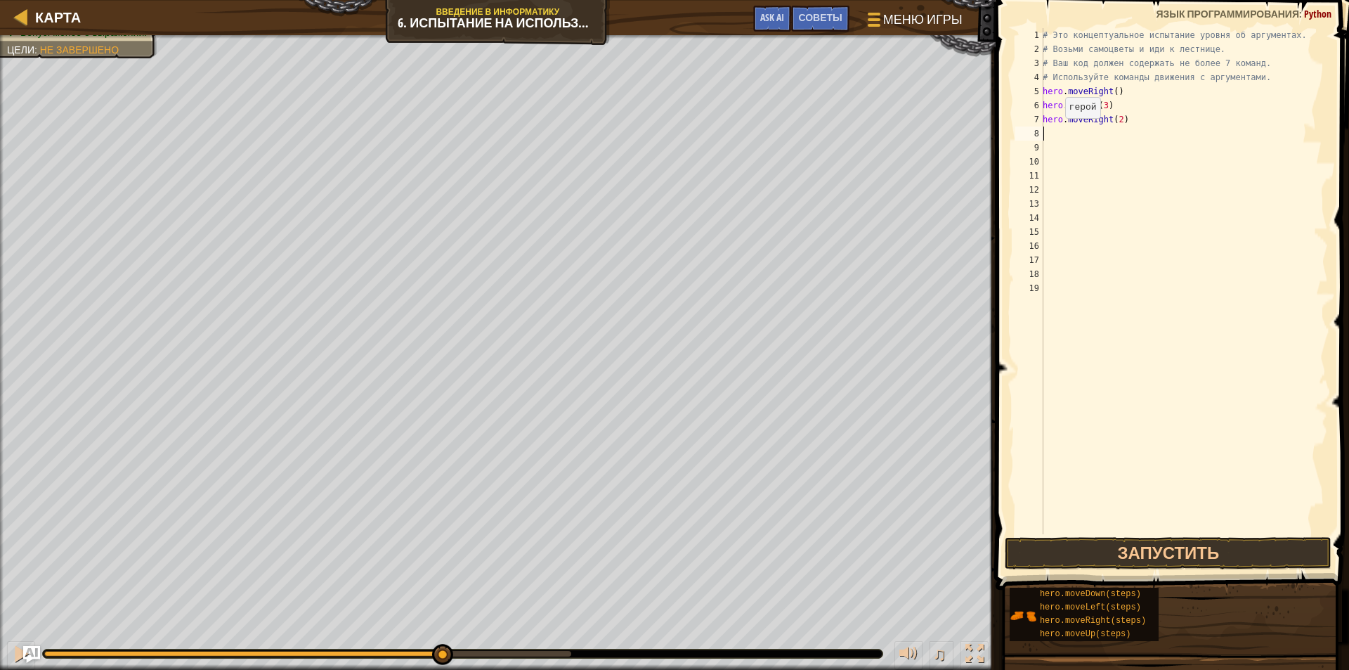
type textarea "m"
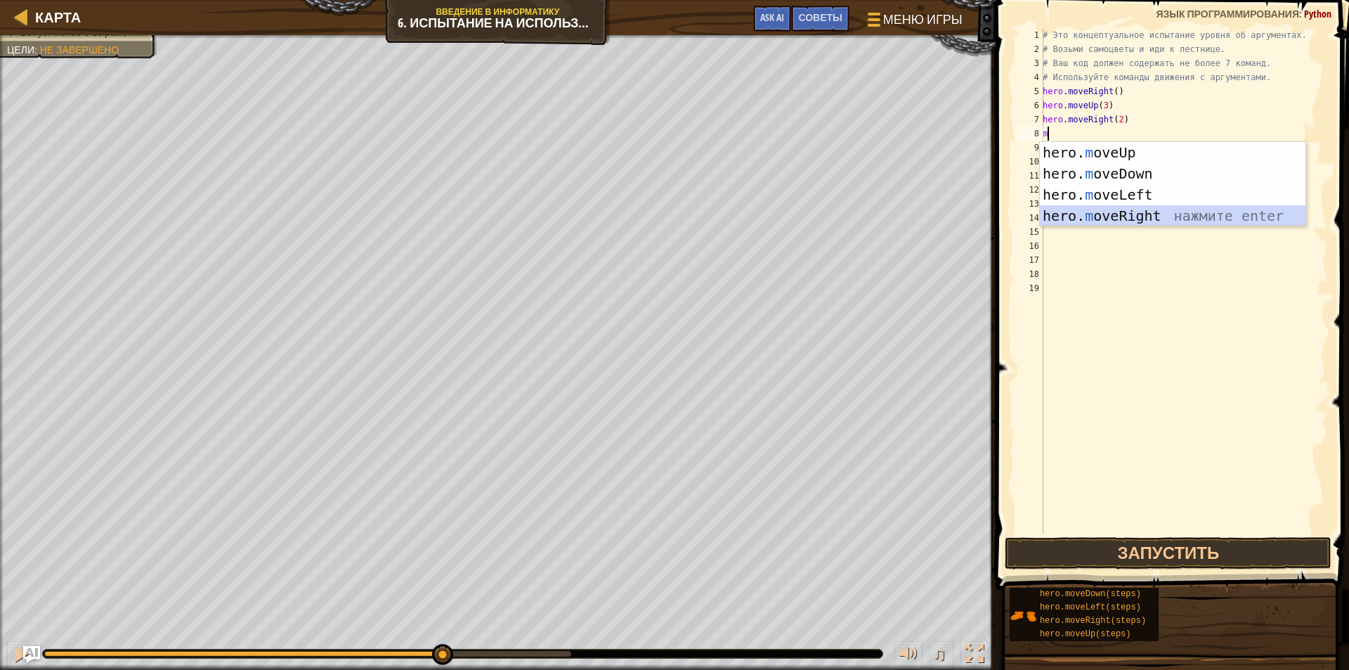
click at [1125, 211] on div "hero. m oveUp нажмите enter hero. m oveDown нажмите enter hero. m oveLeft нажми…" at bounding box center [1173, 205] width 266 height 127
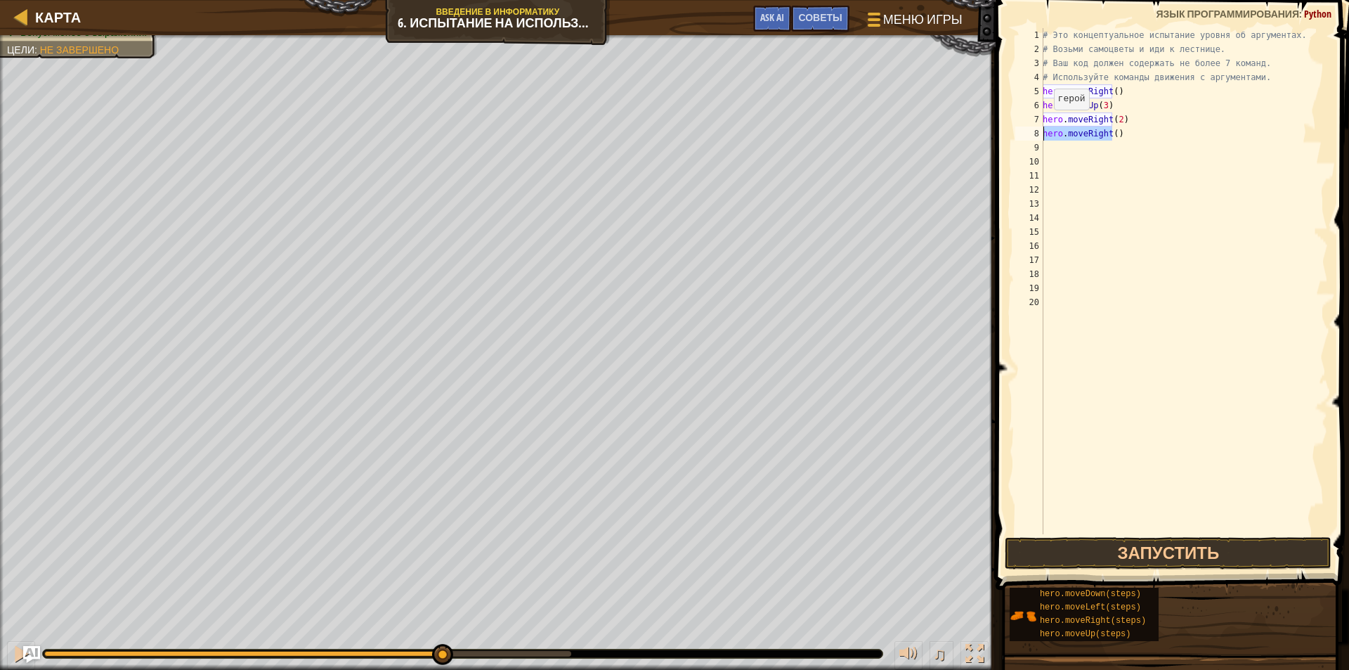
drag, startPoint x: 1110, startPoint y: 131, endPoint x: 1002, endPoint y: 138, distance: 108.4
click at [1002, 138] on div "1 2 3 4 5 6 7 8 9 10 11 12 13 14 15 16 17 18 19 20 # Это концептуальное испытан…" at bounding box center [1171, 322] width 358 height 631
type textarea ")"
click at [1063, 138] on div "# Это концептуальное испытание уровня об аргументах. # Возьми самоцветы и иди к…" at bounding box center [1184, 295] width 288 height 534
type textarea "m"
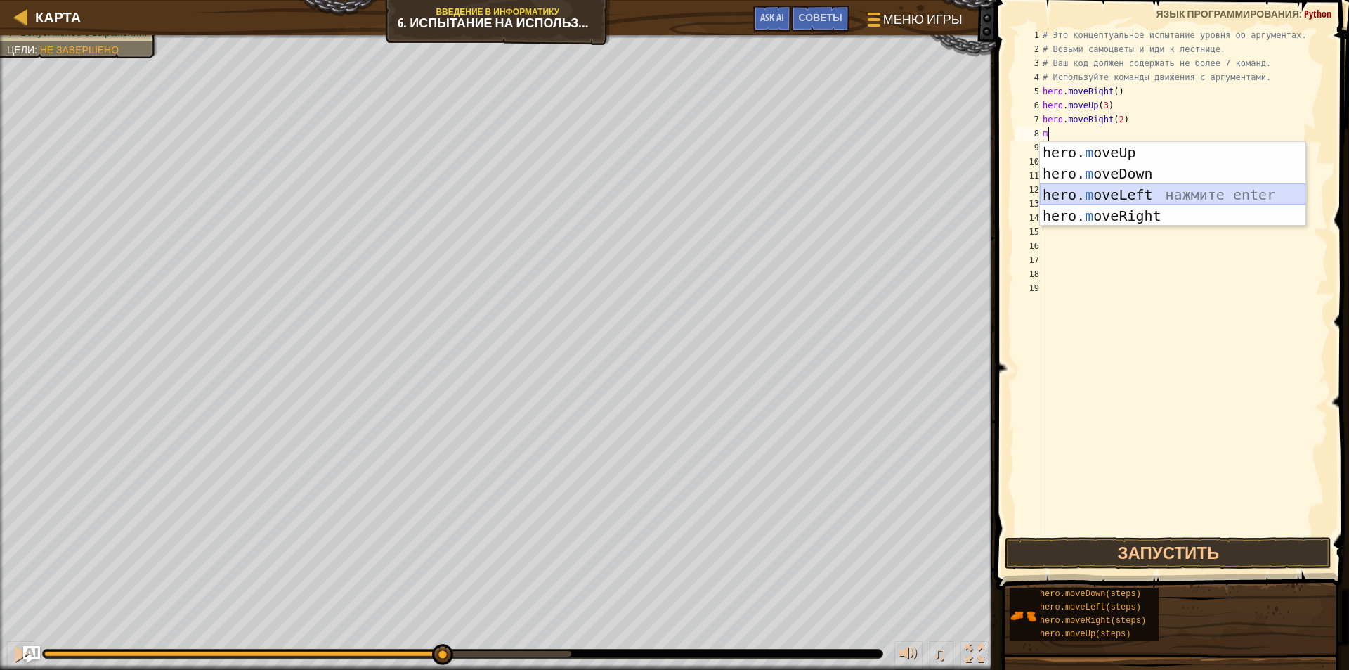
drag, startPoint x: 1131, startPoint y: 195, endPoint x: 1141, endPoint y: 318, distance: 122.6
click at [1133, 200] on div "hero. m oveUp нажмите enter hero. m oveDown нажмите enter hero. m oveLeft нажми…" at bounding box center [1173, 205] width 266 height 127
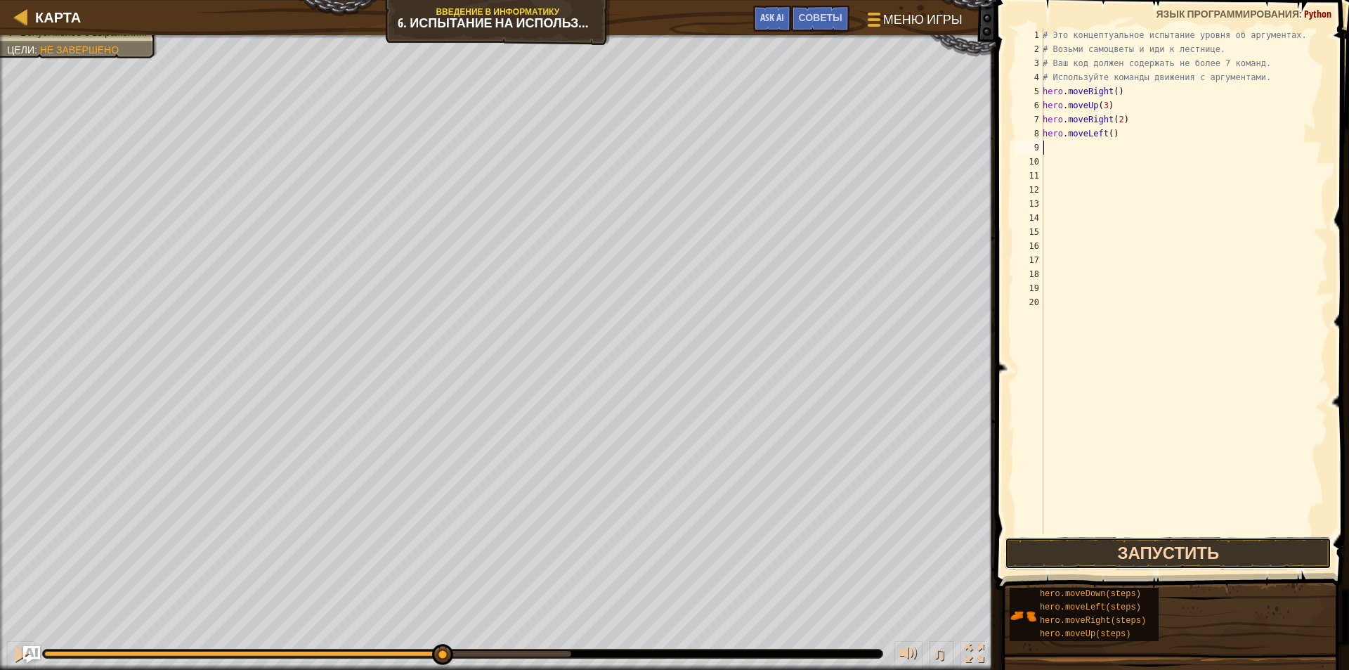
click at [1100, 555] on button "Запустить" at bounding box center [1168, 553] width 327 height 32
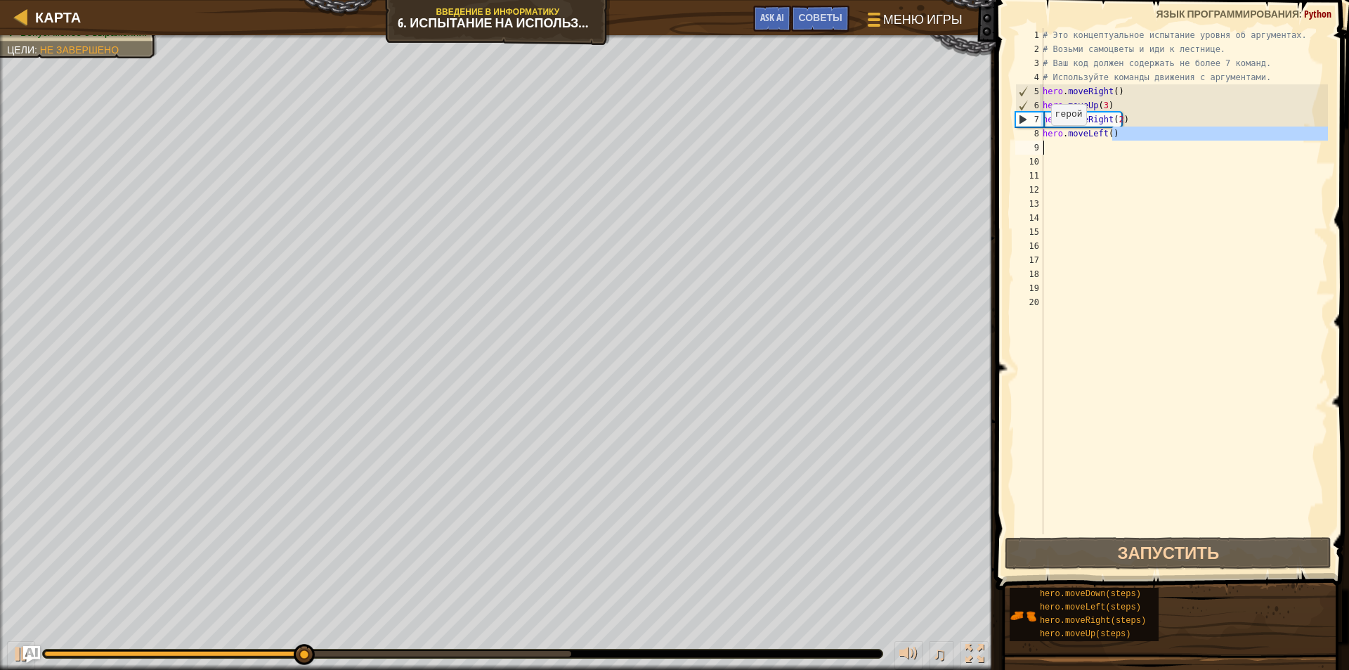
drag, startPoint x: 1113, startPoint y: 129, endPoint x: 1014, endPoint y: 142, distance: 99.3
click at [1014, 142] on div "1 2 3 4 5 6 7 8 9 10 11 12 13 14 15 16 17 18 19 20 # Это концептуальное испытан…" at bounding box center [1171, 281] width 316 height 506
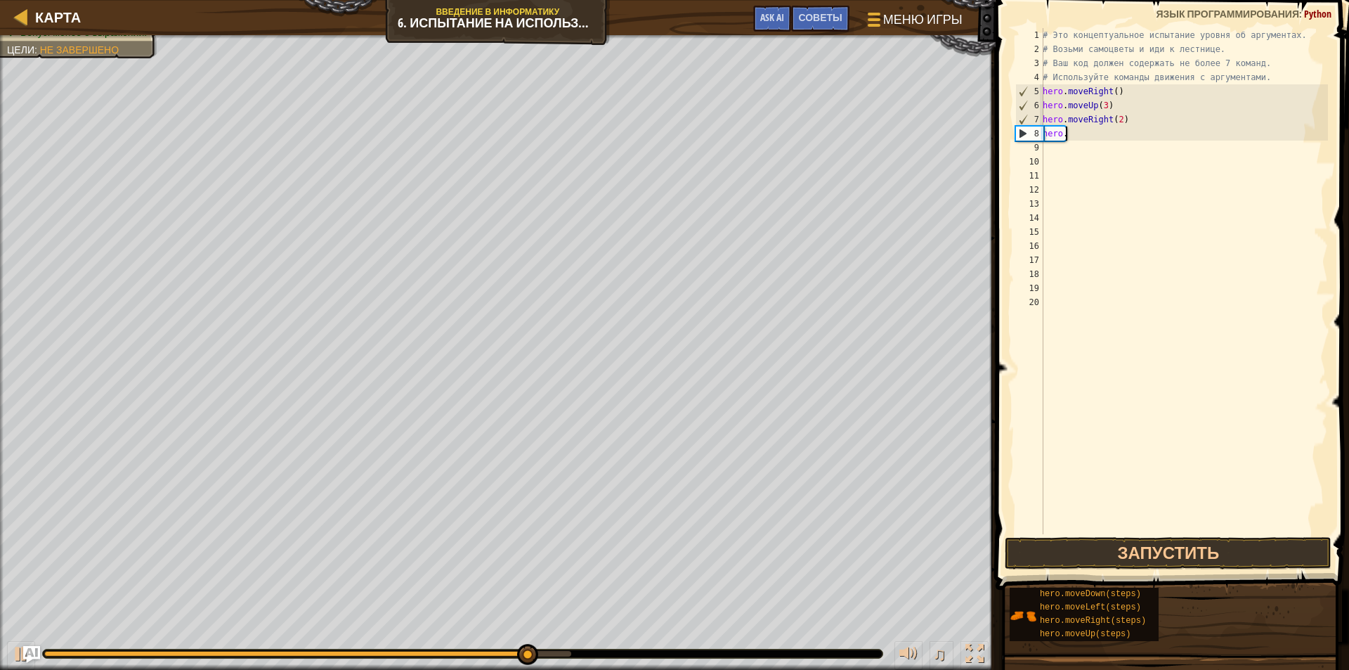
type textarea "h"
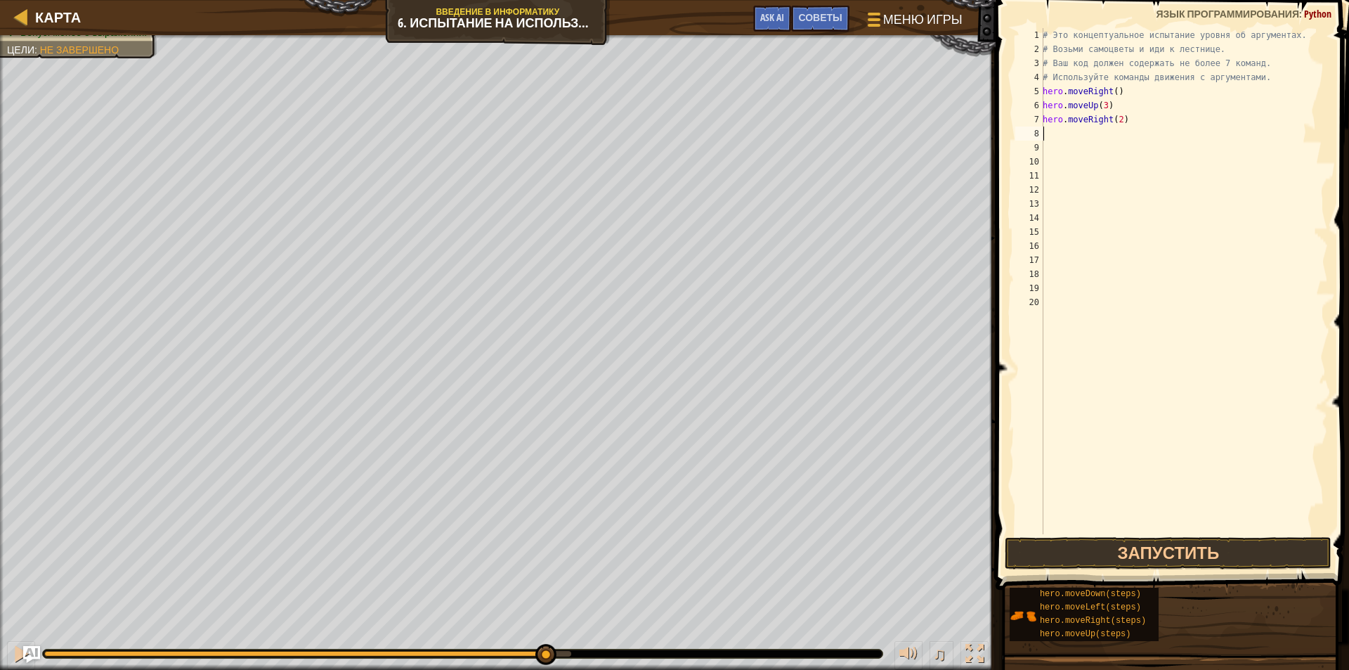
type textarea "m"
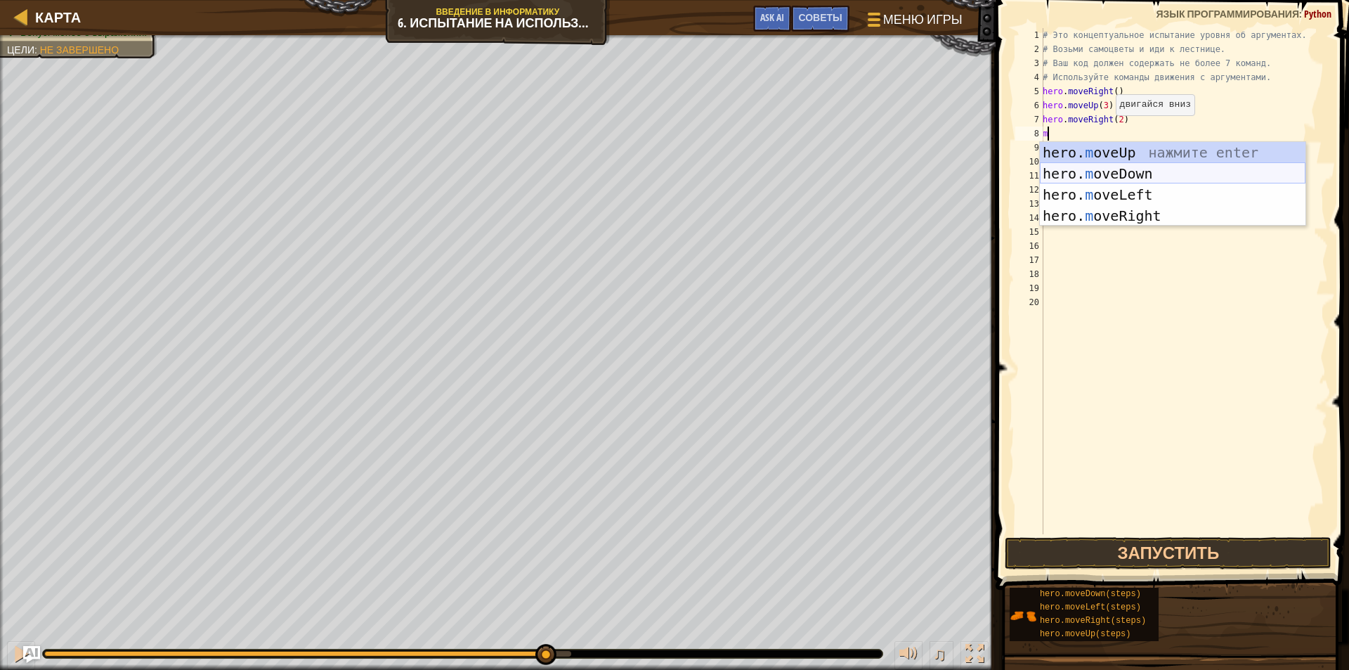
click at [1124, 173] on div "hero. m oveUp нажмите enter hero. m oveDown нажмите enter hero. m oveLeft нажми…" at bounding box center [1173, 205] width 266 height 127
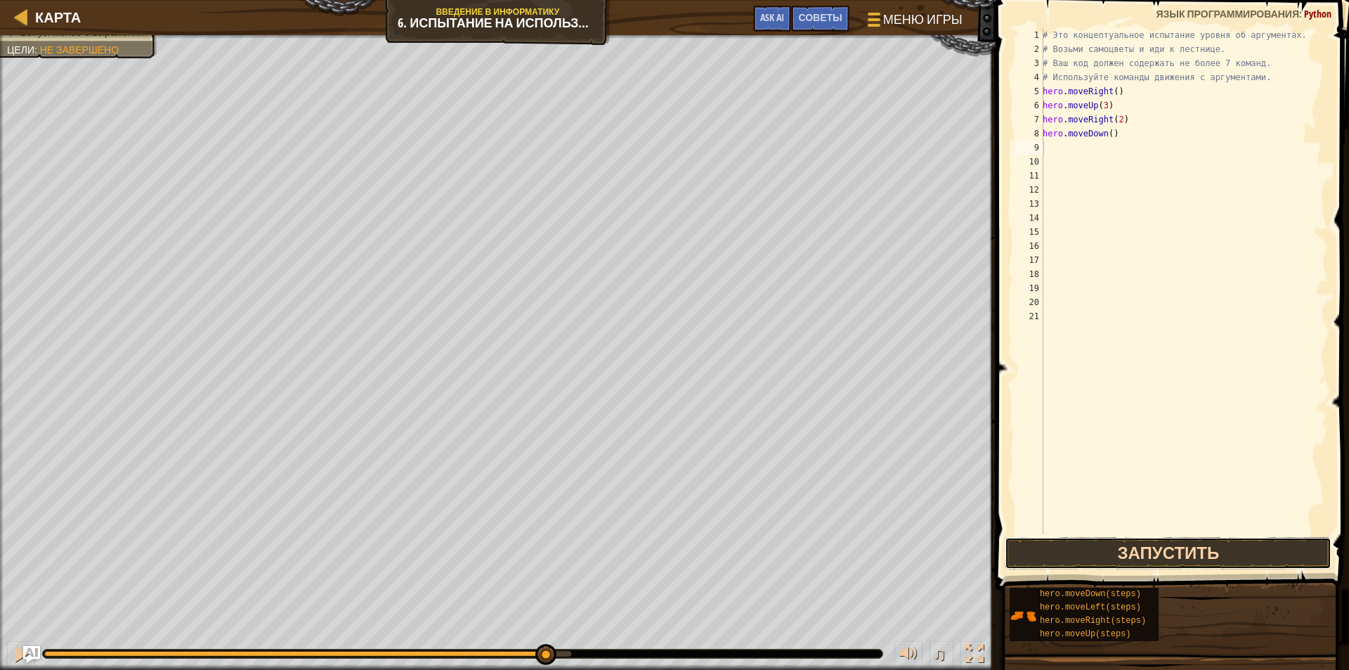
click at [1103, 537] on button "Запустить" at bounding box center [1168, 553] width 327 height 32
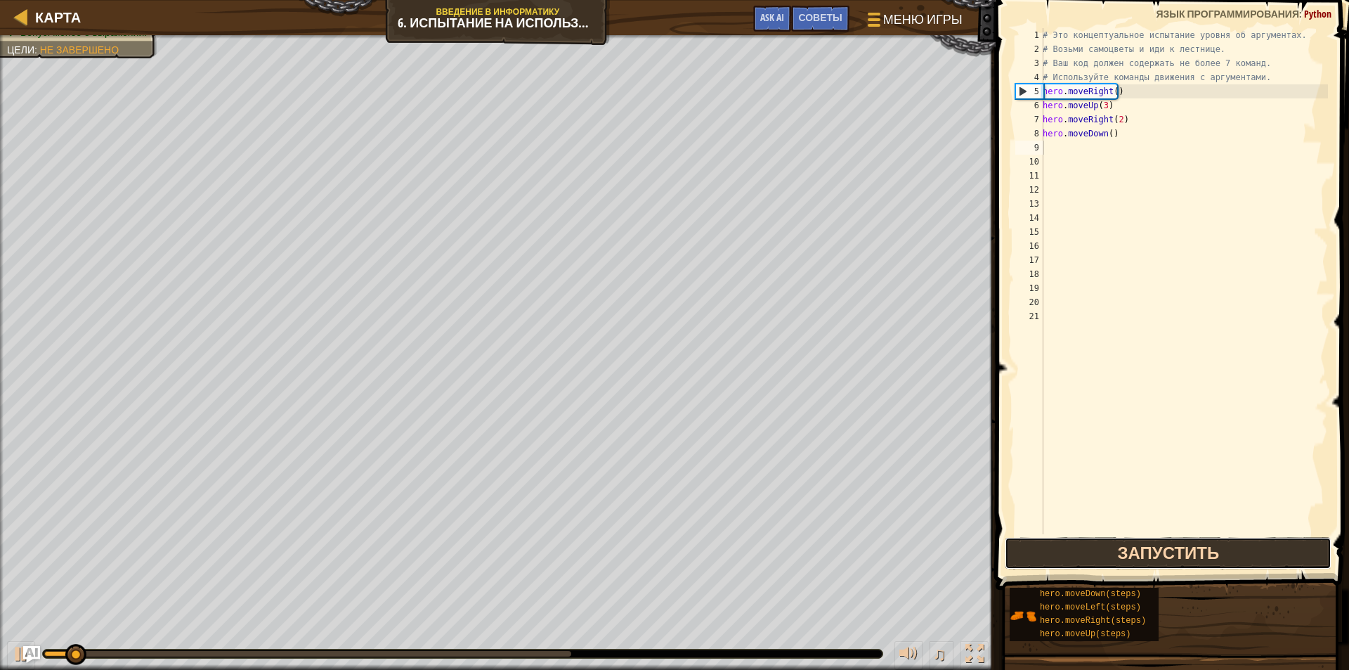
click at [1101, 539] on button "Запустить" at bounding box center [1168, 553] width 327 height 32
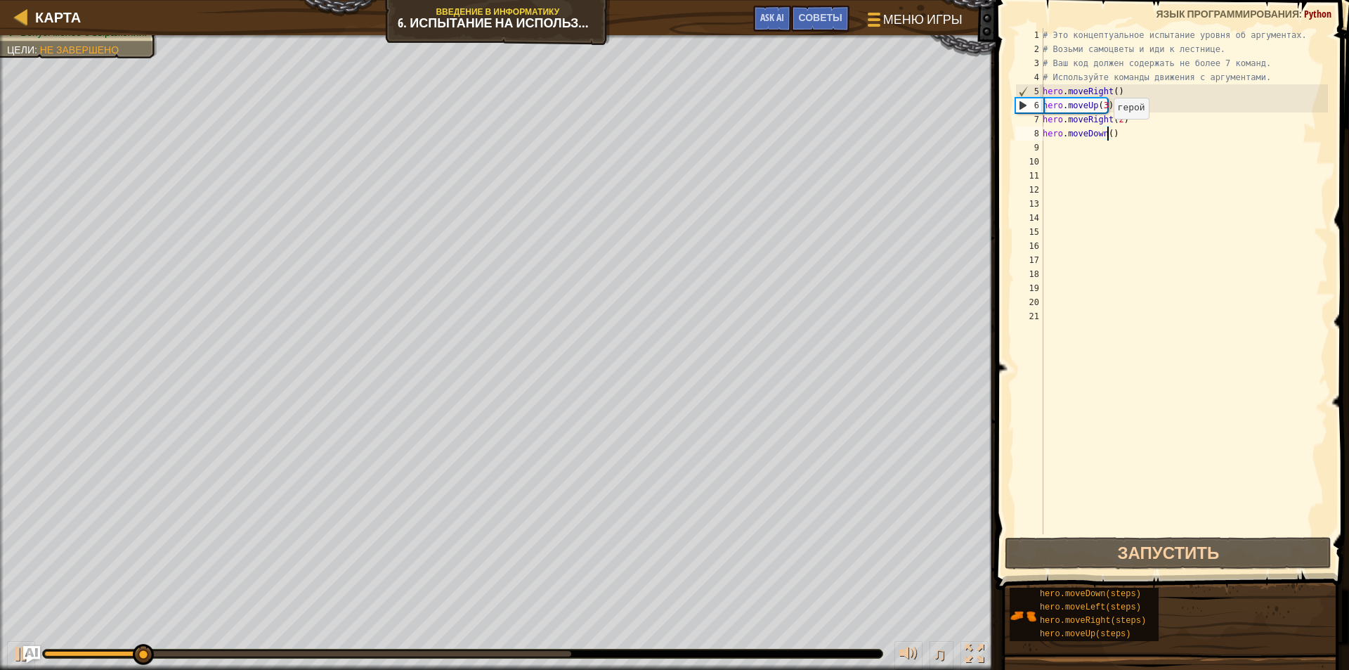
click at [1106, 133] on div "# Это концептуальное испытание уровня об аргументах. # Возьми самоцветы и иди к…" at bounding box center [1184, 295] width 288 height 534
type textarea "hero.moveDown(3)"
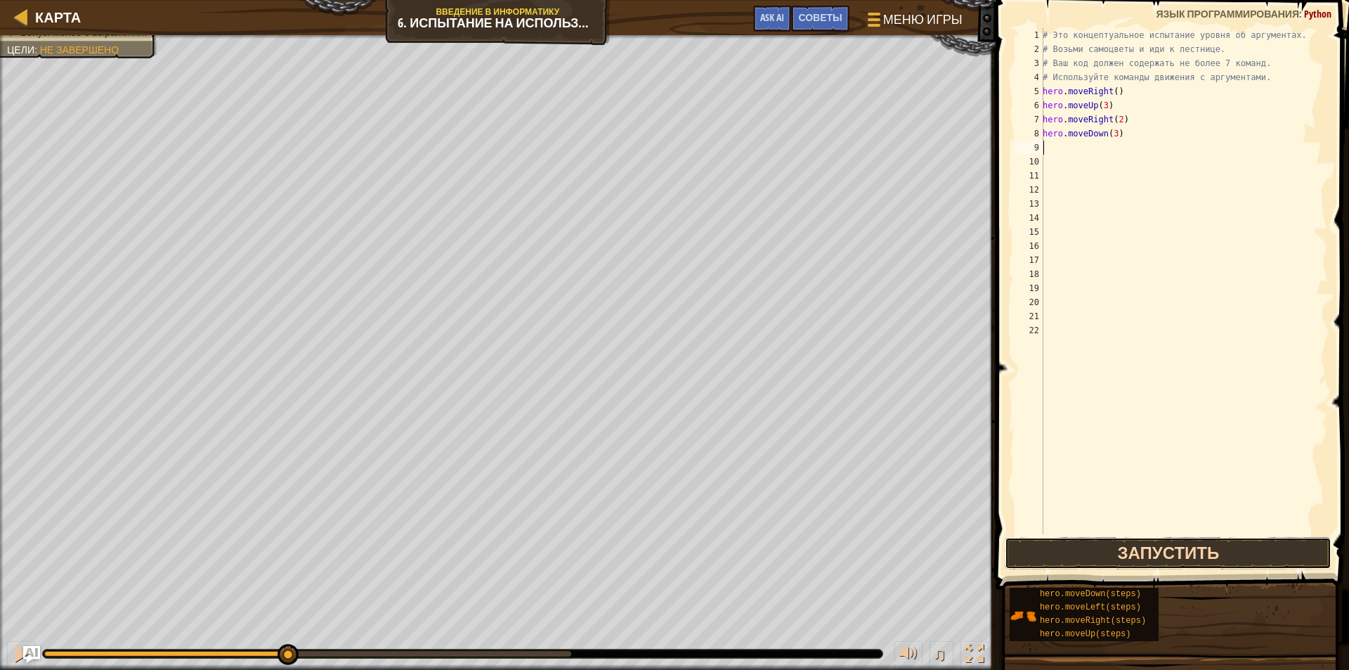
click at [1237, 554] on button "Запустить" at bounding box center [1168, 553] width 327 height 32
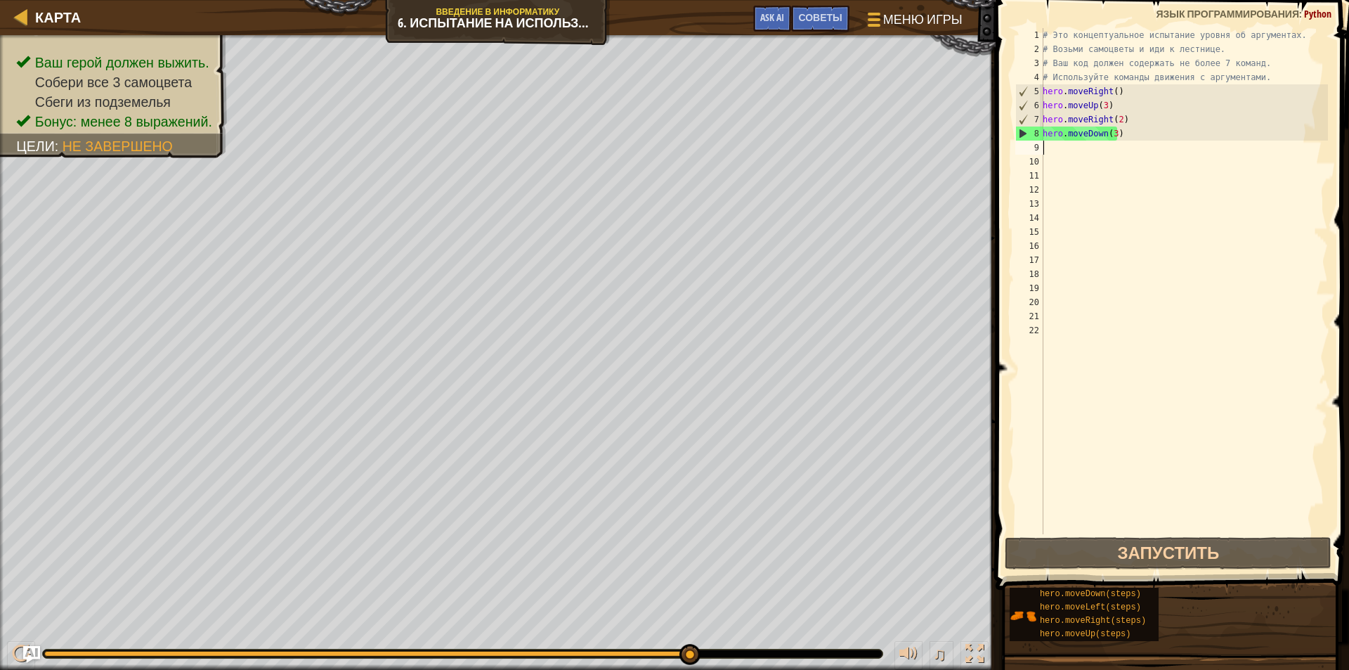
type textarea "m"
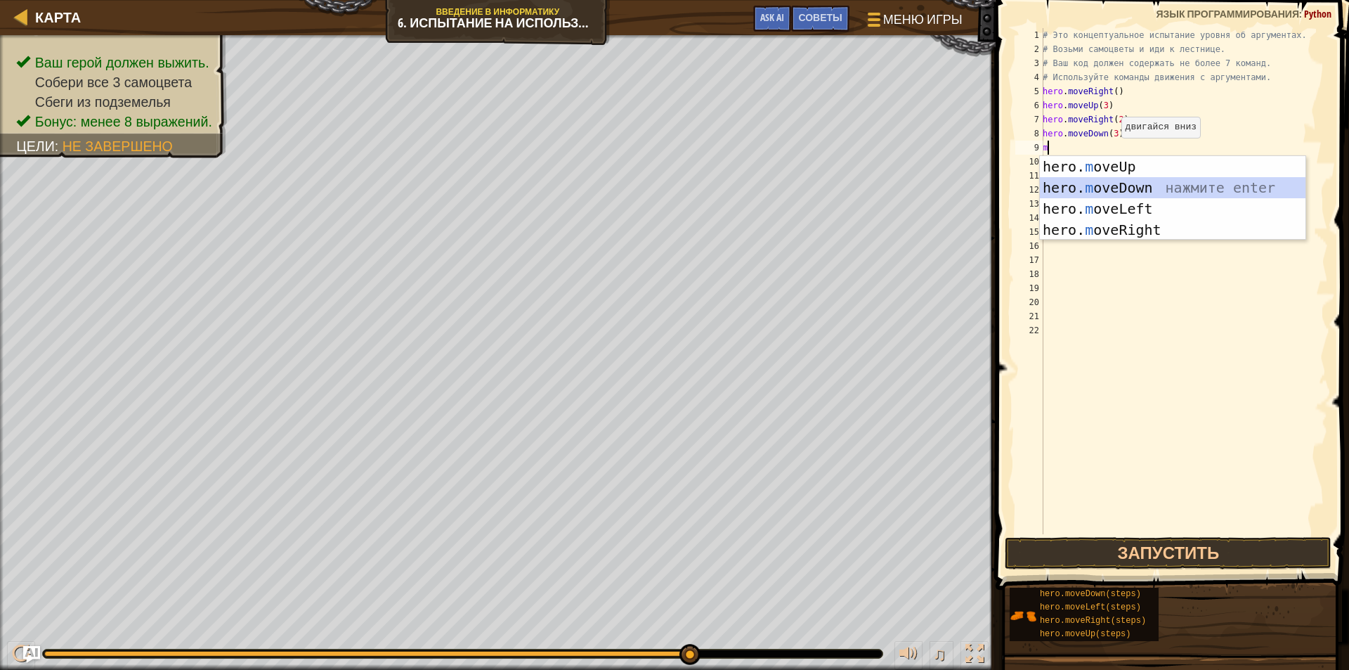
click at [1139, 184] on div "hero. m oveUp нажмите enter hero. m oveDown нажмите enter hero. m oveLeft нажми…" at bounding box center [1173, 219] width 266 height 127
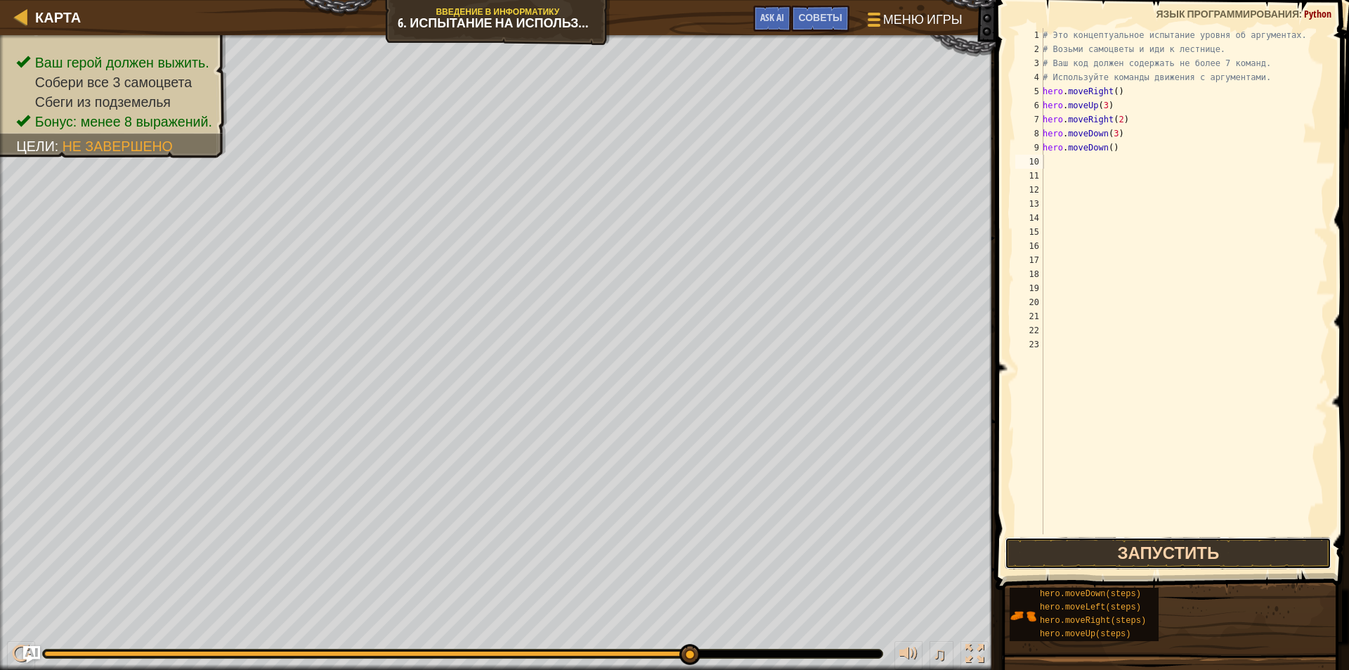
click at [1164, 545] on button "Запустить" at bounding box center [1168, 553] width 327 height 32
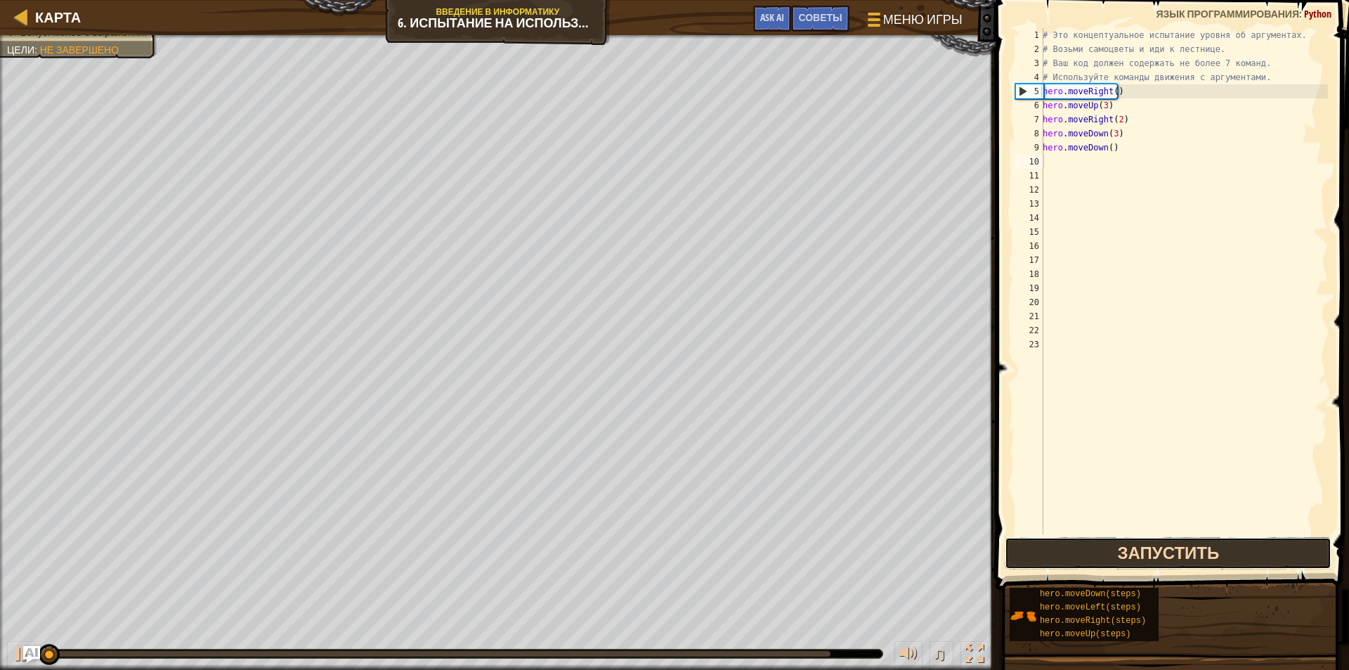
click at [1164, 545] on button "Запустить" at bounding box center [1168, 553] width 327 height 32
